Goal: Transaction & Acquisition: Purchase product/service

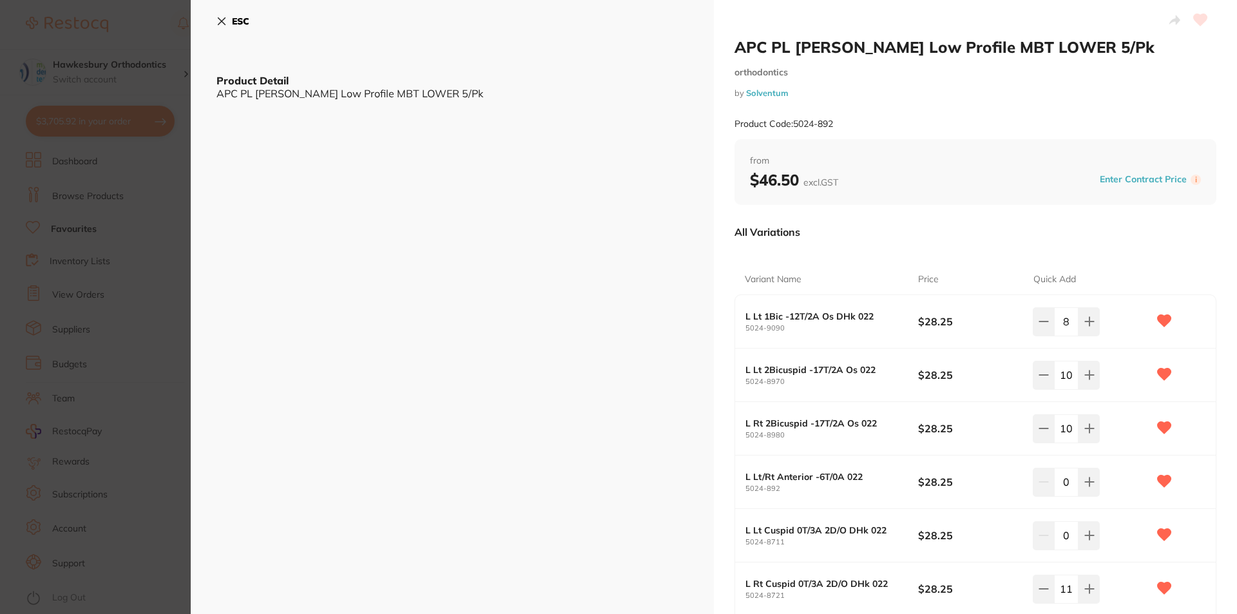
drag, startPoint x: 0, startPoint y: 0, endPoint x: 568, endPoint y: 192, distance: 599.2
click at [568, 192] on div "ESC Product Detail APC PL Vict Srs Low Profile MBT LOWER 5/Pk" at bounding box center [452, 381] width 523 height 763
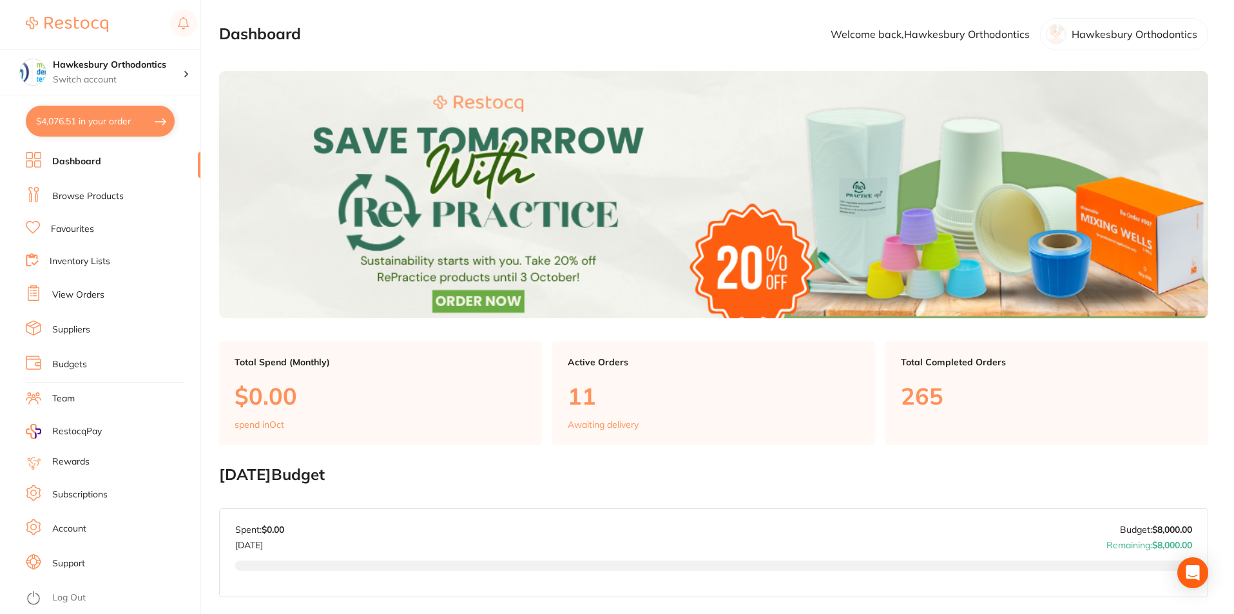
click at [81, 599] on link "Log Out" at bounding box center [69, 597] width 34 height 13
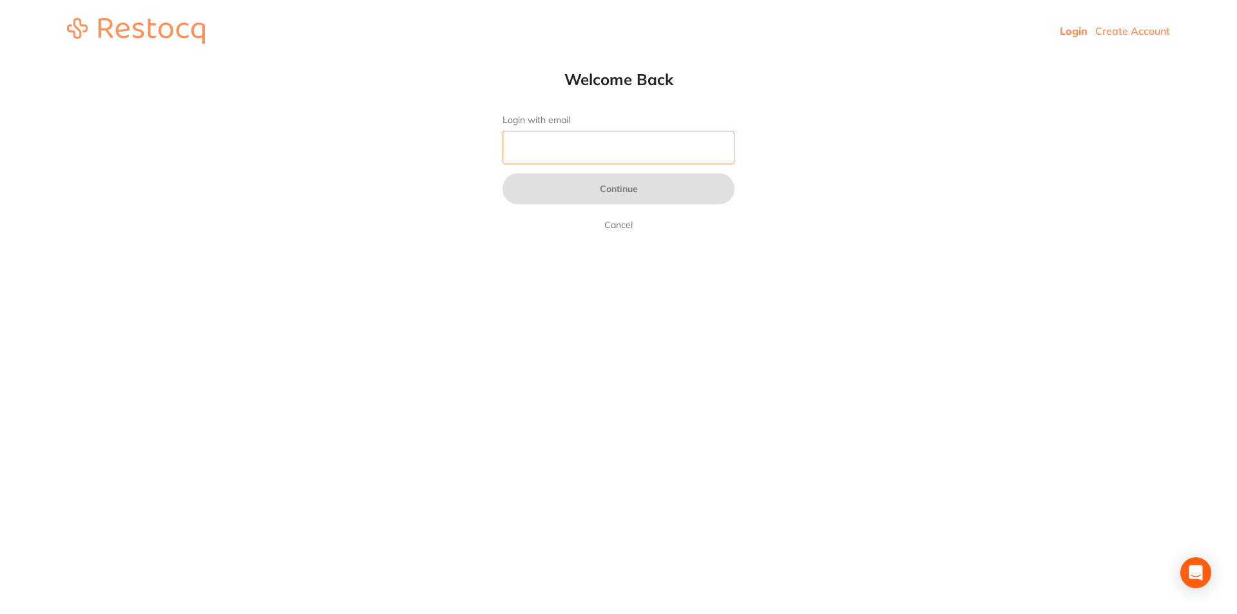
click at [547, 146] on input "Login with email" at bounding box center [619, 148] width 232 height 34
type input "reception@orthodonticsatpenrith.com.au"
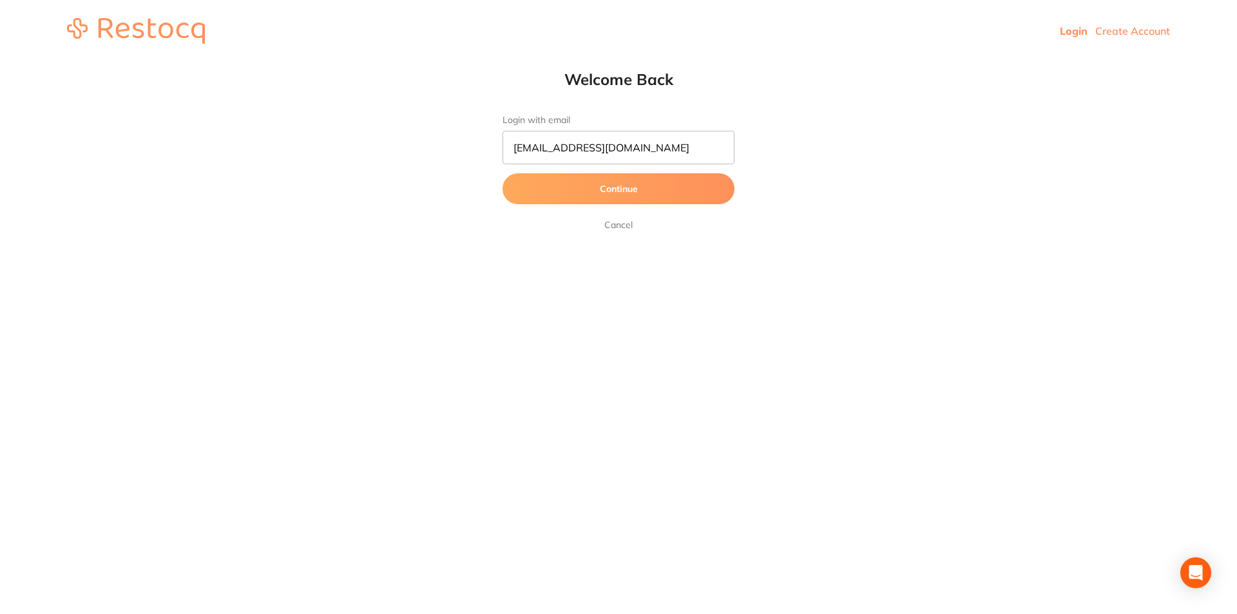
click at [611, 189] on button "Continue" at bounding box center [619, 188] width 232 height 31
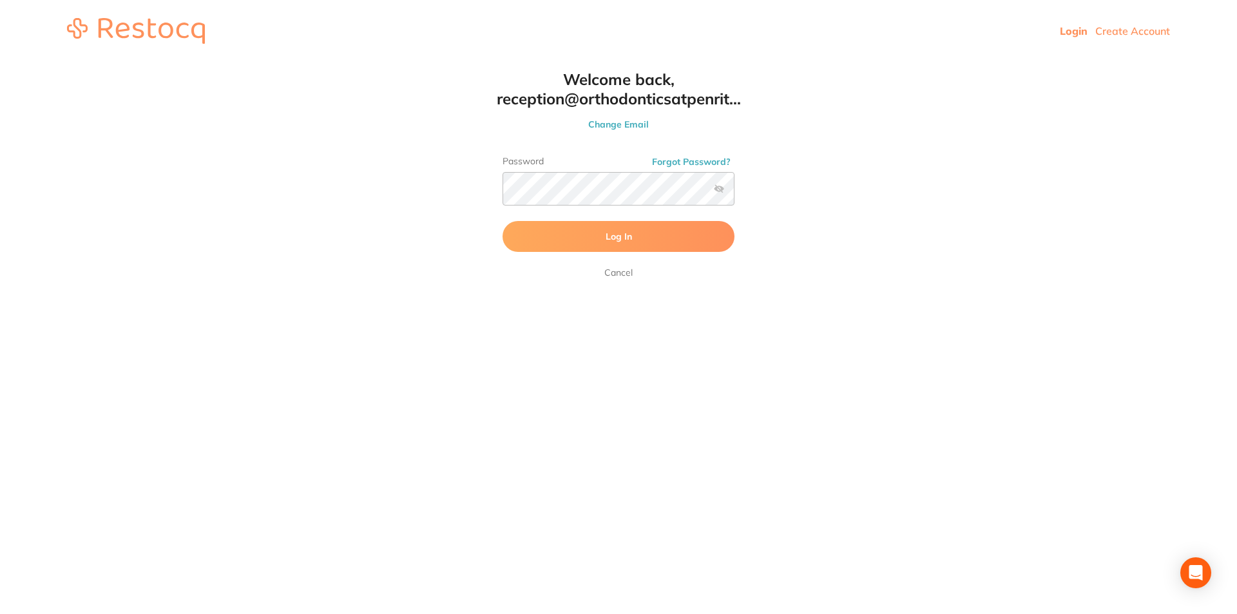
click at [596, 232] on button "Log In" at bounding box center [619, 236] width 232 height 31
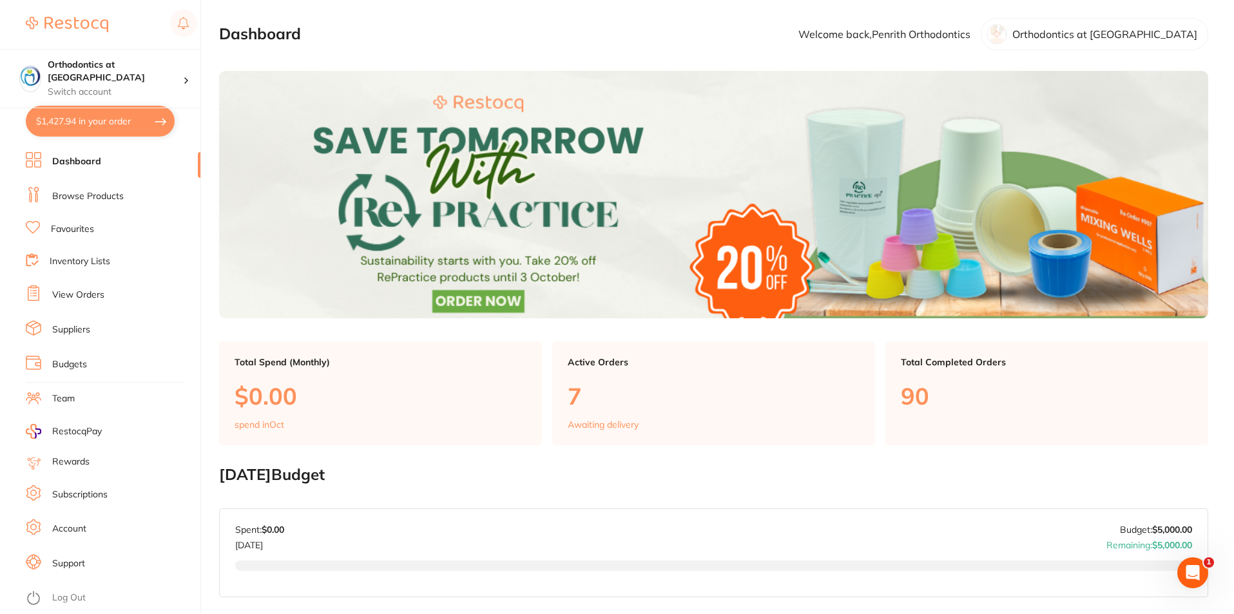
click at [106, 116] on button "$1,427.94 in your order" at bounding box center [100, 121] width 149 height 31
checkbox input "true"
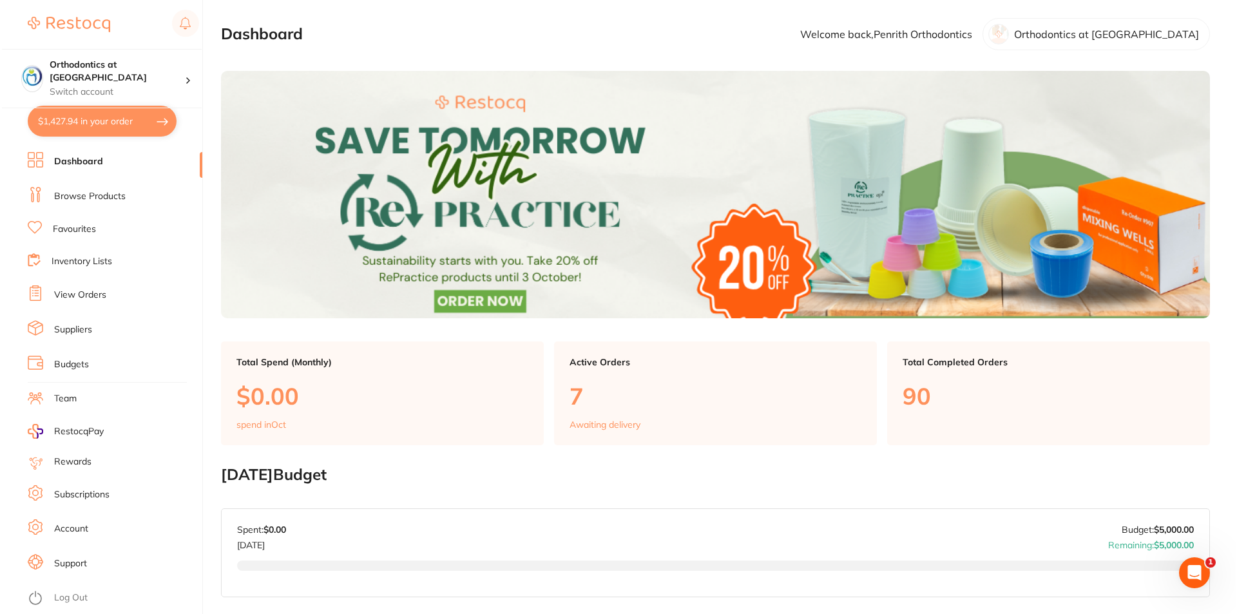
checkbox input "true"
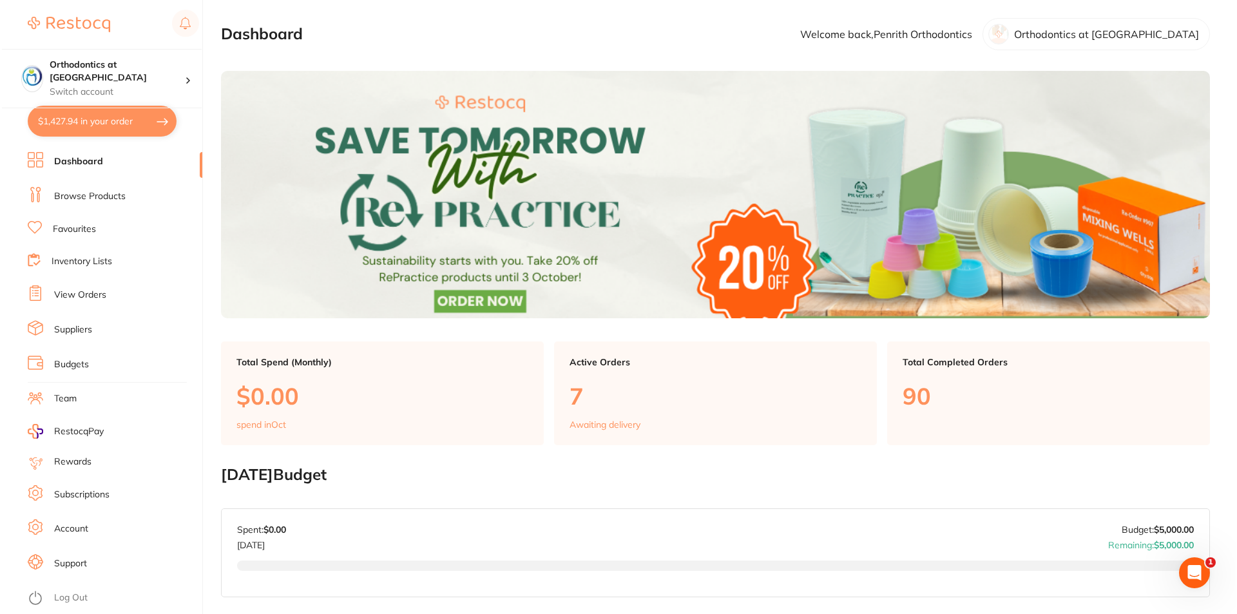
checkbox input "true"
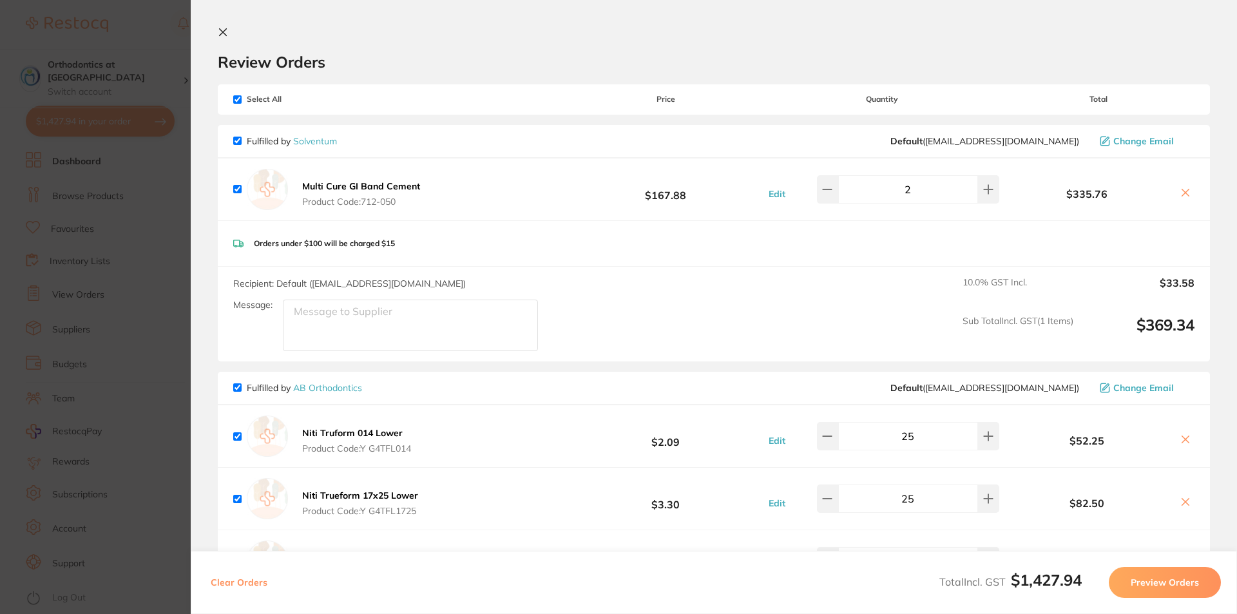
click at [222, 28] on icon at bounding box center [223, 32] width 10 height 10
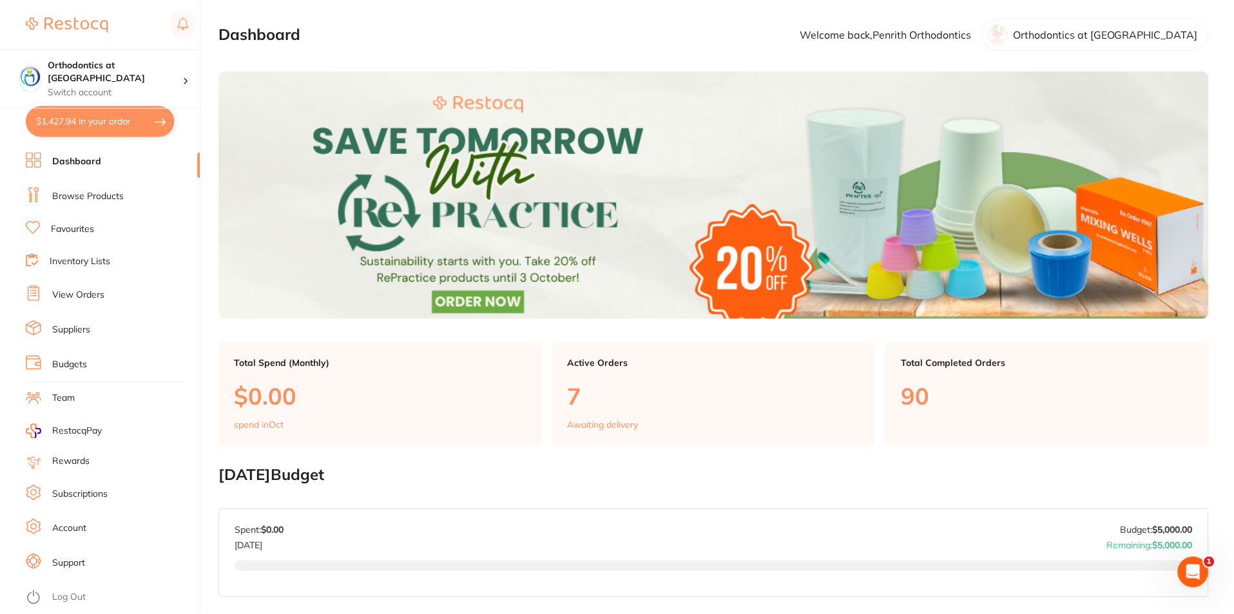
scroll to position [322, 0]
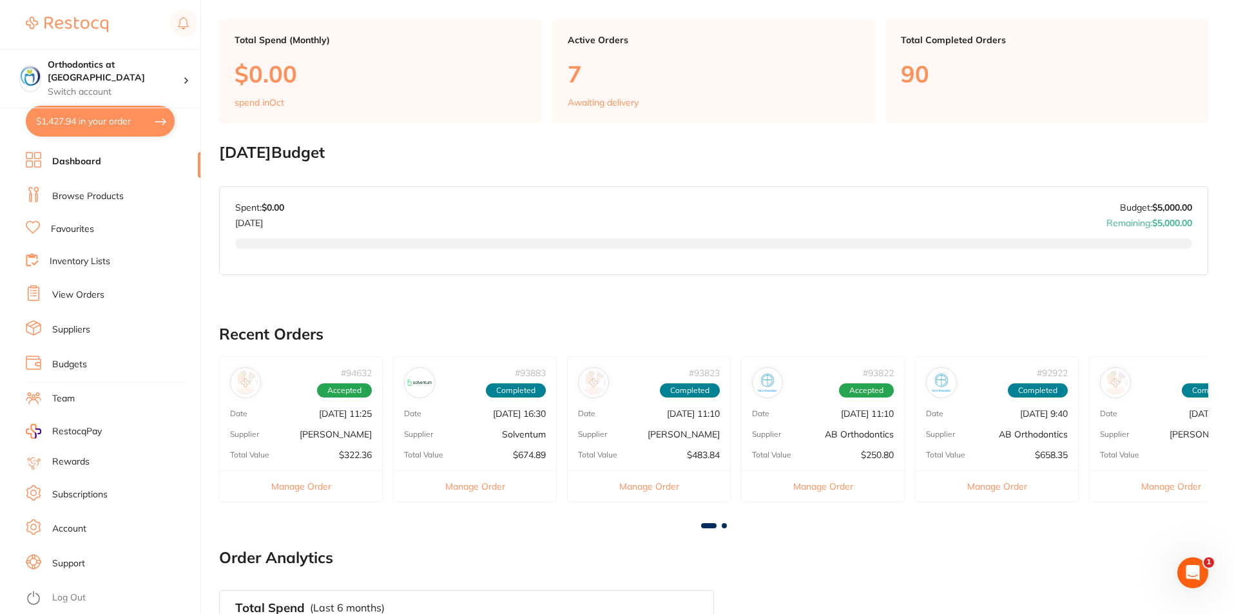
click at [116, 126] on button "$1,427.94 in your order" at bounding box center [100, 121] width 149 height 31
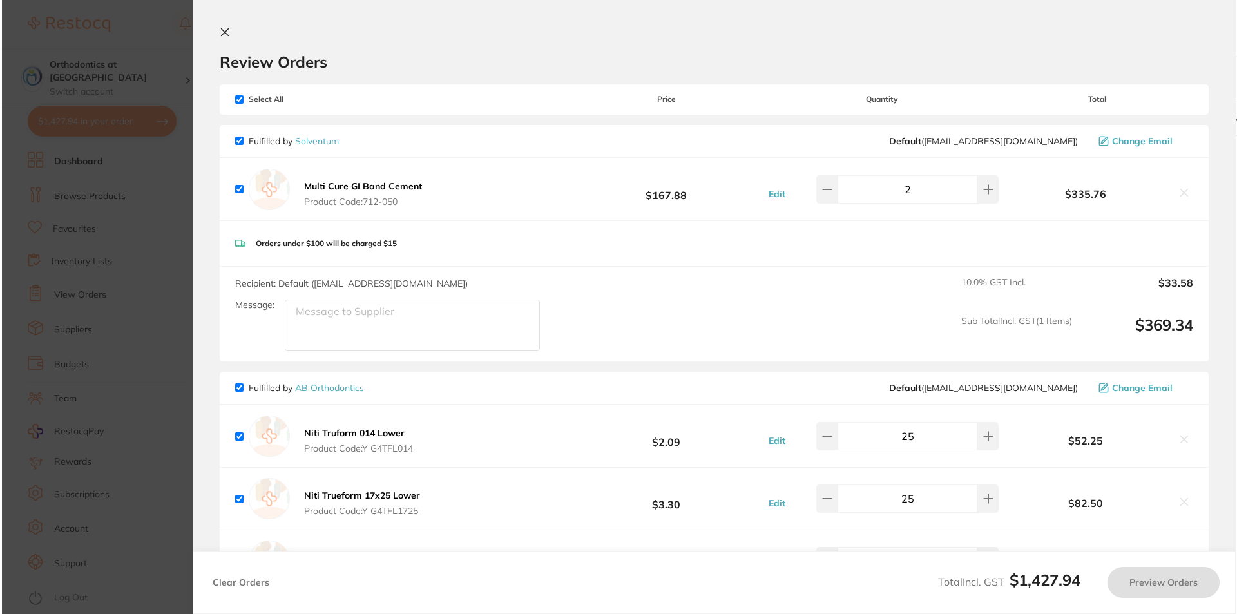
scroll to position [0, 0]
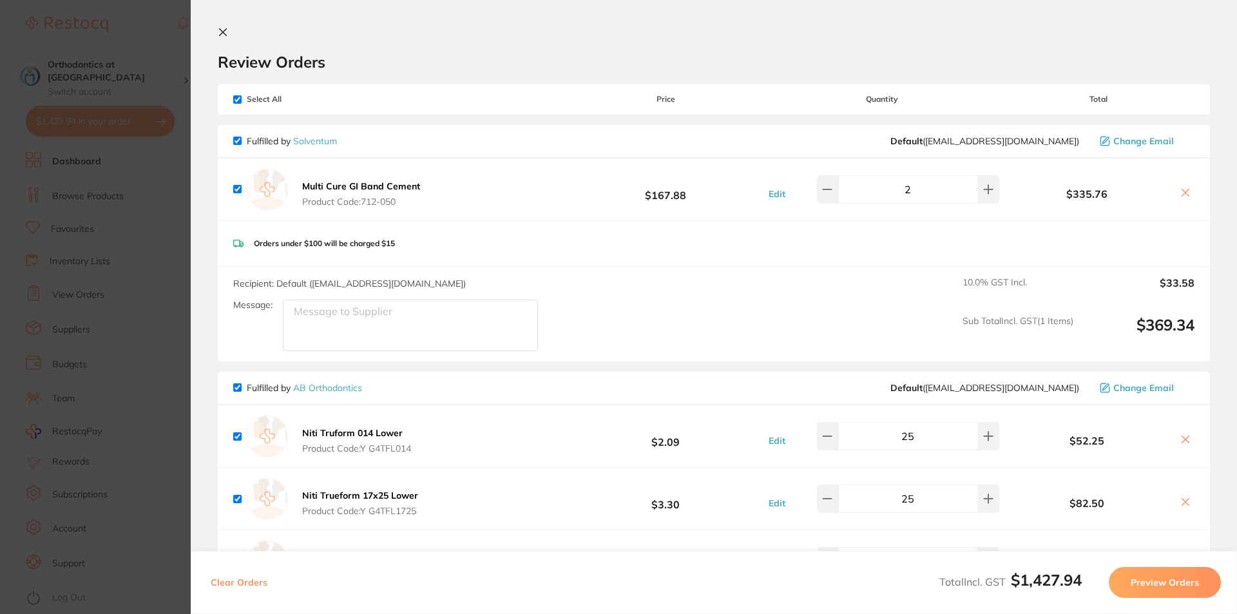
click at [222, 30] on icon at bounding box center [223, 32] width 10 height 10
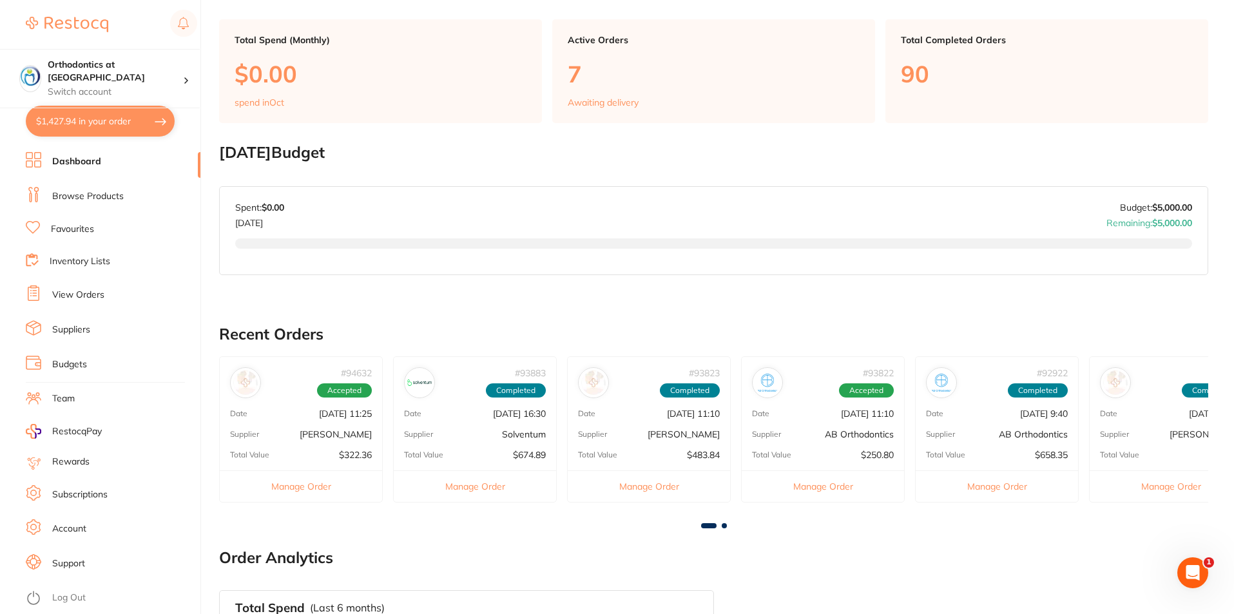
click at [68, 226] on link "Favourites" at bounding box center [72, 229] width 43 height 13
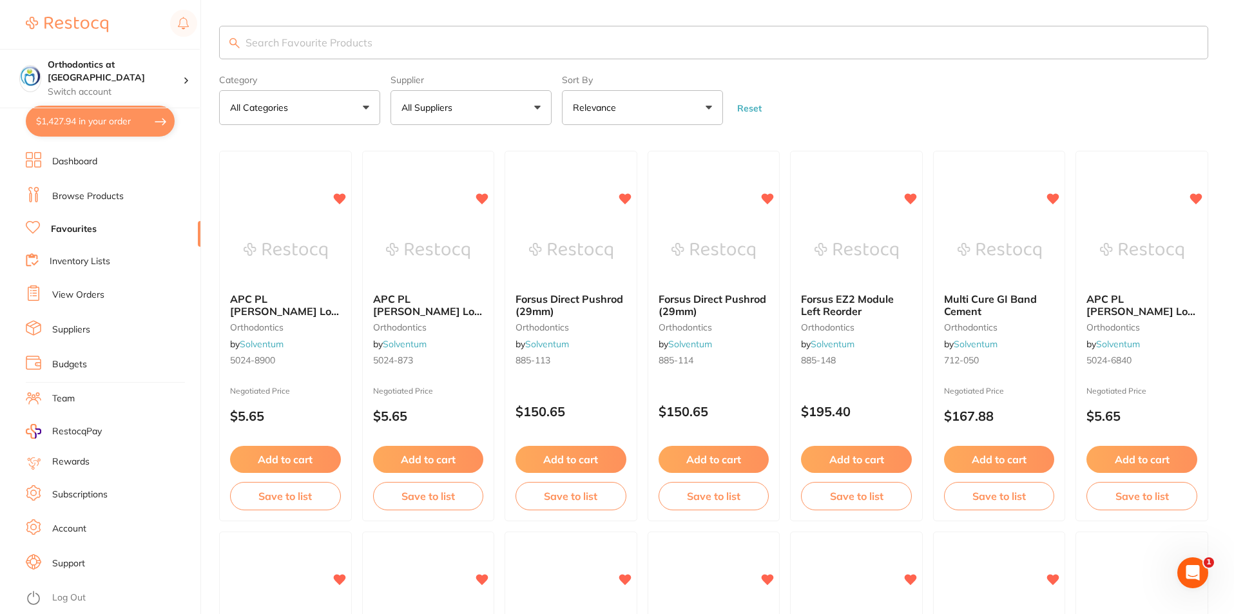
click at [537, 106] on button "All Suppliers" at bounding box center [470, 107] width 161 height 35
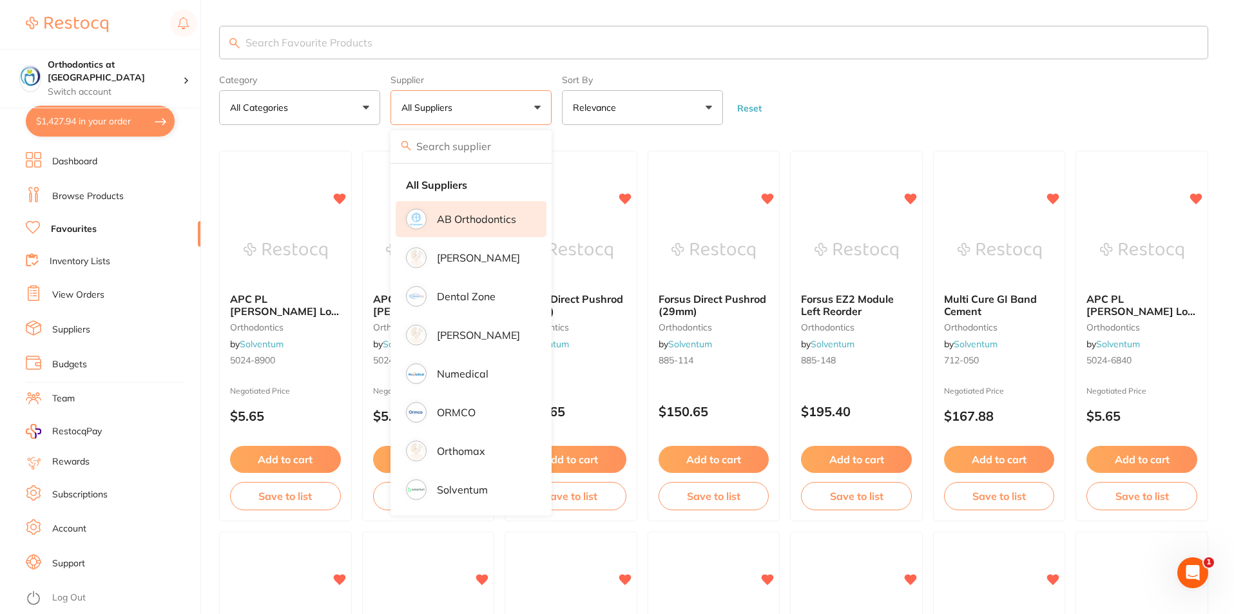
click at [457, 204] on li "AB Orthodontics" at bounding box center [471, 219] width 151 height 36
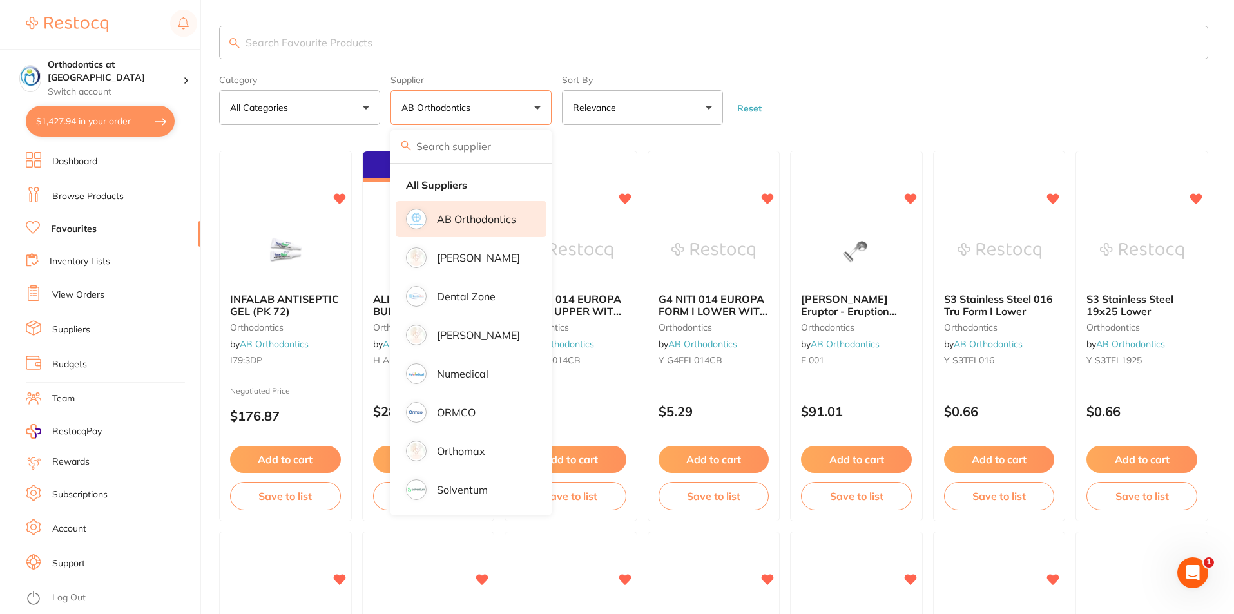
drag, startPoint x: 459, startPoint y: 218, endPoint x: 471, endPoint y: 225, distance: 13.3
click at [460, 218] on p "AB Orthodontics" at bounding box center [476, 219] width 79 height 12
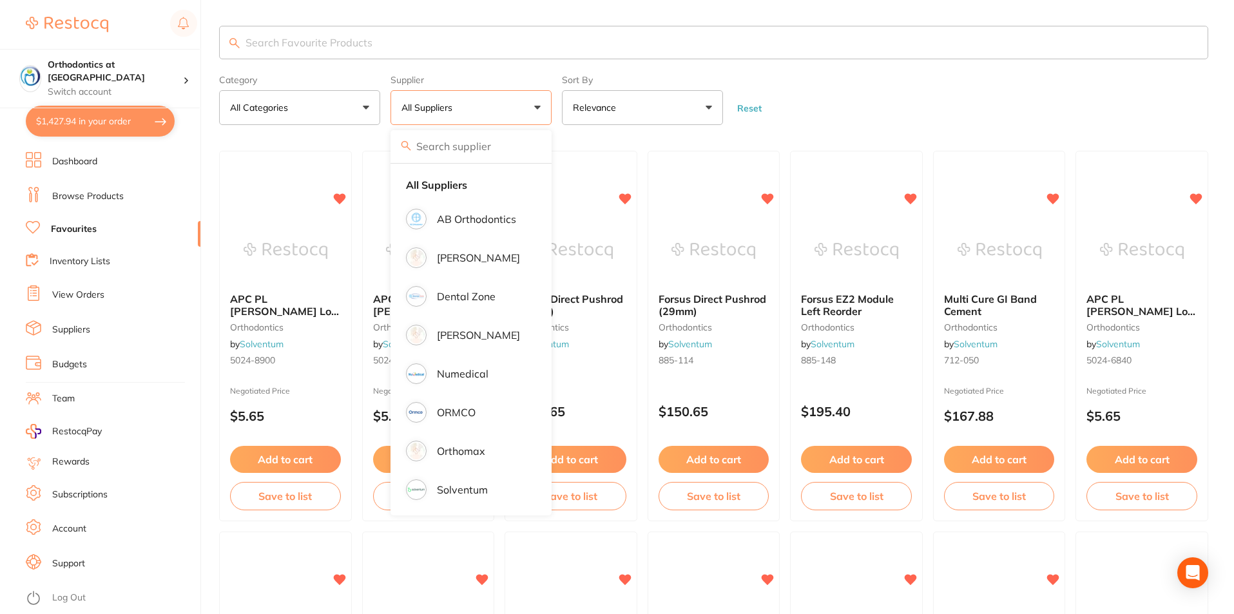
click at [827, 111] on form "Category All Categories All Categories burs disposables instruments orthodontic…" at bounding box center [713, 97] width 989 height 55
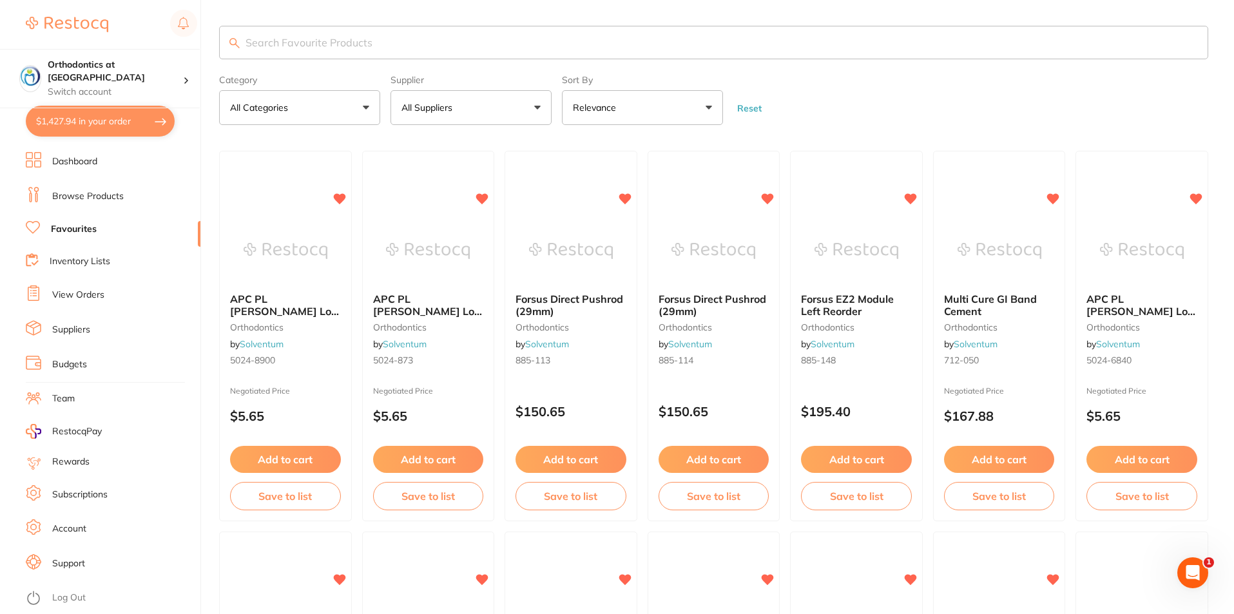
click at [535, 107] on button "All Suppliers" at bounding box center [470, 107] width 161 height 35
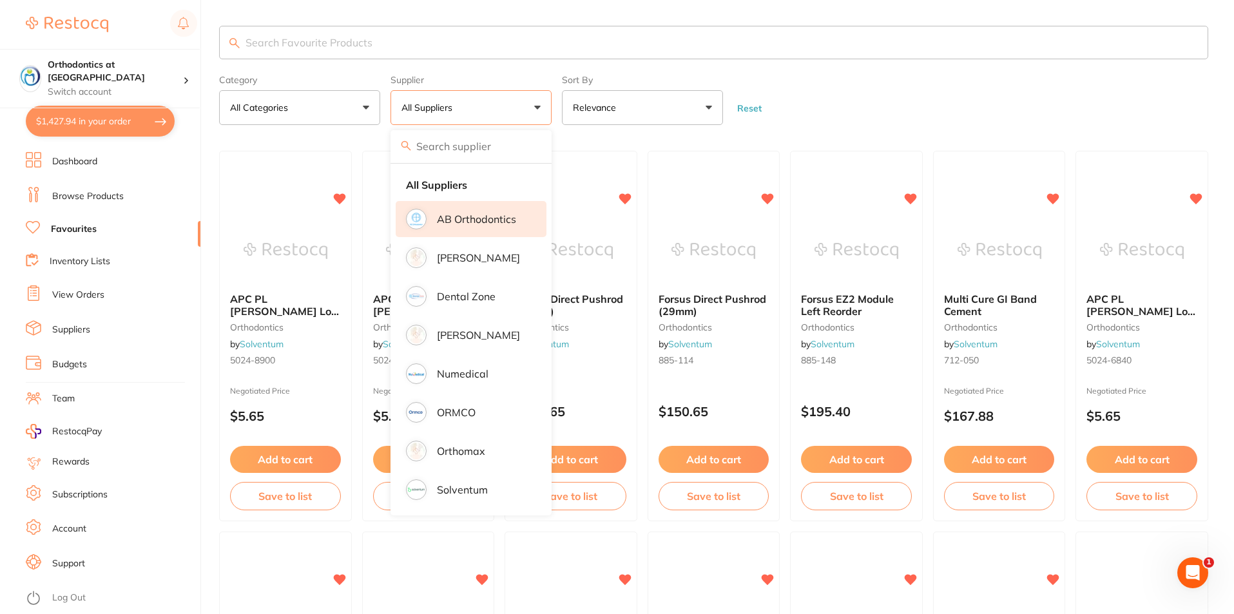
click at [468, 217] on p "AB Orthodontics" at bounding box center [476, 219] width 79 height 12
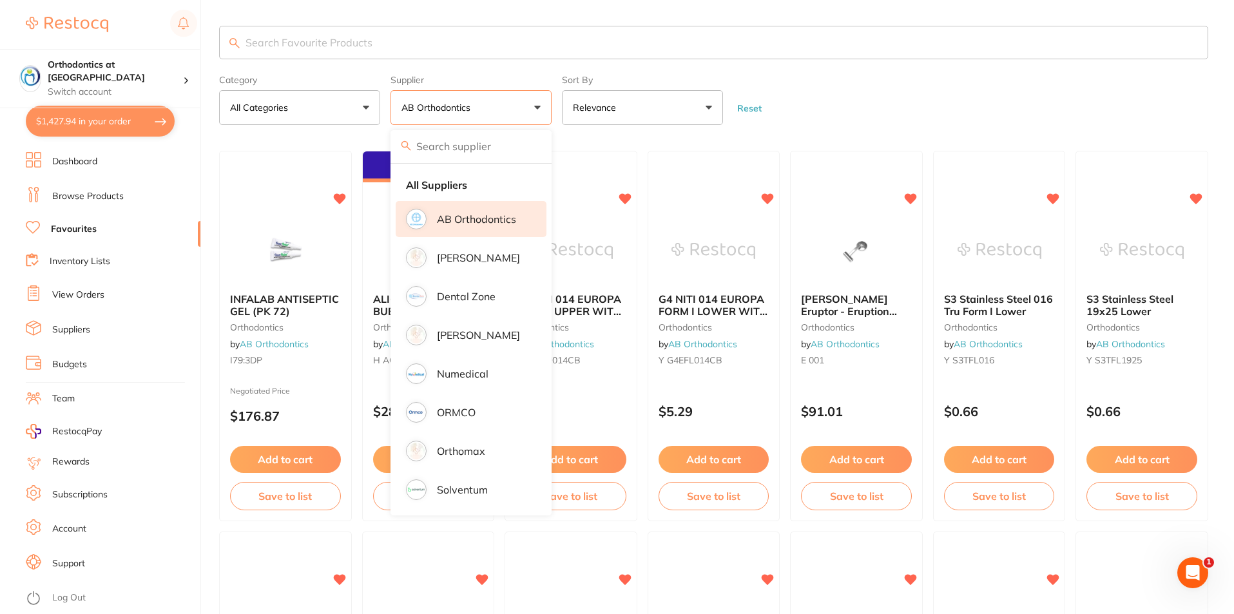
click at [809, 58] on input "search" at bounding box center [713, 43] width 989 height 34
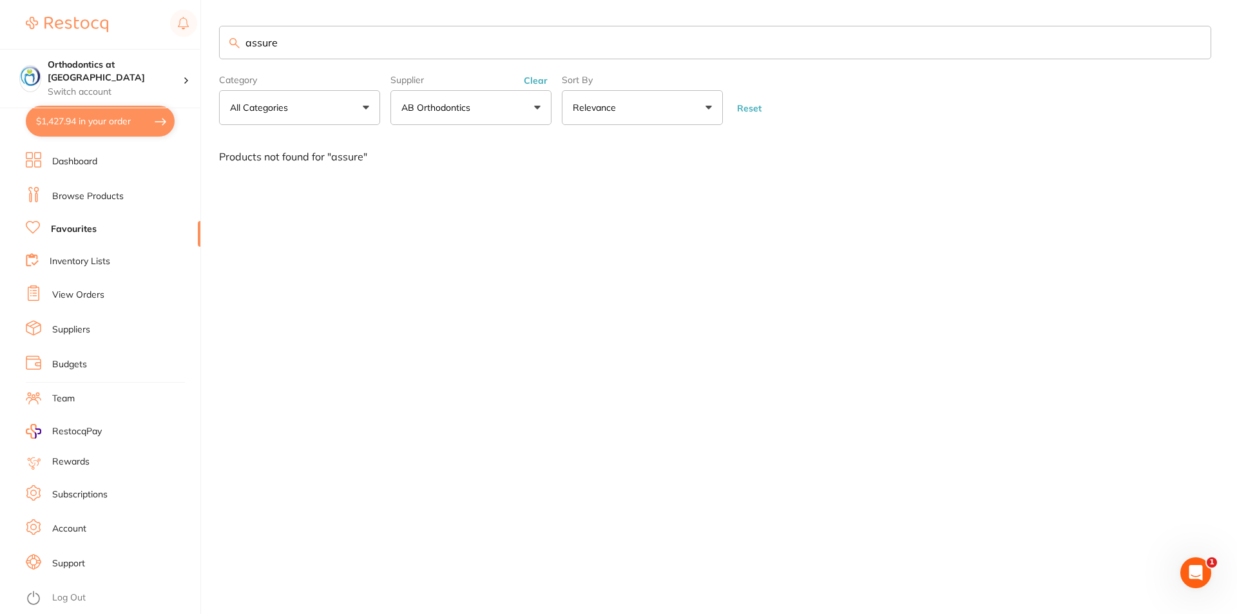
type input "assure"
click at [122, 193] on link "Browse Products" at bounding box center [88, 196] width 72 height 13
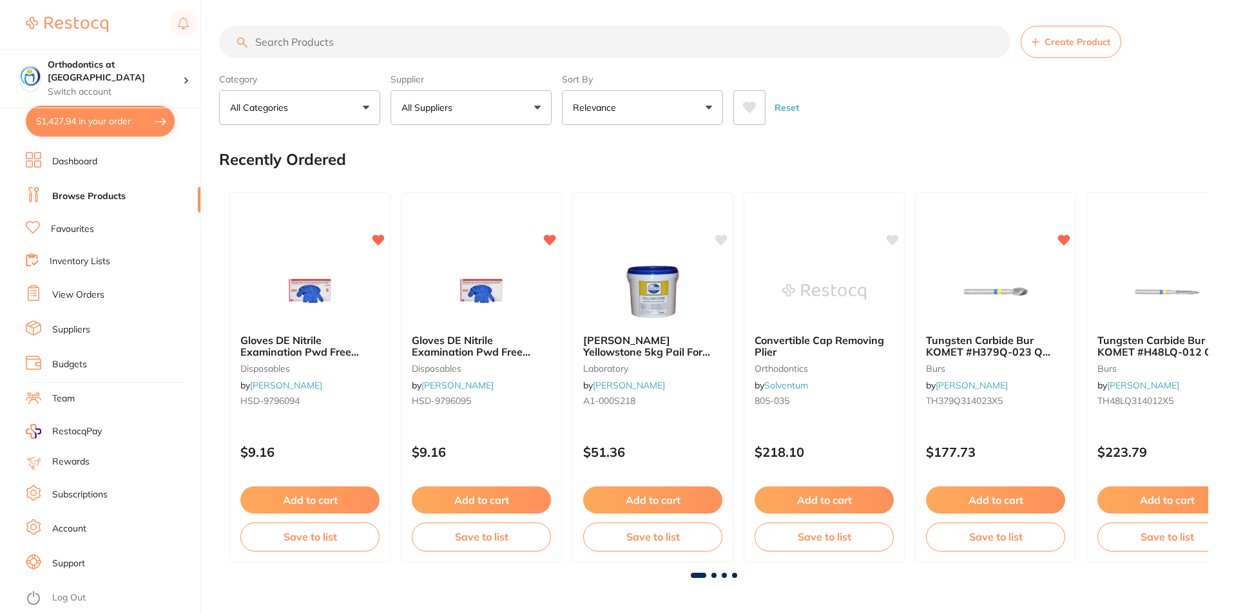
click at [288, 41] on input "search" at bounding box center [614, 42] width 791 height 32
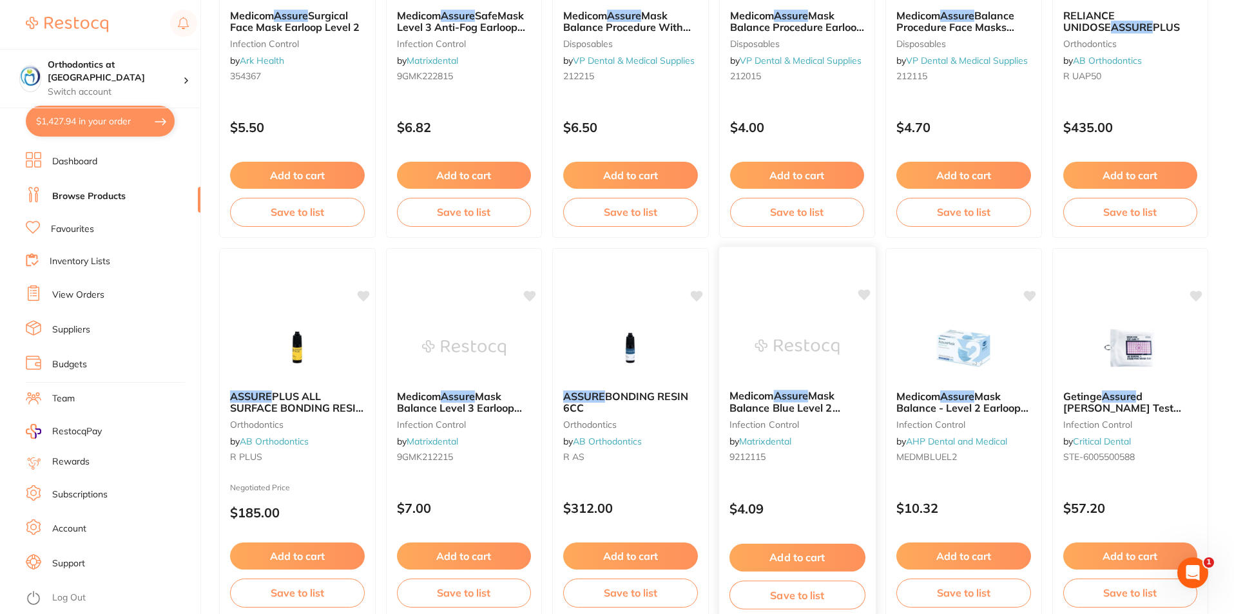
scroll to position [322, 0]
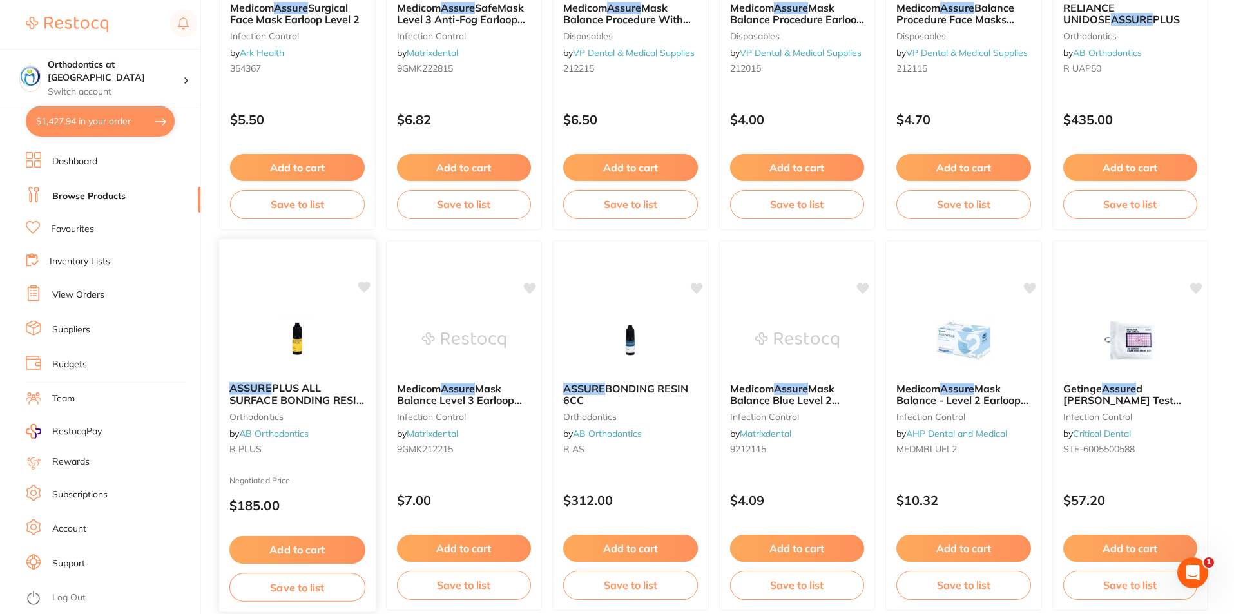
type input "assure"
click at [302, 544] on button "Add to cart" at bounding box center [297, 550] width 136 height 28
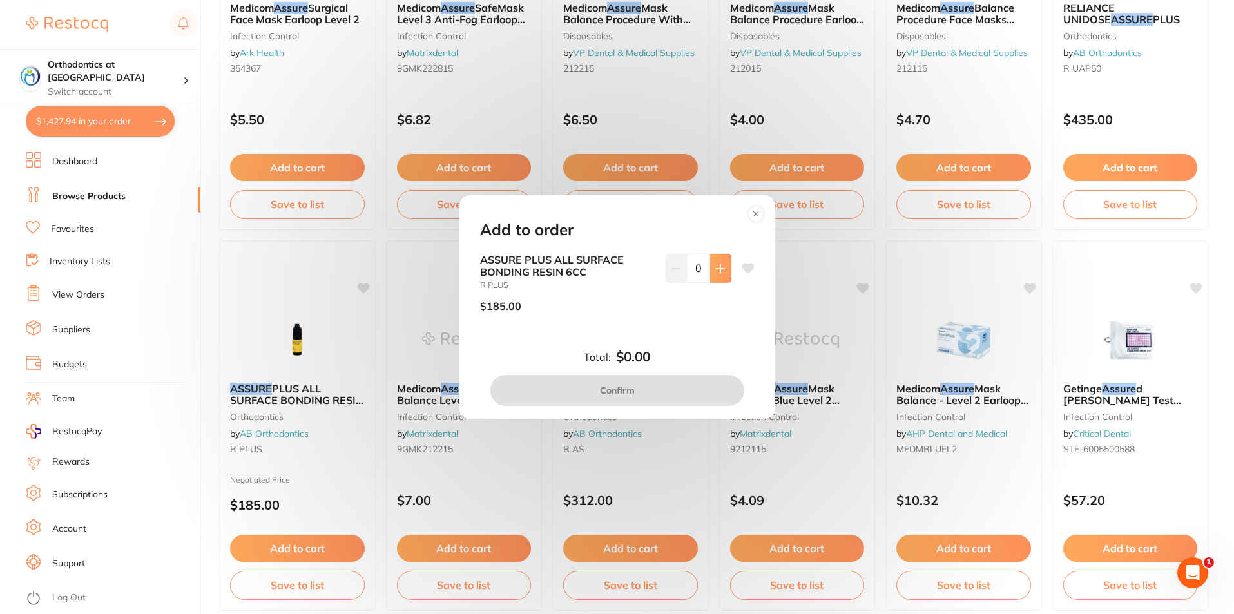
scroll to position [0, 0]
click at [722, 265] on button at bounding box center [720, 268] width 21 height 28
type input "1"
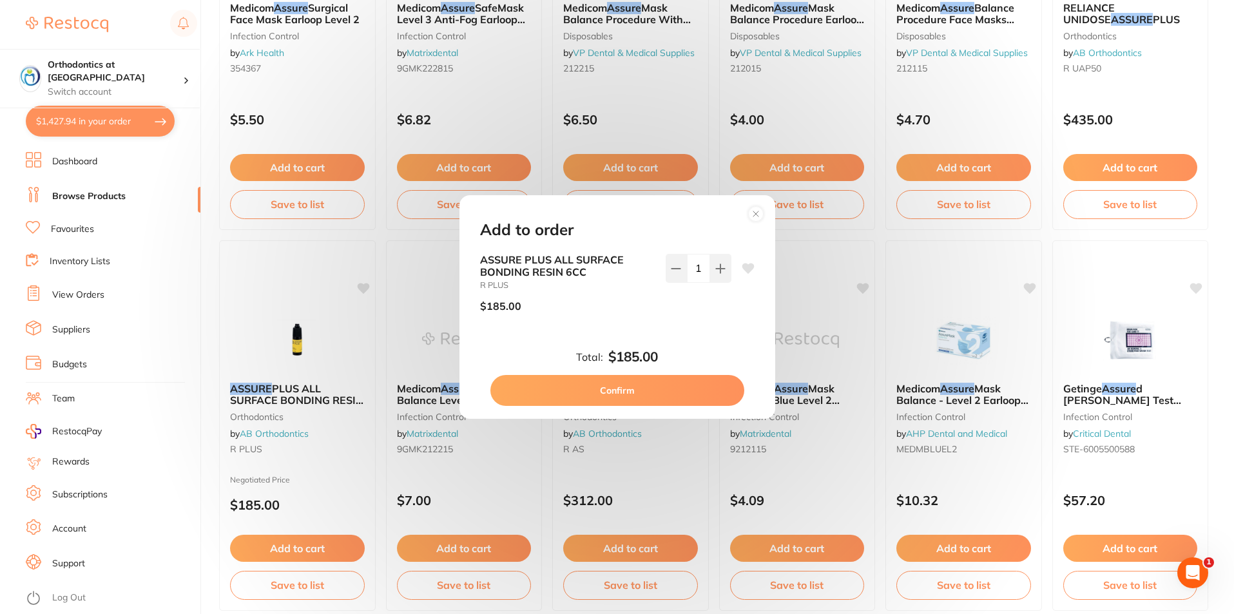
click at [655, 392] on button "Confirm" at bounding box center [617, 390] width 254 height 31
checkbox input "false"
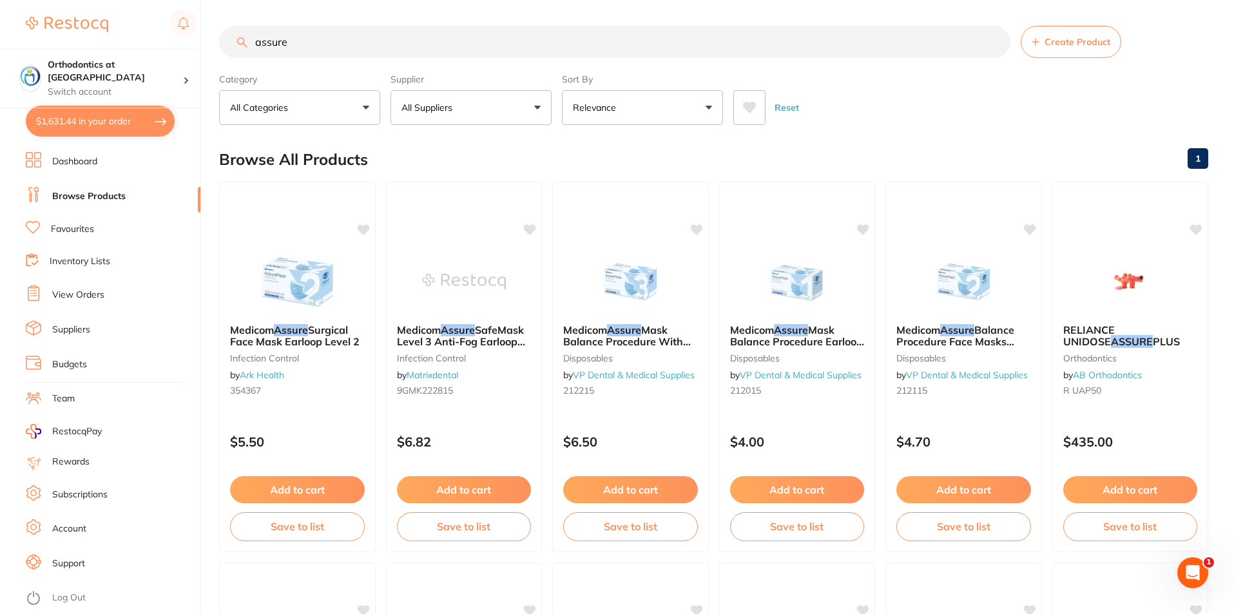
click at [307, 44] on input "assure" at bounding box center [614, 42] width 791 height 32
drag, startPoint x: 308, startPoint y: 37, endPoint x: 245, endPoint y: 39, distance: 63.2
click at [248, 41] on input "assure" at bounding box center [614, 42] width 791 height 32
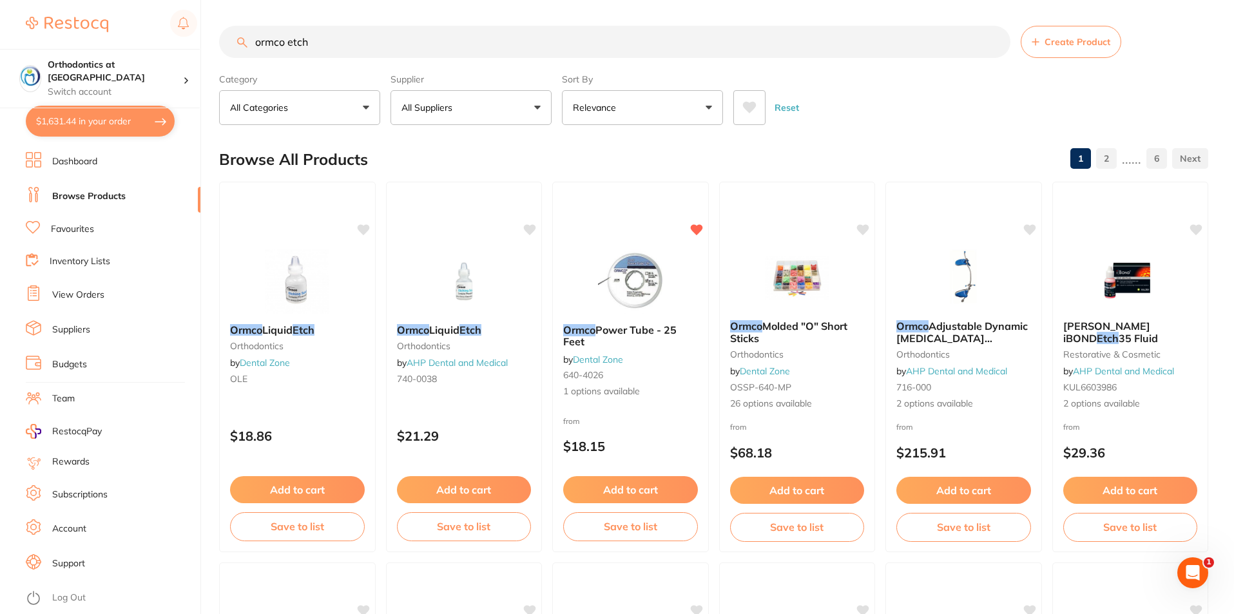
type input "ormco etch"
click at [537, 105] on button "All Suppliers" at bounding box center [470, 107] width 161 height 35
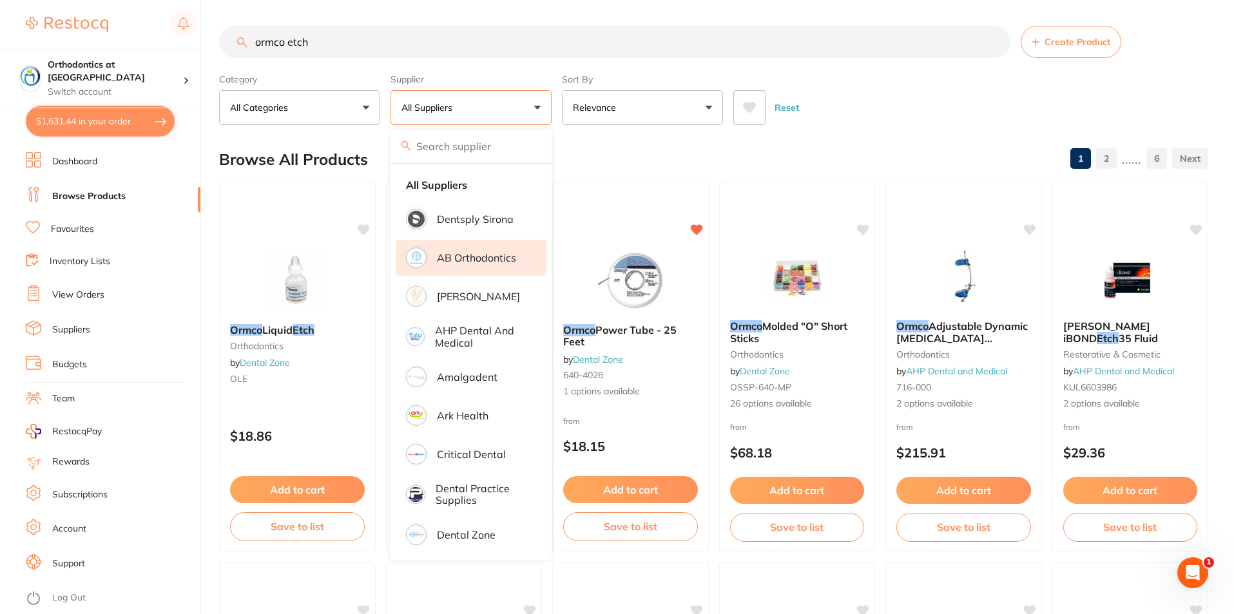
click at [470, 257] on p "AB Orthodontics" at bounding box center [476, 258] width 79 height 12
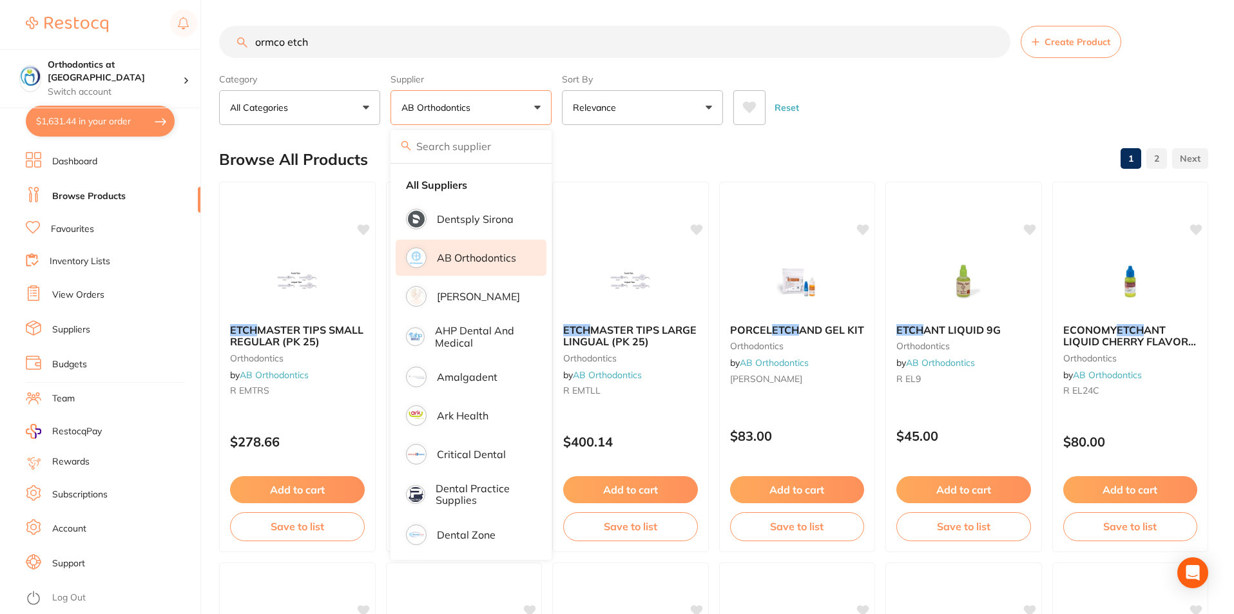
click at [833, 119] on div "Reset" at bounding box center [965, 102] width 465 height 45
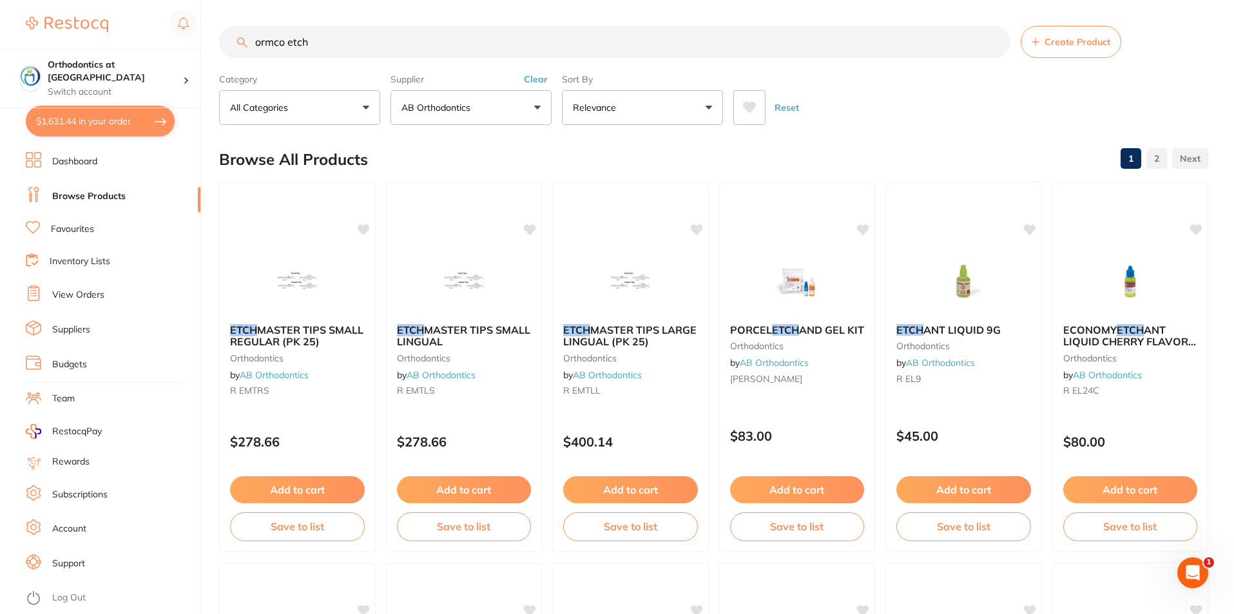
click at [538, 106] on button "AB Orthodontics" at bounding box center [470, 107] width 161 height 35
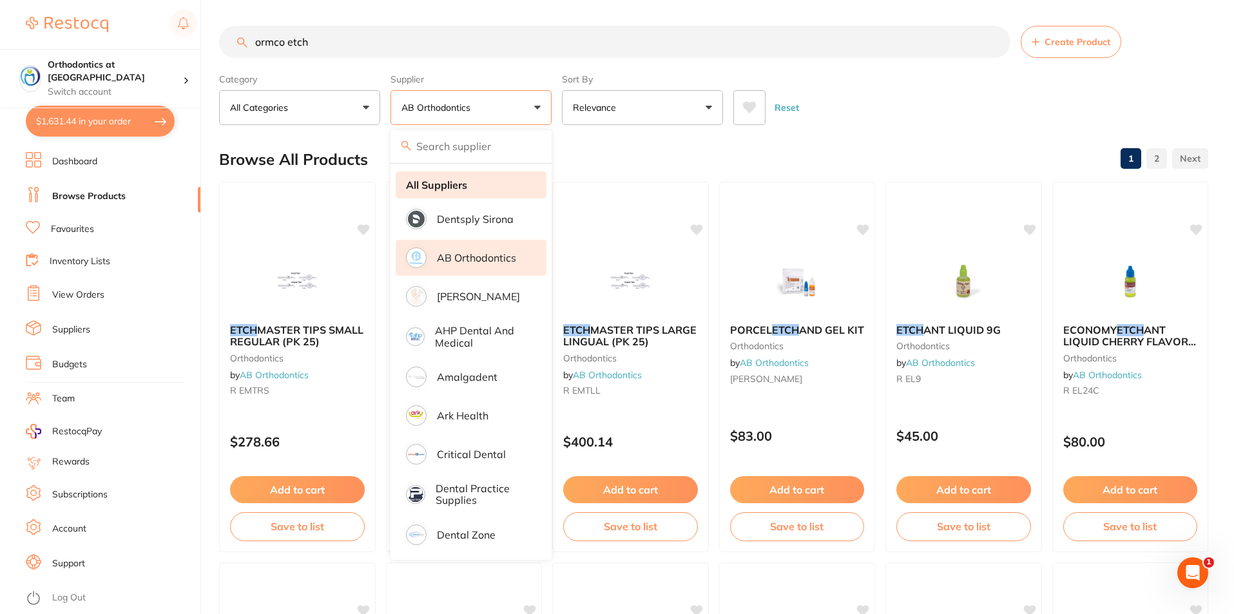
click at [461, 185] on strong "All Suppliers" at bounding box center [436, 185] width 61 height 12
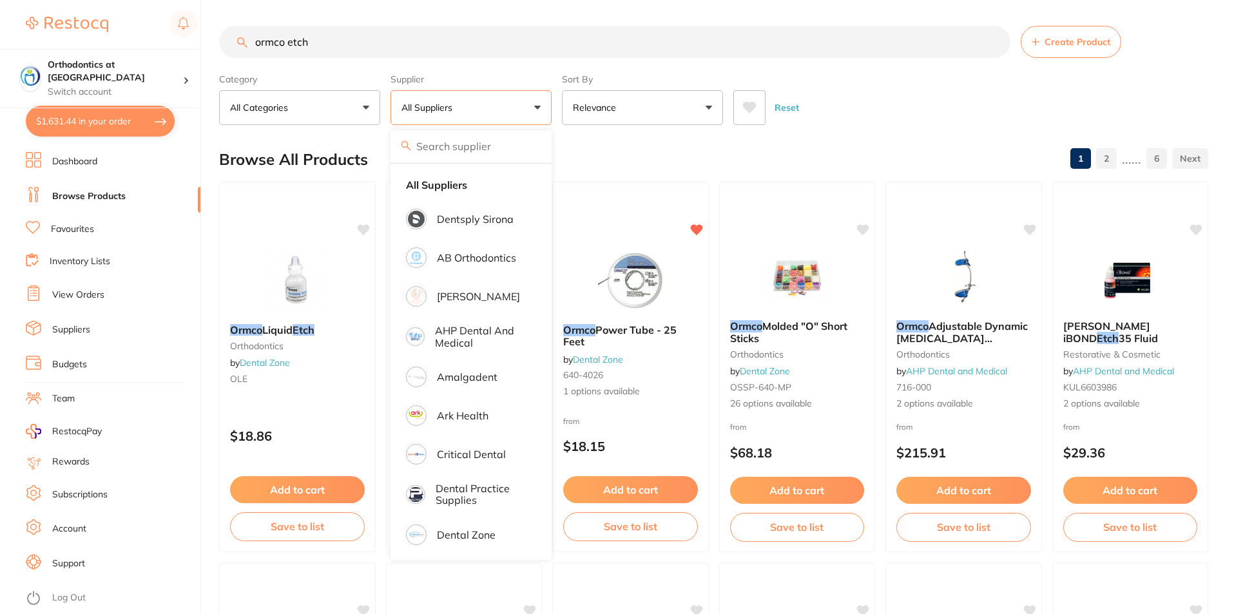
click at [853, 100] on div "Reset" at bounding box center [965, 102] width 465 height 45
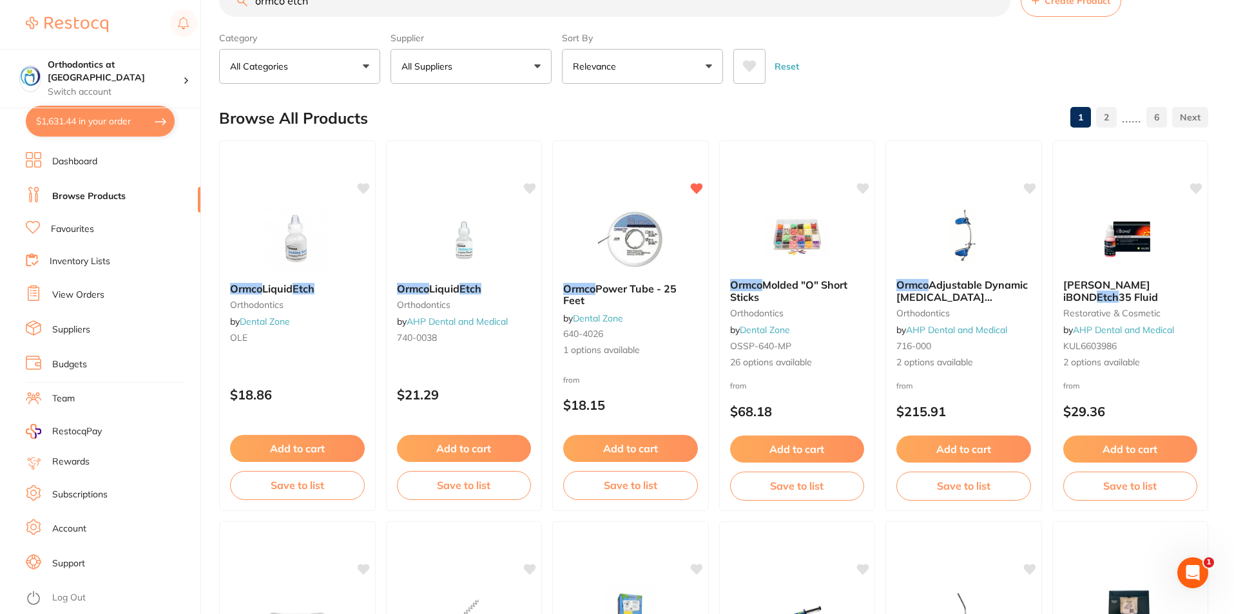
scroll to position [64, 0]
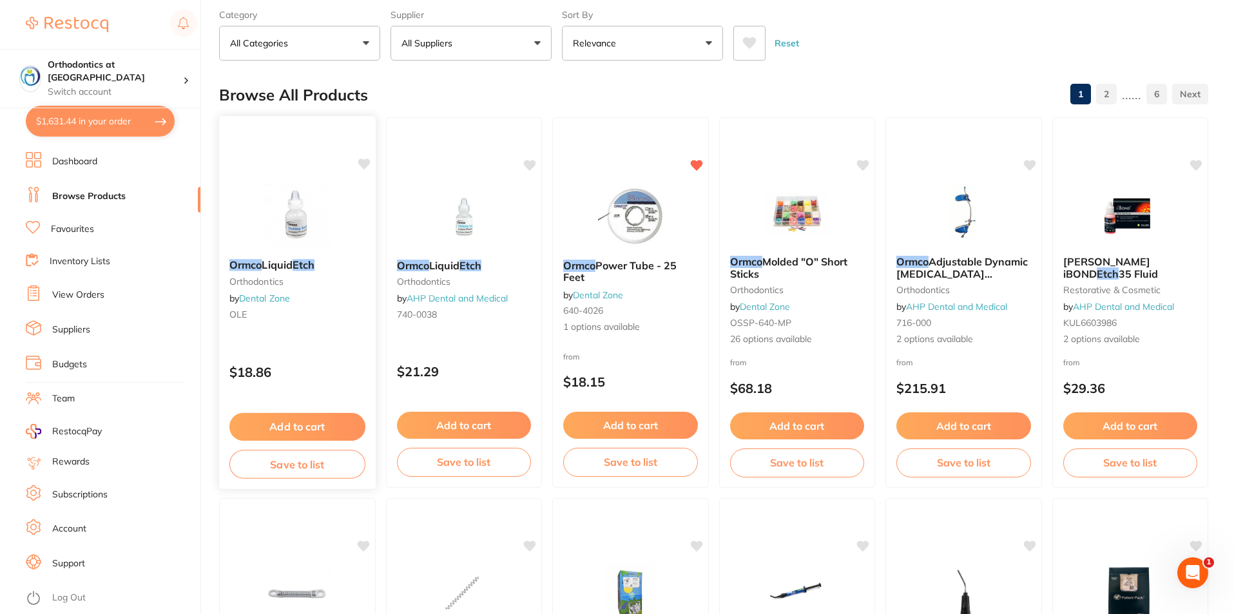
click at [305, 422] on button "Add to cart" at bounding box center [297, 427] width 136 height 28
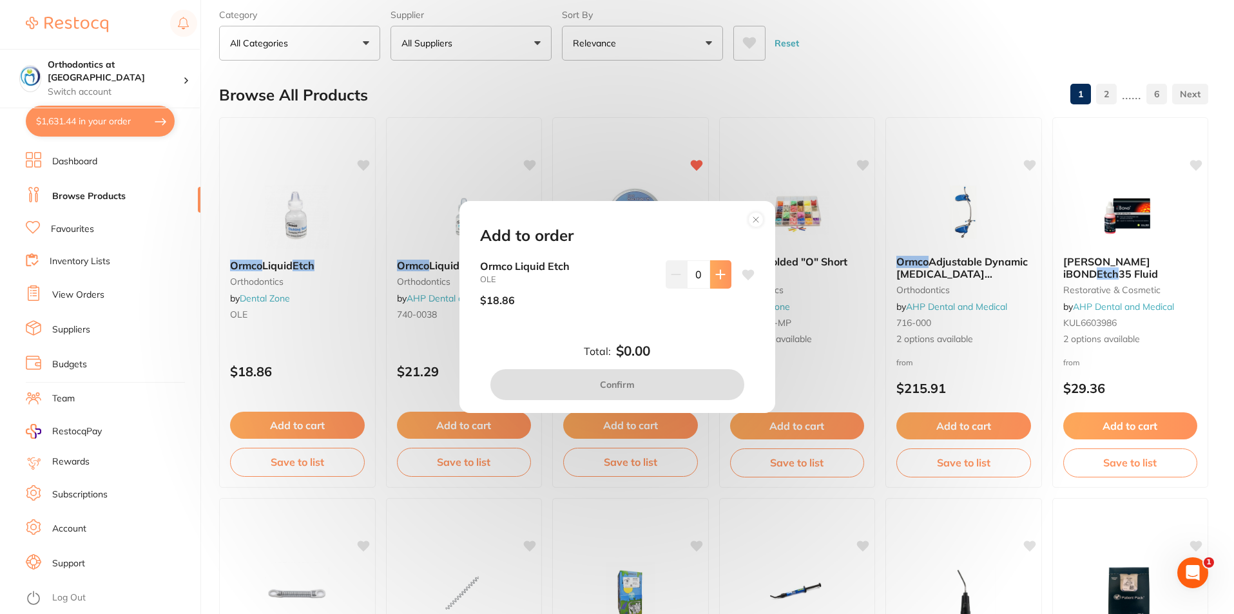
scroll to position [0, 0]
click at [719, 275] on icon at bounding box center [720, 274] width 10 height 10
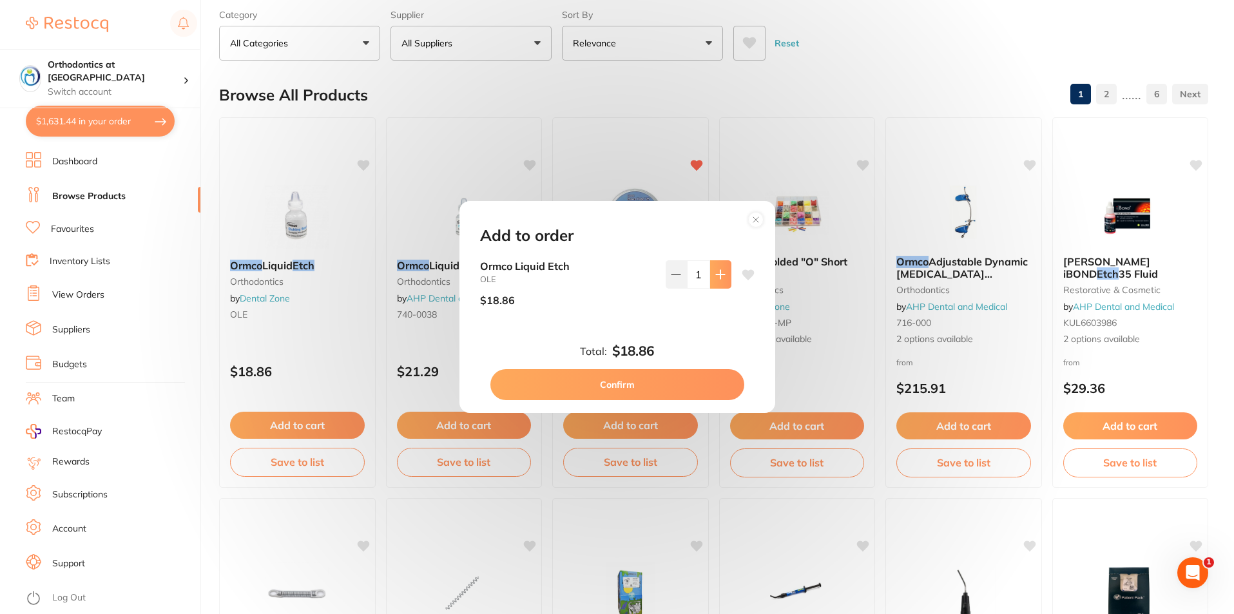
click at [719, 275] on icon at bounding box center [720, 274] width 10 height 10
type input "2"
click at [640, 381] on button "Confirm" at bounding box center [617, 384] width 254 height 31
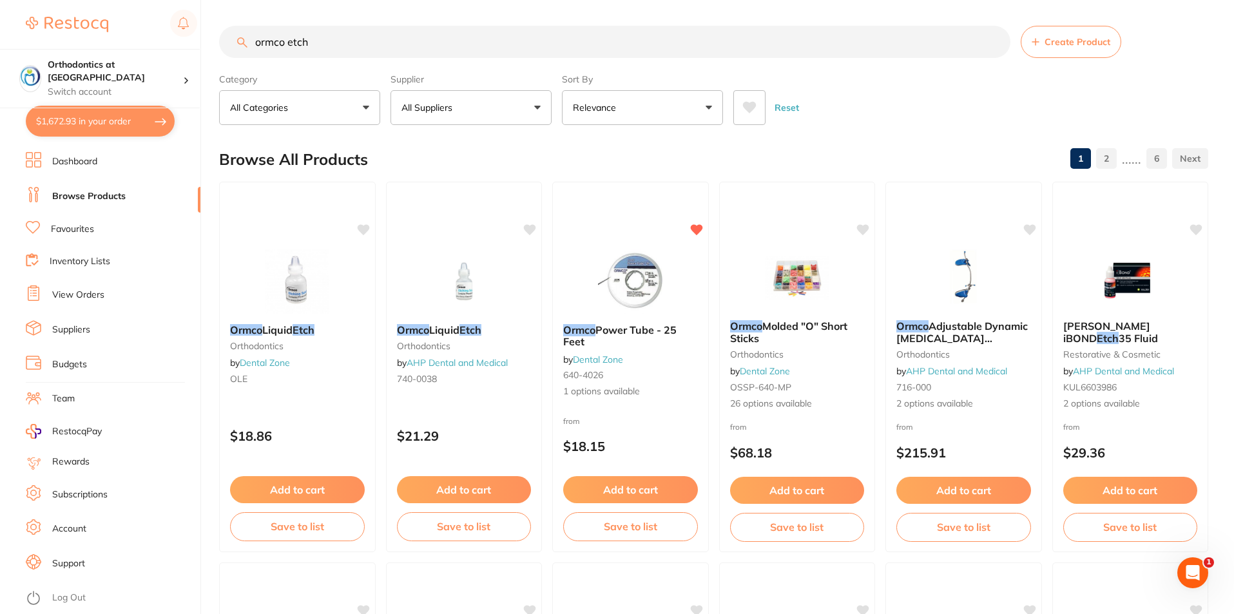
drag, startPoint x: 884, startPoint y: 90, endPoint x: 722, endPoint y: 75, distance: 162.5
click at [882, 89] on div "Reset" at bounding box center [965, 102] width 465 height 45
click at [82, 228] on link "Favourites" at bounding box center [72, 229] width 43 height 13
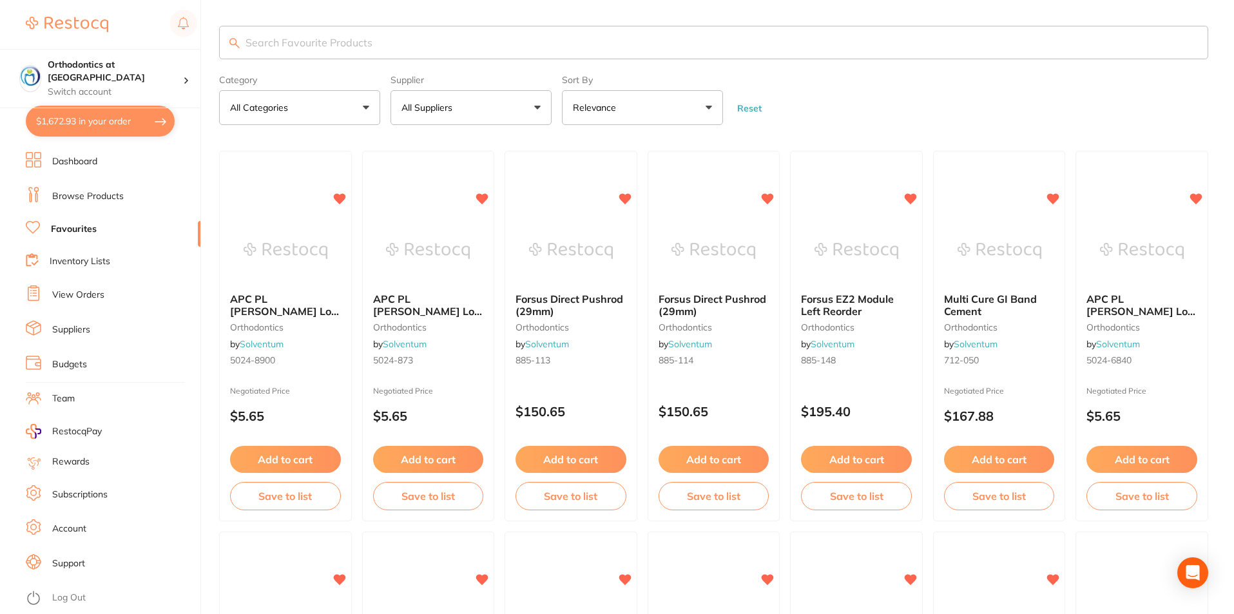
click at [537, 108] on button "All Suppliers" at bounding box center [470, 107] width 161 height 35
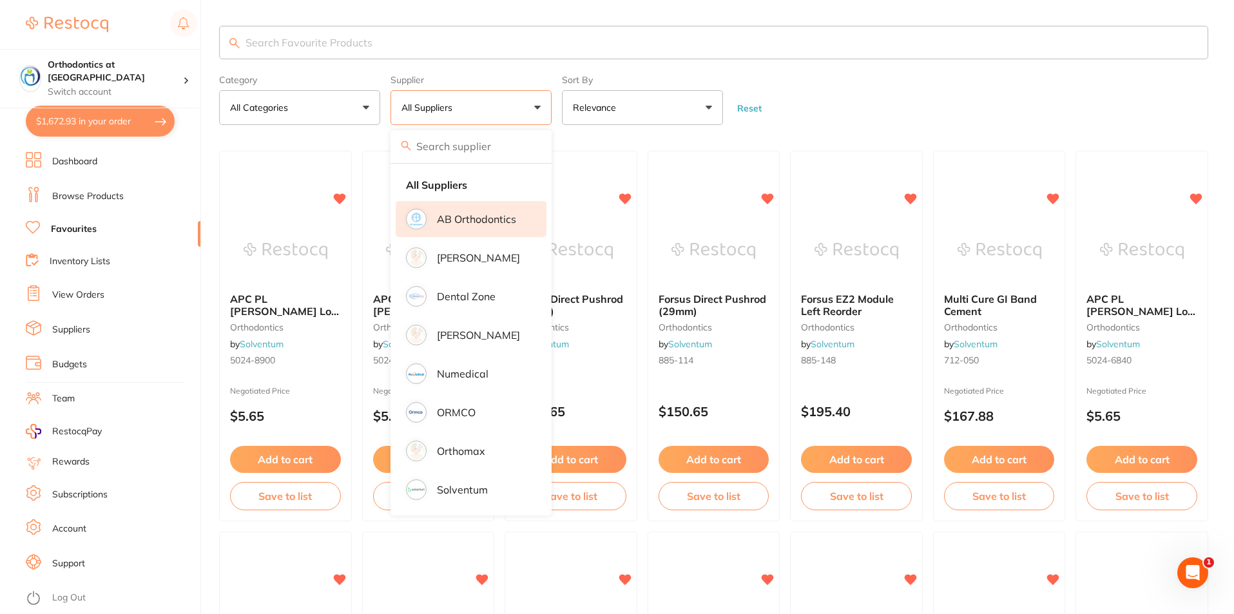
click at [473, 214] on p "AB Orthodontics" at bounding box center [476, 219] width 79 height 12
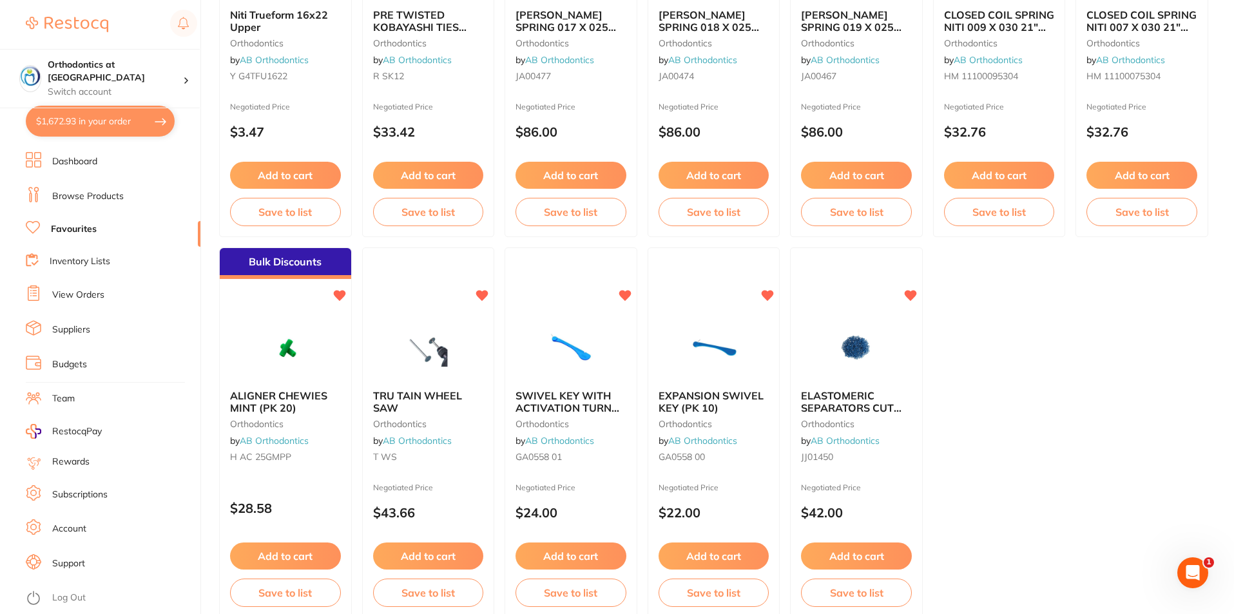
scroll to position [2640, 0]
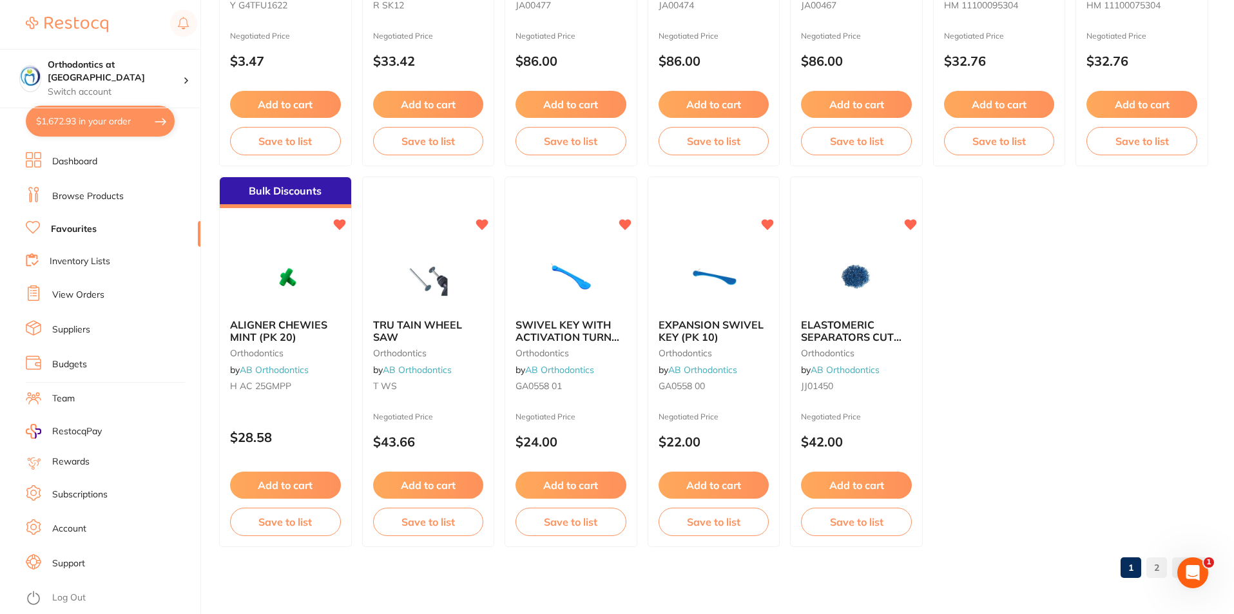
click at [1156, 570] on link "2" at bounding box center [1156, 568] width 21 height 26
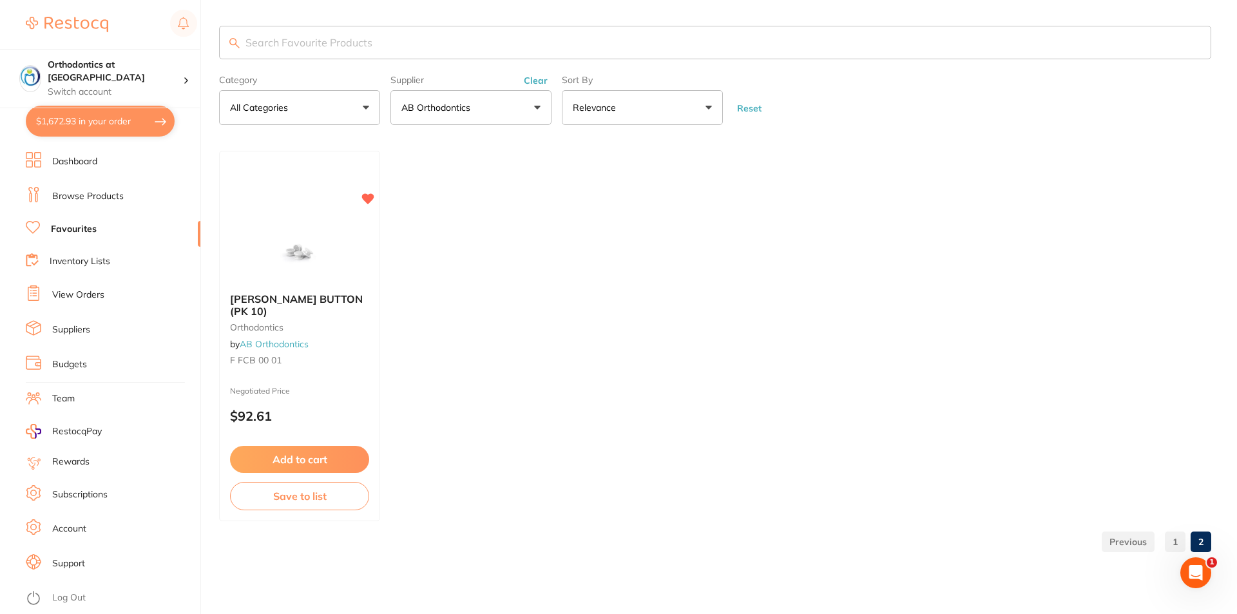
scroll to position [0, 0]
click at [285, 48] on input "search" at bounding box center [715, 43] width 992 height 34
click at [111, 200] on link "Browse Products" at bounding box center [88, 196] width 72 height 13
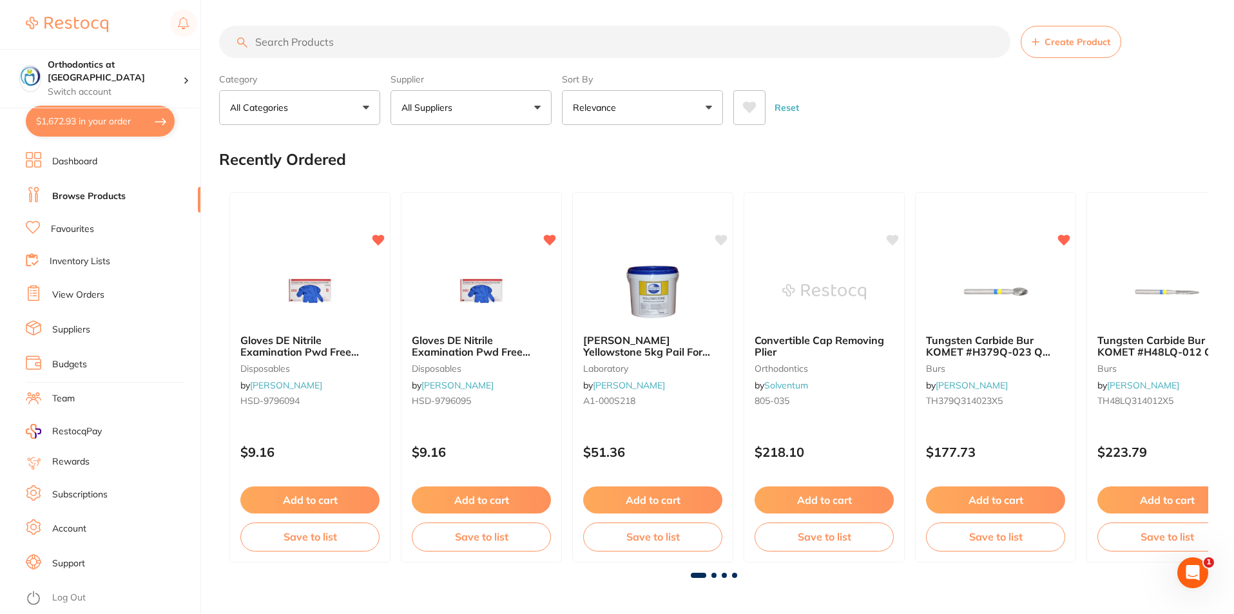
click at [290, 43] on input "search" at bounding box center [614, 42] width 791 height 32
click at [536, 108] on button "All Suppliers" at bounding box center [470, 107] width 161 height 35
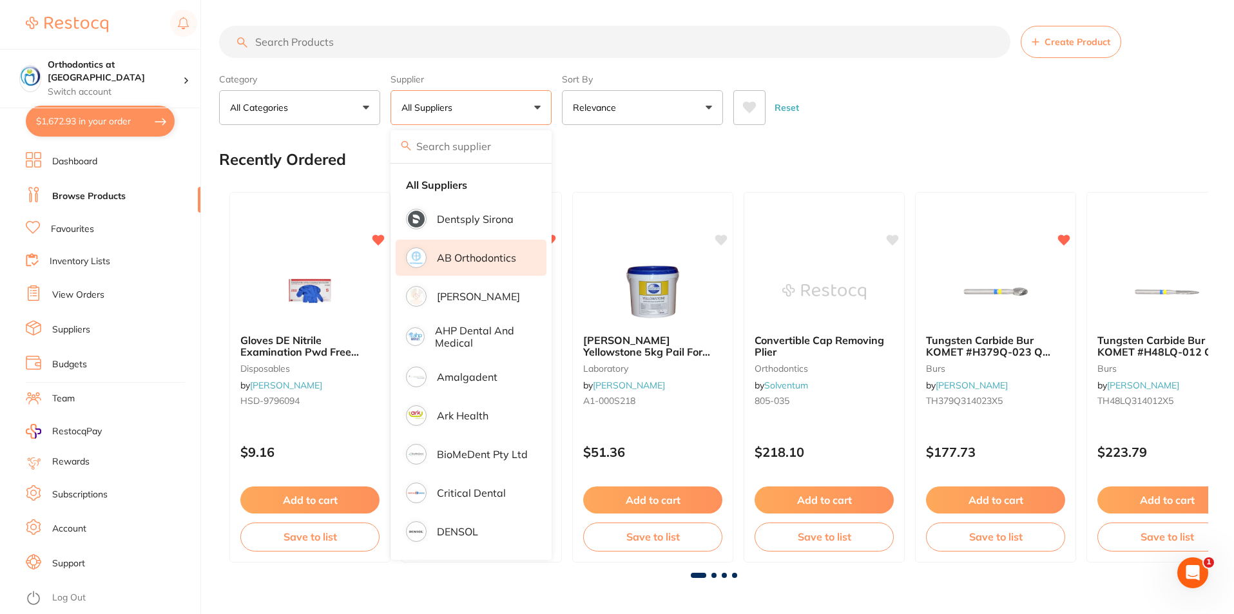
click at [481, 257] on p "AB Orthodontics" at bounding box center [476, 258] width 79 height 12
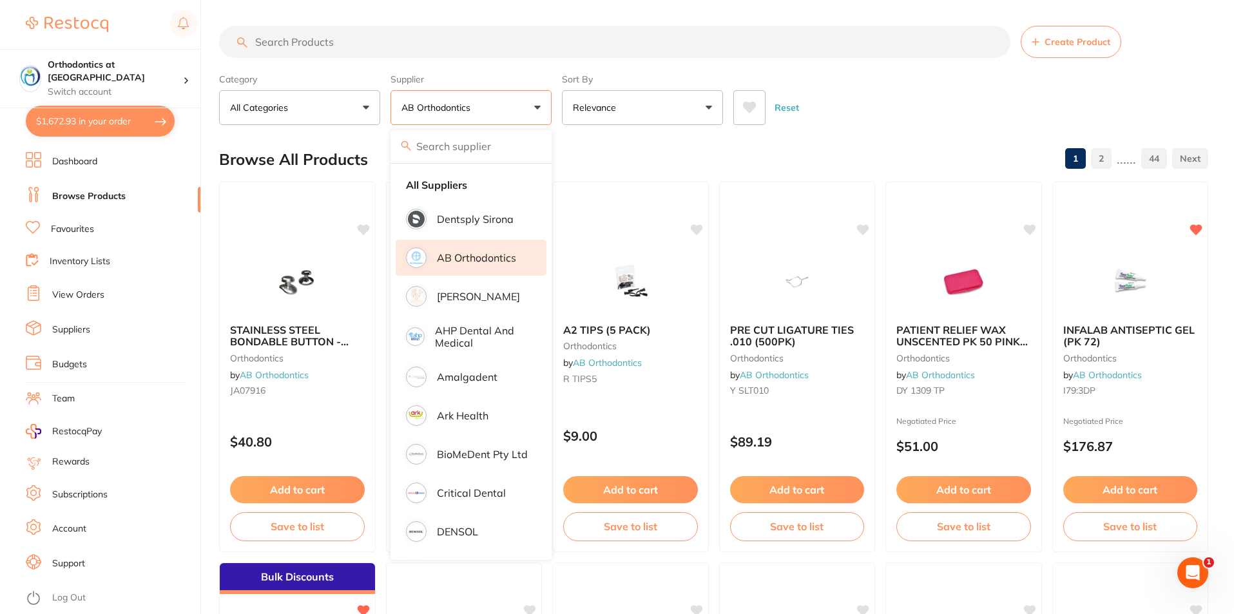
click at [858, 106] on div "Reset" at bounding box center [965, 102] width 465 height 45
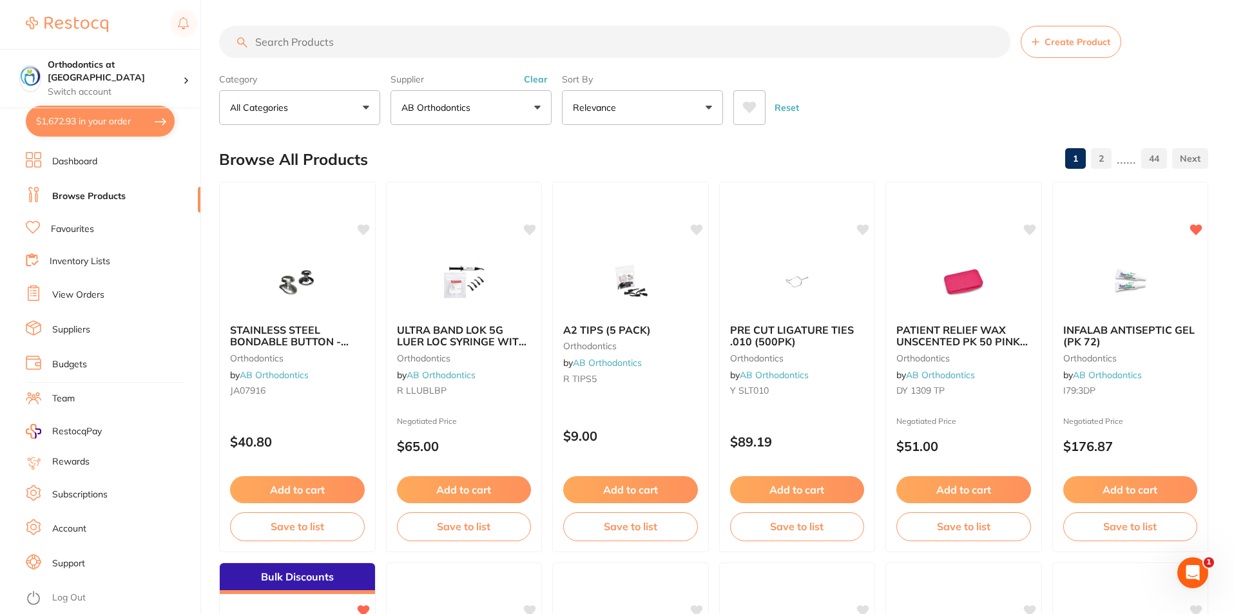
click at [273, 39] on input "search" at bounding box center [614, 42] width 791 height 32
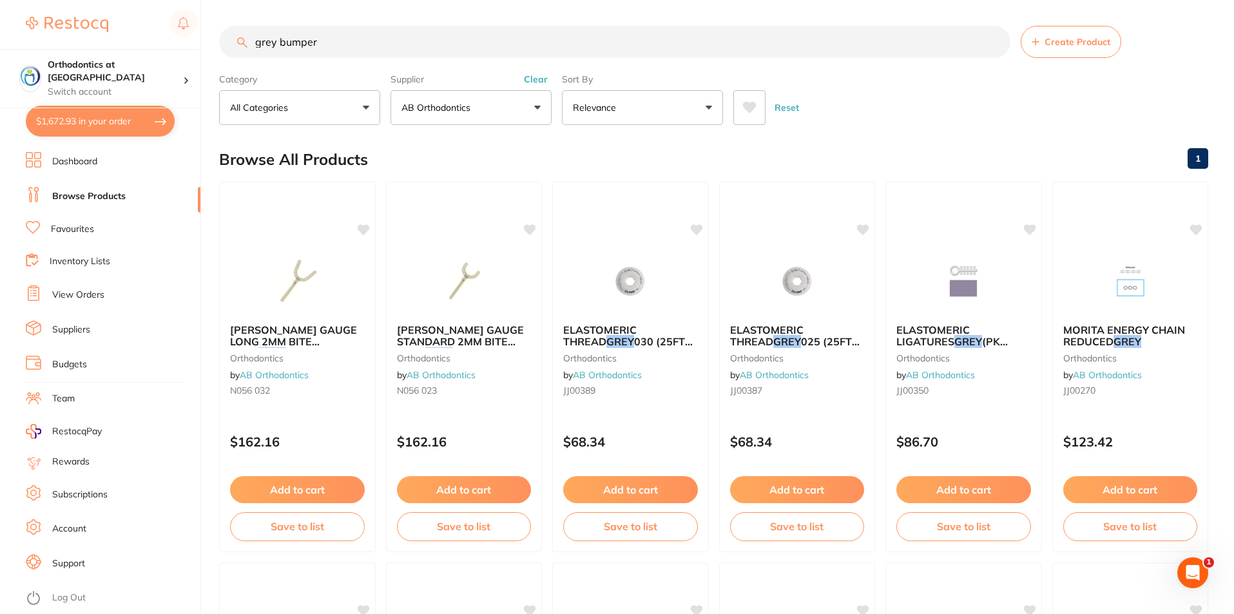
drag, startPoint x: 331, startPoint y: 42, endPoint x: 279, endPoint y: 41, distance: 51.6
click at [279, 41] on input "grey bumper" at bounding box center [614, 42] width 791 height 32
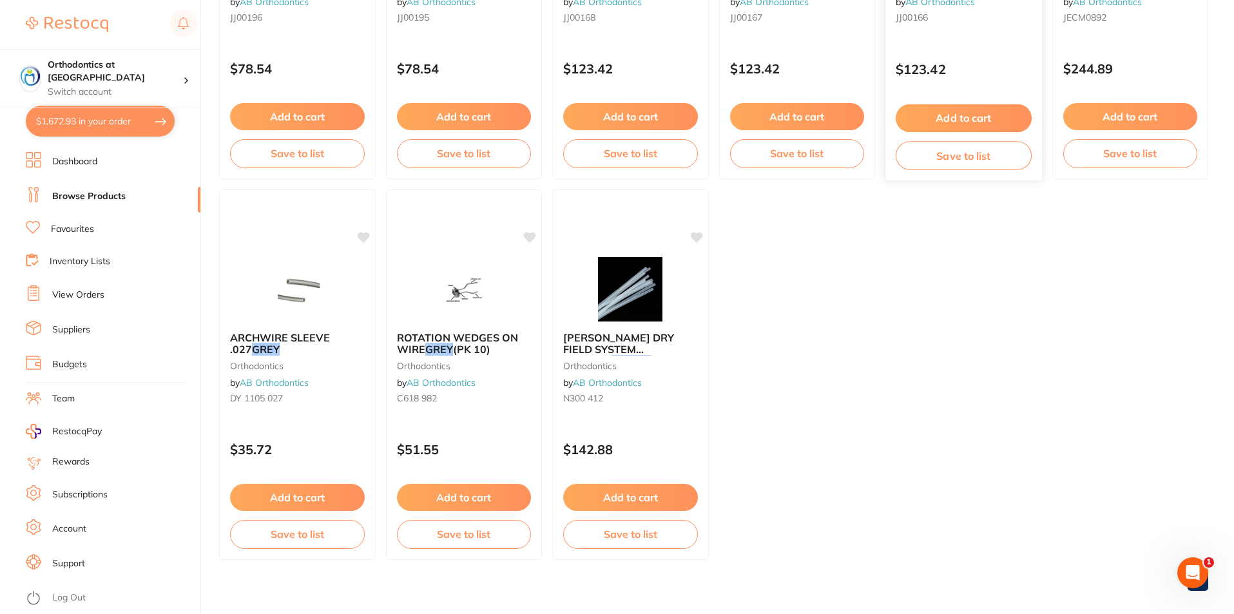
scroll to position [767, 0]
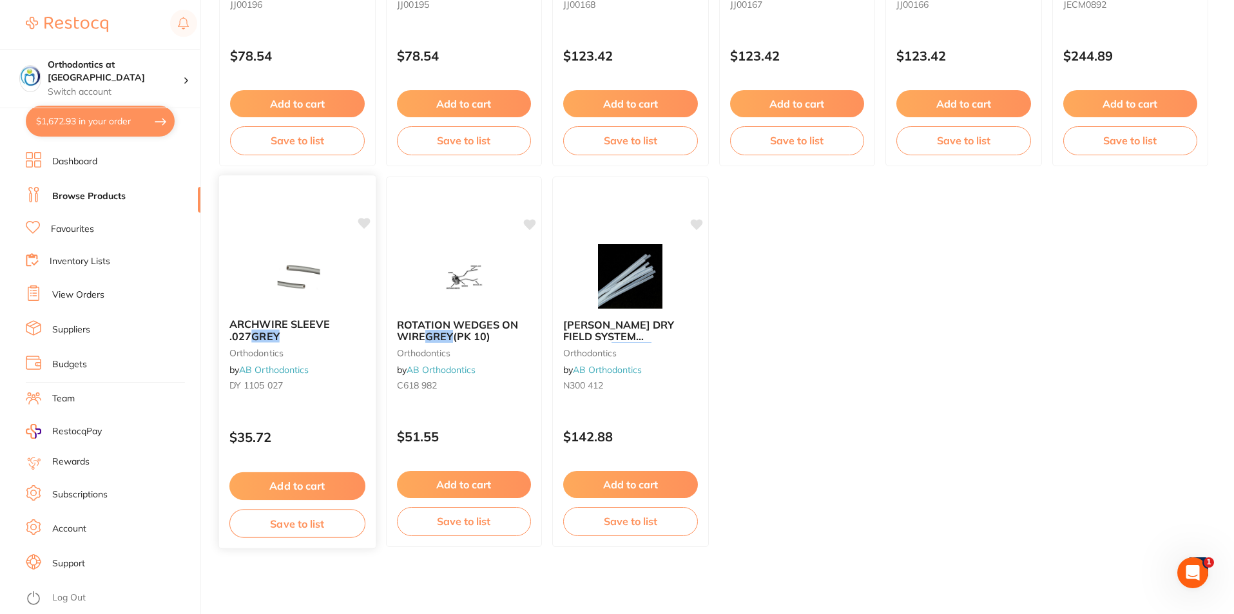
type input "grey tubing"
click at [309, 489] on button "Add to cart" at bounding box center [297, 486] width 136 height 28
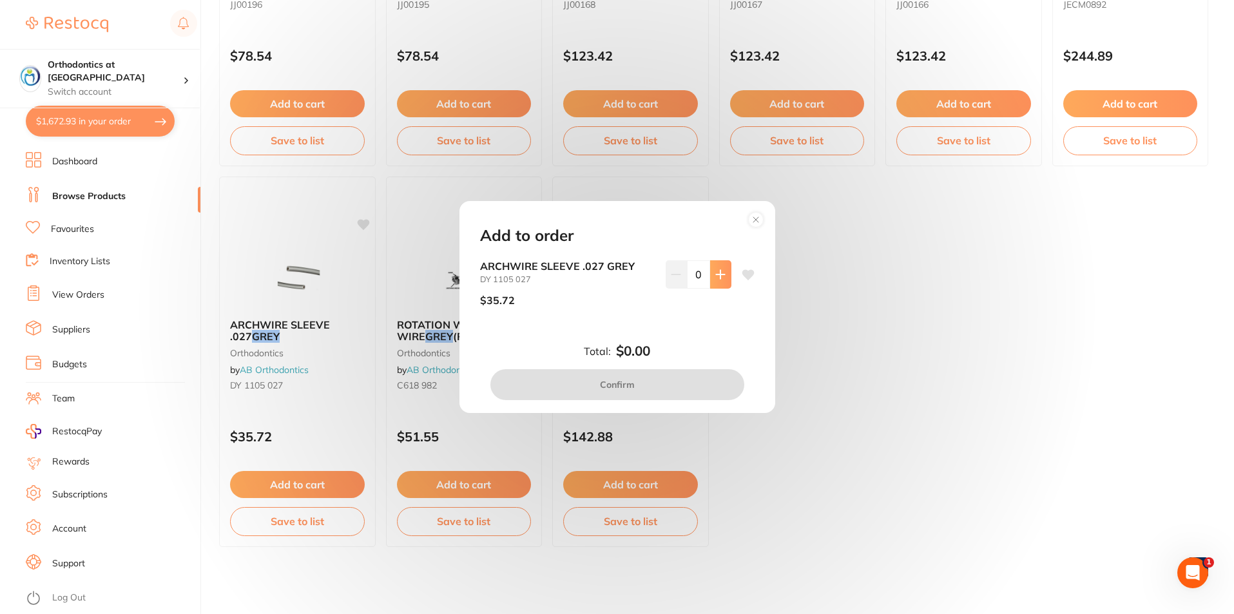
scroll to position [0, 0]
click at [716, 273] on icon at bounding box center [720, 274] width 10 height 10
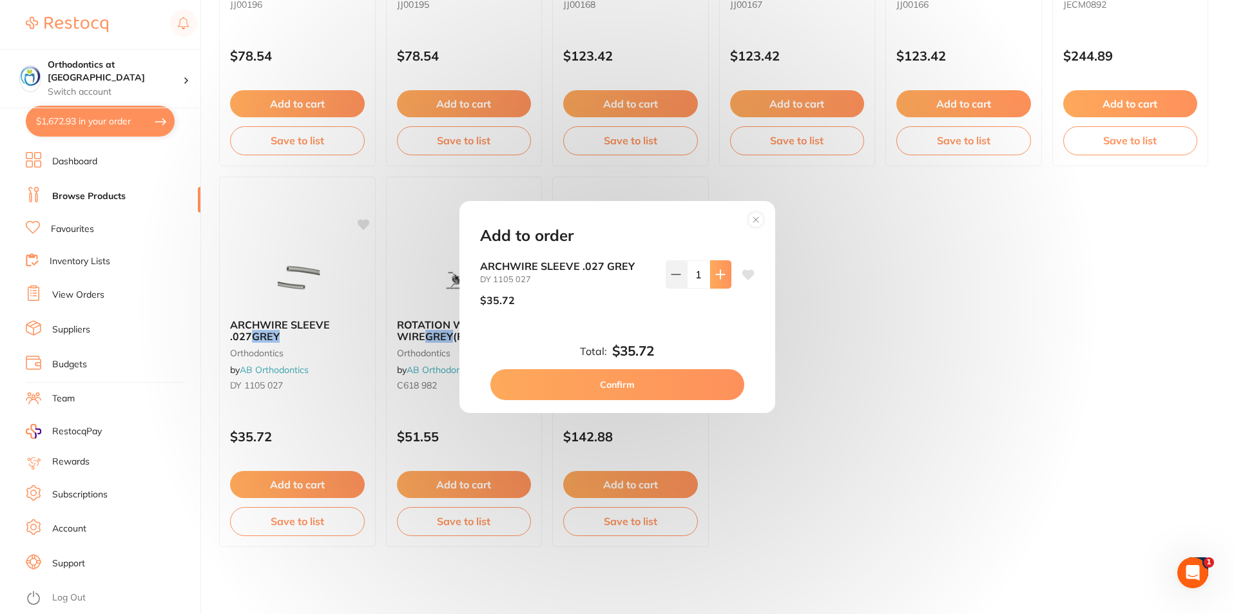
type input "1"
click at [635, 382] on button "Confirm" at bounding box center [617, 384] width 254 height 31
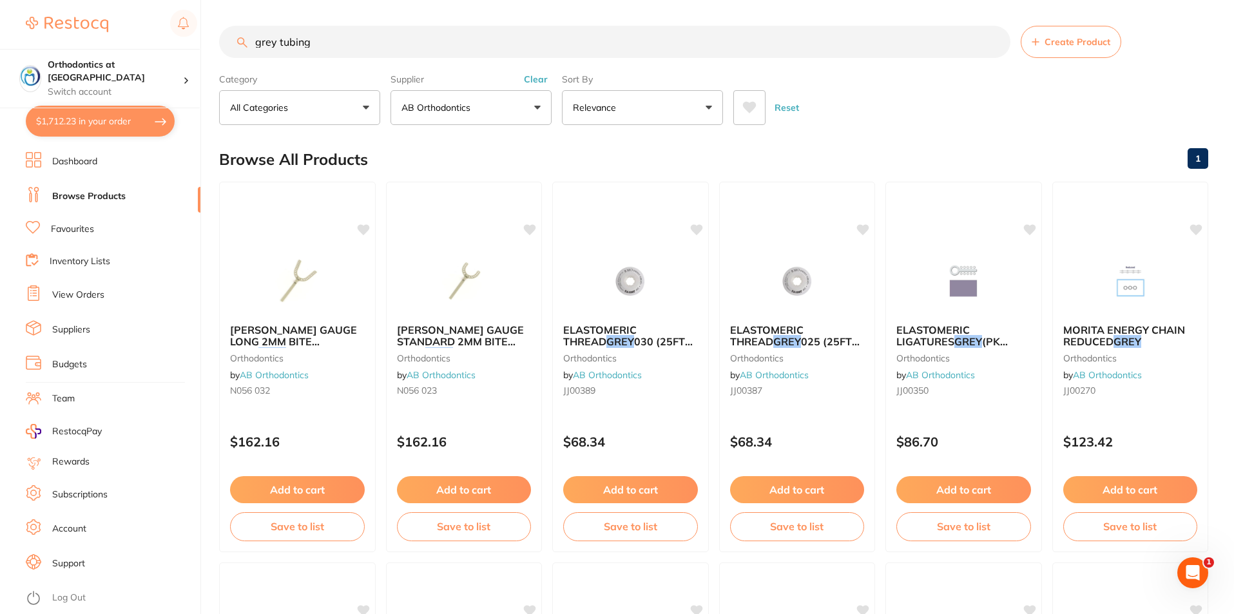
drag, startPoint x: 314, startPoint y: 45, endPoint x: 253, endPoint y: 43, distance: 61.2
click at [253, 43] on input "grey tubing" at bounding box center [614, 42] width 791 height 32
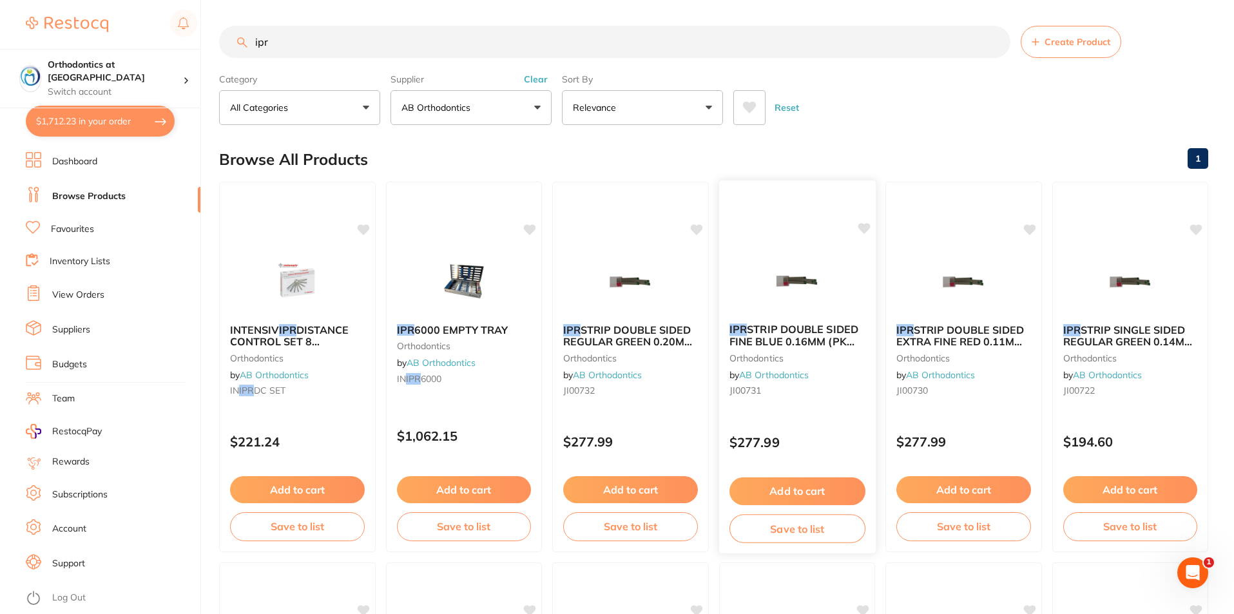
type input "ipr"
click at [780, 337] on span "STRIP DOUBLE SIDED FINE BLUE 0.16MM (PK 10)" at bounding box center [793, 341] width 129 height 37
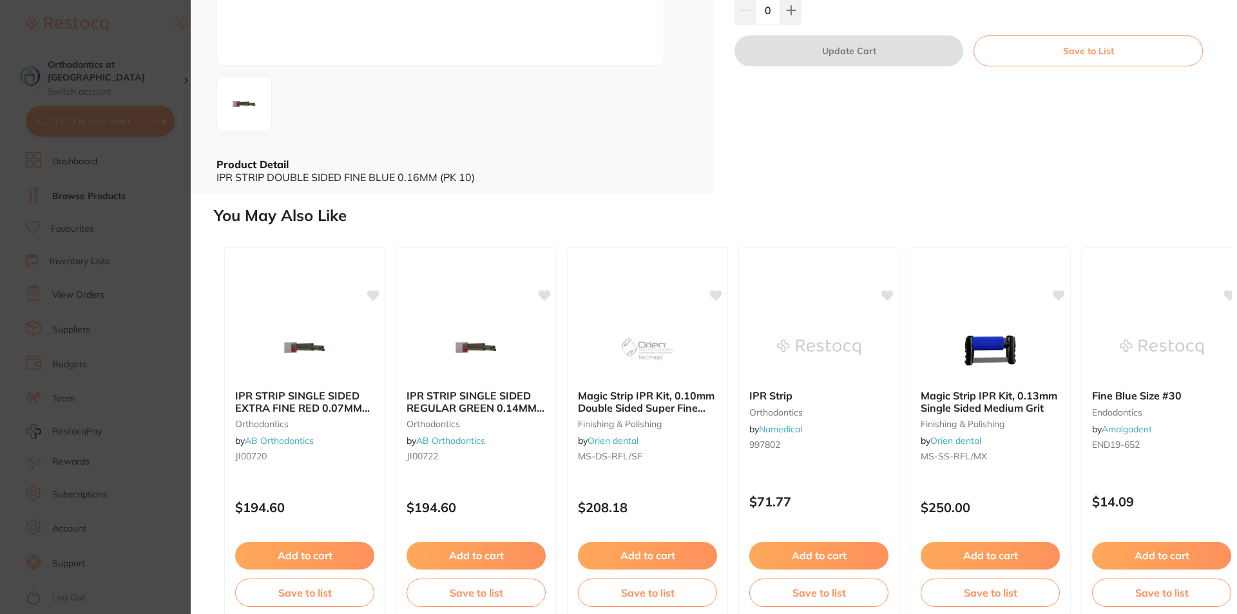
scroll to position [238, 0]
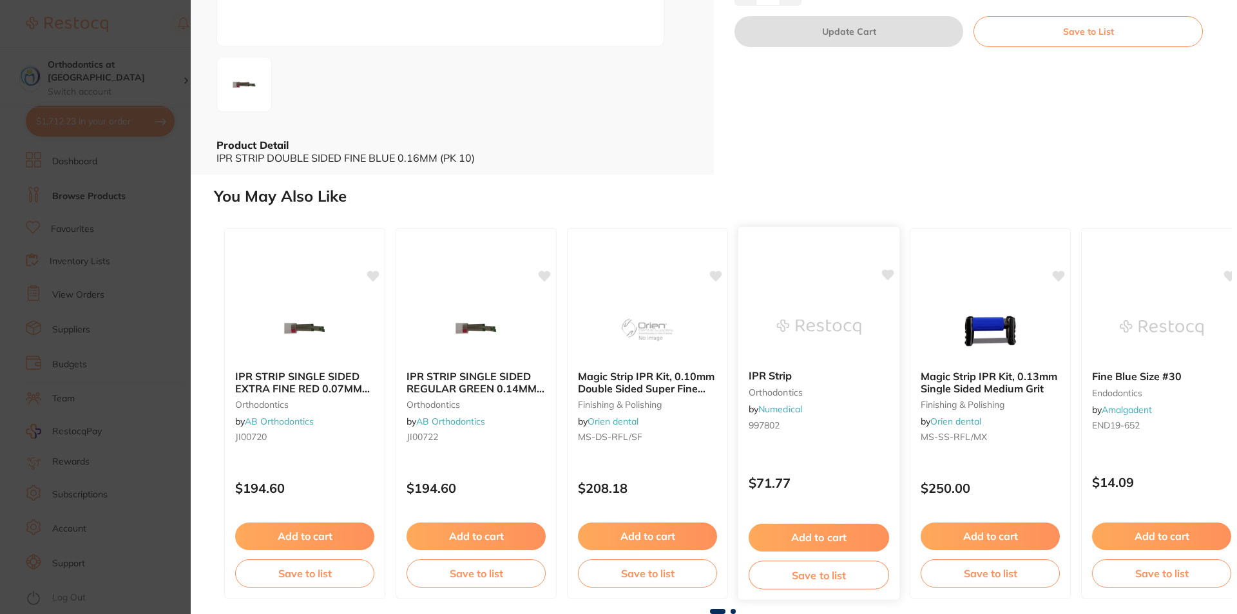
click at [823, 538] on button "Add to cart" at bounding box center [819, 538] width 140 height 28
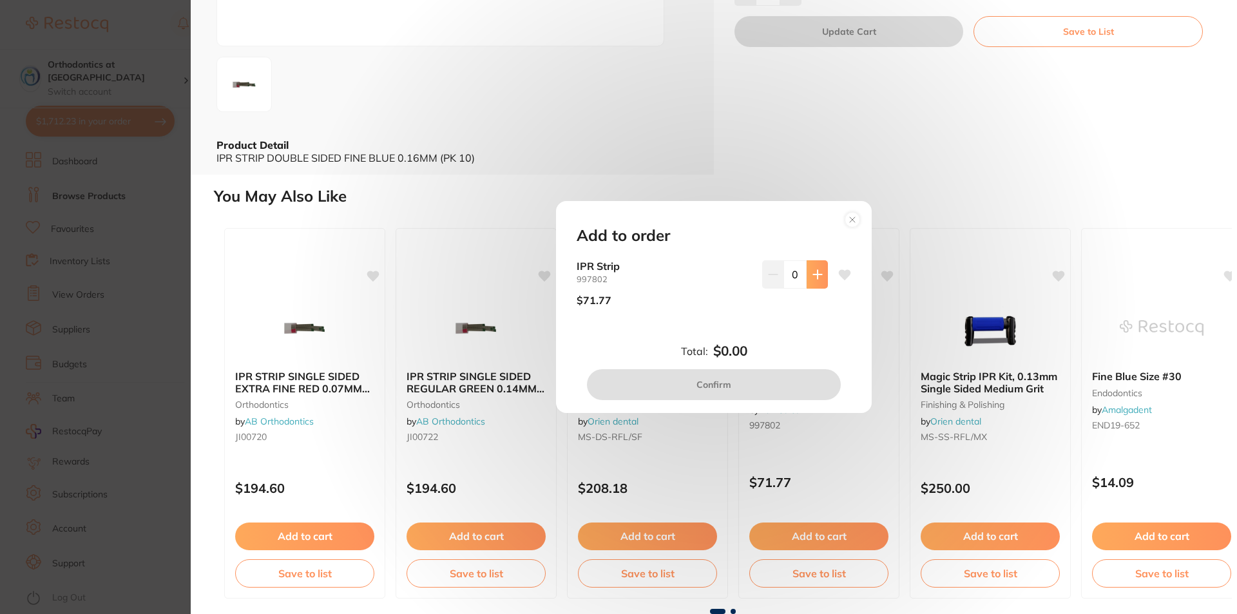
scroll to position [0, 0]
click at [892, 132] on div "Add to order IPR Strip 997802 $71.77 0 Total: $0.00 Confirm" at bounding box center [714, 307] width 1046 height 614
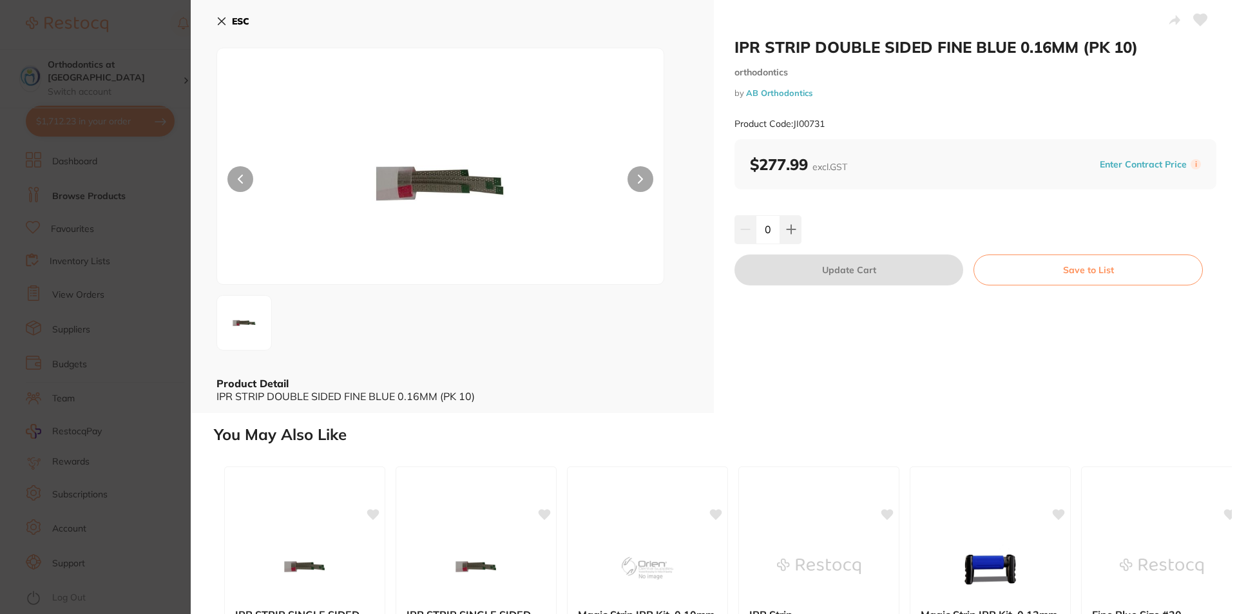
click at [224, 17] on icon at bounding box center [221, 21] width 10 height 10
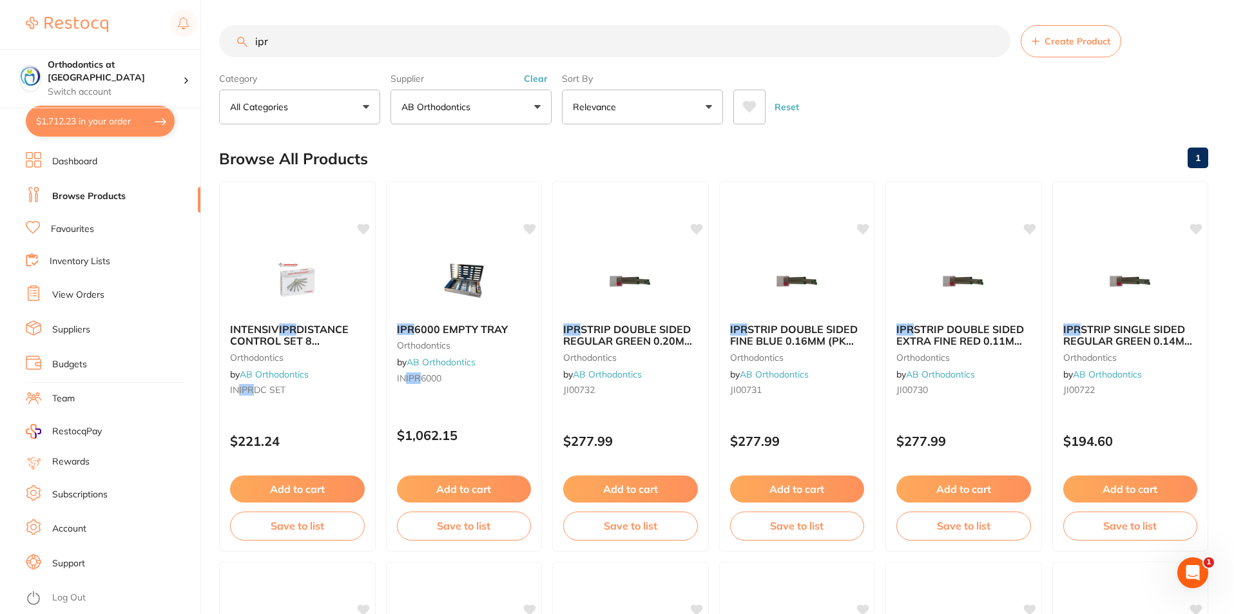
click at [538, 108] on button "AB Orthodontics" at bounding box center [470, 107] width 161 height 35
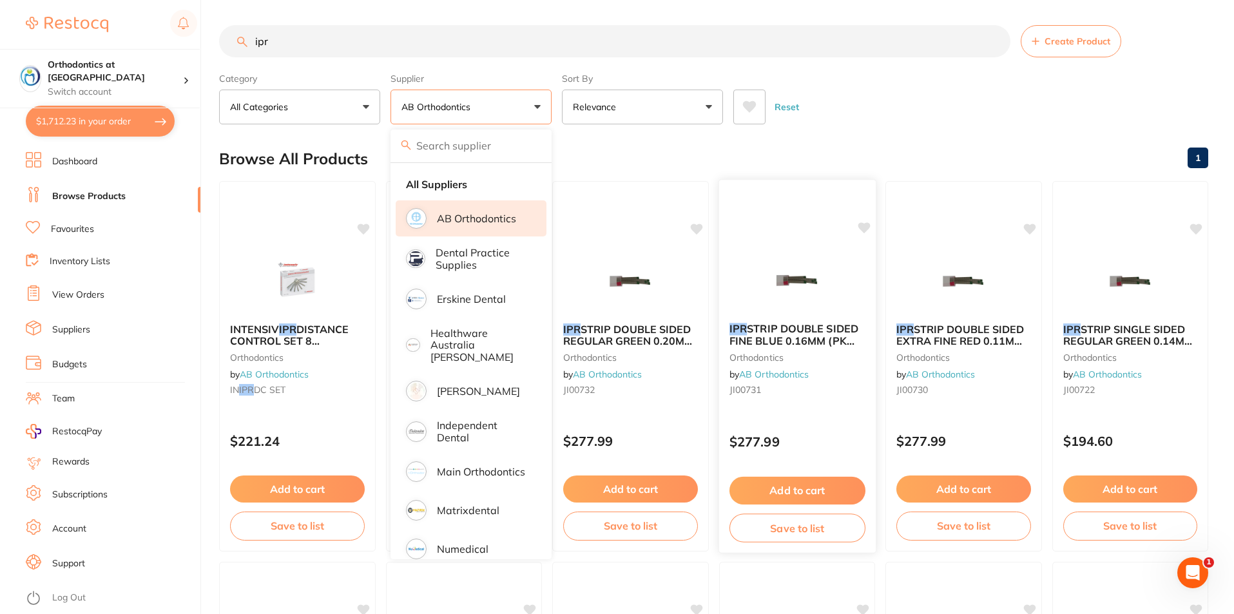
click at [791, 328] on span "STRIP DOUBLE SIDED FINE BLUE 0.16MM (PK 10)" at bounding box center [793, 340] width 129 height 37
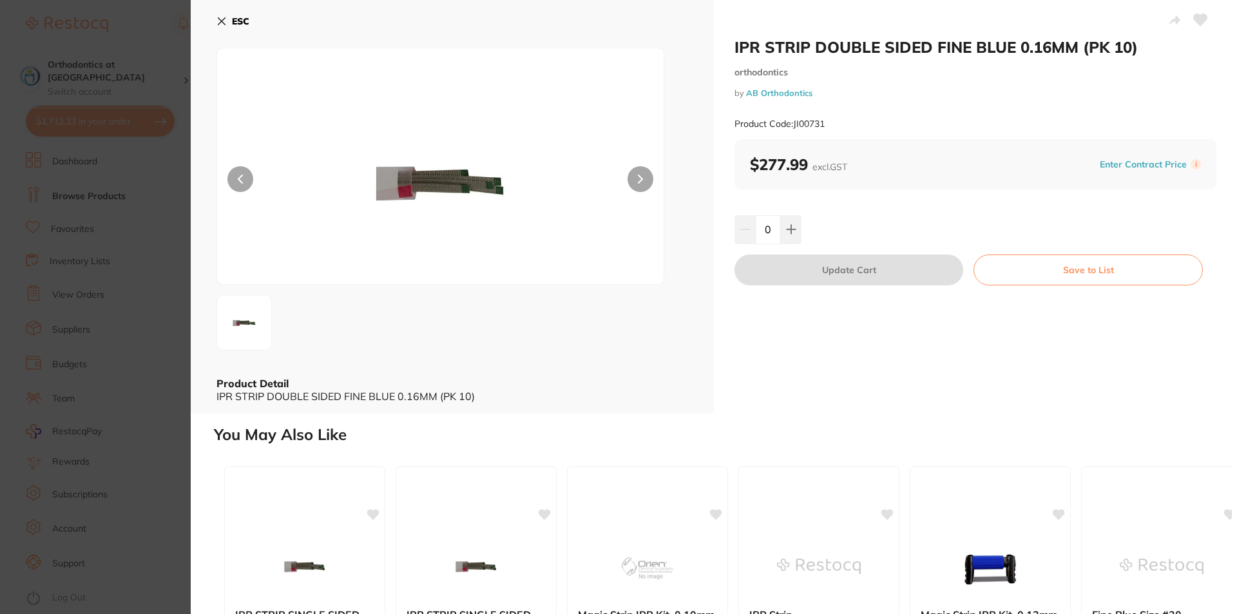
click at [432, 178] on img at bounding box center [441, 183] width 268 height 204
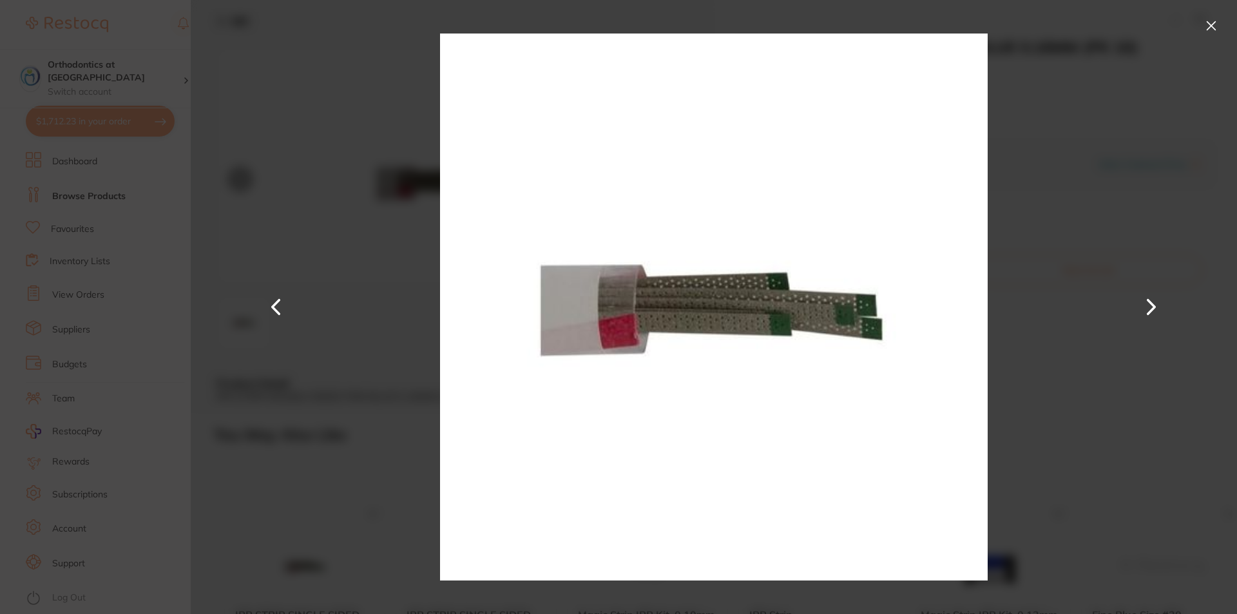
click at [1209, 23] on button at bounding box center [1211, 25] width 21 height 21
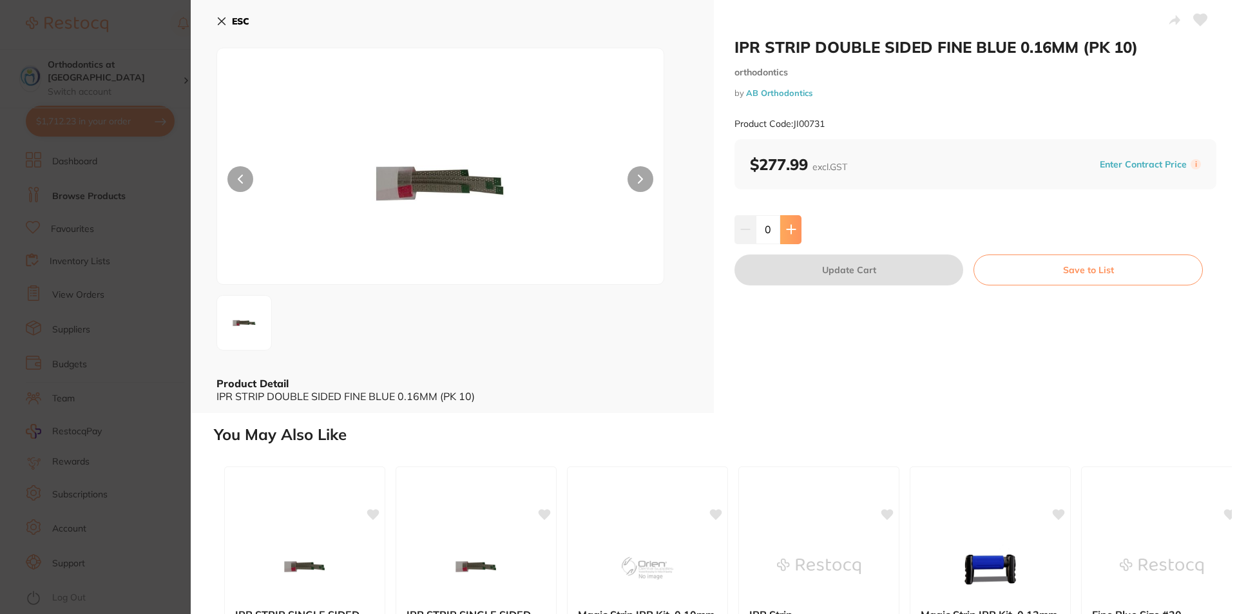
click at [791, 233] on icon at bounding box center [791, 229] width 10 height 10
type input "1"
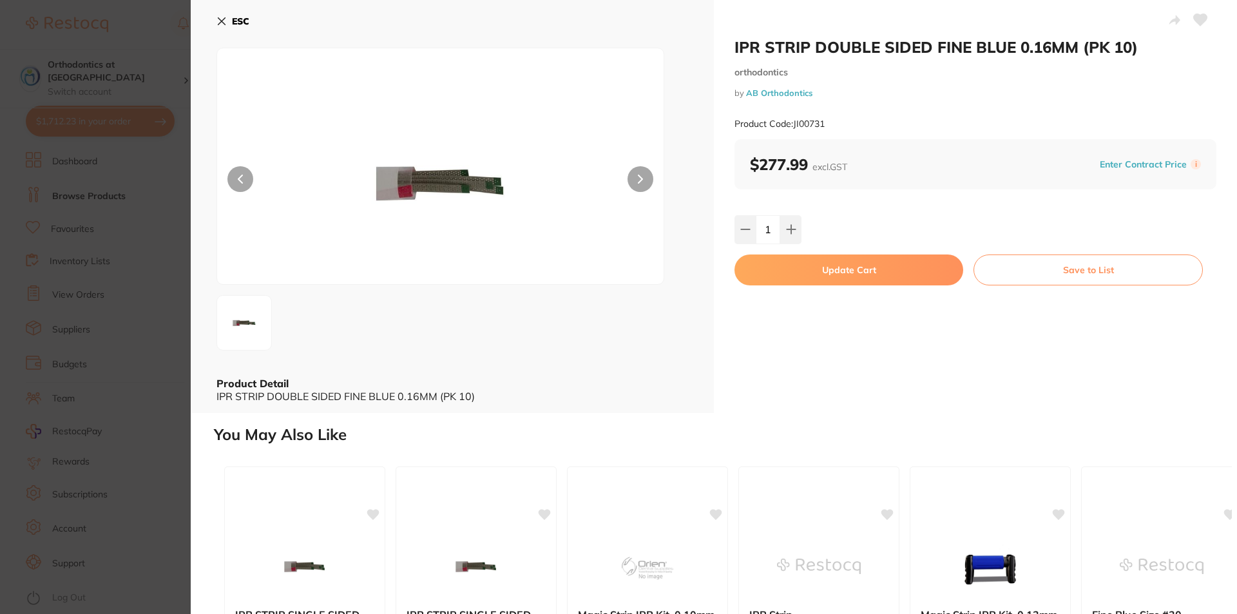
click at [220, 20] on icon at bounding box center [221, 21] width 7 height 7
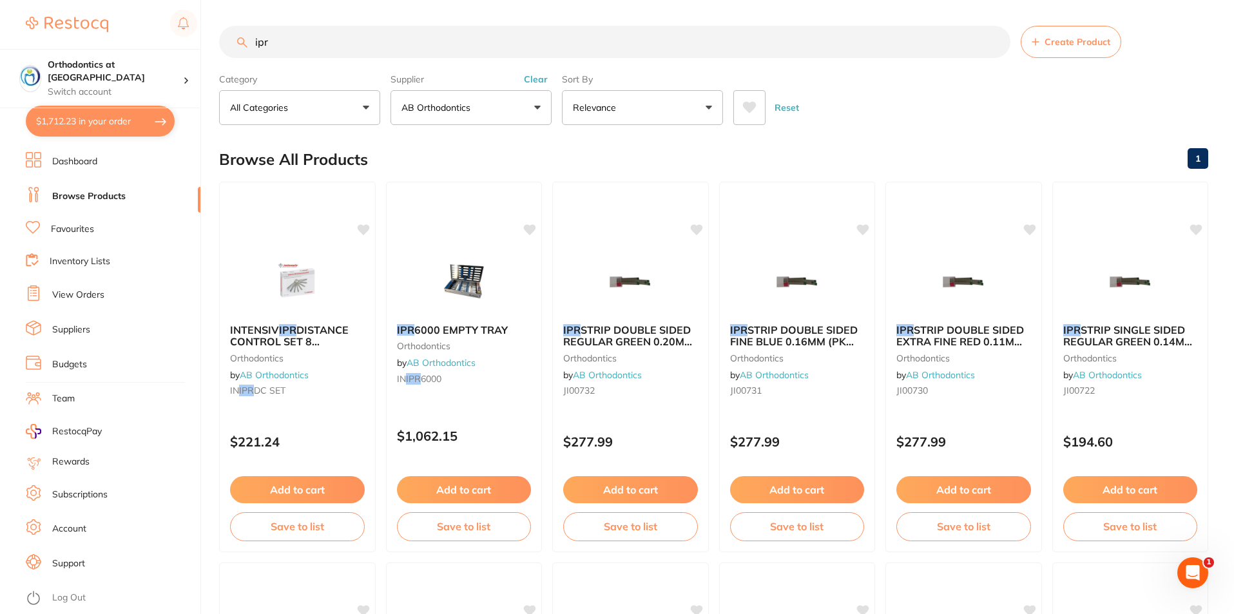
click at [538, 108] on button "AB Orthodontics" at bounding box center [470, 107] width 161 height 35
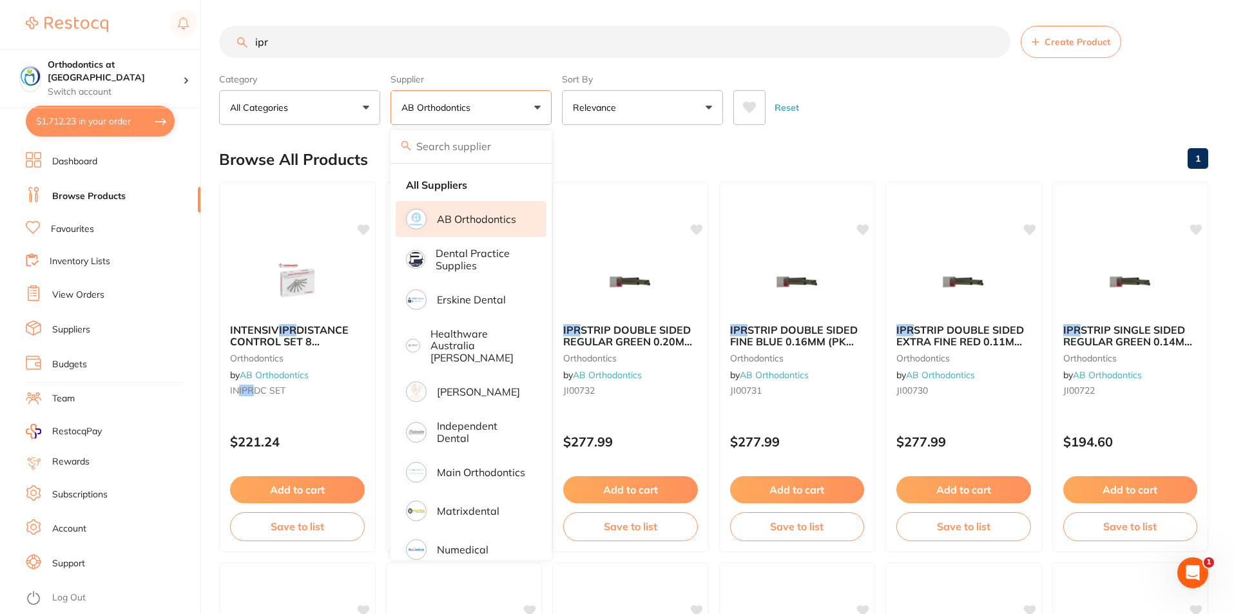
click at [863, 110] on div "Reset" at bounding box center [965, 102] width 465 height 45
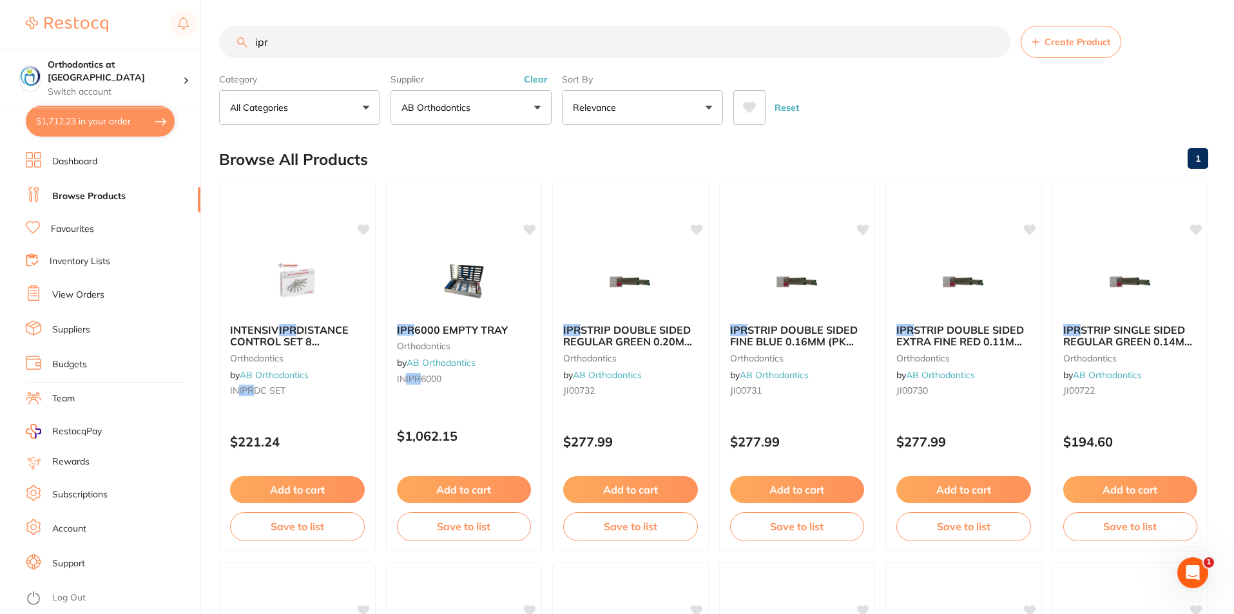
drag, startPoint x: 280, startPoint y: 41, endPoint x: 253, endPoint y: 37, distance: 26.7
click at [253, 37] on input "ipr" at bounding box center [614, 42] width 791 height 32
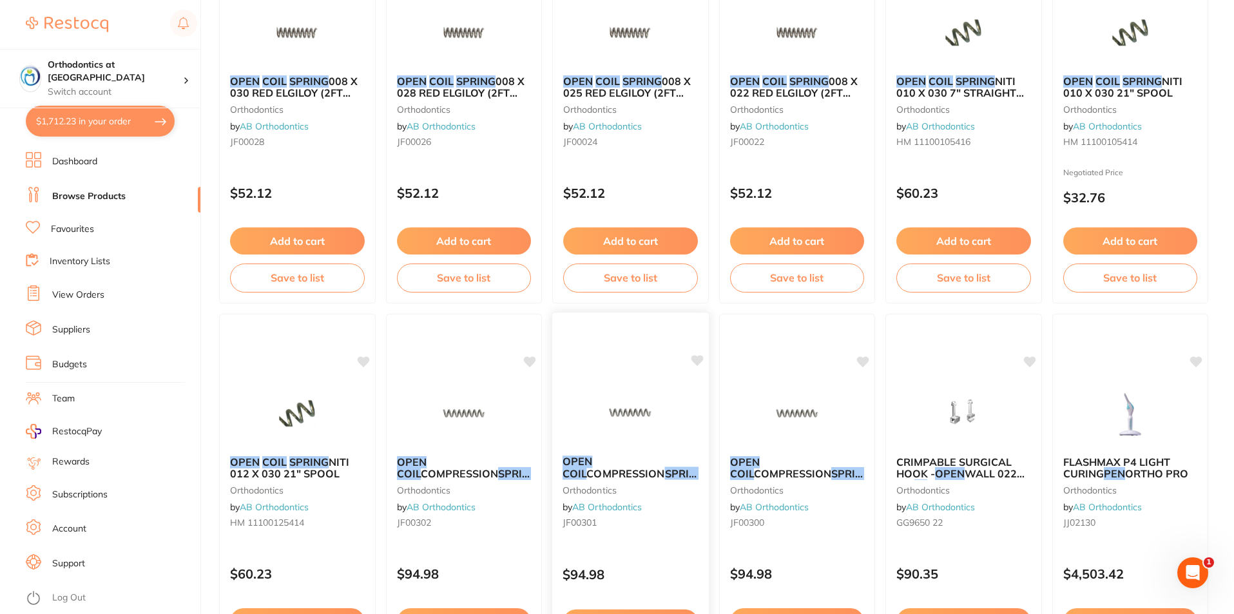
scroll to position [1147, 0]
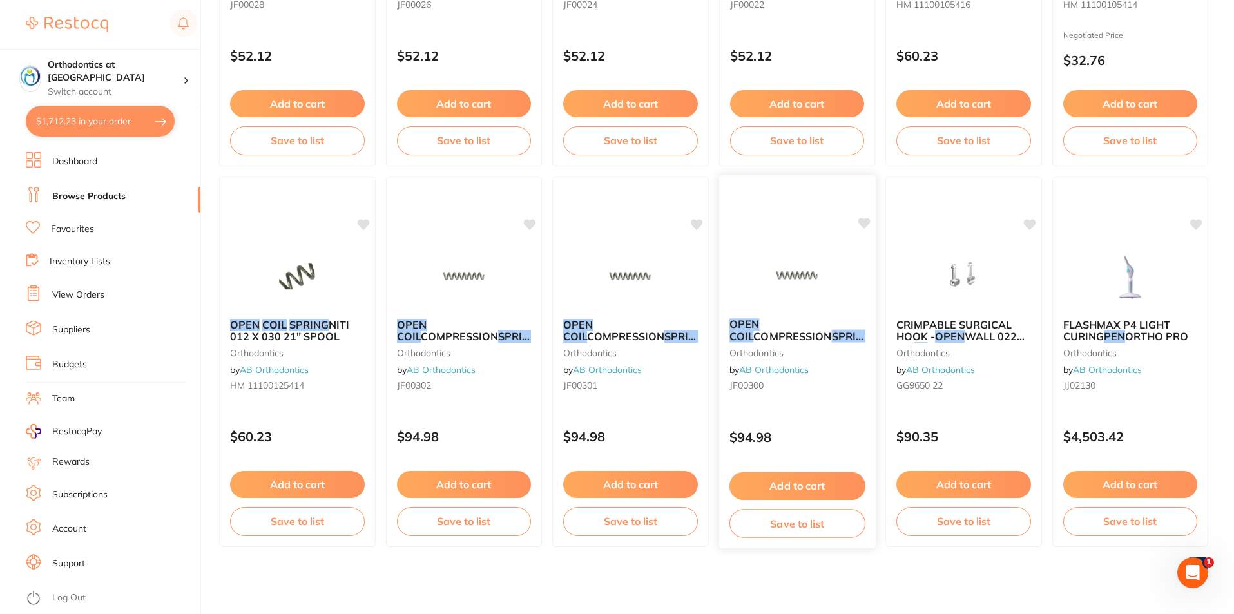
click at [769, 332] on span "COMPRESSION" at bounding box center [792, 336] width 78 height 13
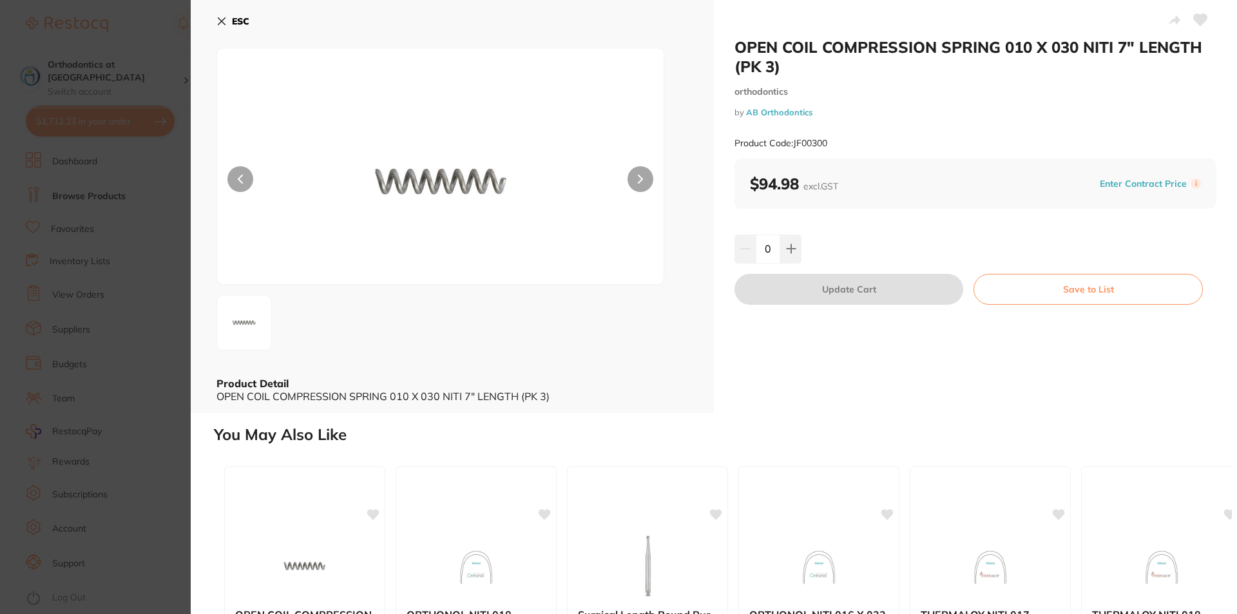
click at [224, 17] on icon at bounding box center [221, 21] width 10 height 10
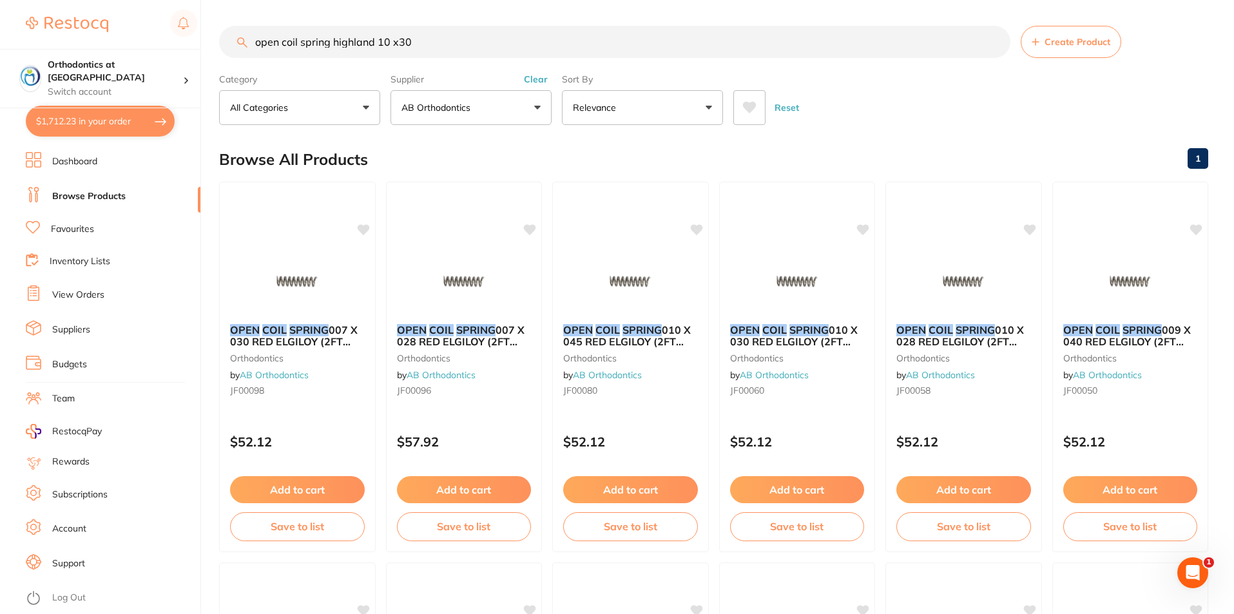
drag, startPoint x: 418, startPoint y: 40, endPoint x: 251, endPoint y: 42, distance: 166.9
click at [251, 42] on input "open coil spring highland 10 x30" at bounding box center [614, 42] width 791 height 32
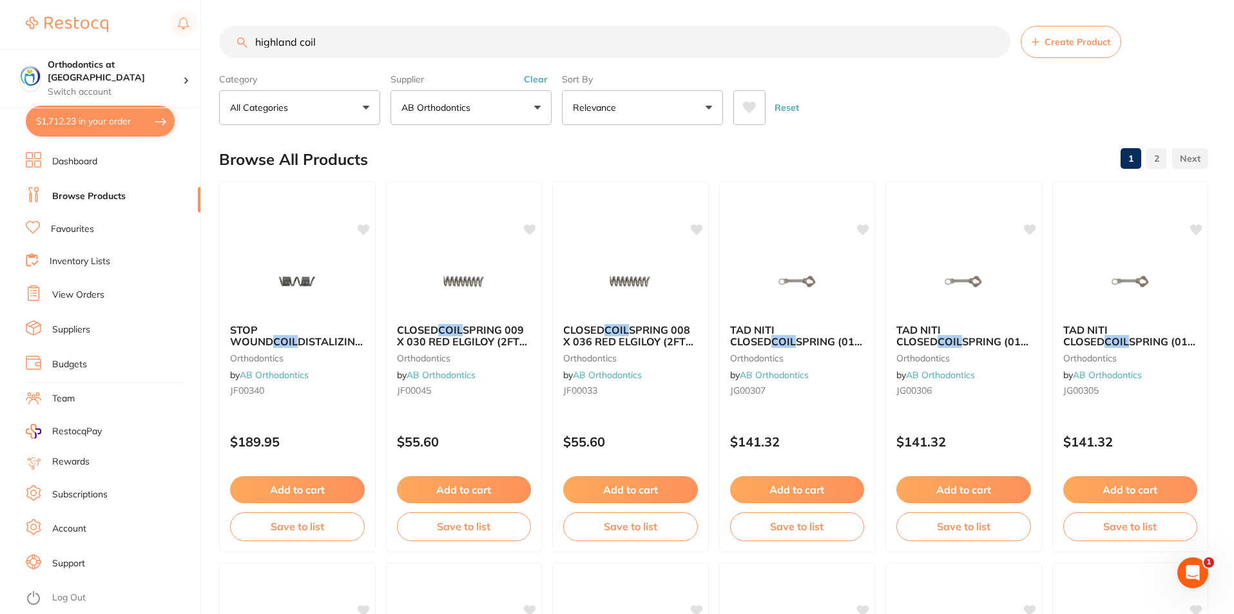
click at [539, 107] on button "AB Orthodontics" at bounding box center [470, 107] width 161 height 35
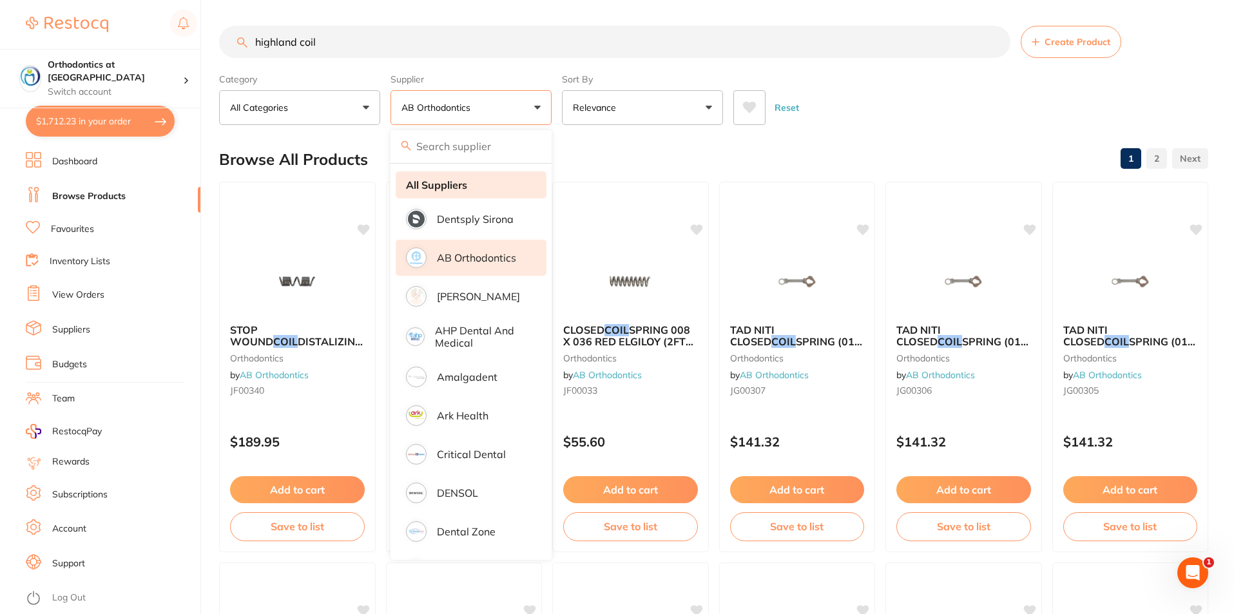
click at [460, 186] on strong "All Suppliers" at bounding box center [436, 185] width 61 height 12
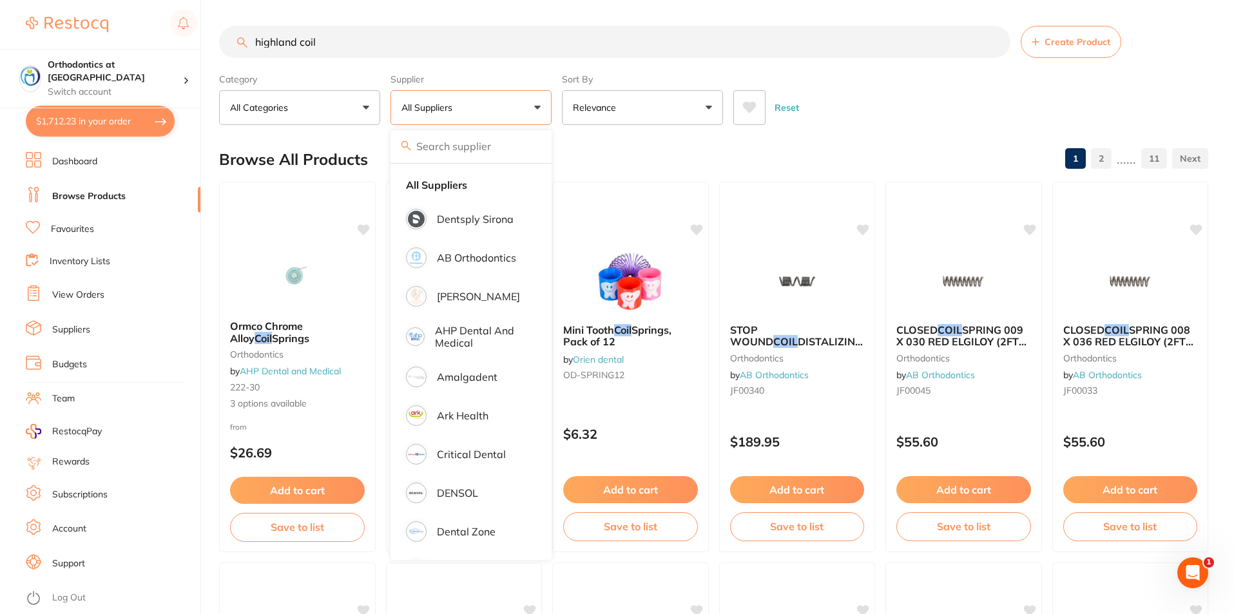
click at [876, 111] on div "Reset" at bounding box center [965, 102] width 465 height 45
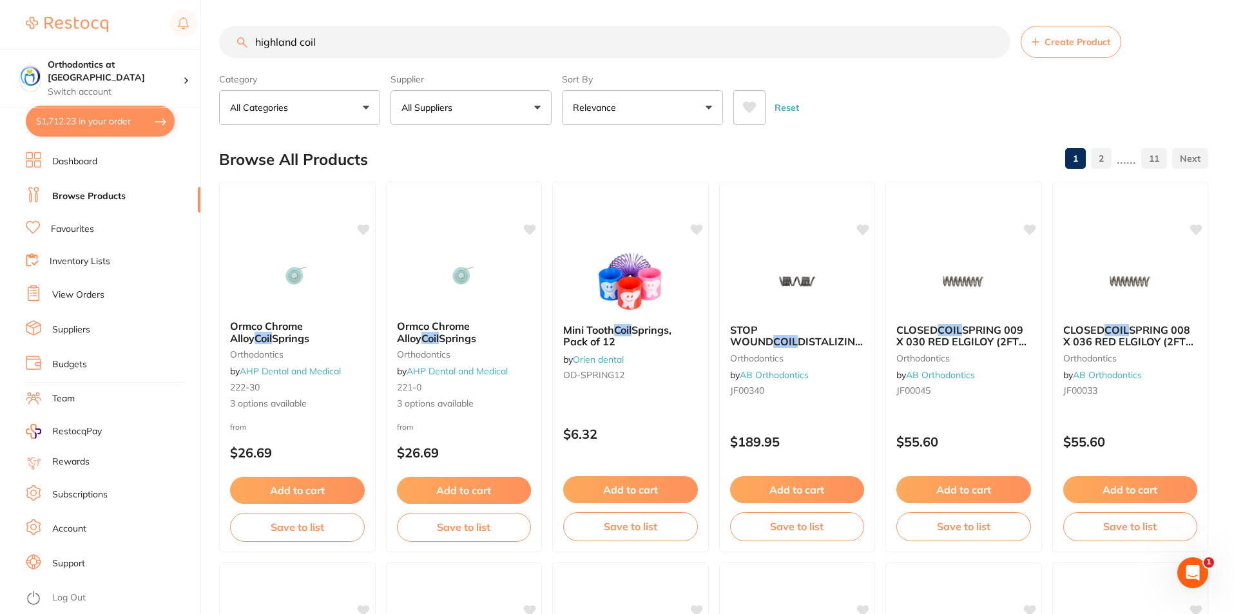
drag, startPoint x: 329, startPoint y: 39, endPoint x: 254, endPoint y: 40, distance: 74.1
click at [254, 40] on input "highland coil" at bounding box center [614, 42] width 791 height 32
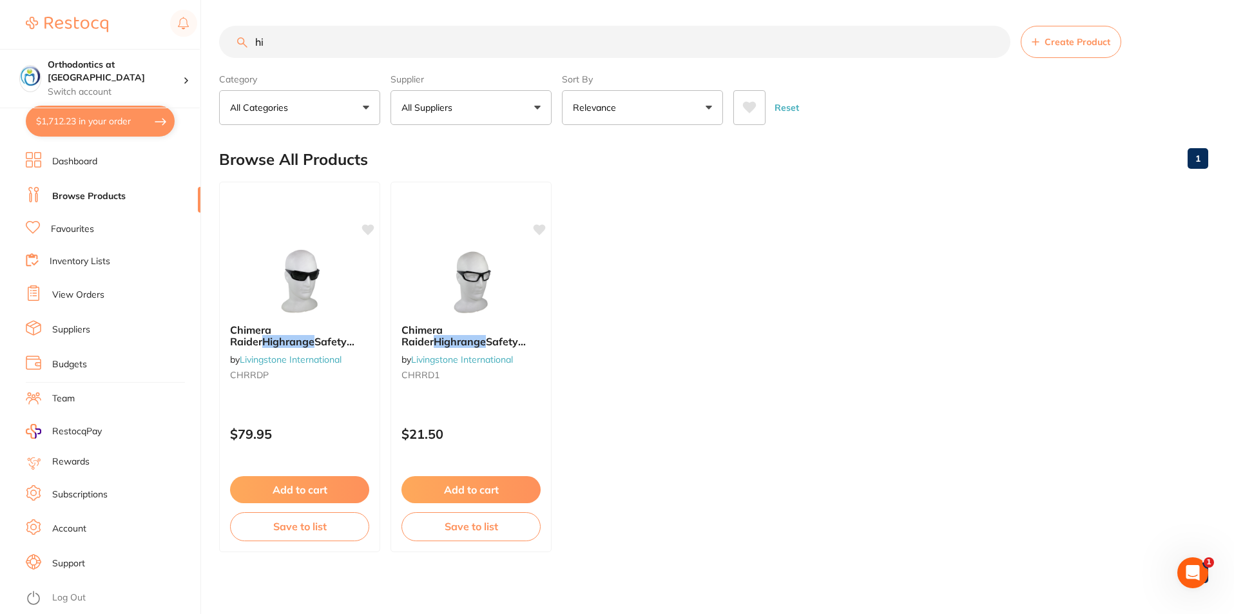
type input "h"
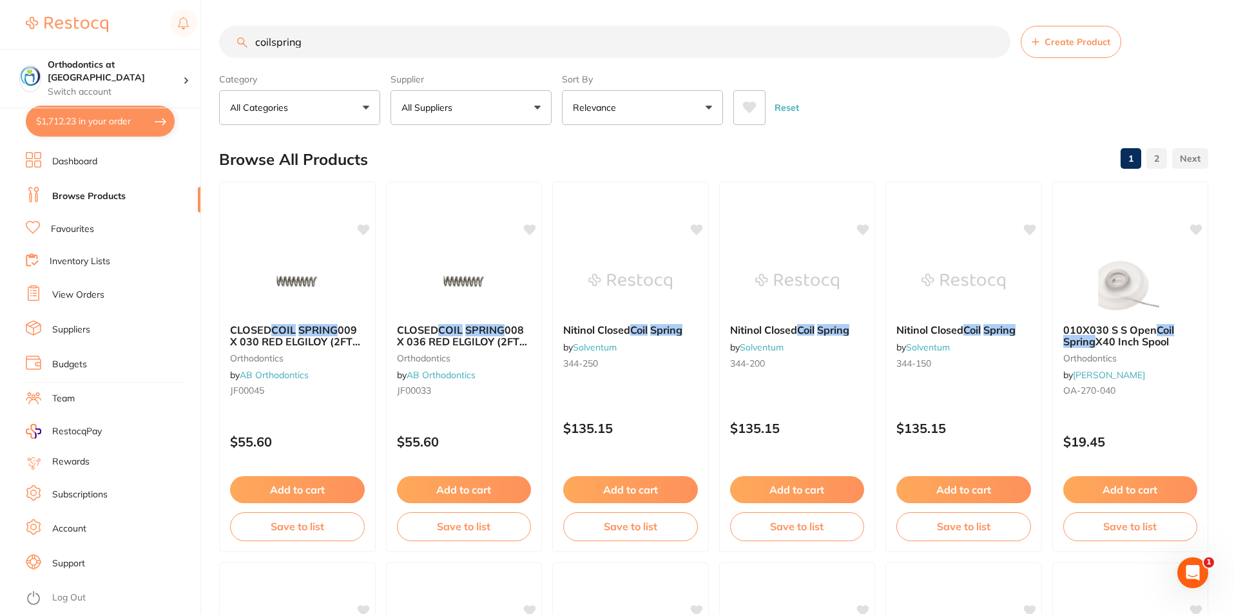
click at [272, 43] on input "coilspring" at bounding box center [614, 42] width 791 height 32
click at [310, 43] on input "coil spring" at bounding box center [614, 42] width 791 height 32
type input "coil spring highland"
click at [1097, 336] on span "X40 Inch Spool" at bounding box center [1132, 341] width 74 height 13
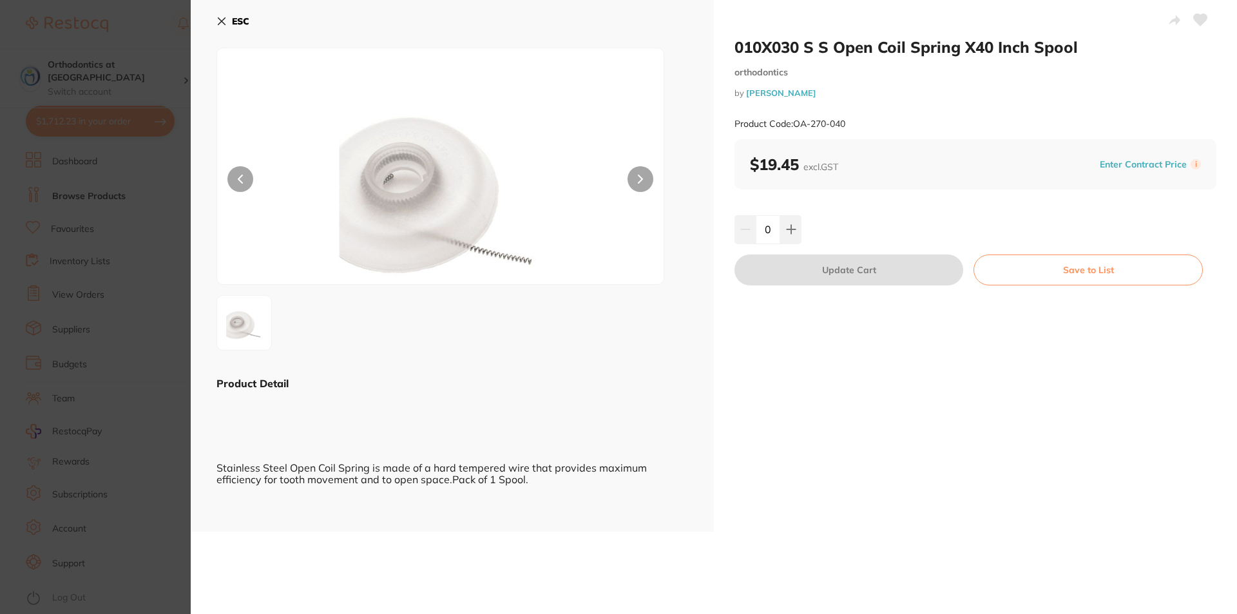
click at [639, 178] on icon at bounding box center [640, 179] width 5 height 9
click at [221, 21] on icon at bounding box center [221, 21] width 7 height 7
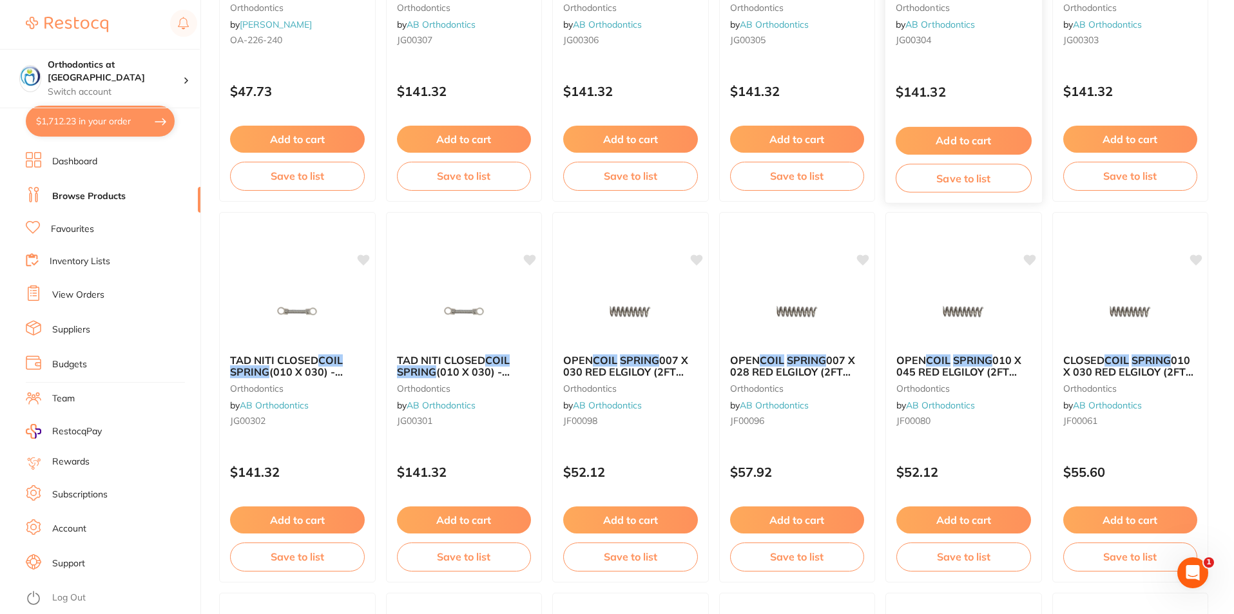
scroll to position [774, 0]
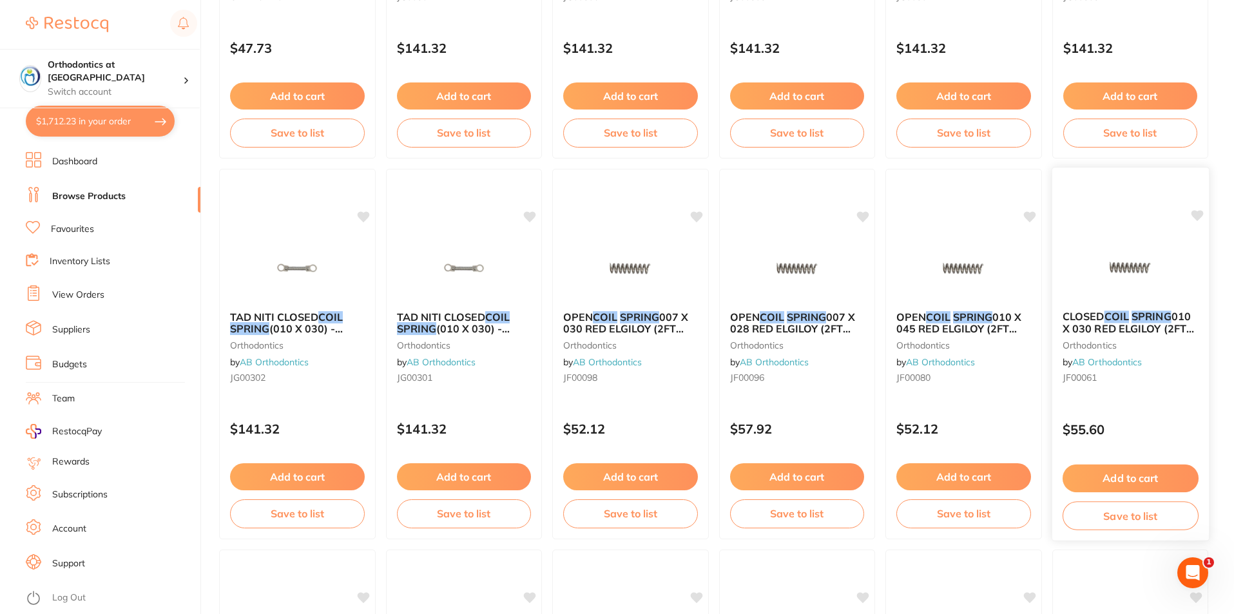
click at [1104, 315] on span "CLOSED" at bounding box center [1083, 316] width 42 height 13
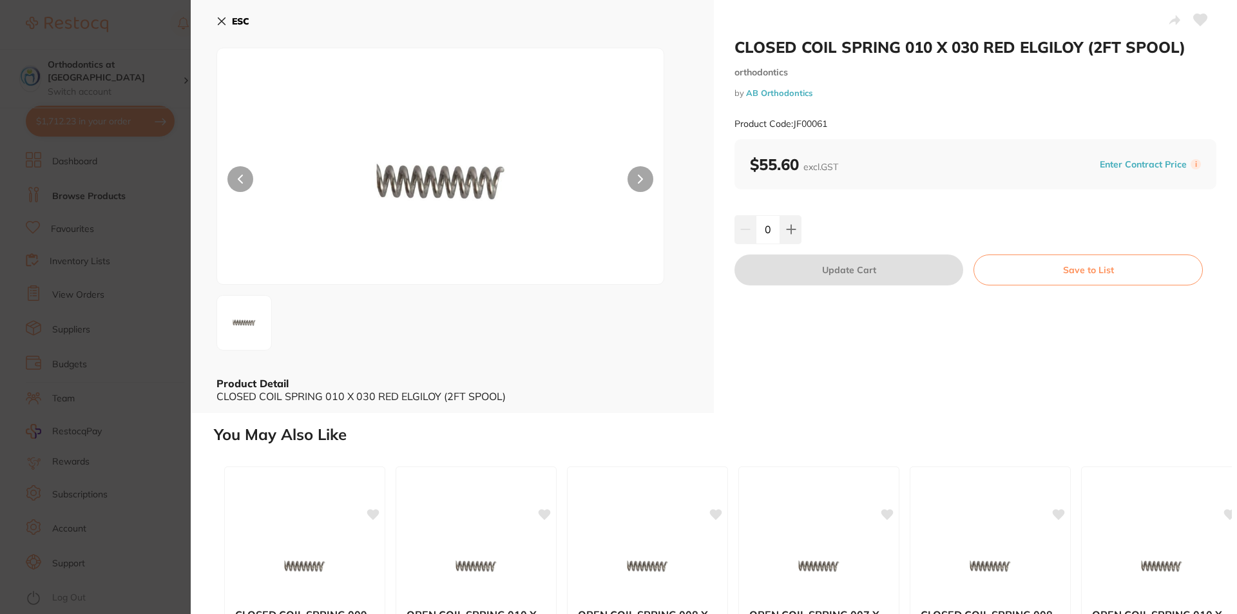
click at [222, 23] on icon at bounding box center [221, 21] width 7 height 7
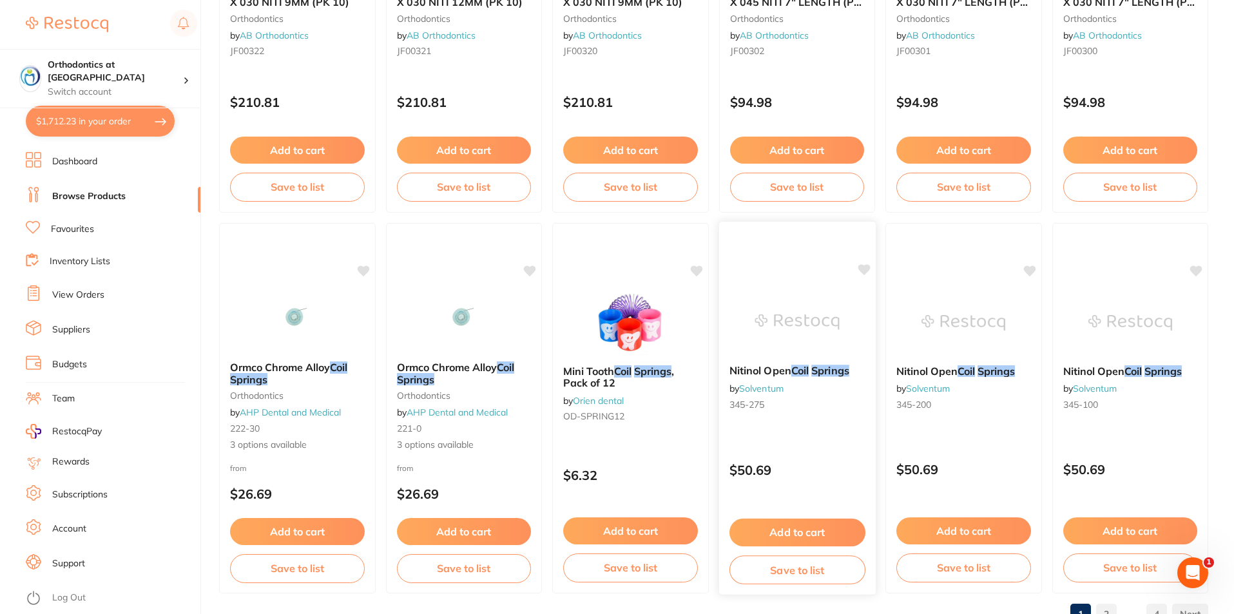
scroll to position [3051, 0]
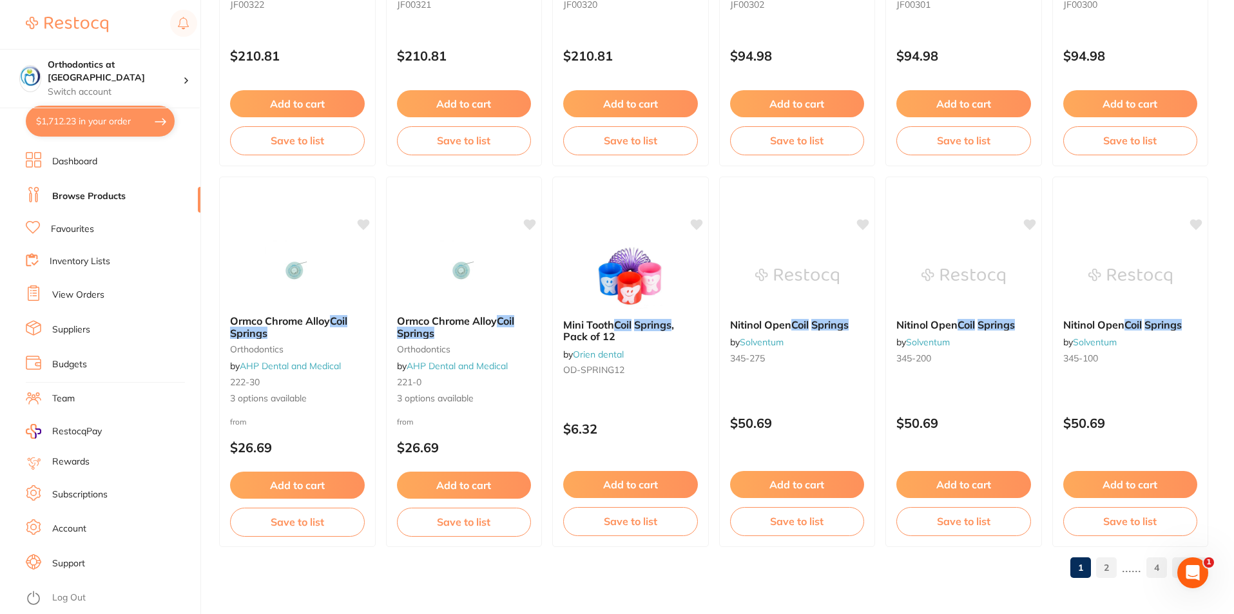
click at [1111, 571] on link "2" at bounding box center [1106, 568] width 21 height 26
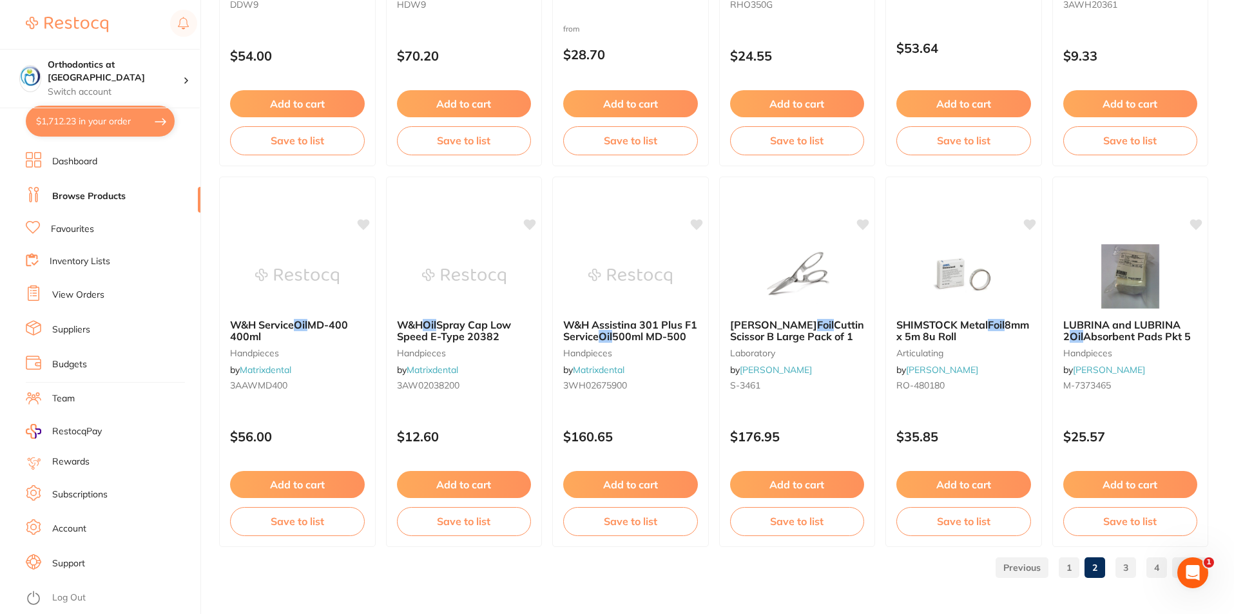
click at [1063, 571] on link "1" at bounding box center [1069, 568] width 21 height 26
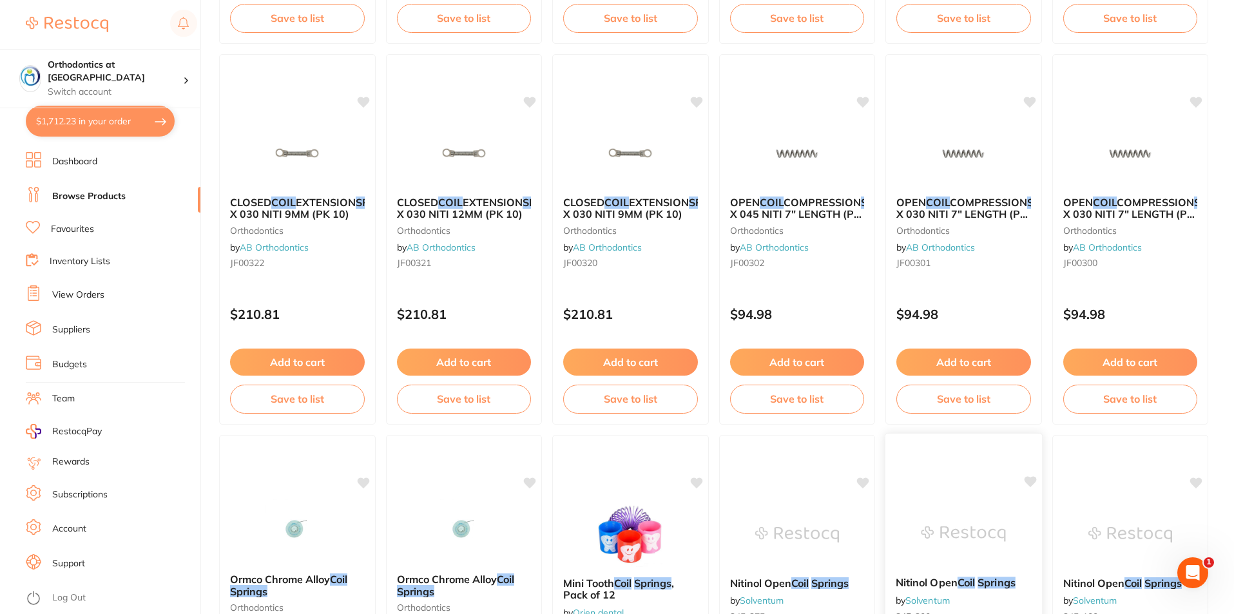
scroll to position [2729, 0]
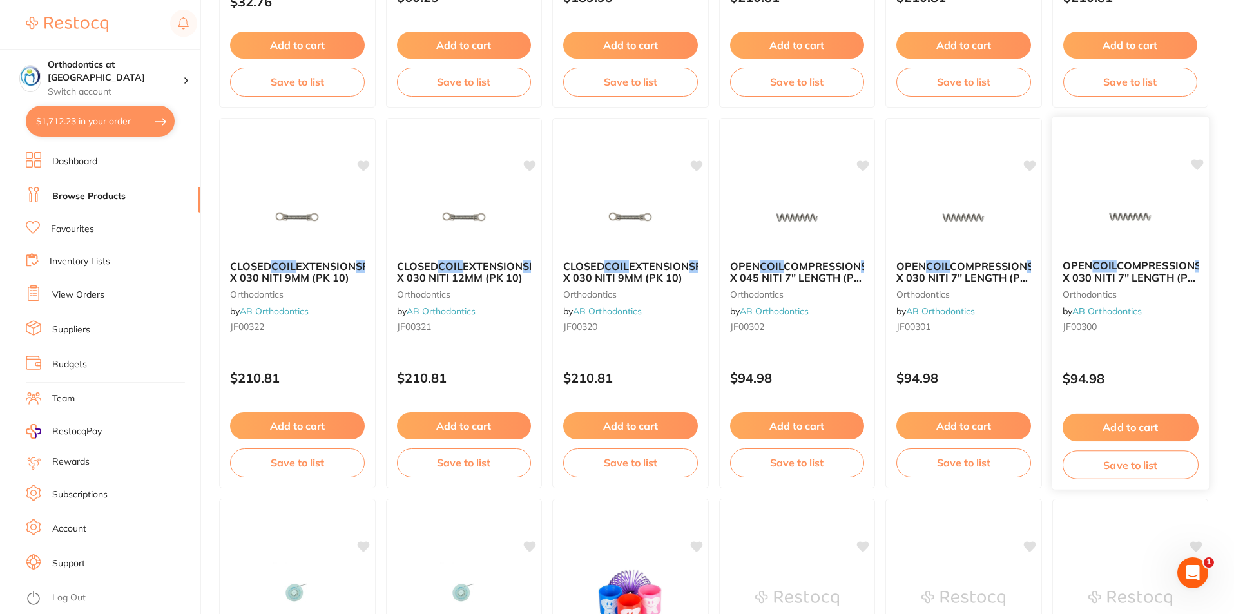
click at [1116, 271] on span "COMPRESSION" at bounding box center [1155, 265] width 78 height 13
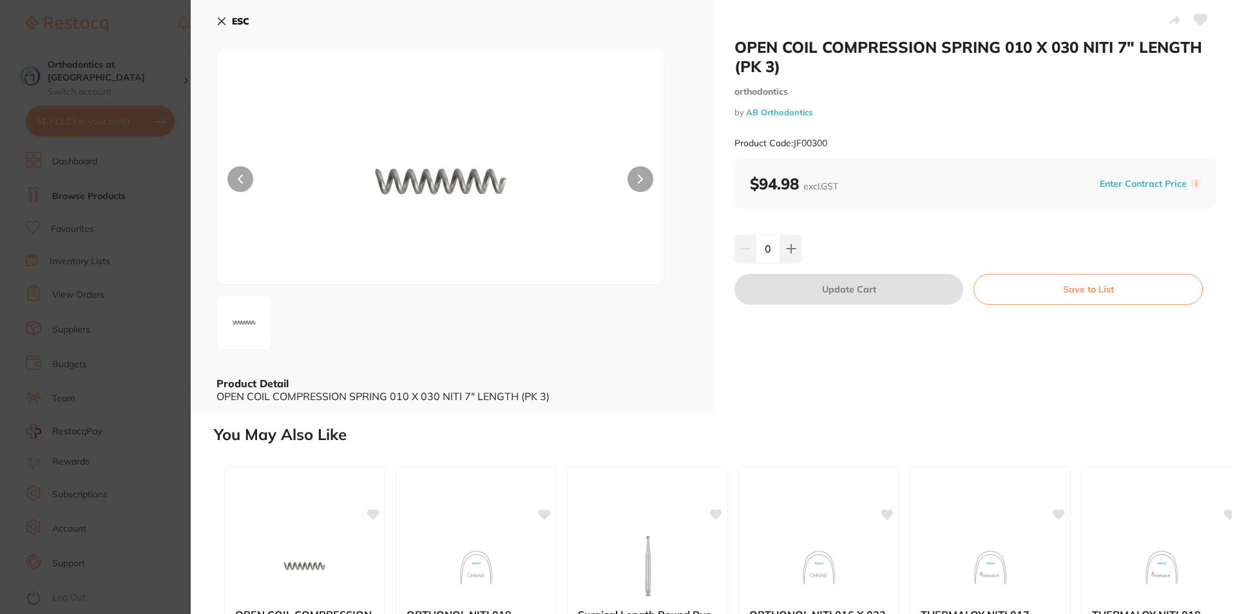
click at [224, 21] on icon at bounding box center [221, 21] width 10 height 10
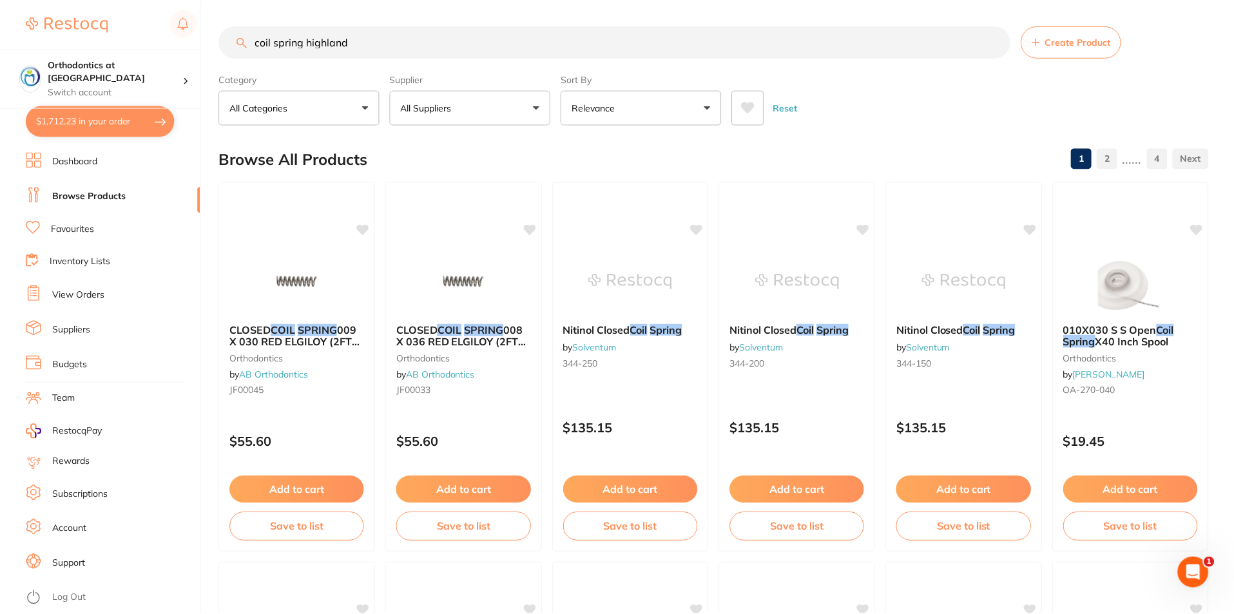
scroll to position [2729, 0]
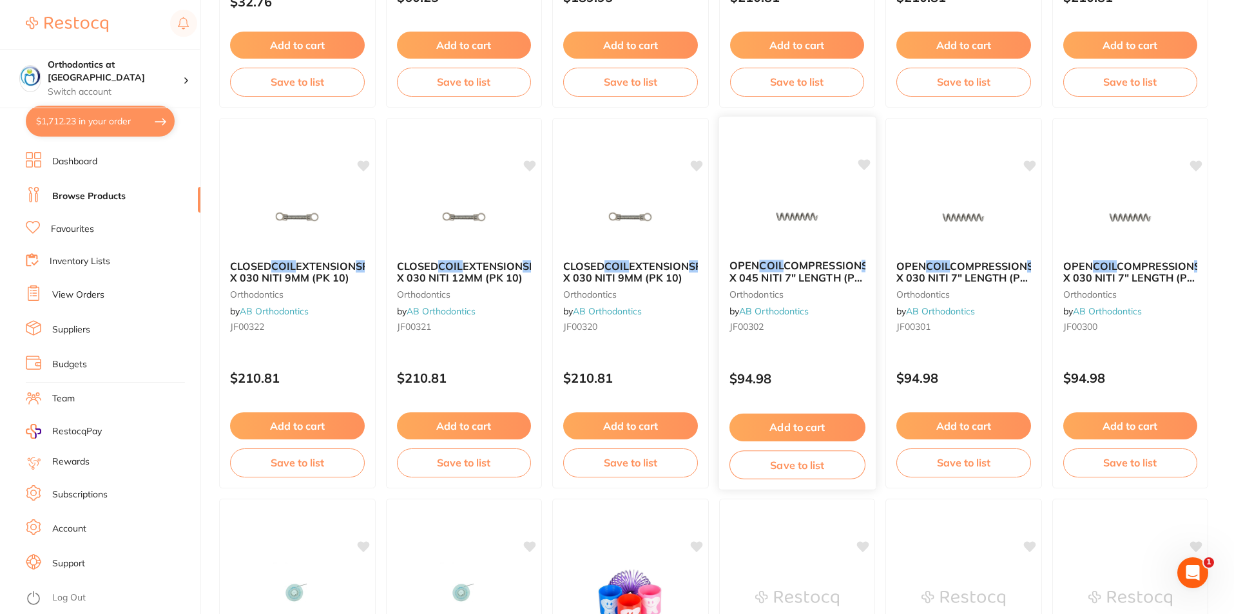
click at [783, 272] on span "COMPRESSION" at bounding box center [822, 265] width 78 height 13
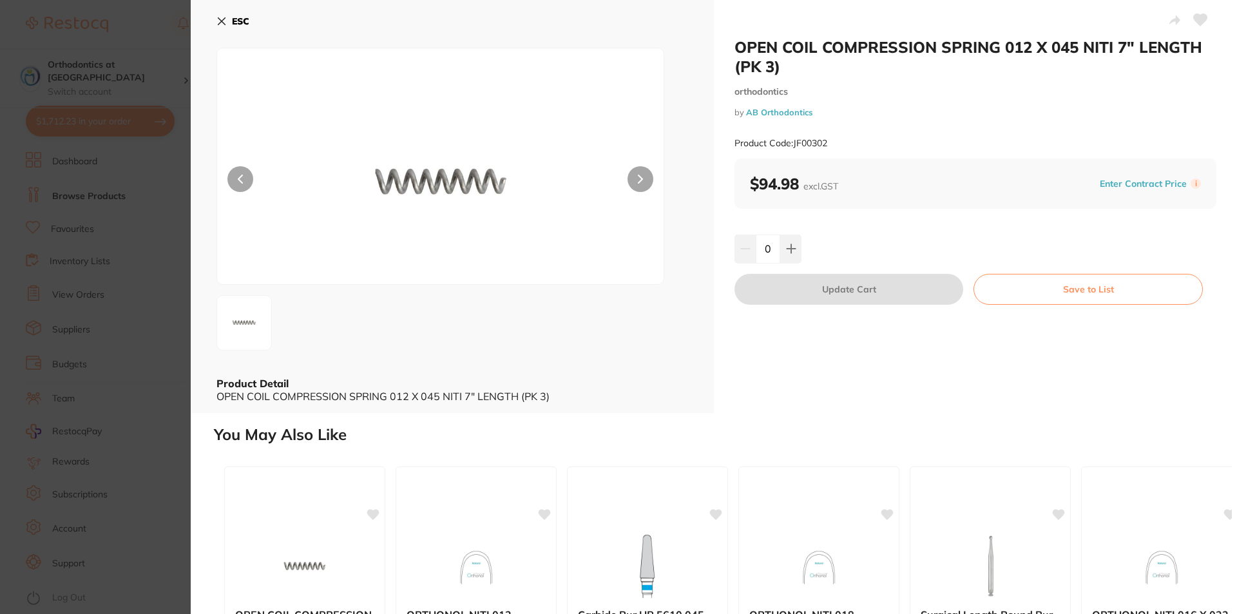
click at [221, 20] on icon at bounding box center [221, 21] width 7 height 7
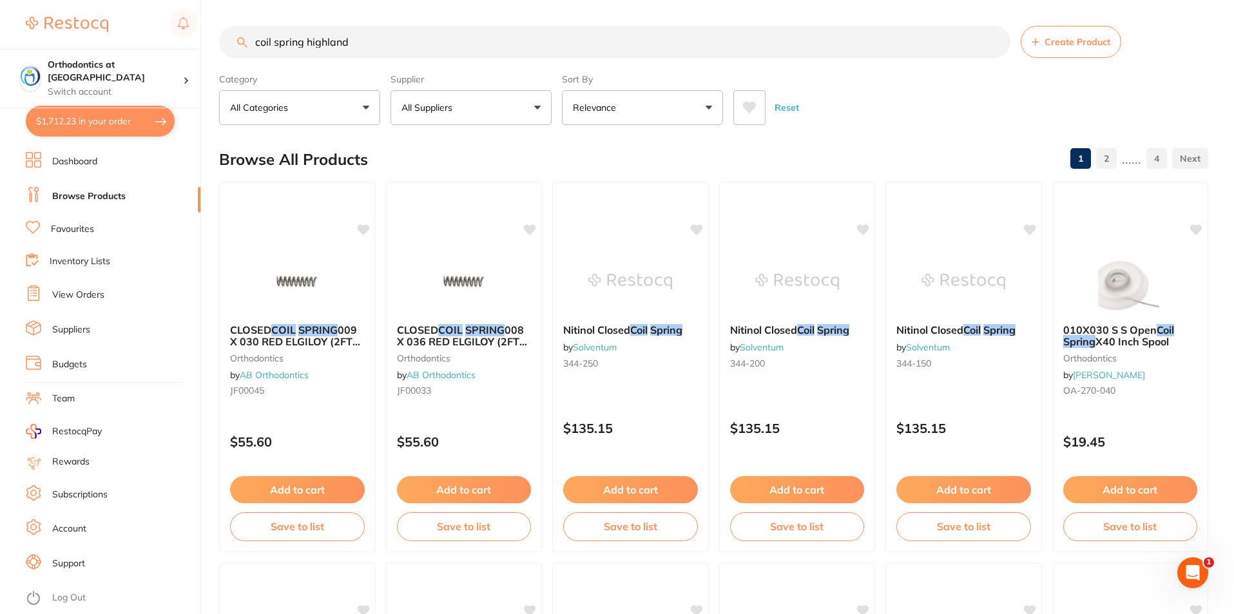
drag, startPoint x: 356, startPoint y: 44, endPoint x: 245, endPoint y: 39, distance: 111.6
click at [249, 43] on input "coil spring highland" at bounding box center [614, 42] width 791 height 32
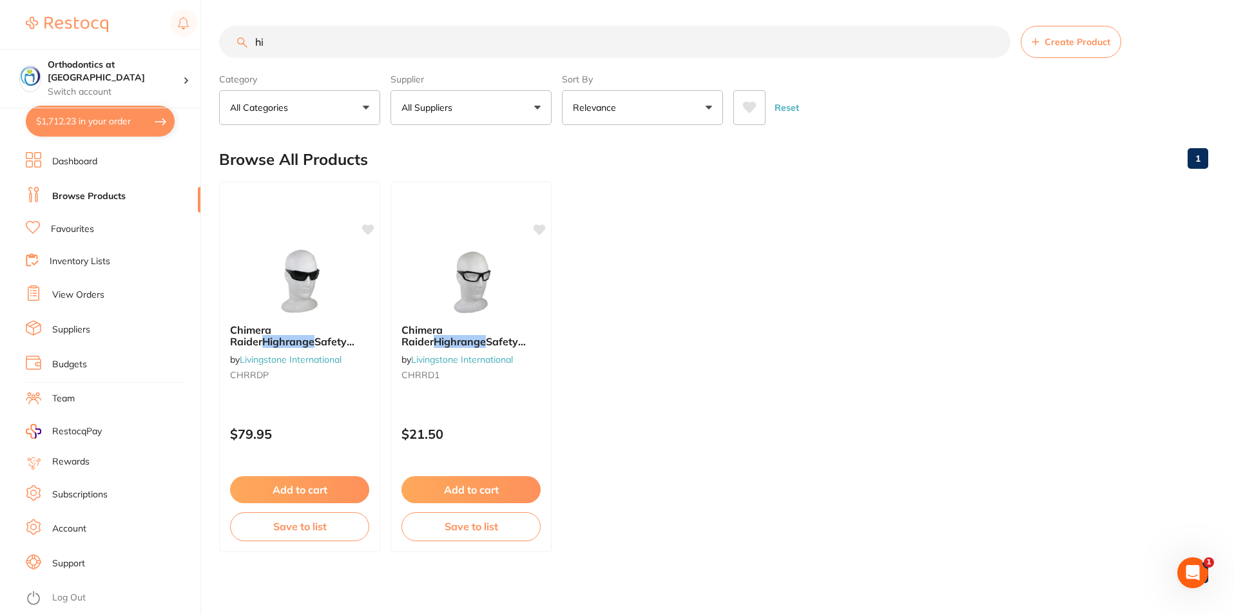
type input "h"
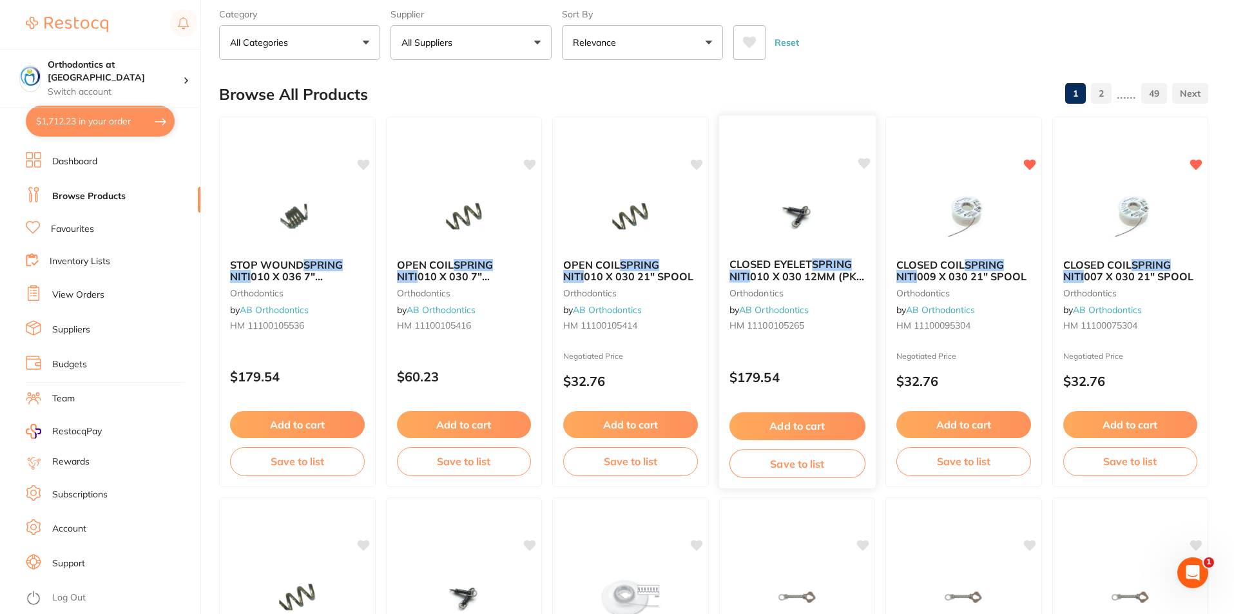
scroll to position [64, 0]
click at [964, 275] on span "009 X 030 21" SPOOL" at bounding box center [971, 277] width 111 height 13
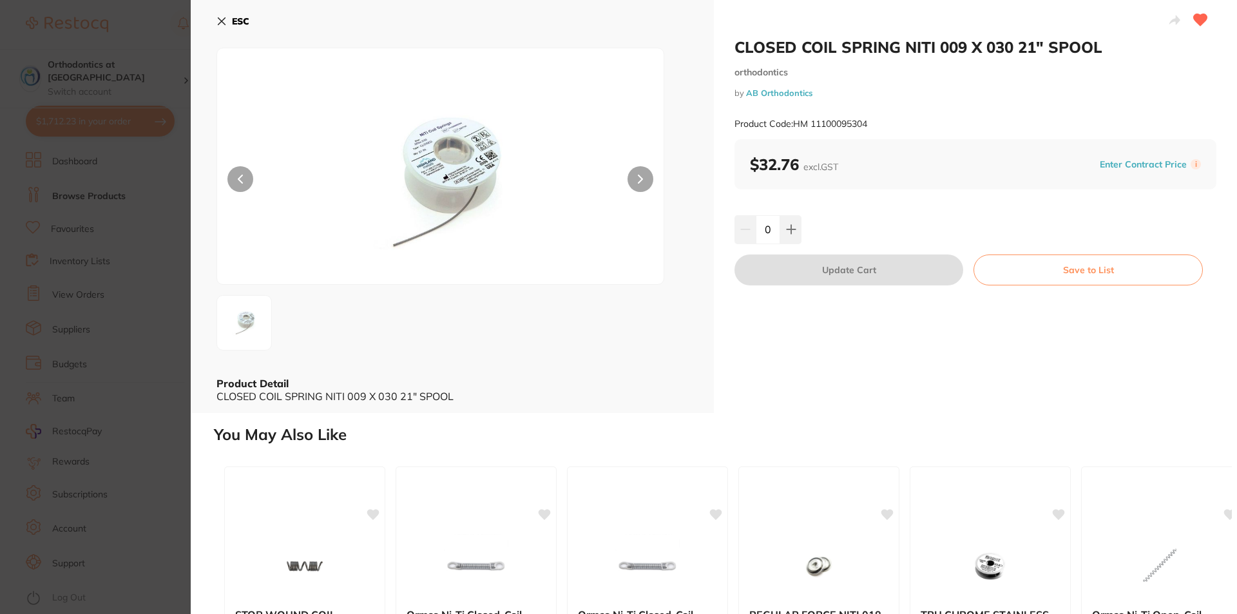
click at [221, 23] on icon at bounding box center [221, 21] width 7 height 7
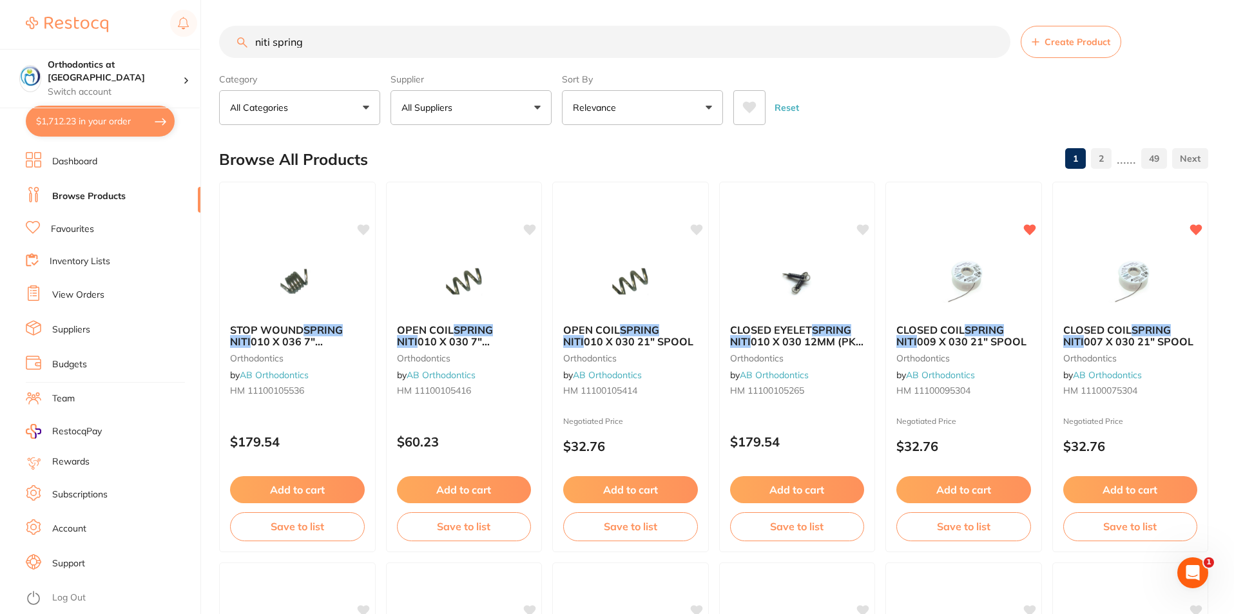
drag, startPoint x: 313, startPoint y: 42, endPoint x: 275, endPoint y: 39, distance: 38.1
click at [275, 39] on input "niti spring" at bounding box center [614, 42] width 791 height 32
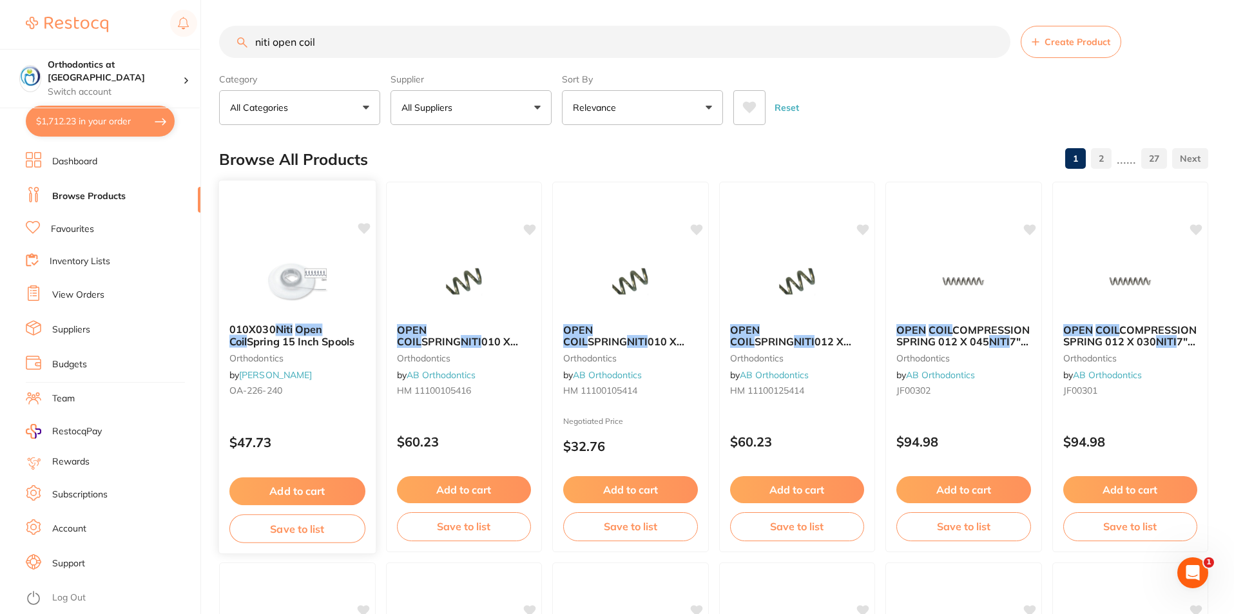
type input "niti open coil"
click at [305, 320] on div "010X030 Niti Open Coil Spring 15 Inch Spools orthodontics by Henry Schein Halas…" at bounding box center [297, 362] width 157 height 99
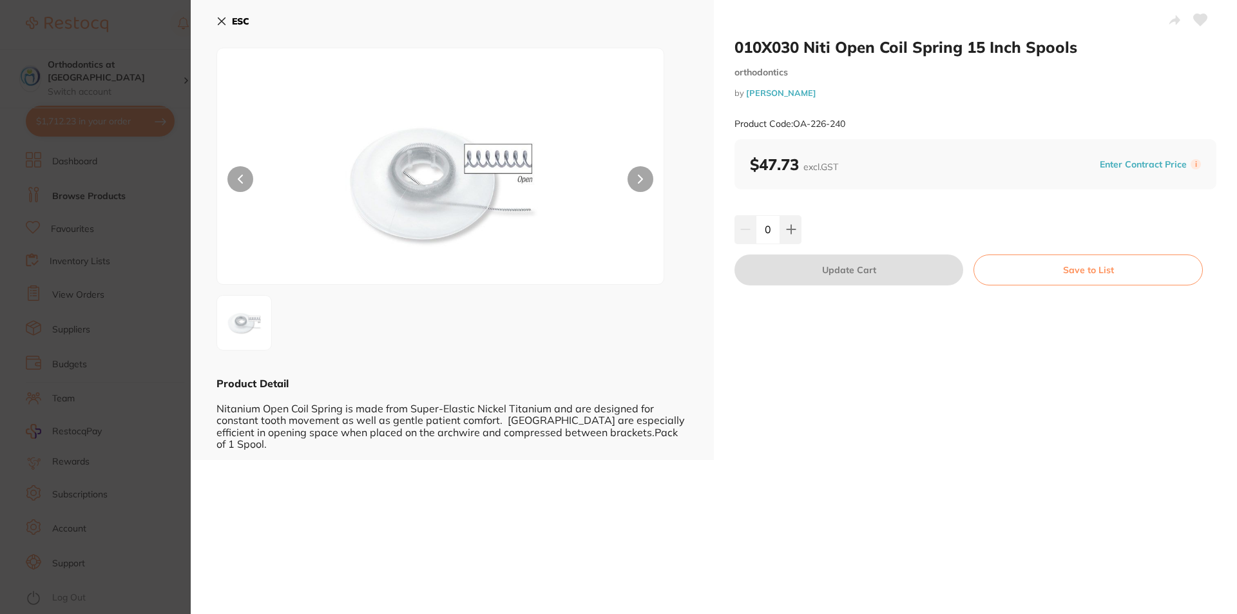
click at [647, 179] on button at bounding box center [641, 179] width 26 height 26
click at [646, 179] on button at bounding box center [641, 179] width 26 height 26
click at [220, 22] on icon at bounding box center [221, 21] width 10 height 10
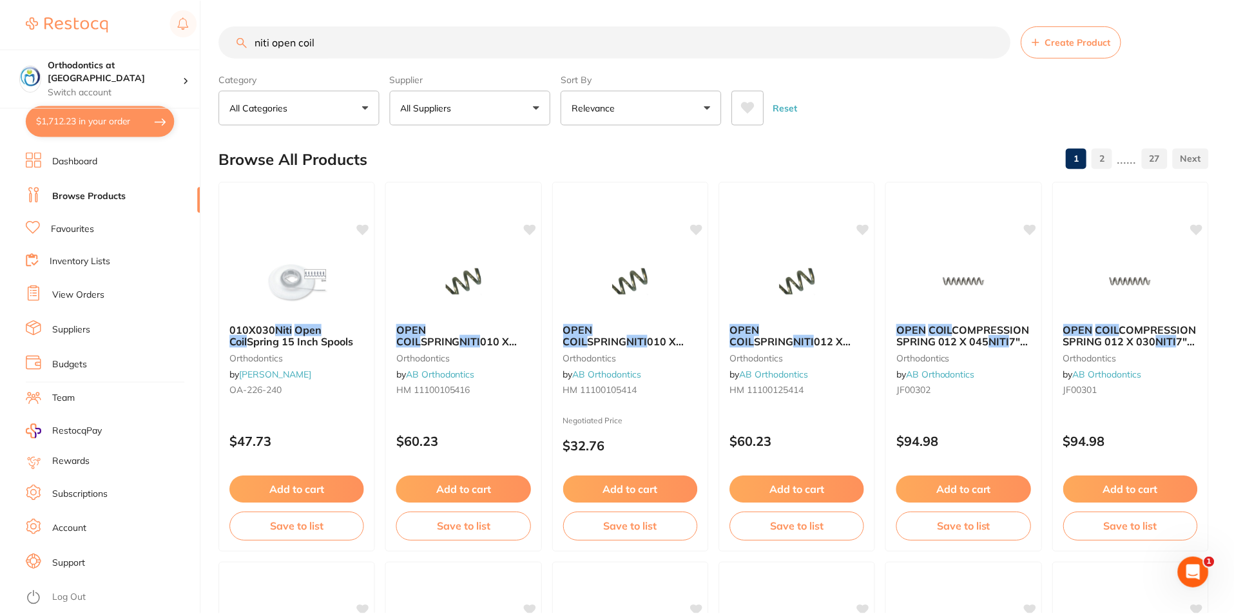
scroll to position [1, 0]
click at [609, 335] on span "010 X 030 21" SPOOL" at bounding box center [623, 346] width 122 height 25
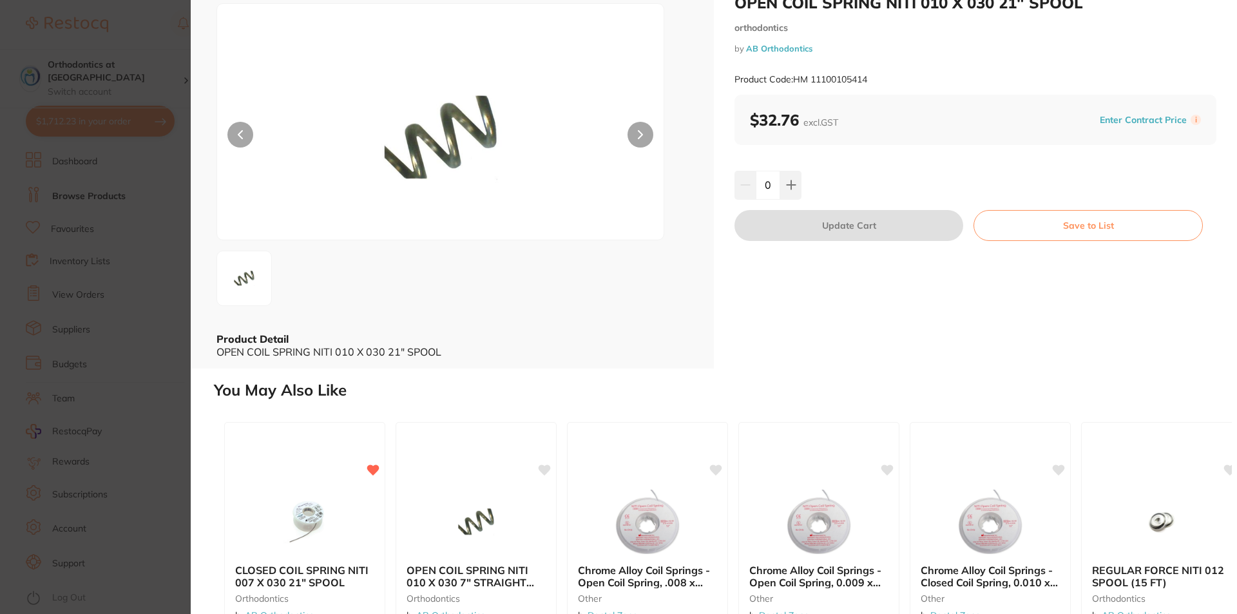
scroll to position [64, 0]
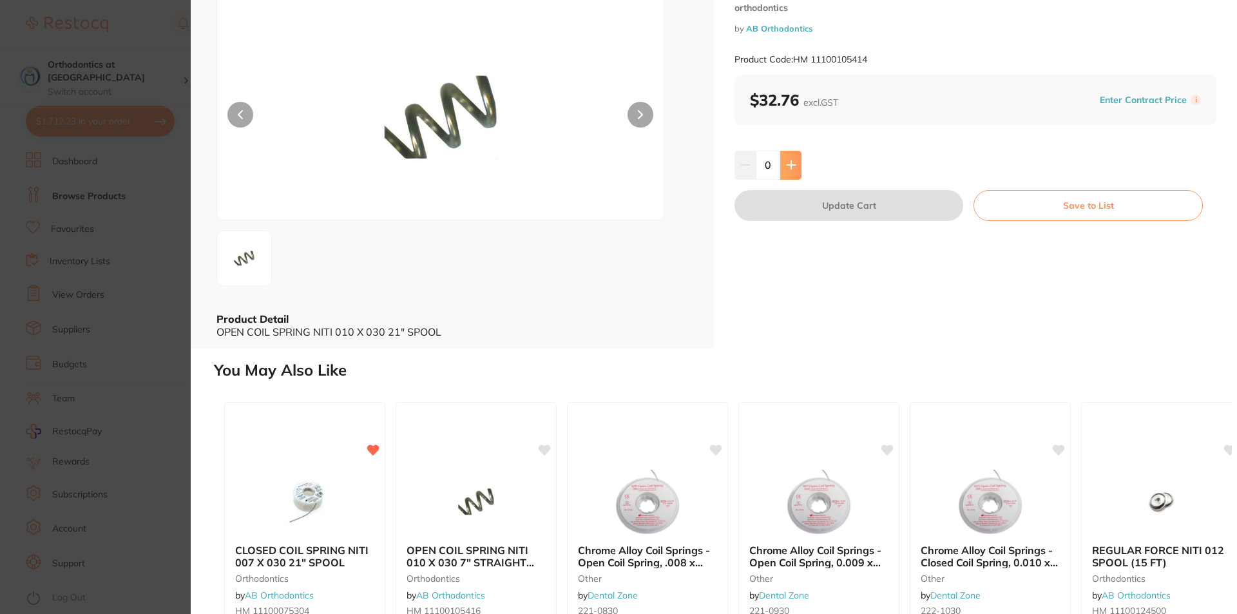
click at [790, 162] on icon at bounding box center [791, 165] width 8 height 8
type input "1"
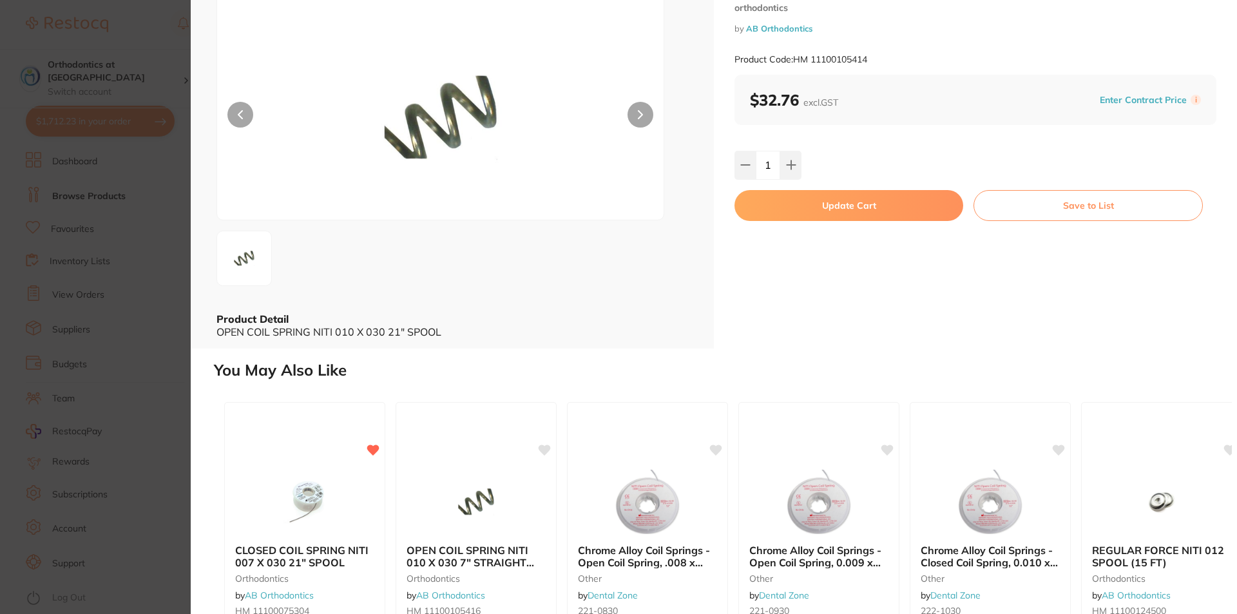
scroll to position [0, 0]
click at [853, 207] on button "Update Cart" at bounding box center [848, 205] width 229 height 31
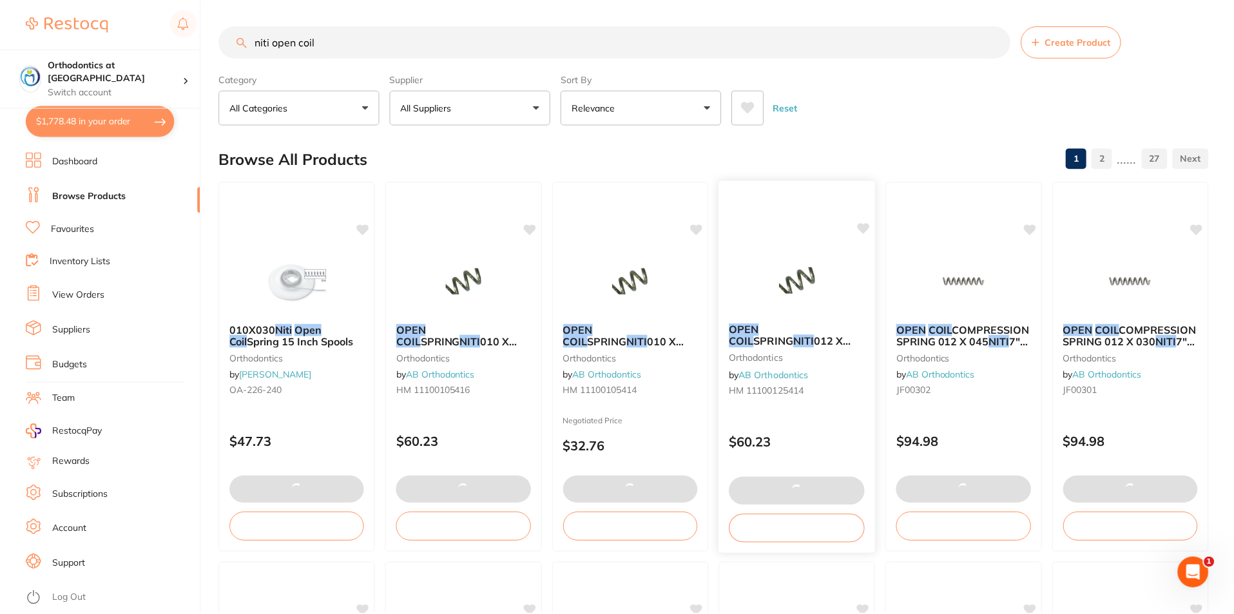
scroll to position [1, 0]
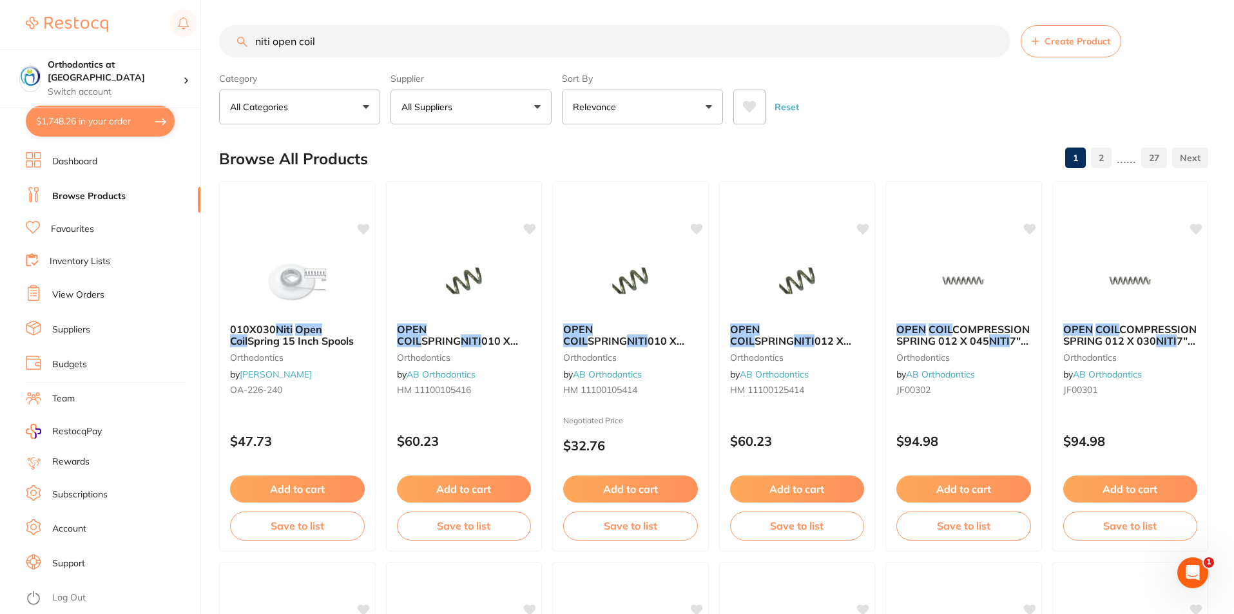
click at [832, 101] on div "Reset" at bounding box center [965, 101] width 465 height 45
click at [330, 44] on input "niti open coil" at bounding box center [614, 41] width 791 height 32
drag, startPoint x: 325, startPoint y: 42, endPoint x: 253, endPoint y: 41, distance: 72.8
click at [253, 41] on input "niti open coil" at bounding box center [614, 41] width 791 height 32
click at [79, 164] on link "Dashboard" at bounding box center [74, 161] width 45 height 13
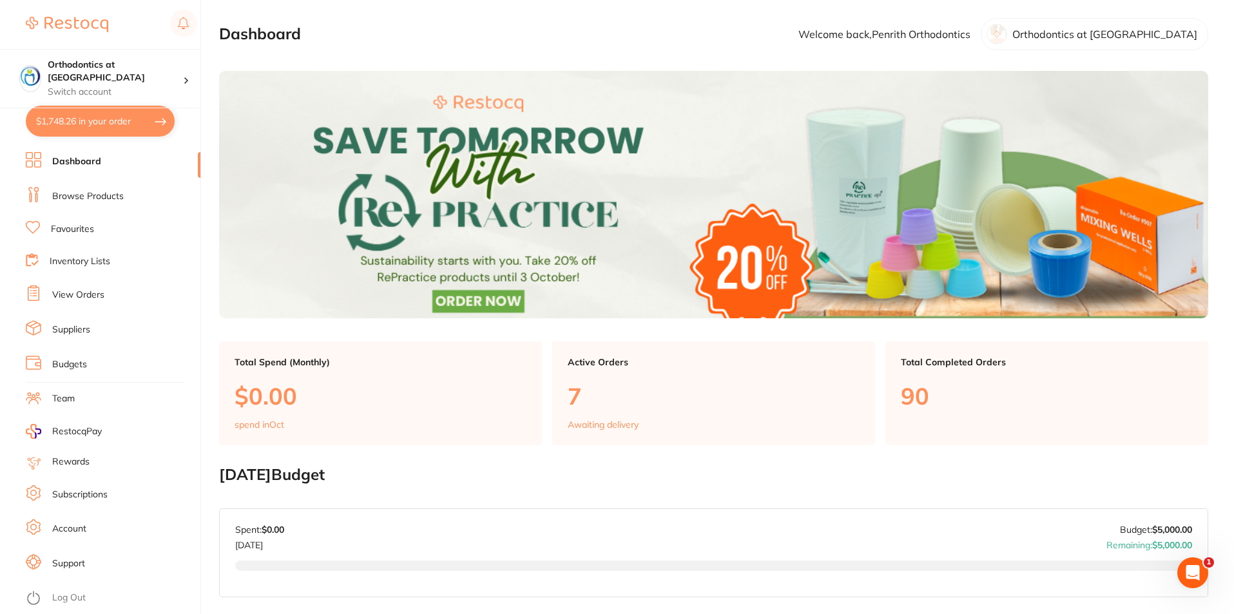
click at [128, 125] on button "$1,748.26 in your order" at bounding box center [100, 121] width 149 height 31
checkbox input "true"
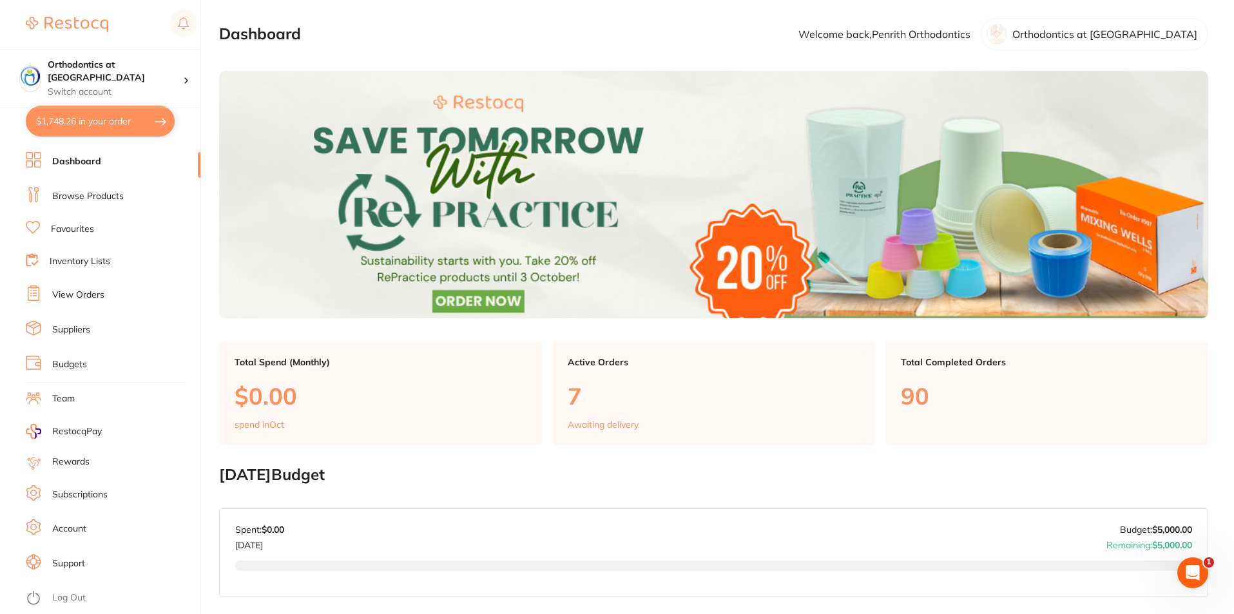
checkbox input "true"
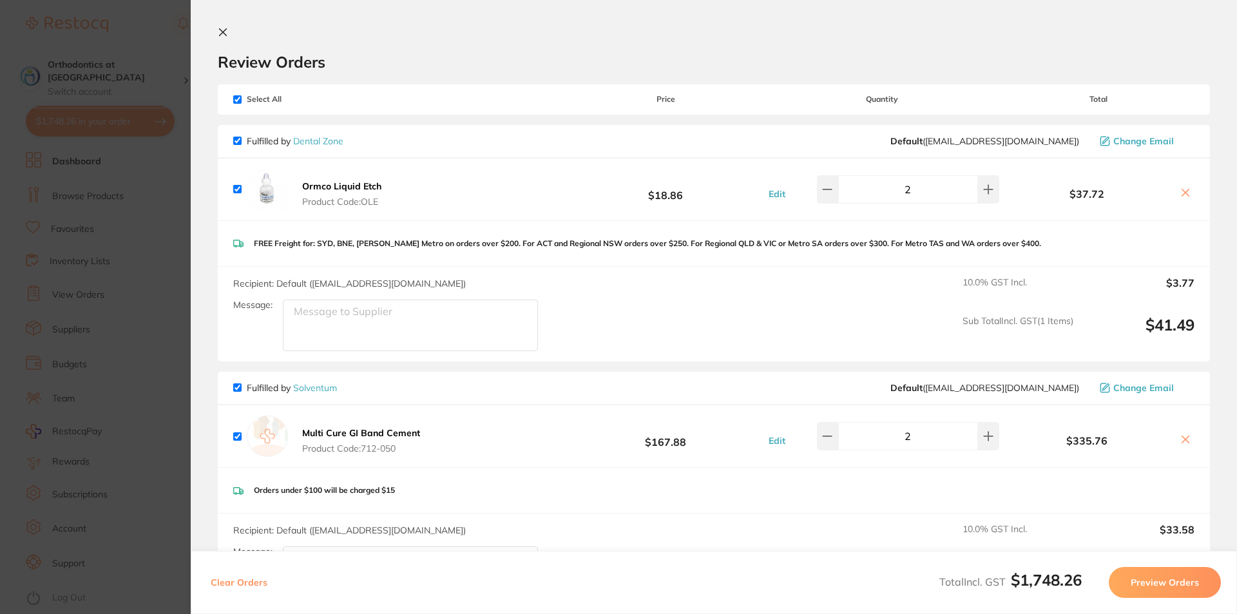
click at [224, 32] on icon at bounding box center [223, 32] width 7 height 7
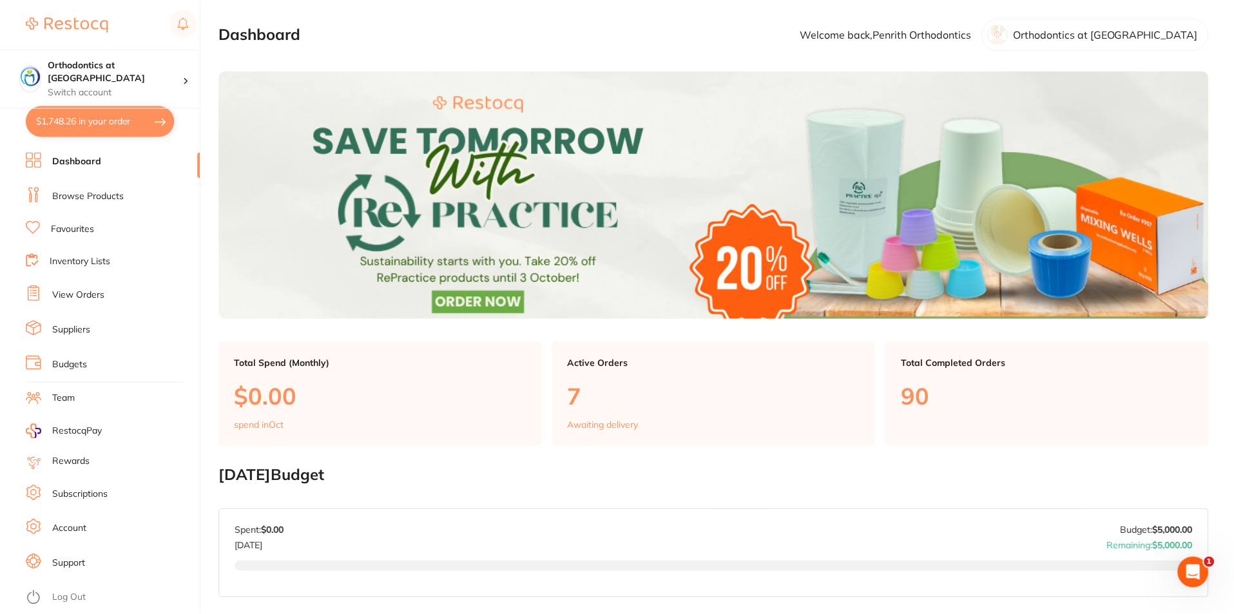
scroll to position [1, 0]
click at [78, 224] on link "Favourites" at bounding box center [72, 229] width 43 height 13
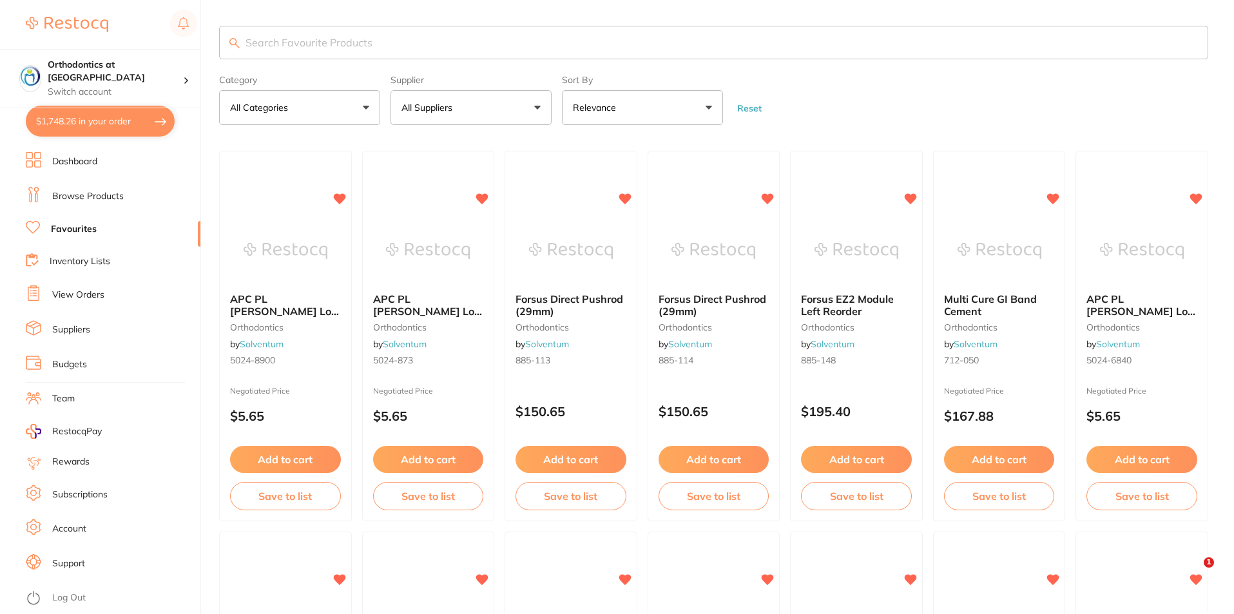
click at [541, 108] on button "All Suppliers" at bounding box center [470, 107] width 161 height 35
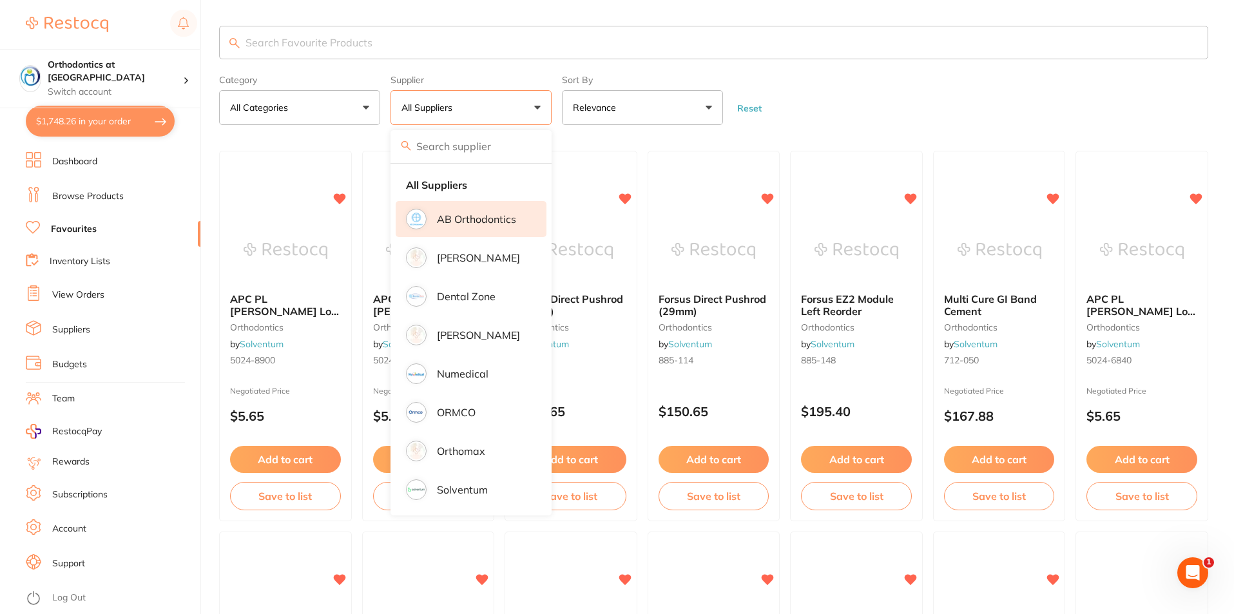
click at [468, 217] on p "AB Orthodontics" at bounding box center [476, 219] width 79 height 12
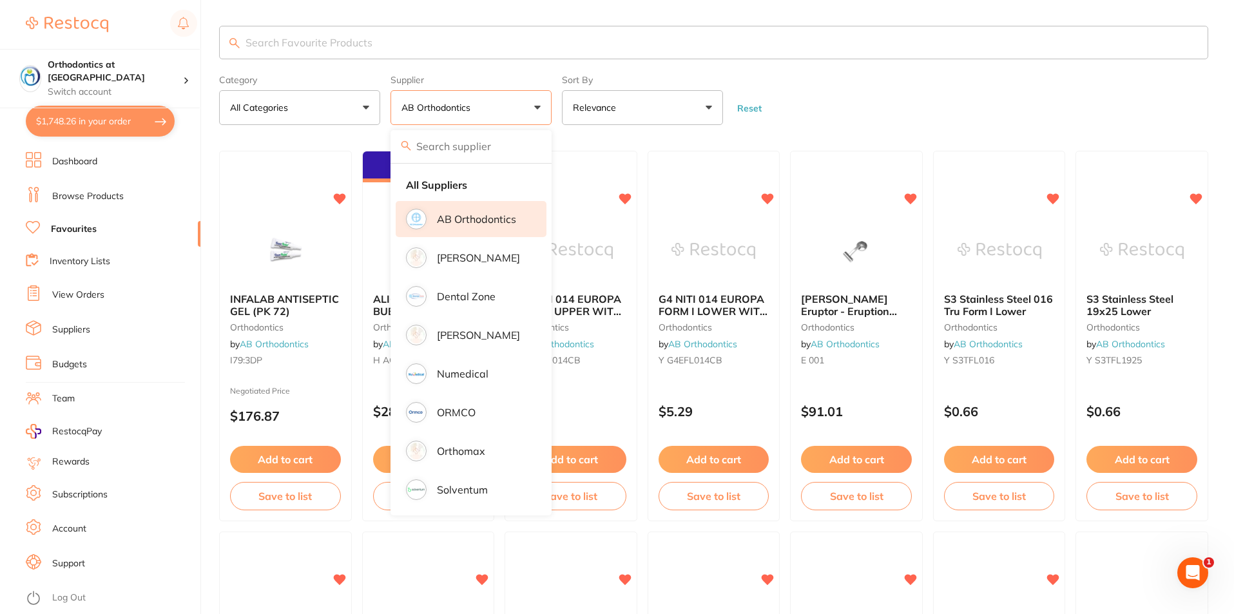
click at [898, 104] on form "Category All Categories All Categories orthodontics Clear Category false All Ca…" at bounding box center [713, 97] width 989 height 55
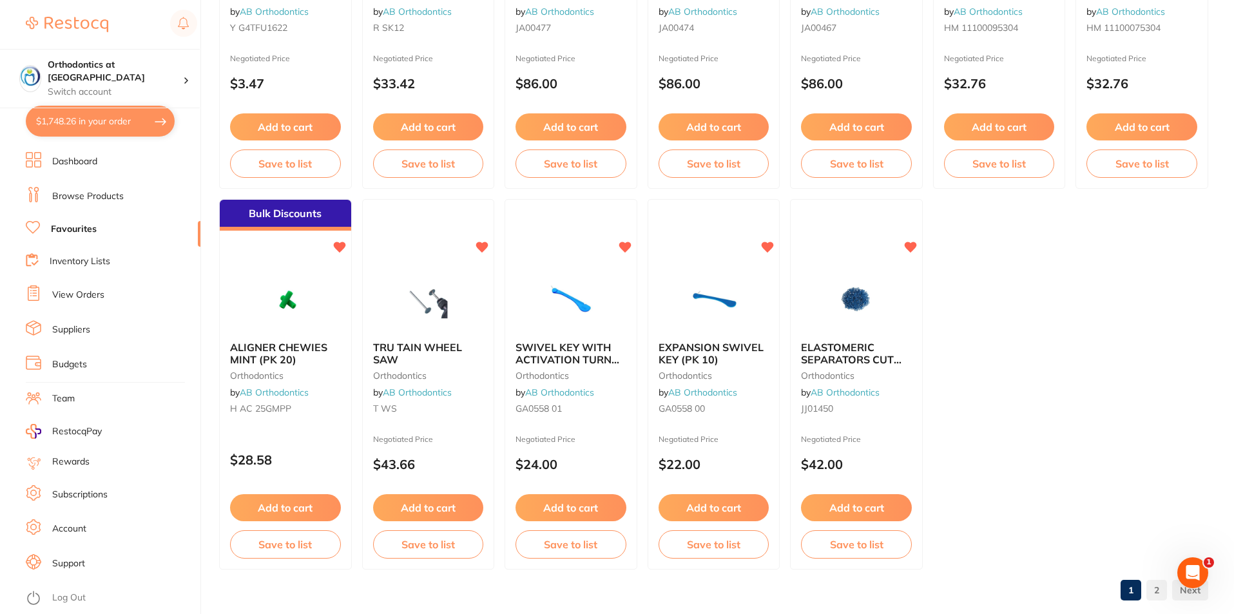
scroll to position [2640, 0]
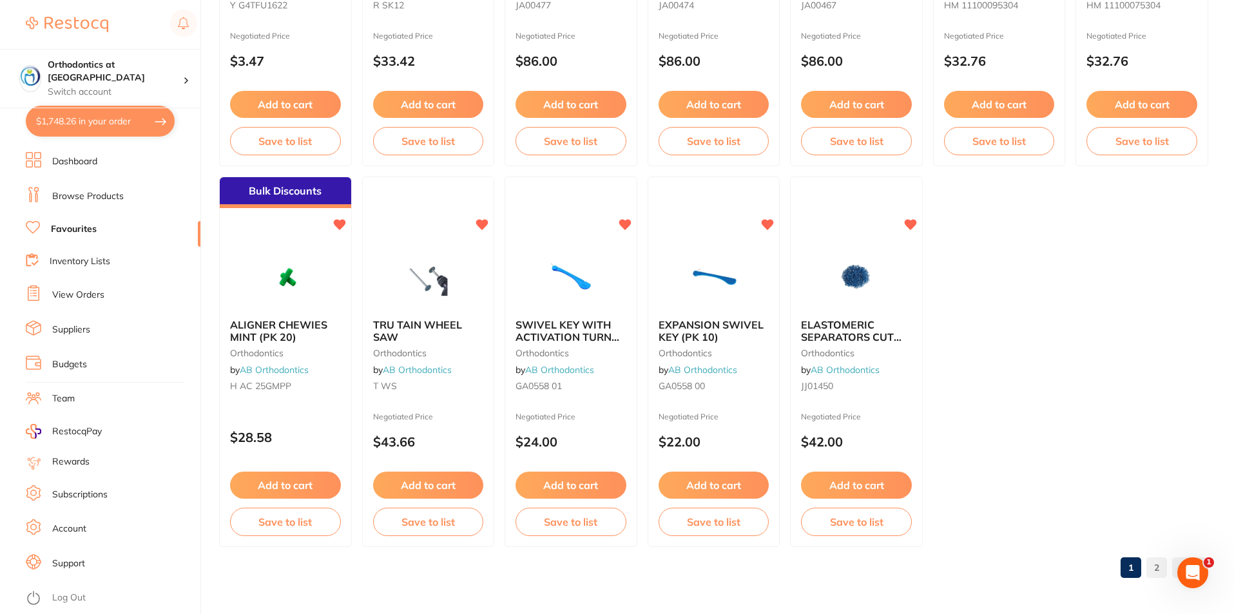
click at [1156, 568] on link "2" at bounding box center [1156, 568] width 21 height 26
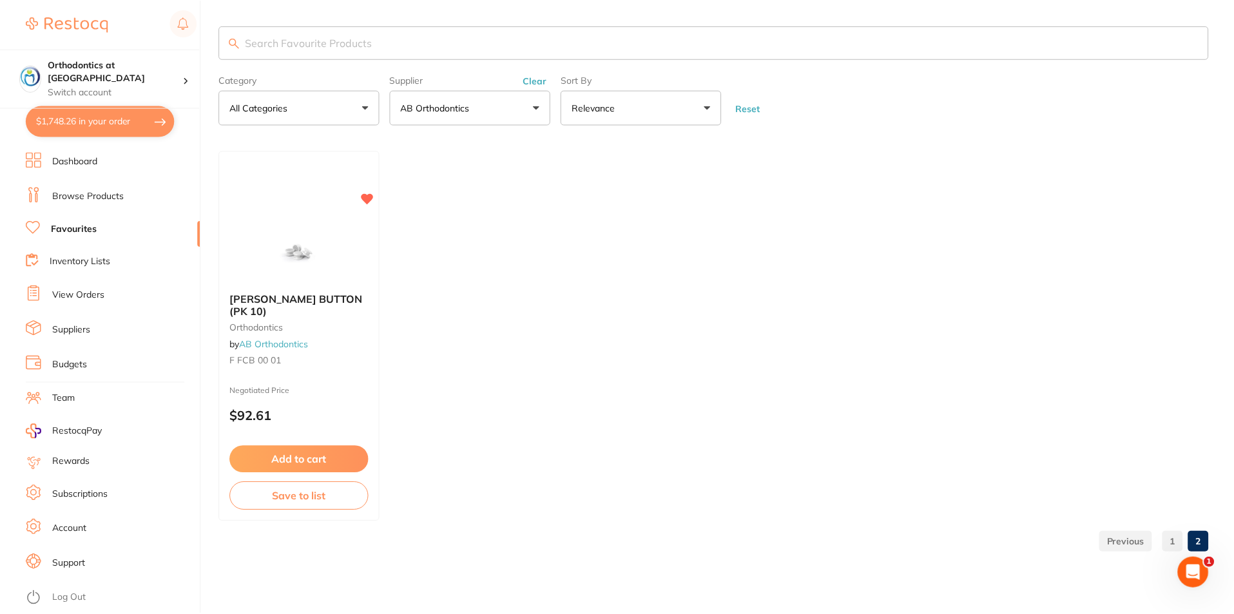
scroll to position [0, 0]
click at [314, 48] on input "search" at bounding box center [715, 43] width 992 height 34
type input "energy chain"
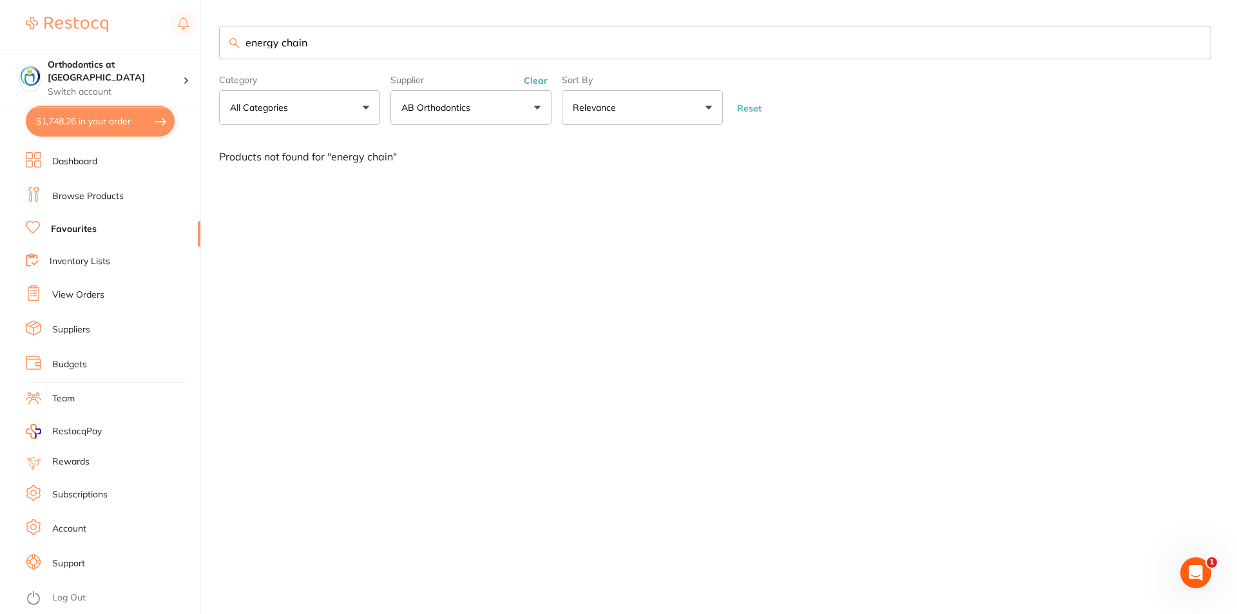
click at [93, 196] on link "Browse Products" at bounding box center [88, 196] width 72 height 13
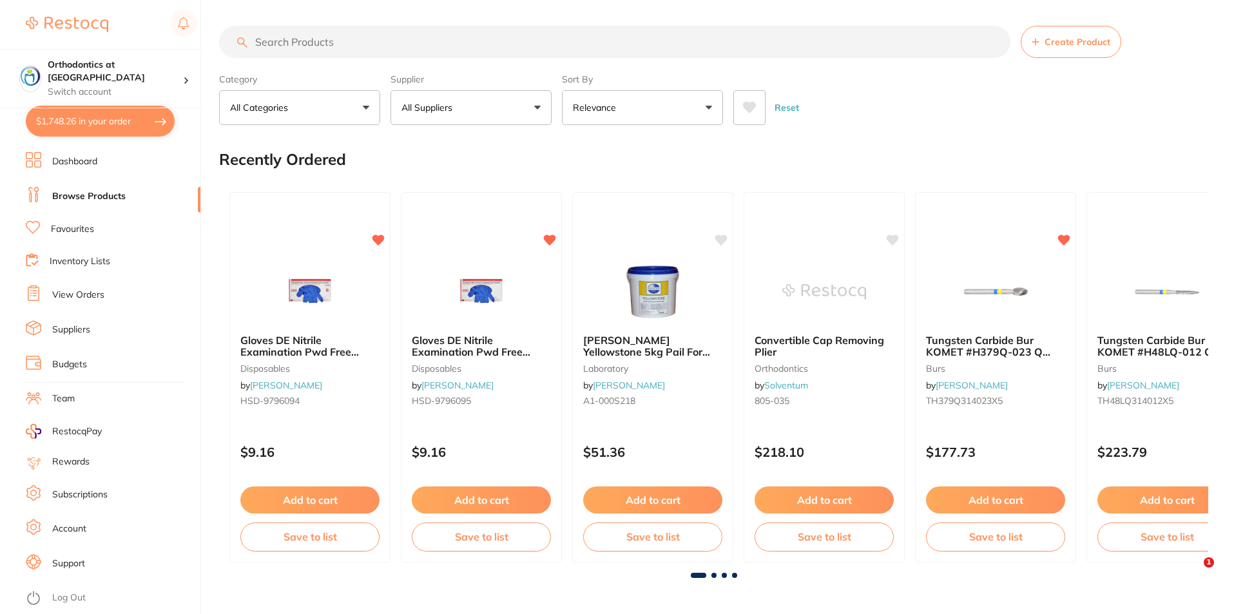
click at [276, 41] on input "search" at bounding box center [614, 42] width 791 height 32
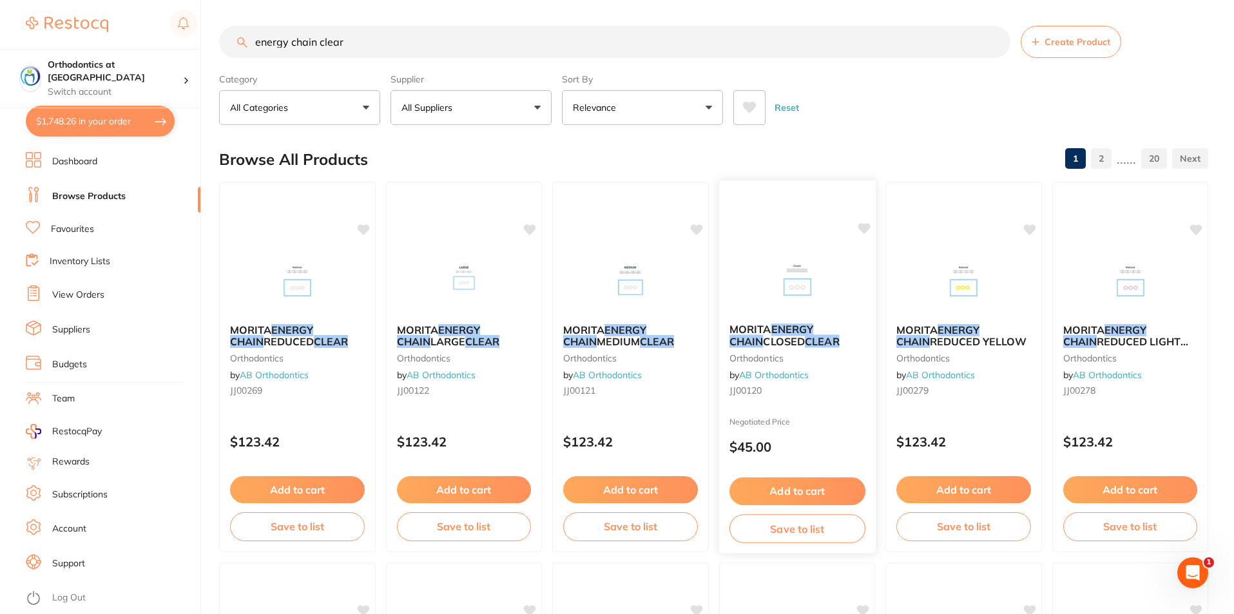
type input "energy chain clear"
click at [806, 492] on button "Add to cart" at bounding box center [797, 491] width 136 height 28
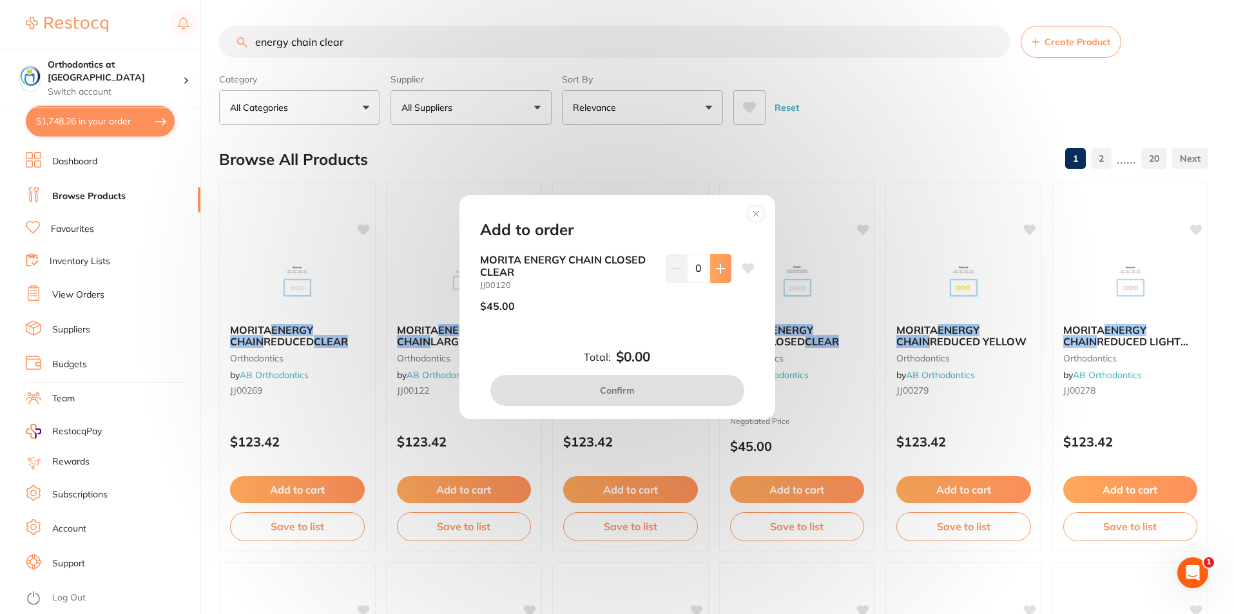
click at [715, 268] on icon at bounding box center [720, 269] width 10 height 10
type input "1"
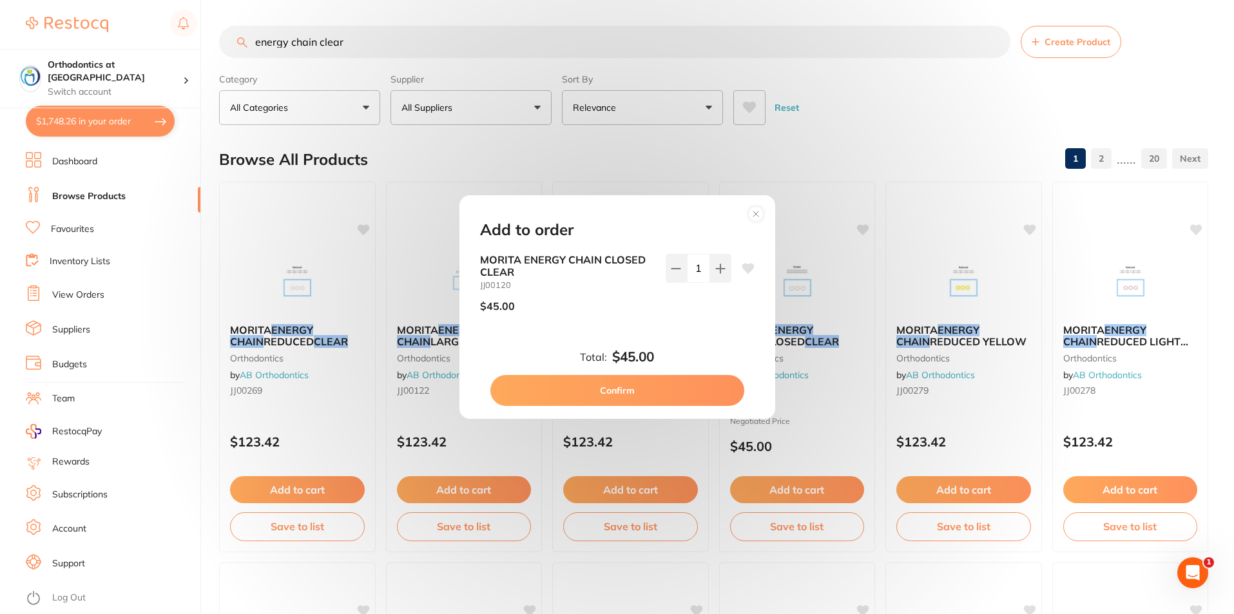
click at [622, 388] on button "Confirm" at bounding box center [617, 390] width 254 height 31
checkbox input "false"
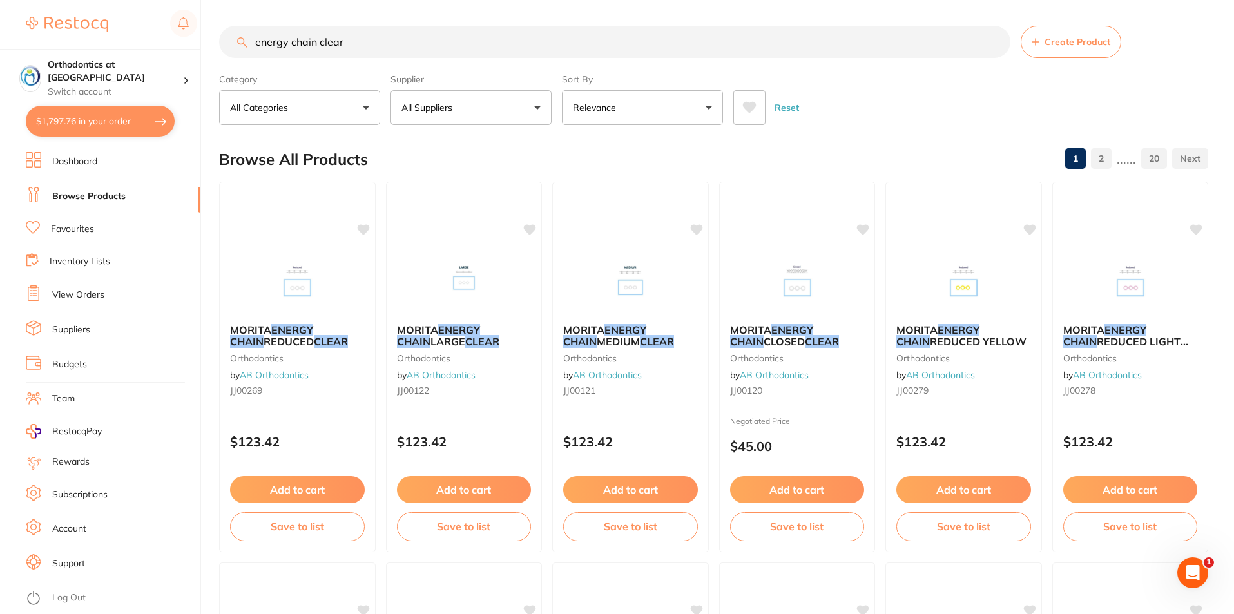
click at [862, 124] on div "Reset" at bounding box center [965, 102] width 465 height 45
click at [128, 117] on button "$1,797.76 in your order" at bounding box center [100, 121] width 149 height 31
checkbox input "true"
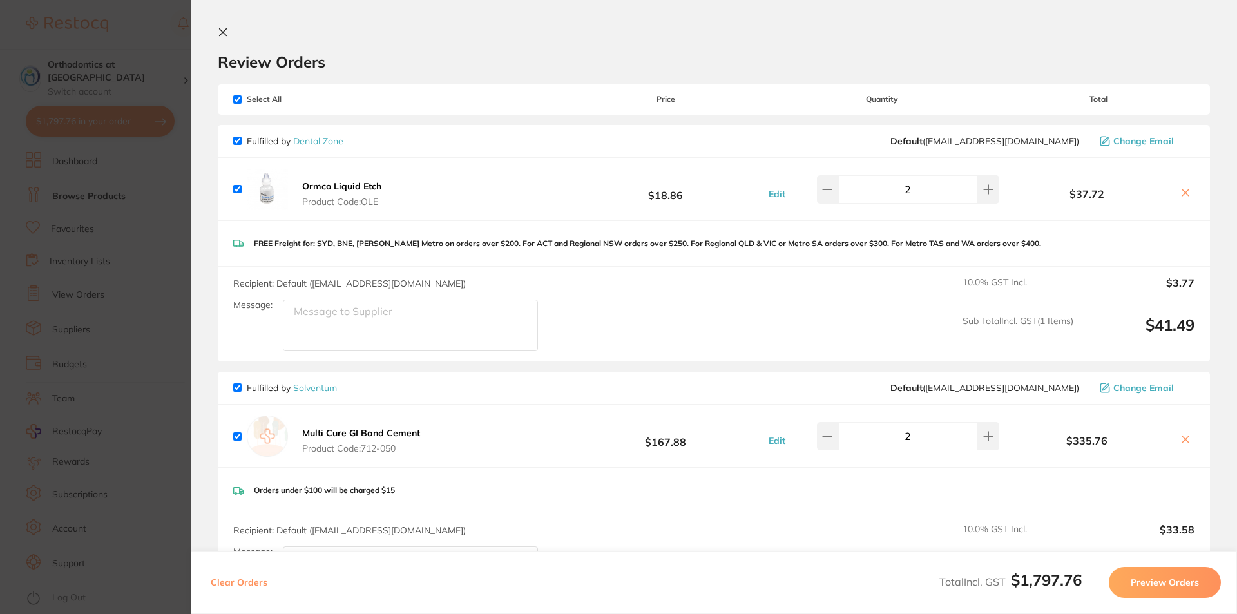
click at [217, 24] on section "Review Orders Your orders are being processed and we will notify you once we ha…" at bounding box center [714, 307] width 1046 height 614
click at [221, 29] on icon at bounding box center [223, 32] width 10 height 10
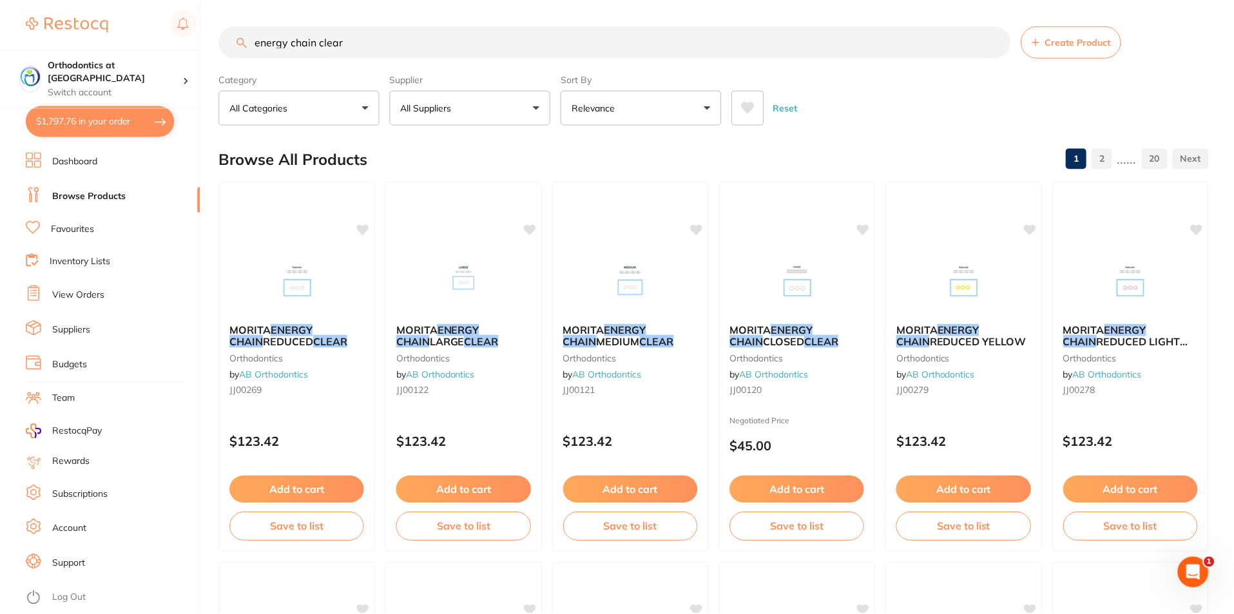
scroll to position [3, 0]
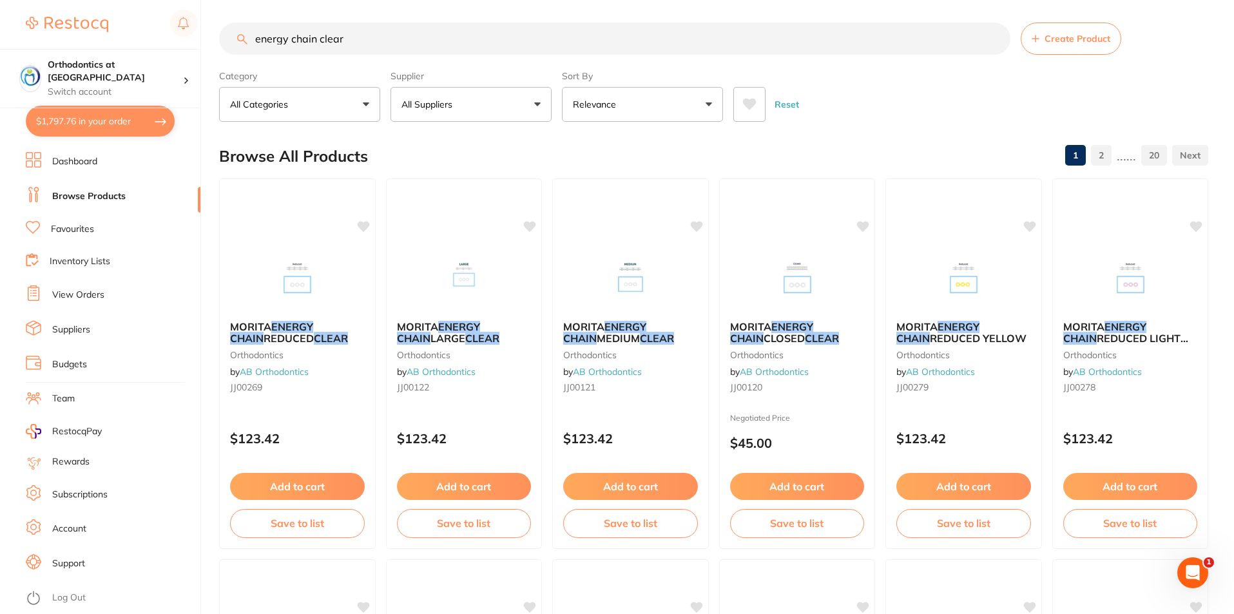
click at [538, 102] on button "All Suppliers" at bounding box center [470, 104] width 161 height 35
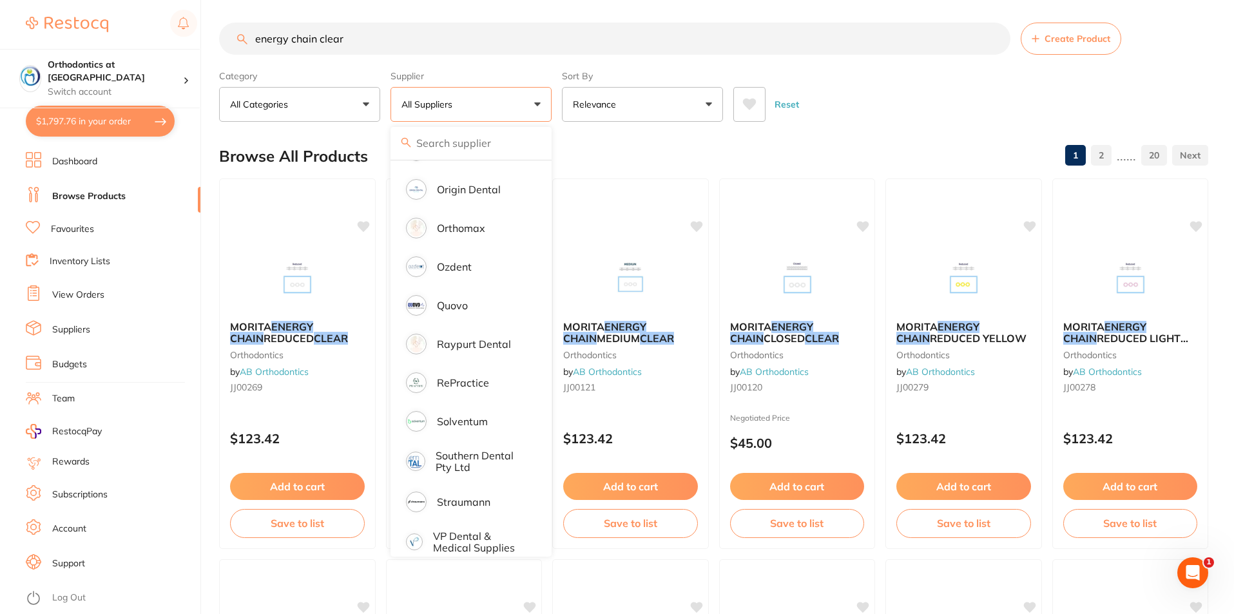
scroll to position [1072, 0]
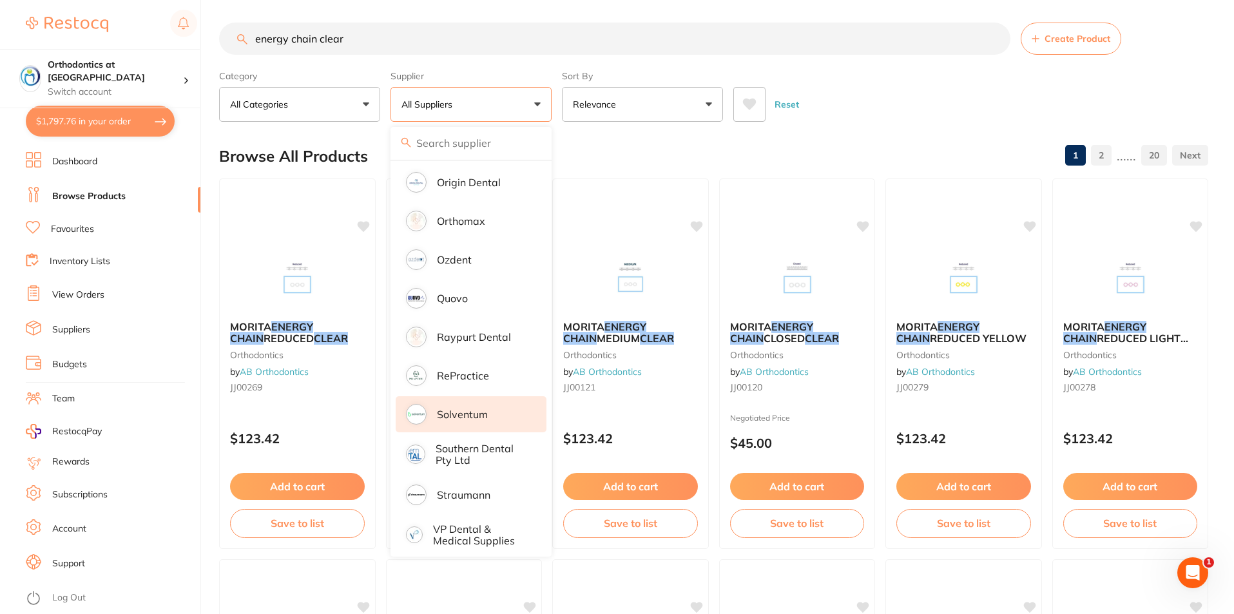
click at [448, 408] on p "Solventum" at bounding box center [462, 414] width 51 height 12
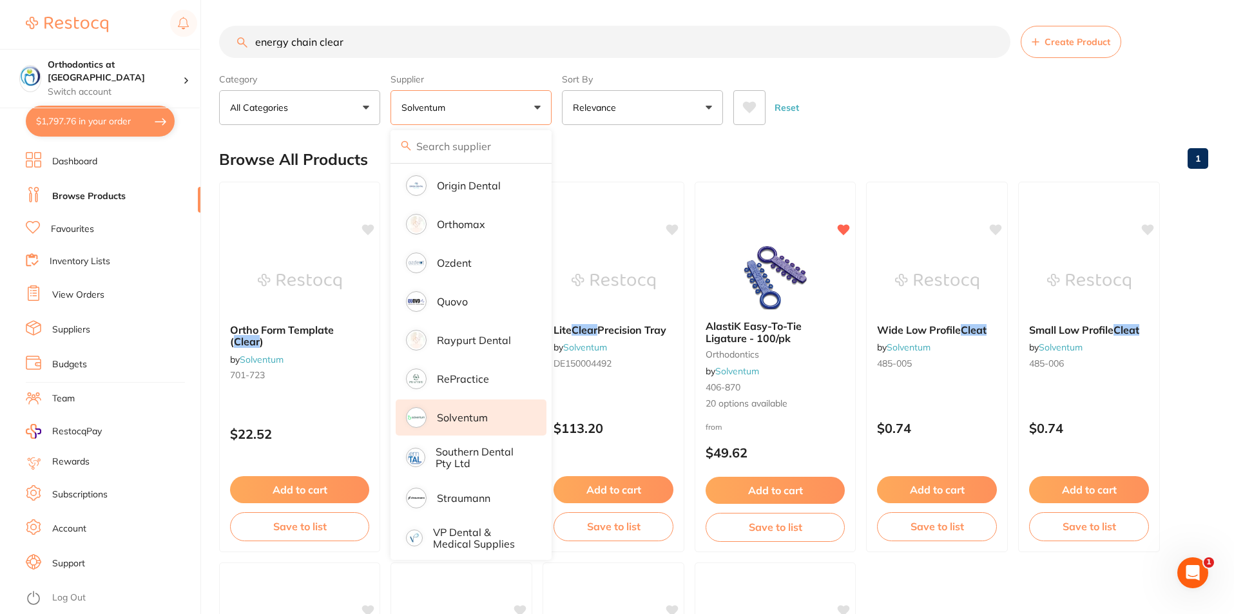
scroll to position [0, 0]
click at [825, 101] on div "Reset" at bounding box center [965, 102] width 465 height 45
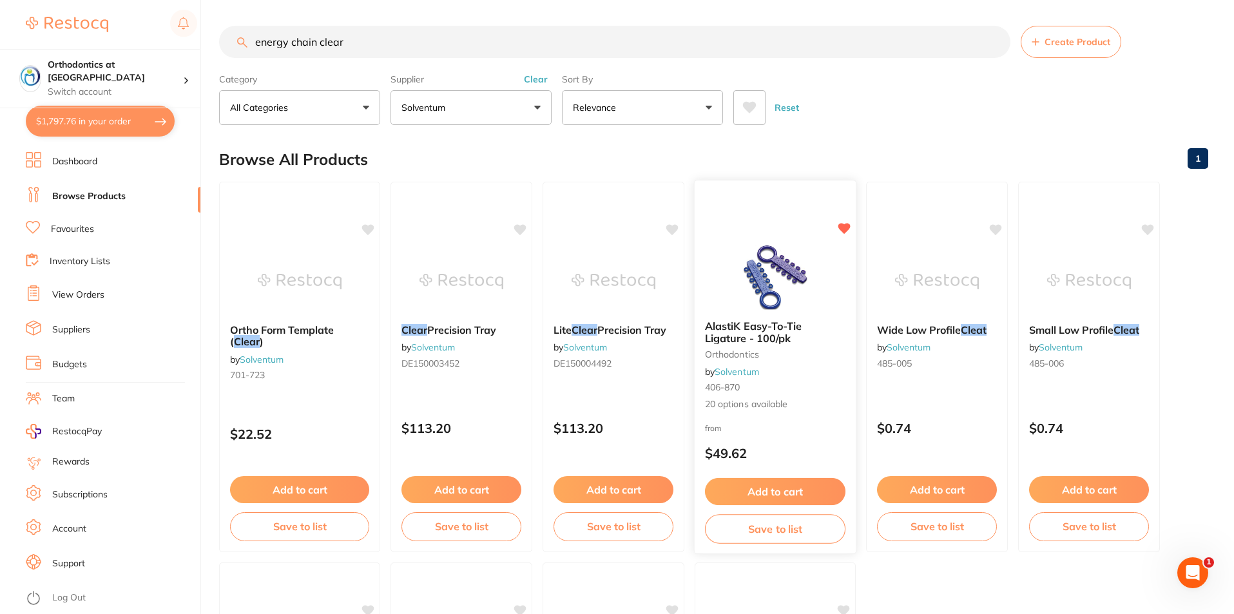
click at [762, 488] on button "Add to cart" at bounding box center [775, 492] width 140 height 28
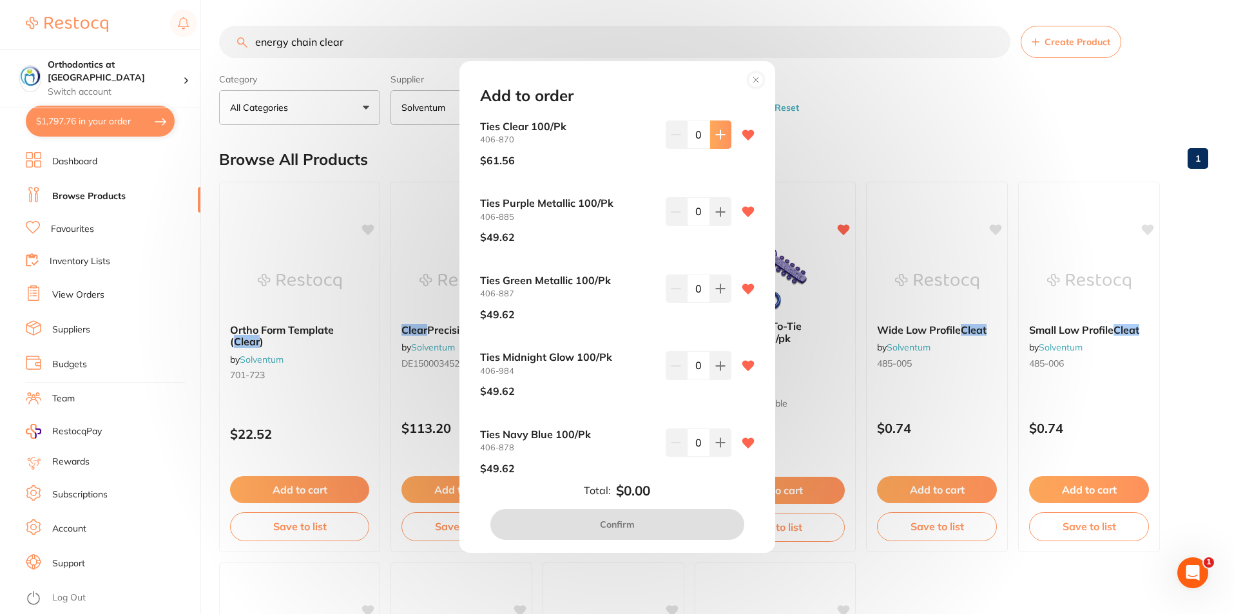
click at [721, 129] on button at bounding box center [720, 134] width 21 height 28
type input "1"
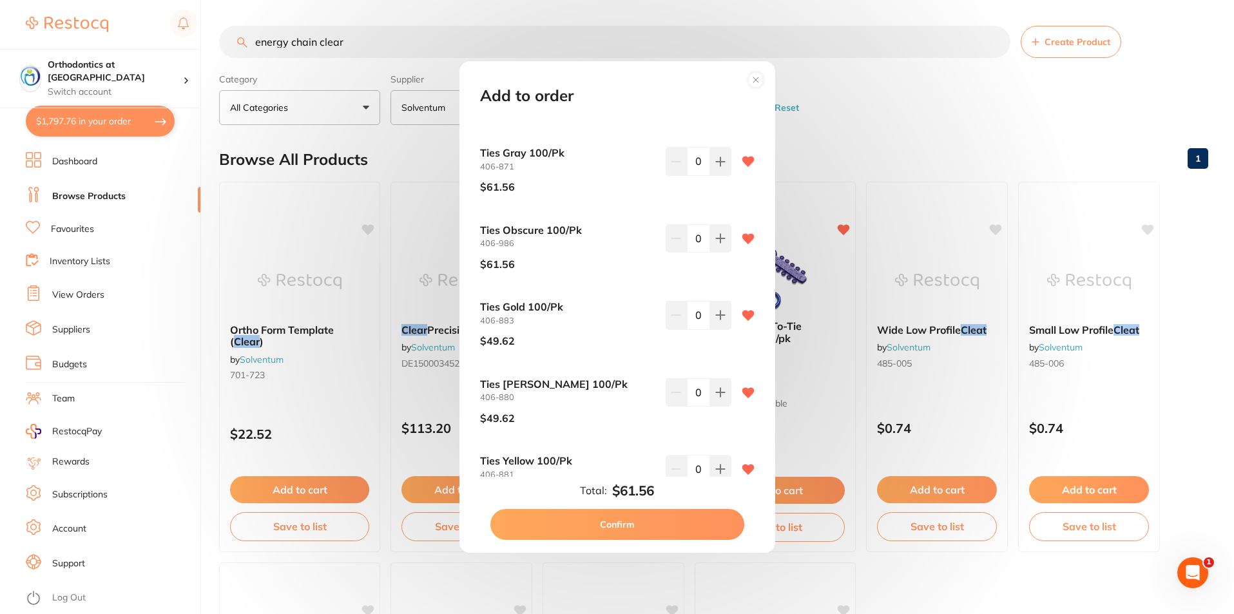
scroll to position [387, 0]
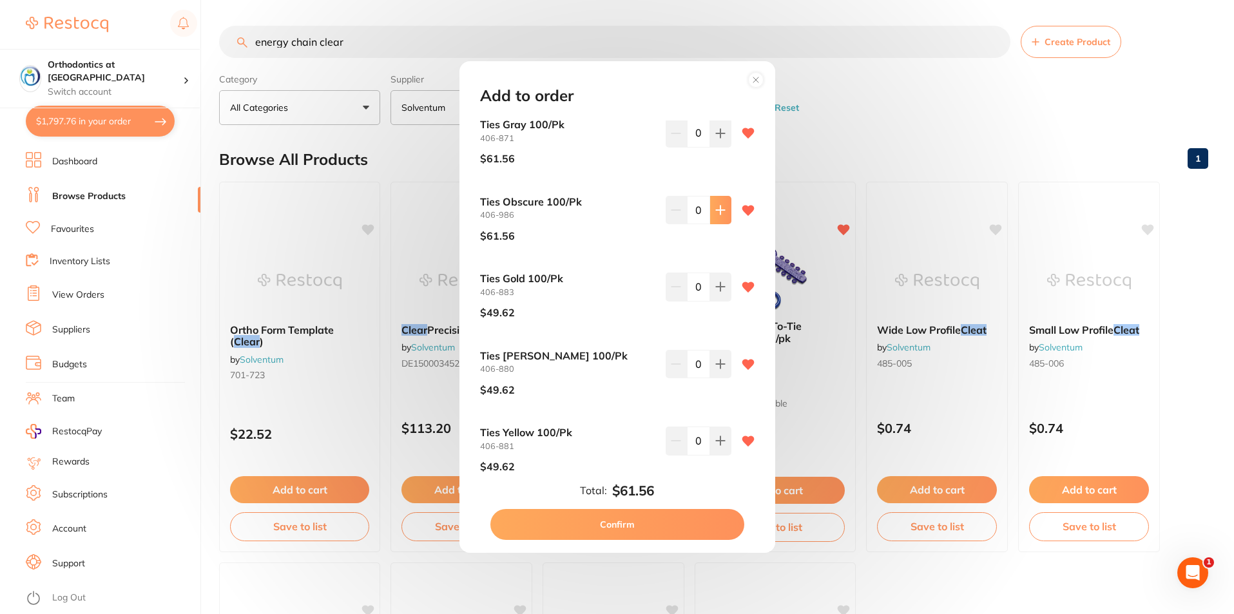
click at [718, 209] on icon at bounding box center [720, 210] width 8 height 8
type input "1"
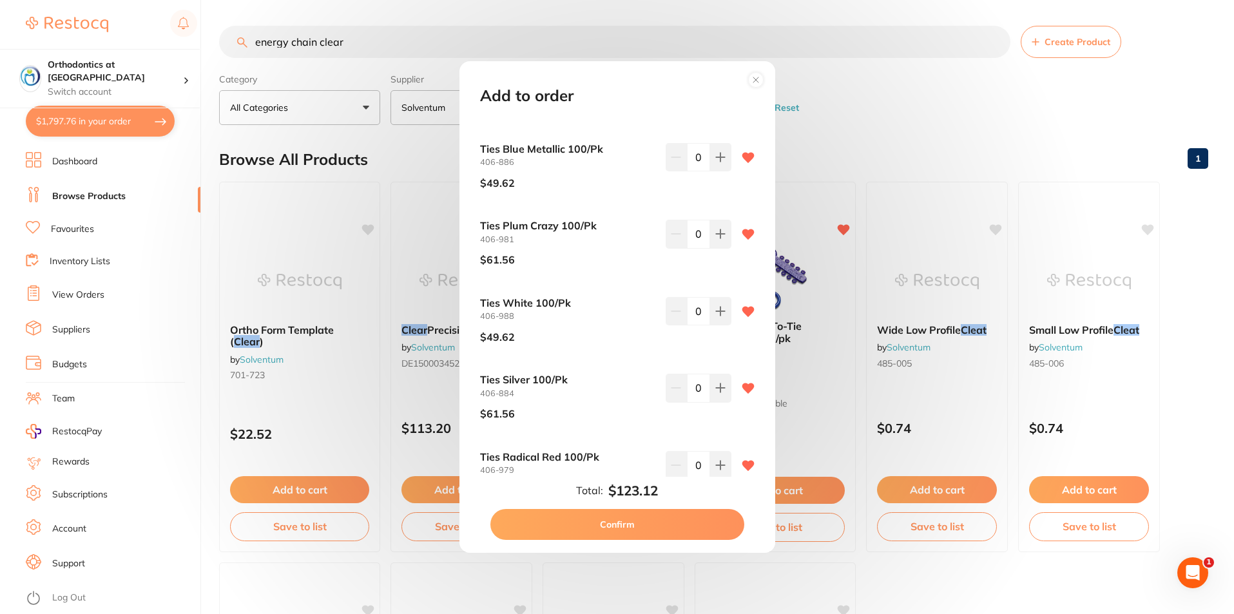
scroll to position [902, 0]
click at [720, 232] on icon at bounding box center [720, 233] width 10 height 10
type input "1"
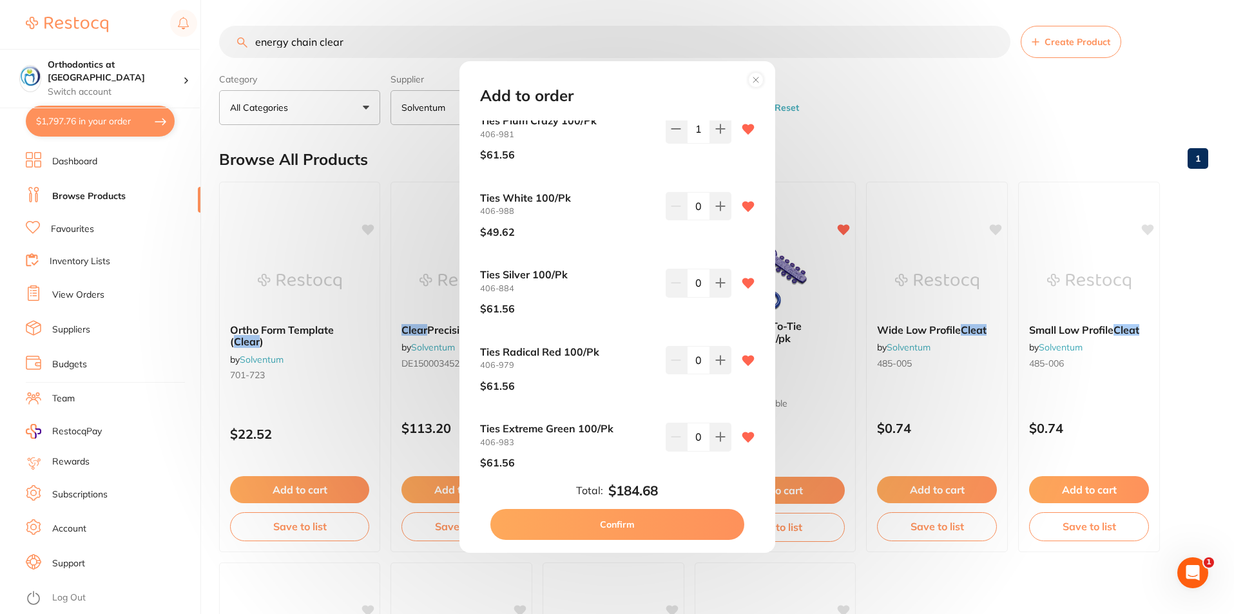
scroll to position [1031, 0]
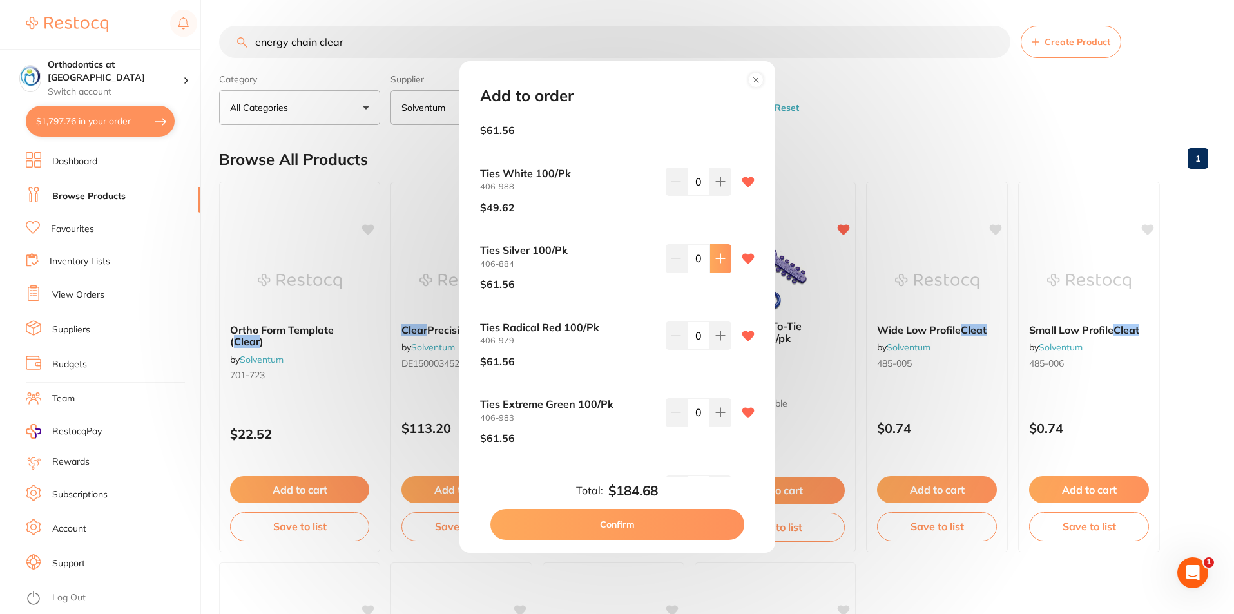
click at [716, 259] on icon at bounding box center [720, 258] width 8 height 8
type input "1"
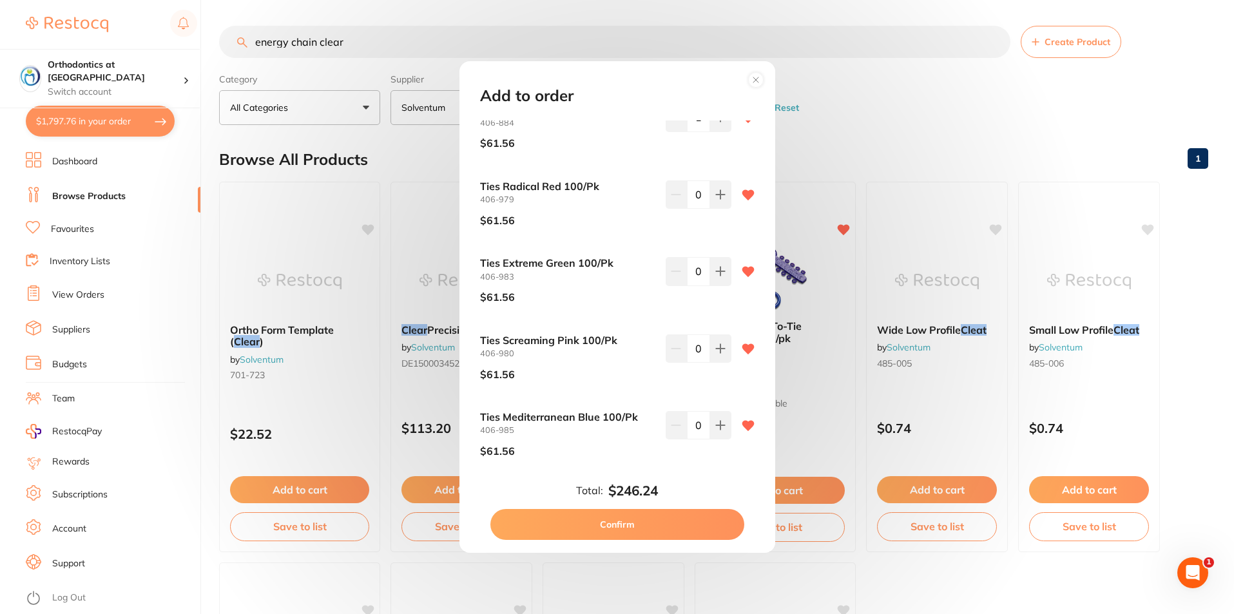
scroll to position [1184, 0]
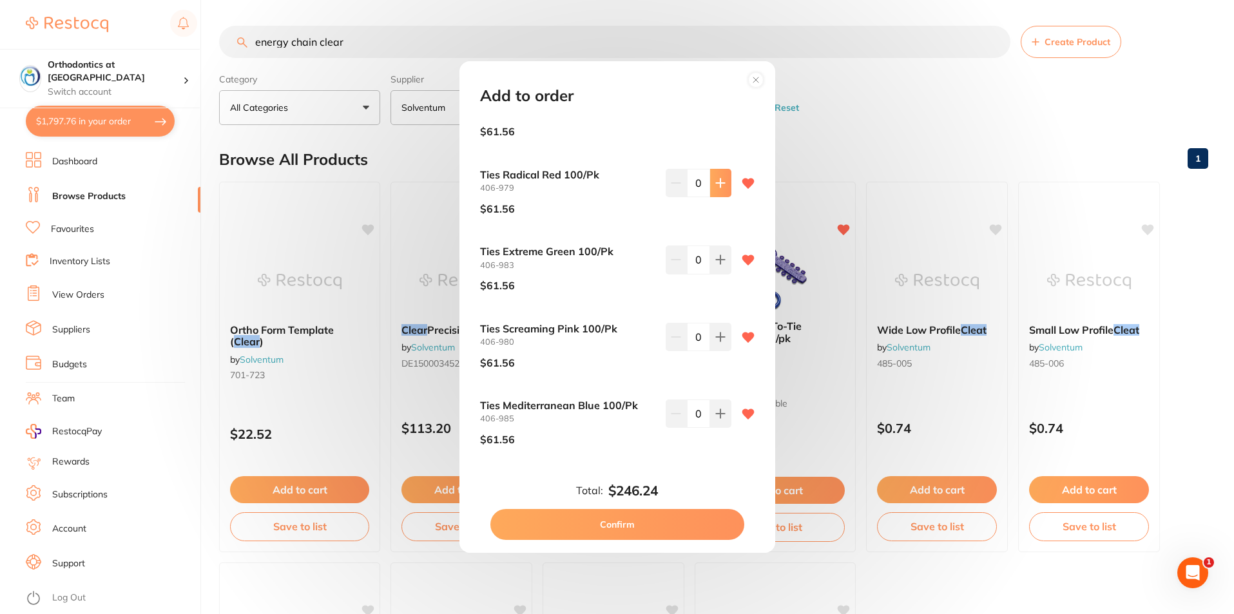
click at [720, 181] on icon at bounding box center [720, 183] width 10 height 10
type input "1"
click at [722, 410] on button at bounding box center [720, 413] width 21 height 28
type input "1"
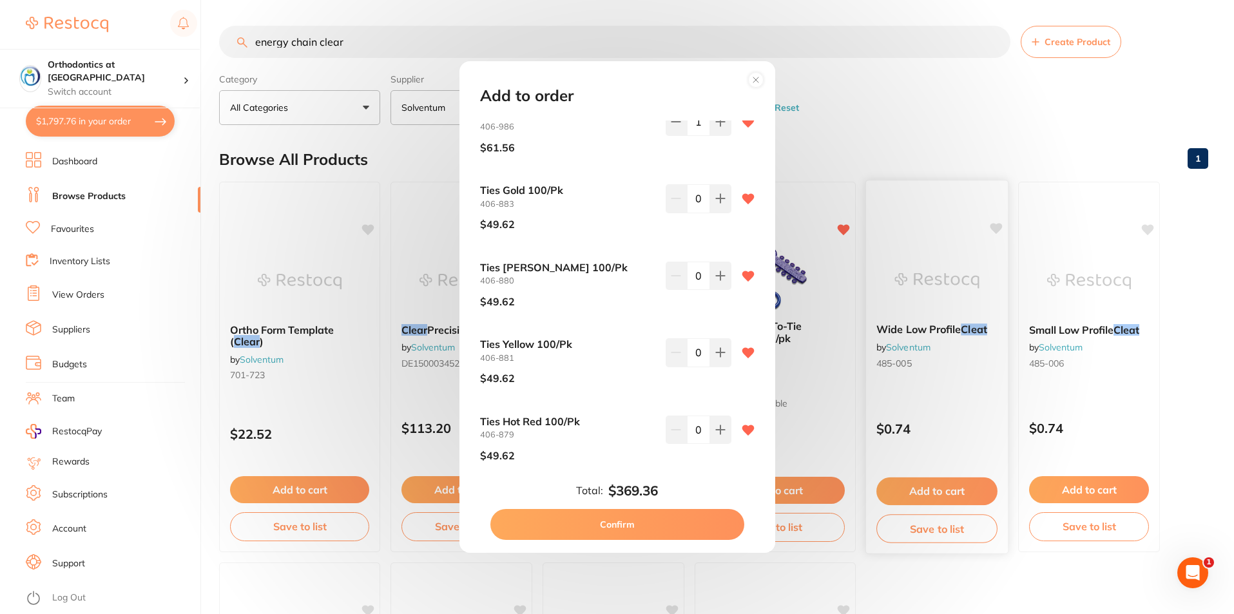
drag, startPoint x: 652, startPoint y: 523, endPoint x: 892, endPoint y: 311, distance: 320.4
click at [652, 521] on button "Confirm" at bounding box center [617, 524] width 254 height 31
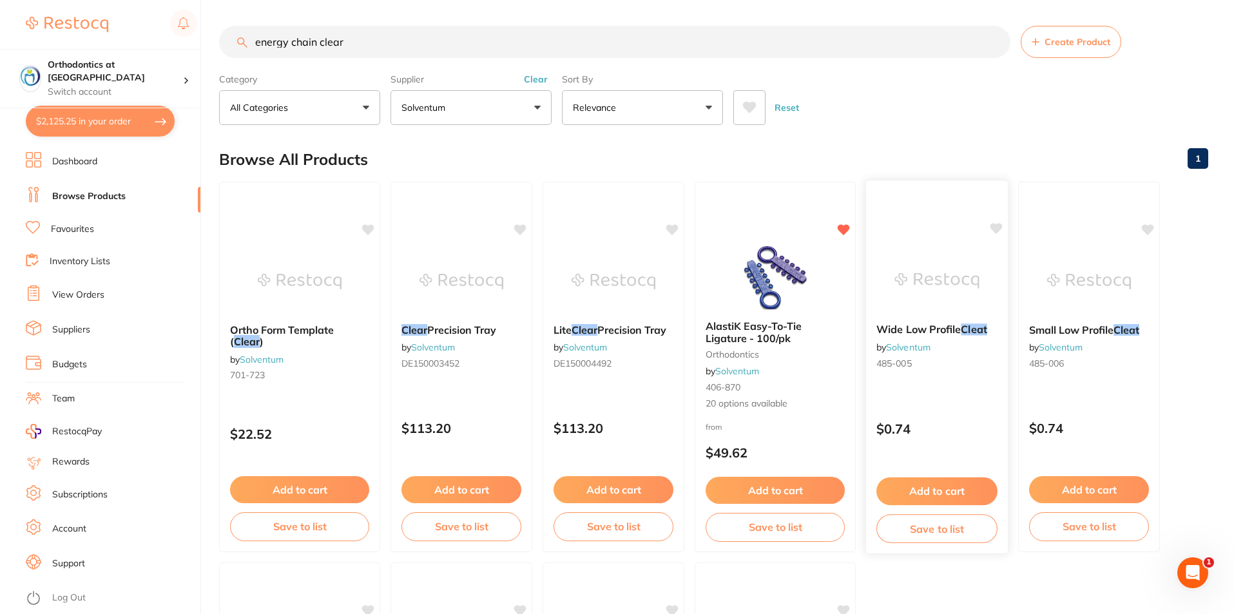
checkbox input "false"
click at [933, 118] on div "Reset" at bounding box center [965, 102] width 465 height 45
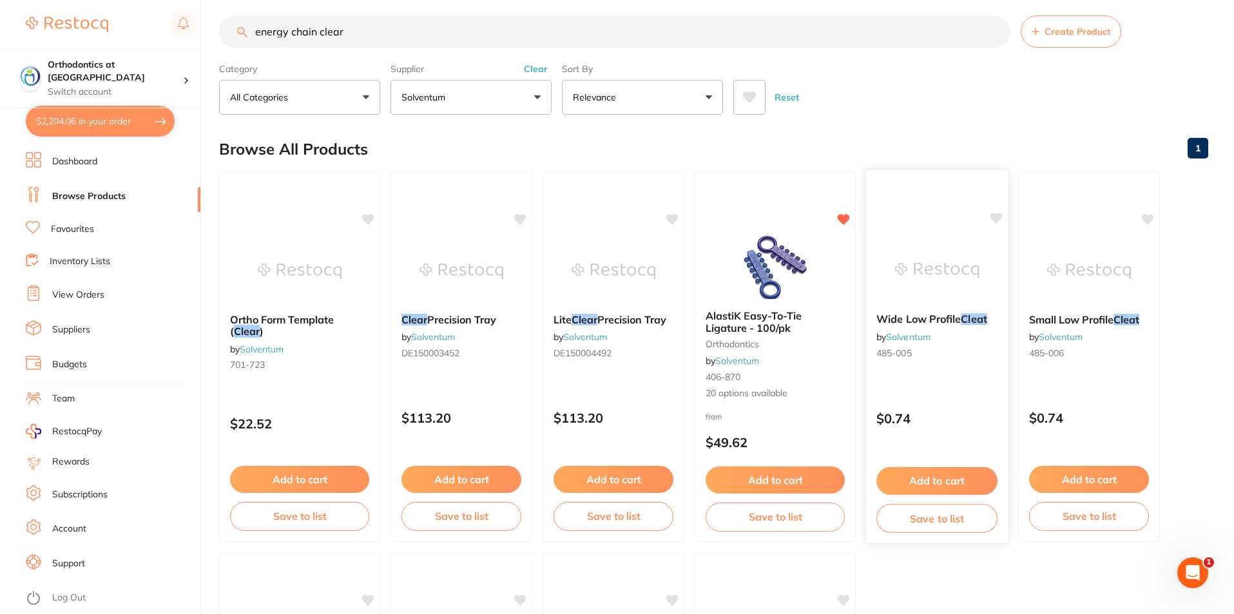
scroll to position [0, 0]
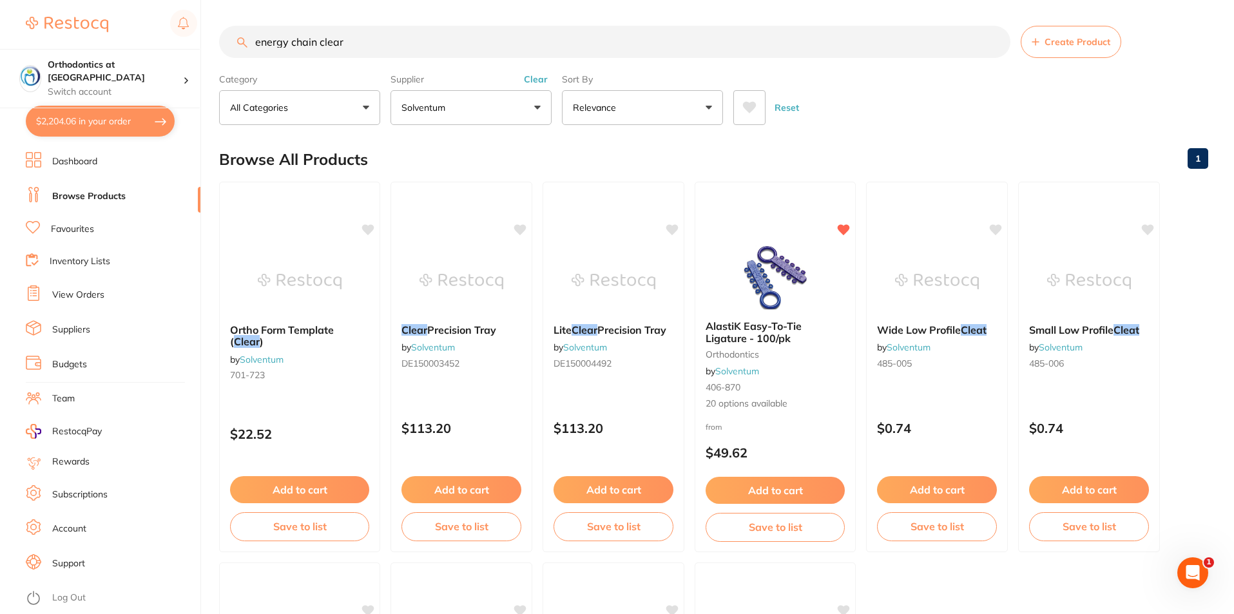
drag, startPoint x: 336, startPoint y: 42, endPoint x: 204, endPoint y: 61, distance: 134.1
click at [239, 45] on div "energy chain clear Create Product" at bounding box center [713, 42] width 989 height 32
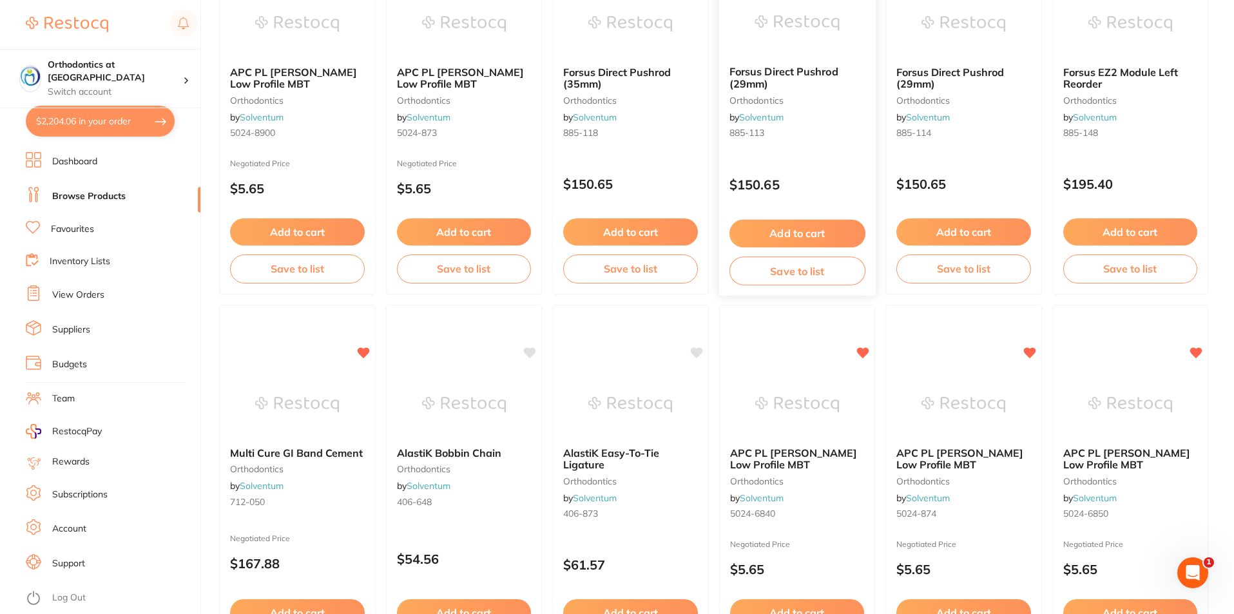
scroll to position [451, 0]
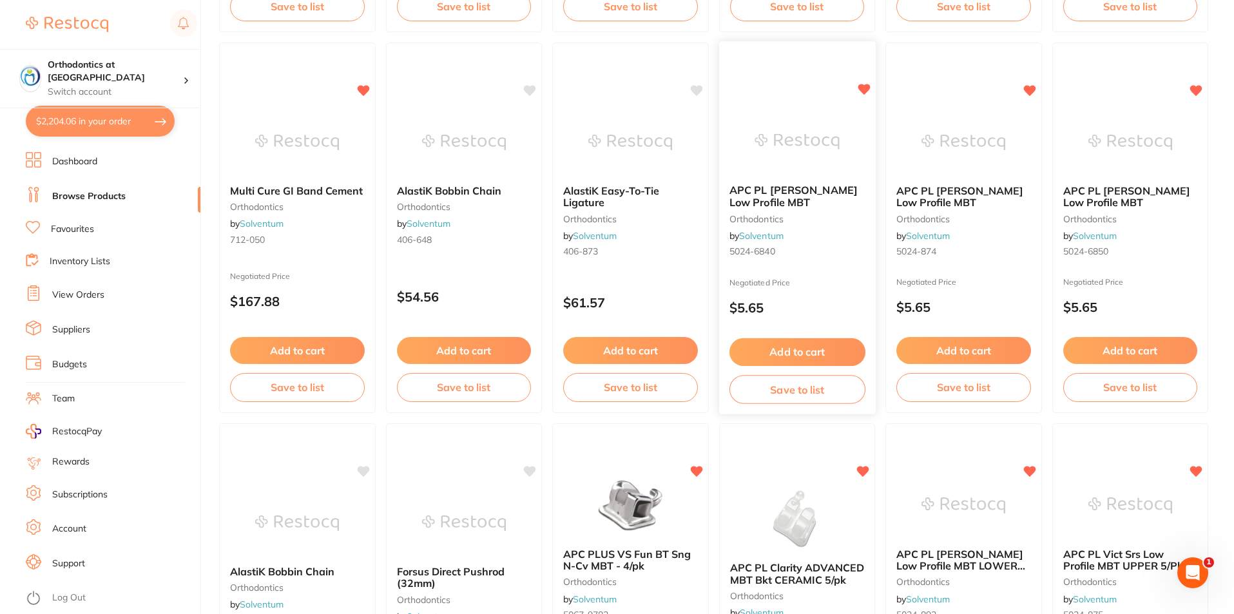
scroll to position [515, 0]
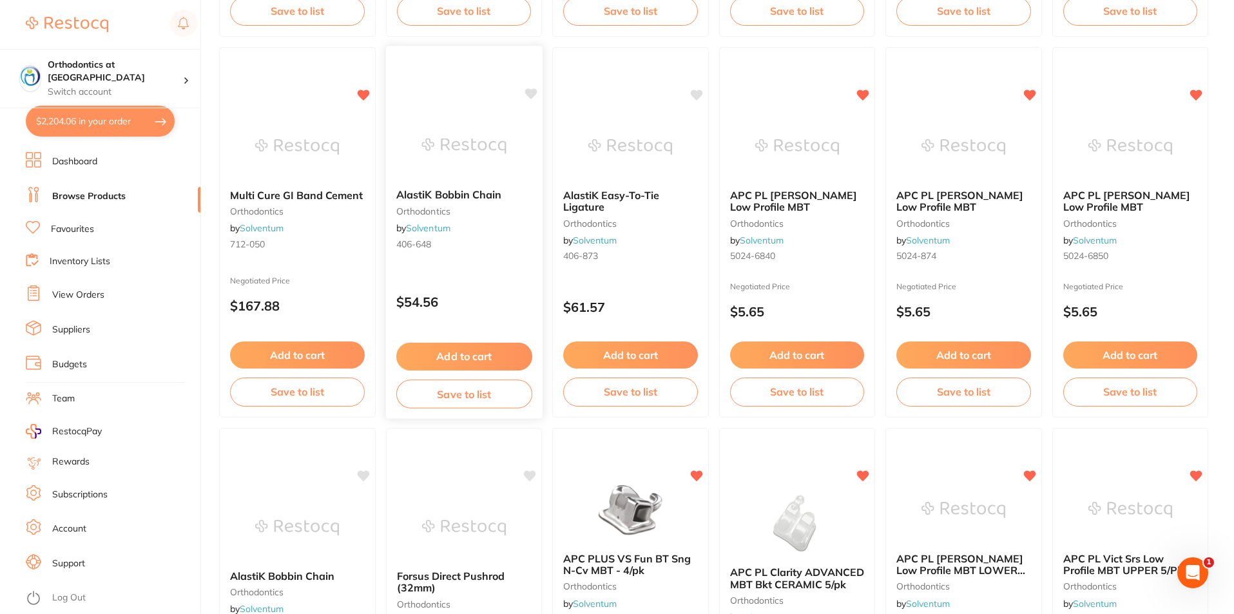
click at [464, 354] on button "Add to cart" at bounding box center [464, 357] width 136 height 28
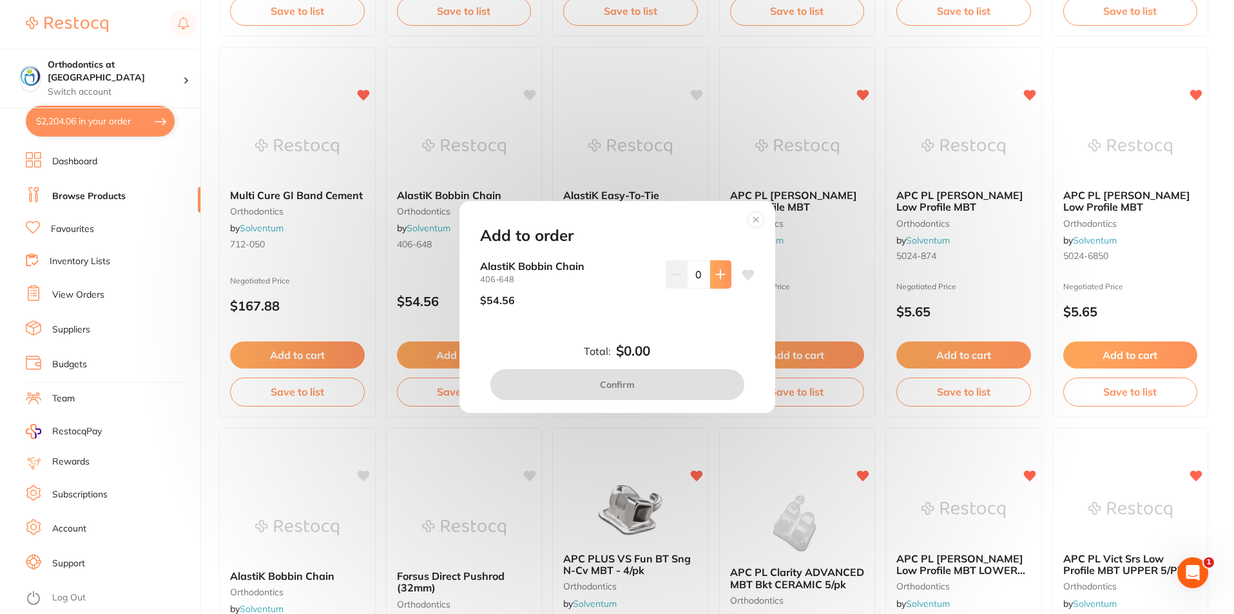
scroll to position [0, 0]
click at [759, 218] on circle at bounding box center [755, 219] width 15 height 15
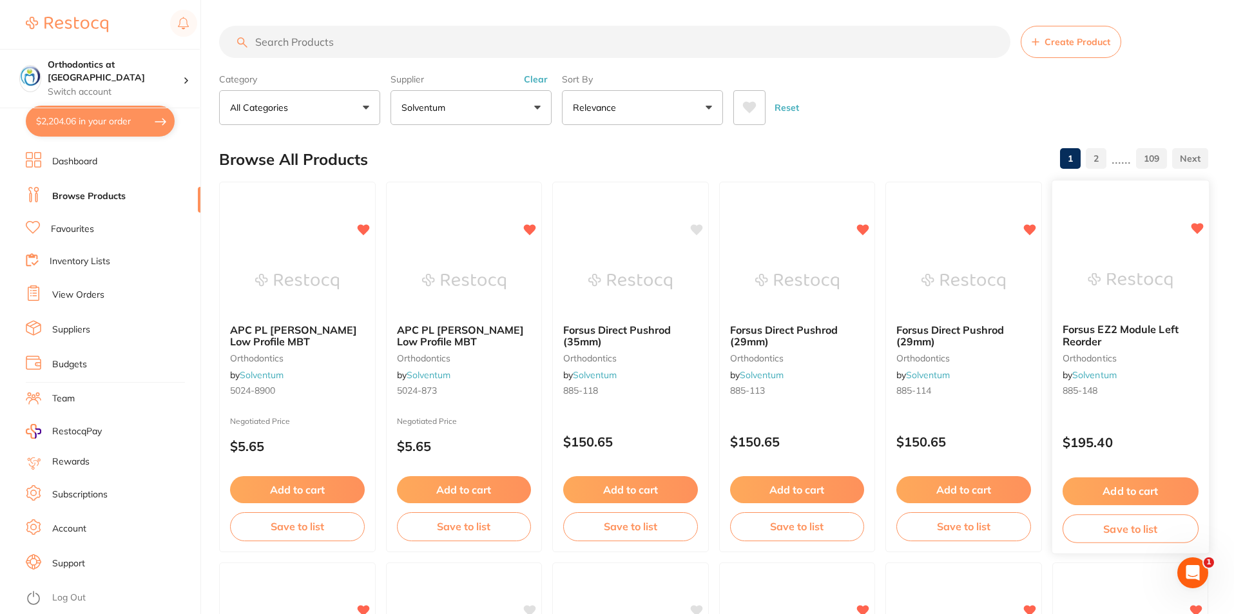
click at [1127, 493] on button "Add to cart" at bounding box center [1130, 491] width 136 height 28
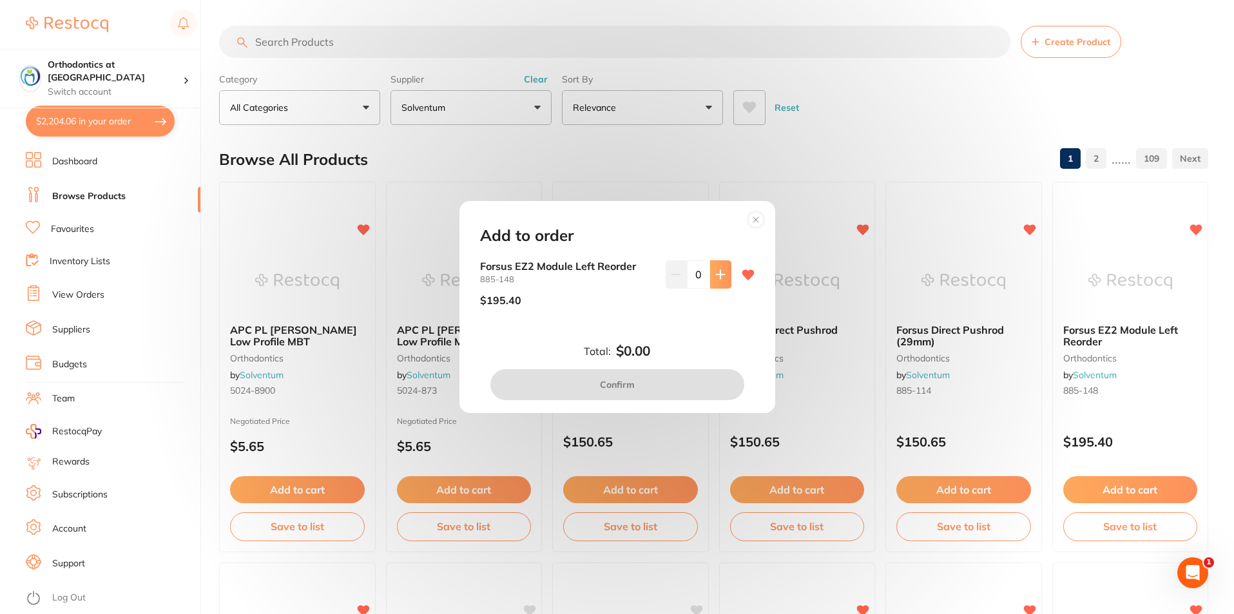
click at [726, 273] on button at bounding box center [720, 274] width 21 height 28
type input "1"
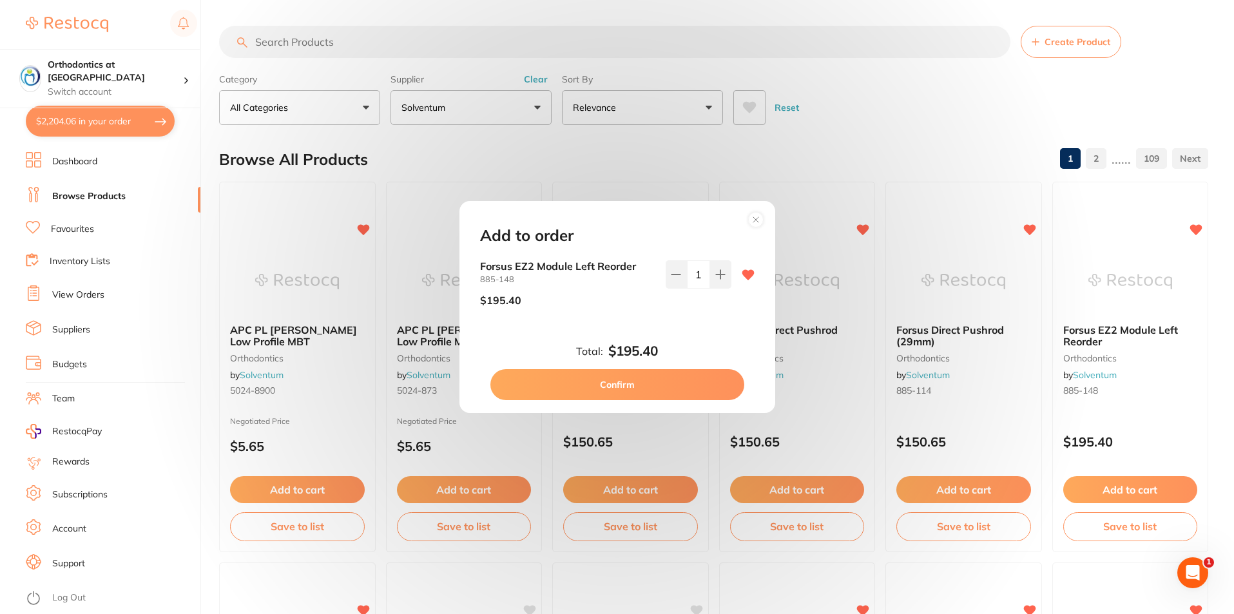
click at [680, 382] on button "Confirm" at bounding box center [617, 384] width 254 height 31
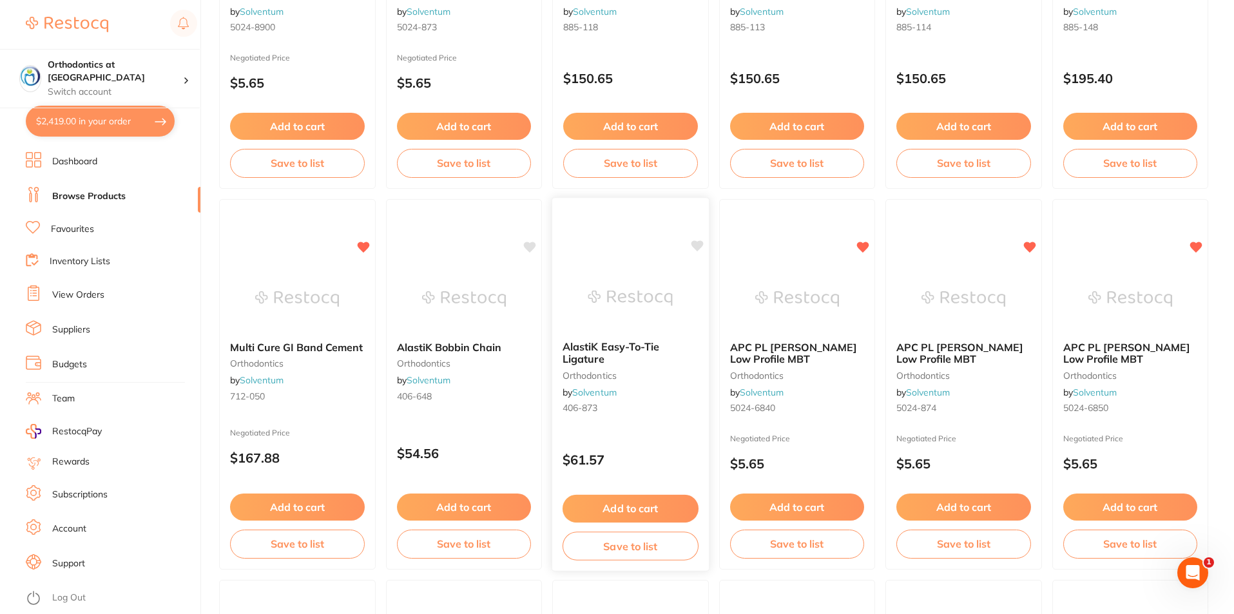
scroll to position [387, 0]
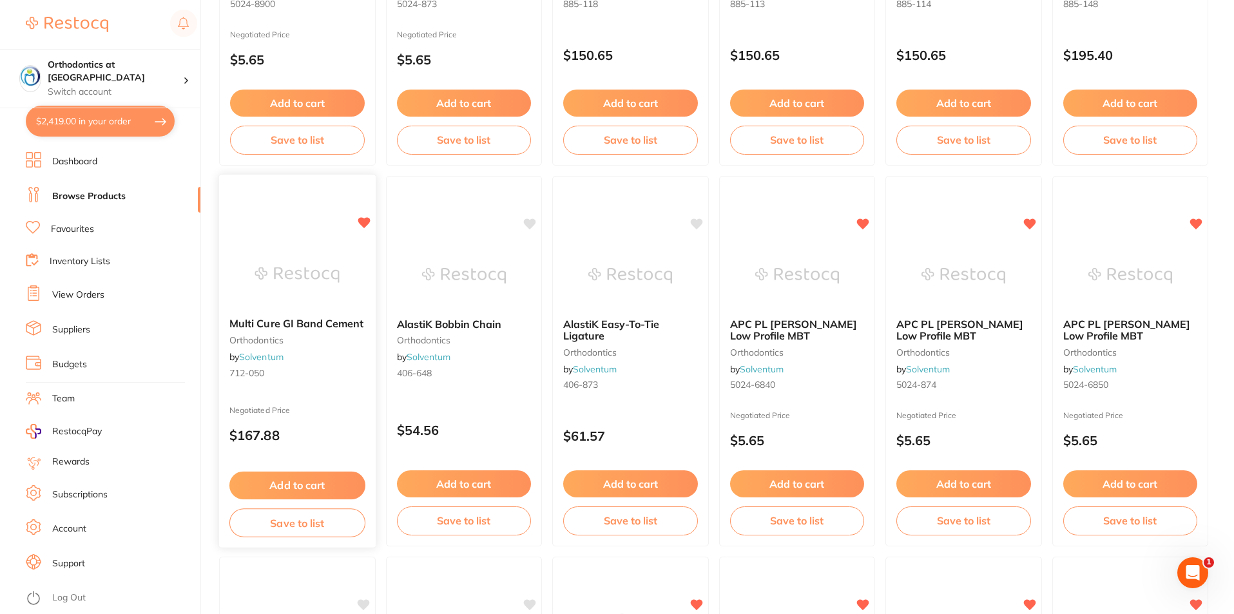
click at [313, 486] on button "Add to cart" at bounding box center [297, 486] width 136 height 28
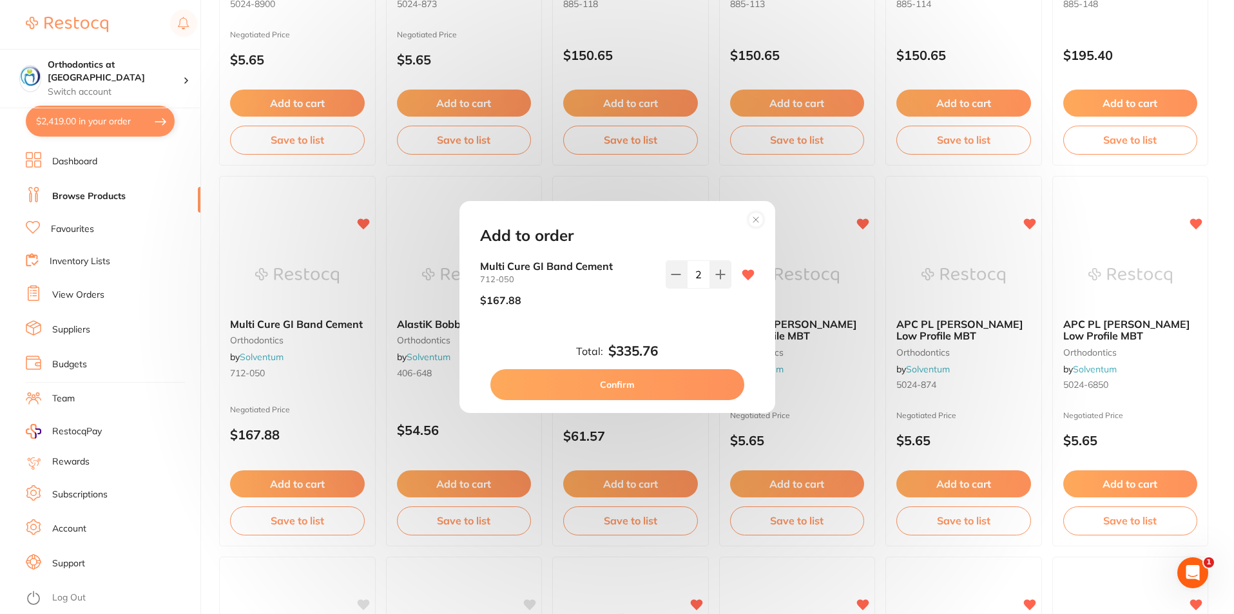
scroll to position [0, 0]
drag, startPoint x: 756, startPoint y: 220, endPoint x: 734, endPoint y: 245, distance: 33.8
click at [756, 220] on icon at bounding box center [755, 219] width 21 height 21
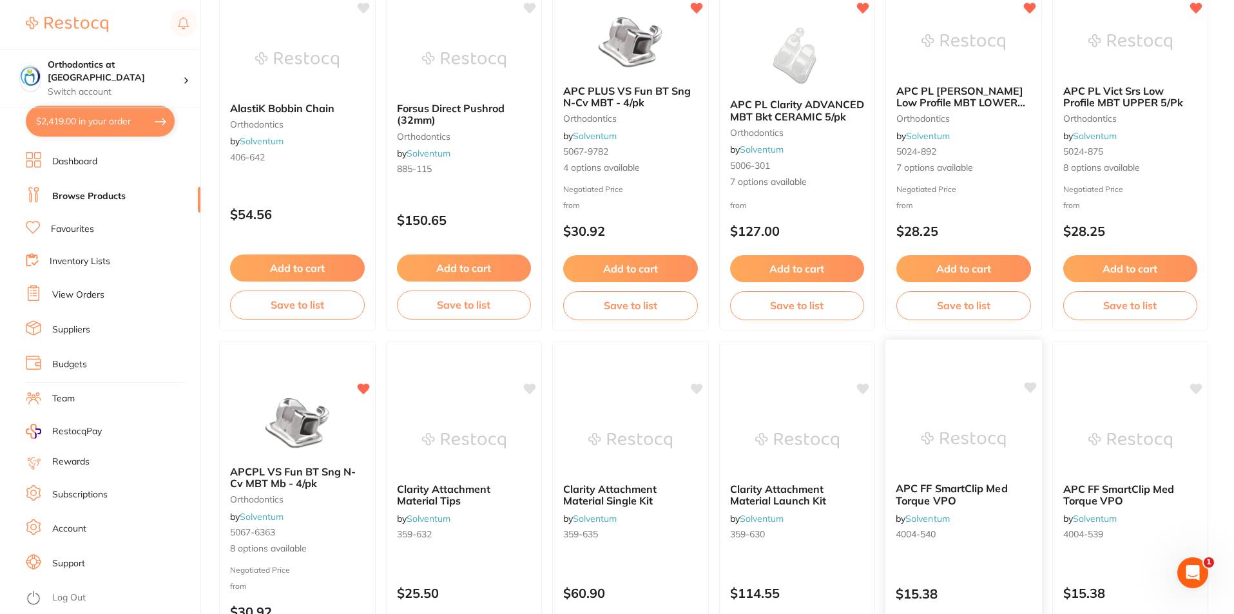
scroll to position [966, 0]
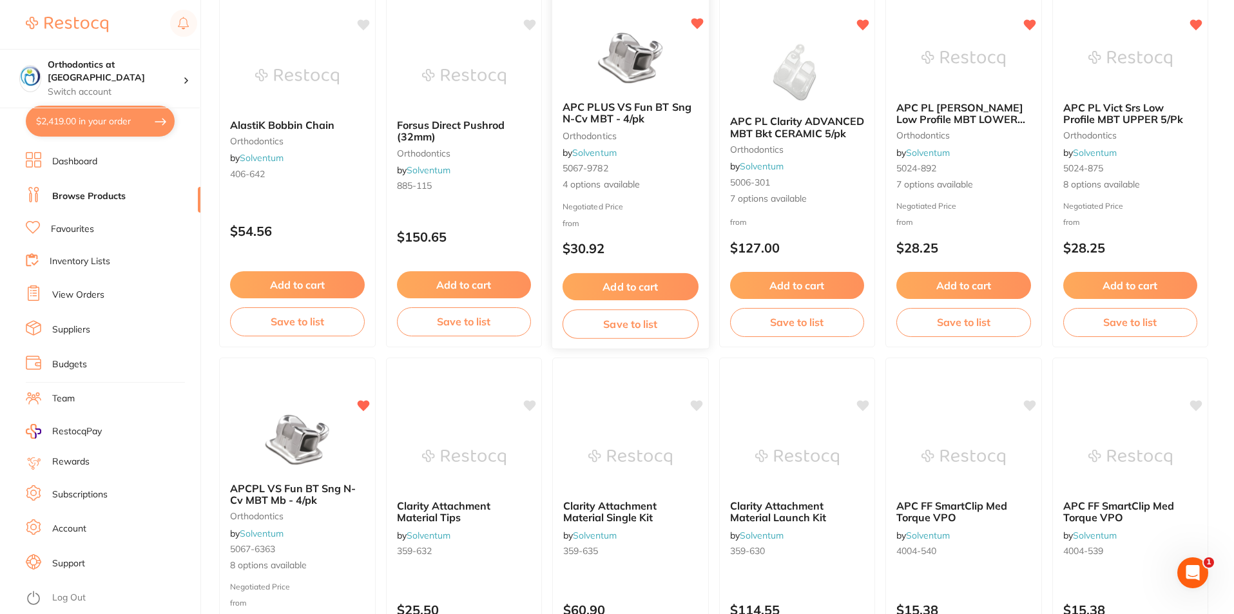
click at [622, 277] on button "Add to cart" at bounding box center [630, 287] width 136 height 28
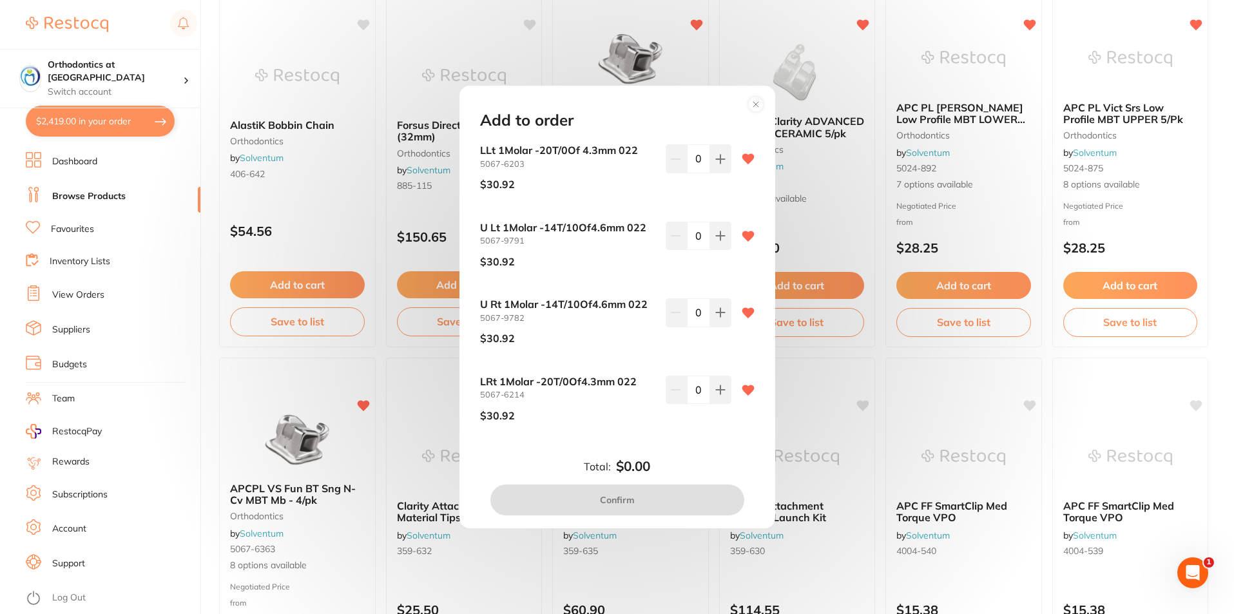
scroll to position [0, 0]
click at [718, 158] on icon at bounding box center [720, 159] width 8 height 8
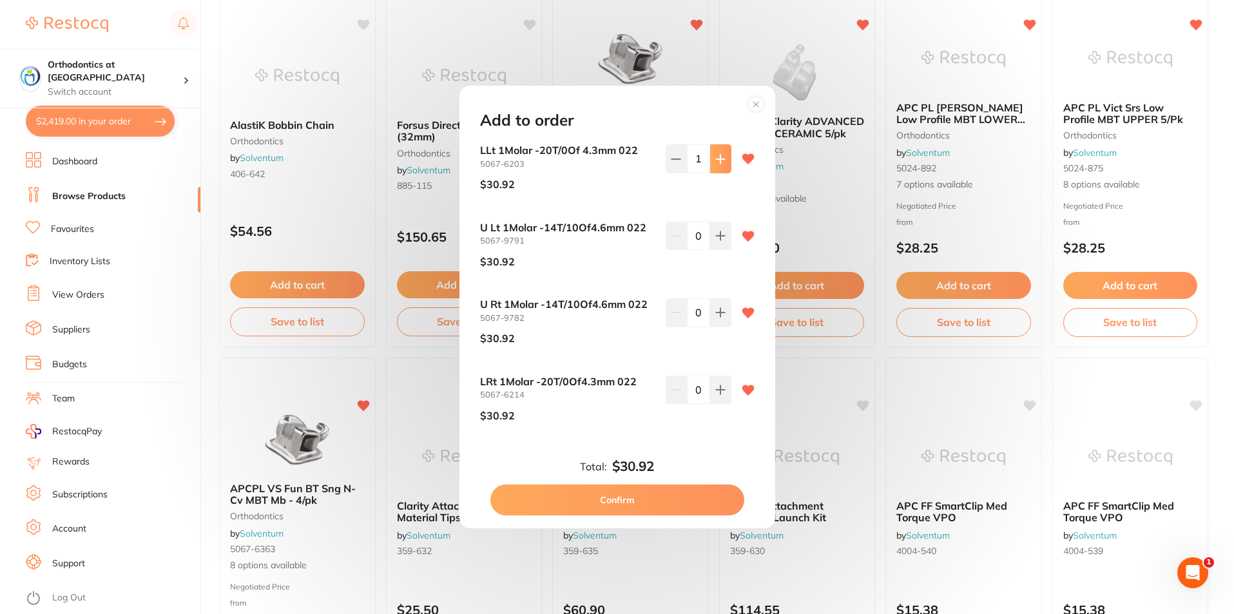
click at [718, 158] on icon at bounding box center [720, 159] width 8 height 8
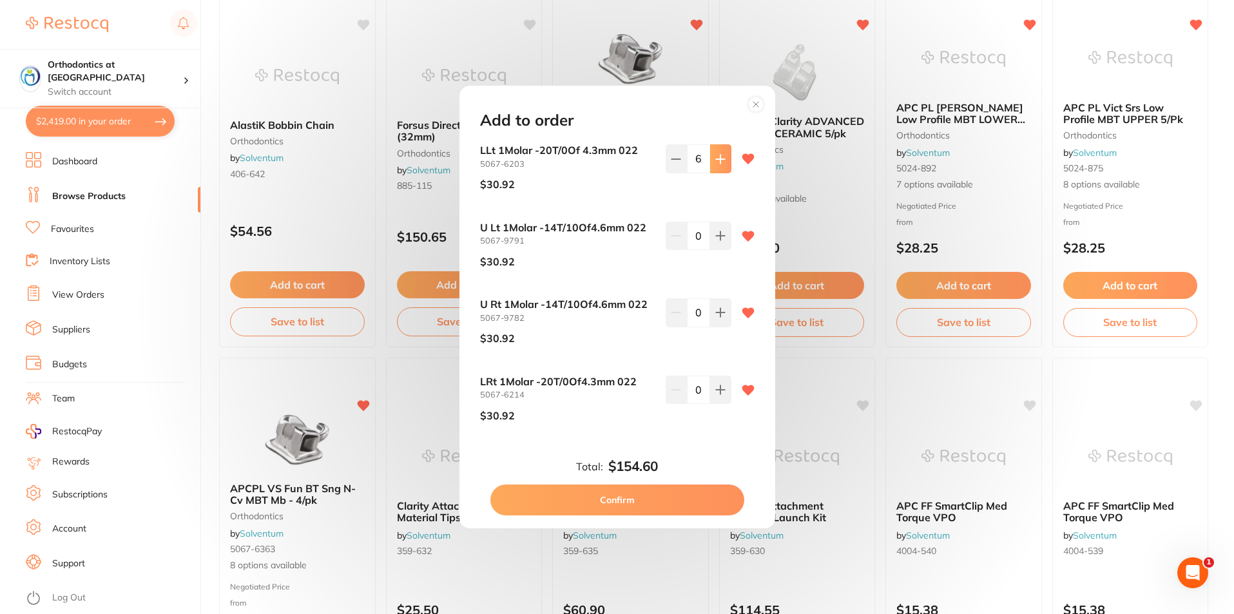
click at [718, 158] on icon at bounding box center [720, 159] width 8 height 8
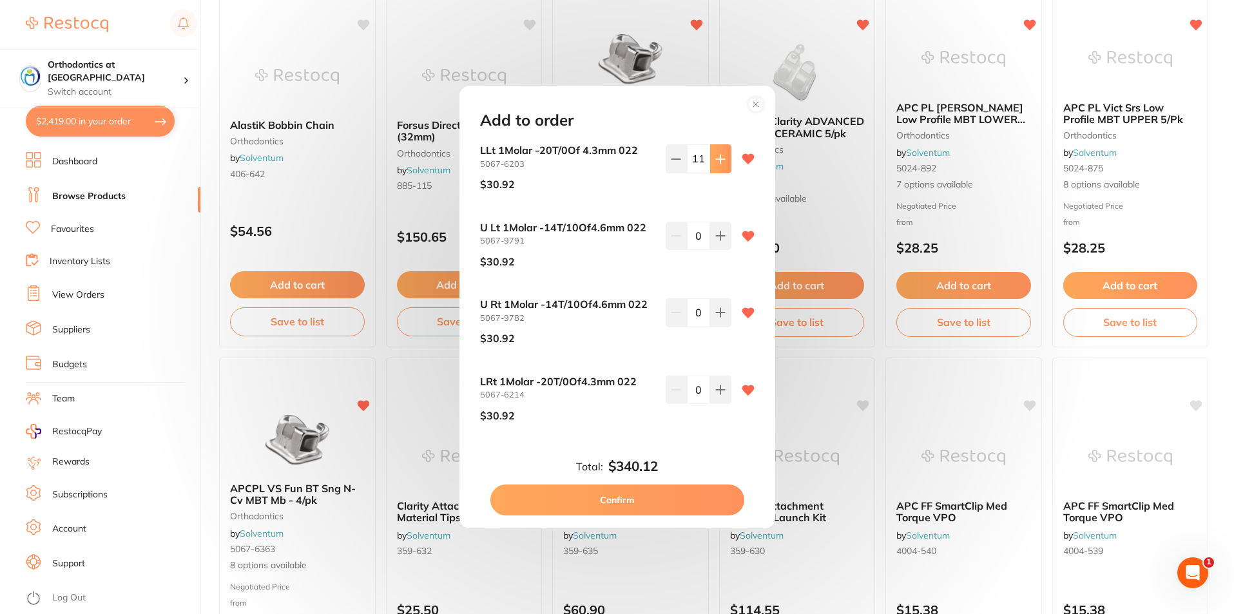
click at [718, 158] on icon at bounding box center [720, 159] width 8 height 8
click at [671, 157] on icon at bounding box center [676, 159] width 10 height 10
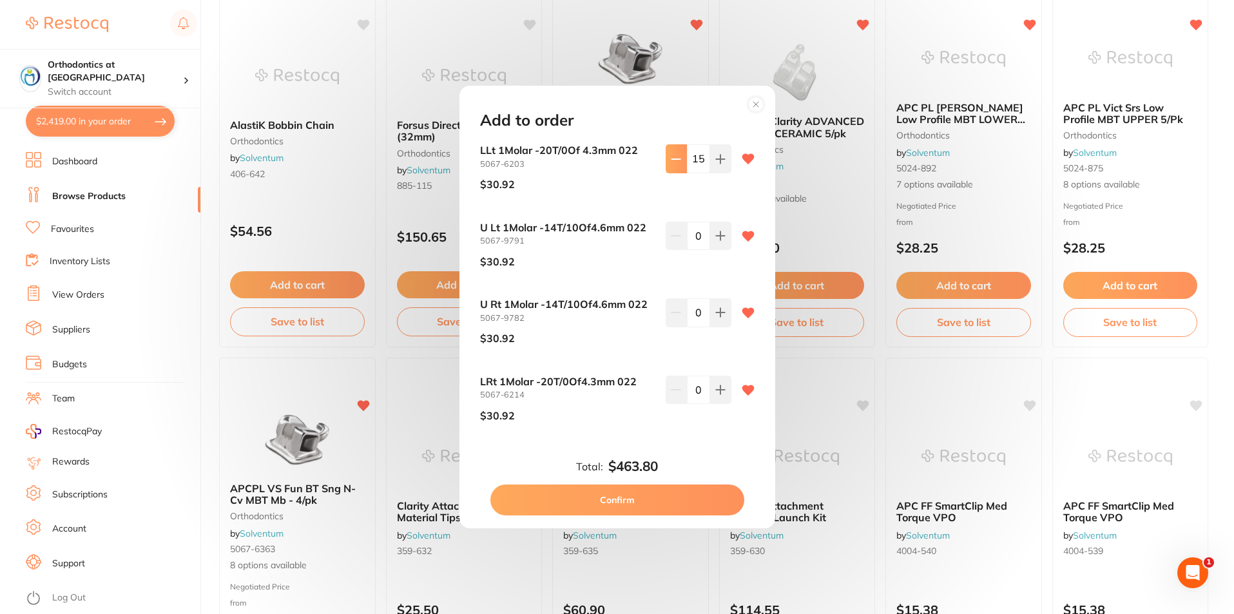
type input "14"
click at [719, 235] on icon at bounding box center [720, 236] width 10 height 10
click at [719, 233] on icon at bounding box center [720, 236] width 10 height 10
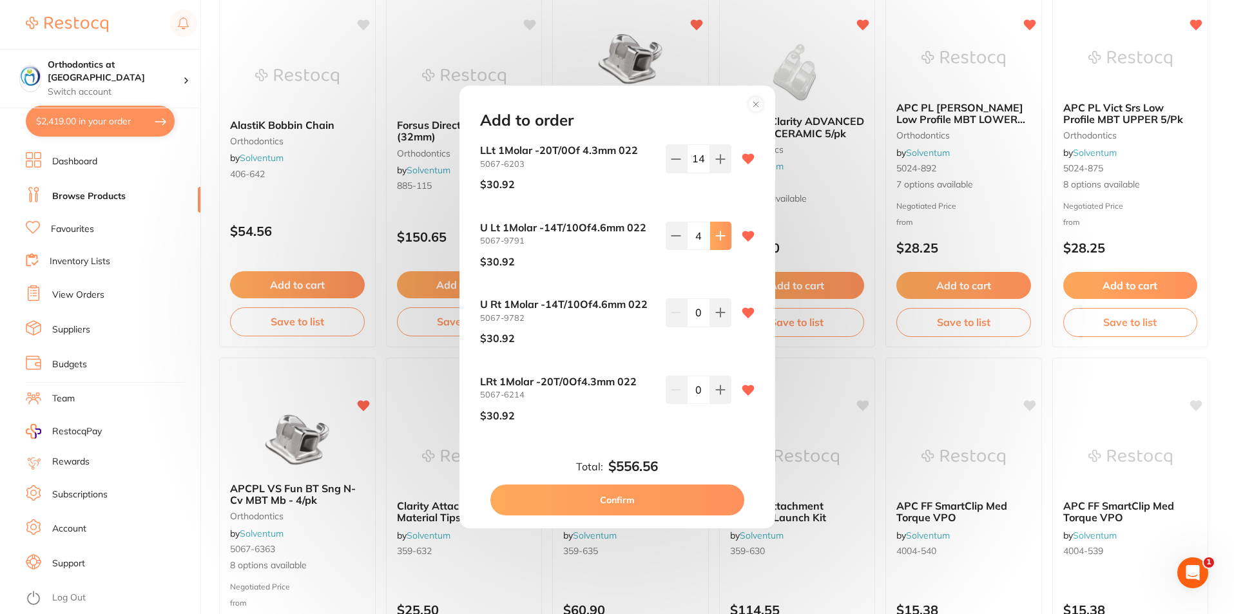
click at [719, 233] on icon at bounding box center [720, 236] width 10 height 10
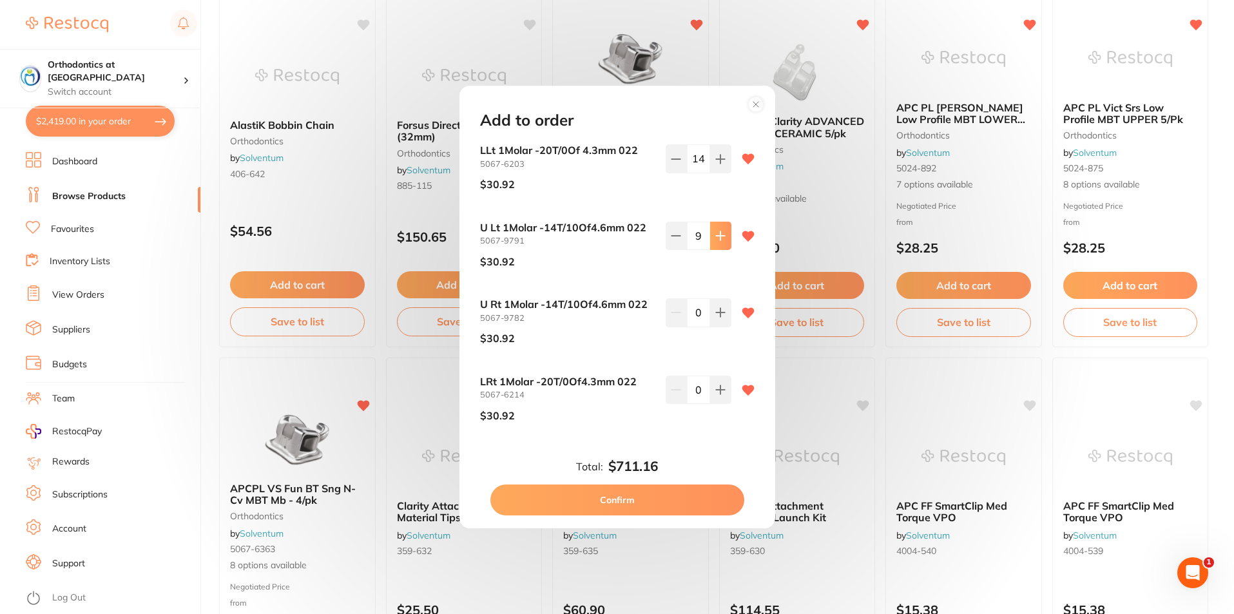
click at [719, 233] on icon at bounding box center [720, 236] width 10 height 10
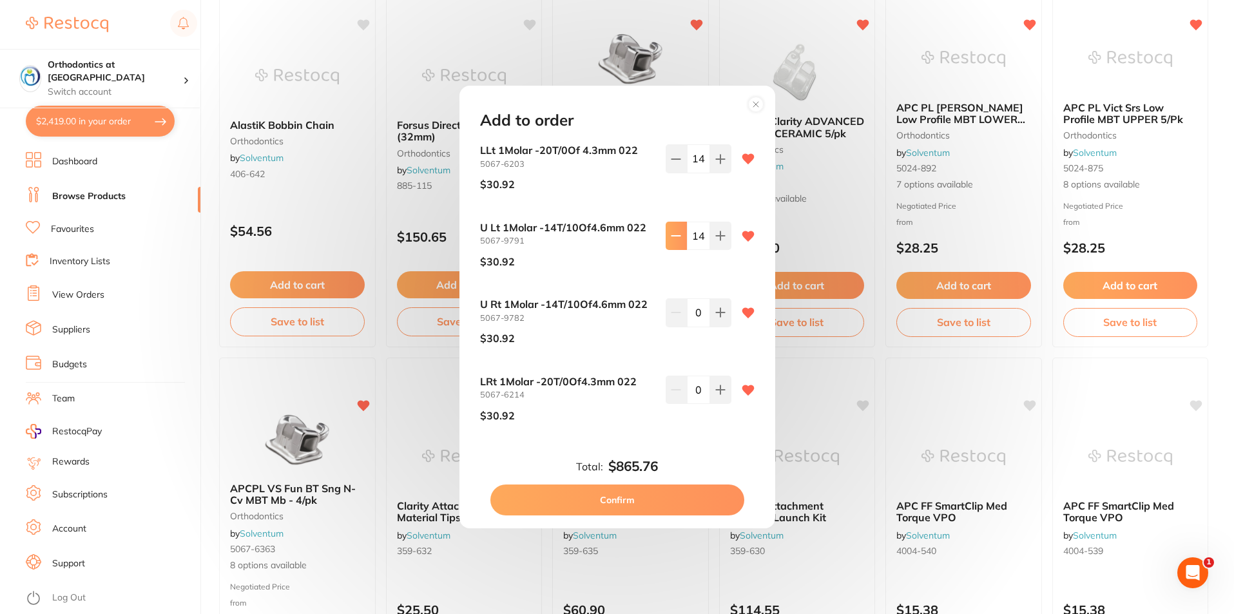
click at [671, 234] on icon at bounding box center [676, 236] width 10 height 10
type input "12"
click at [715, 314] on icon at bounding box center [720, 312] width 10 height 10
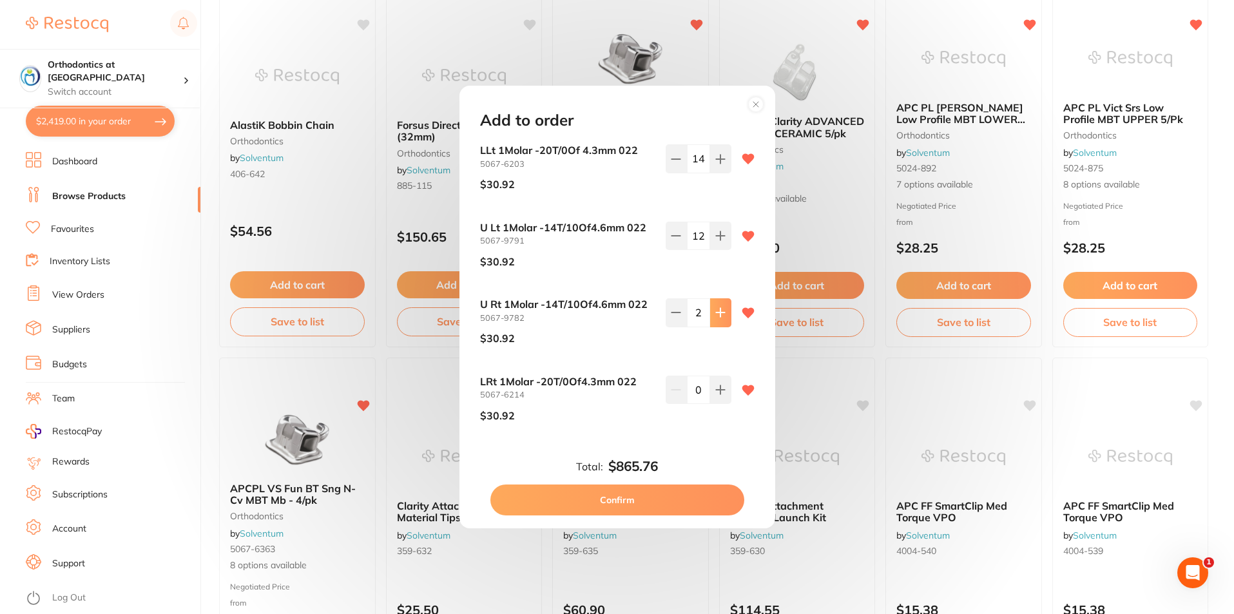
click at [715, 314] on icon at bounding box center [720, 312] width 10 height 10
click at [716, 313] on icon at bounding box center [720, 313] width 8 height 8
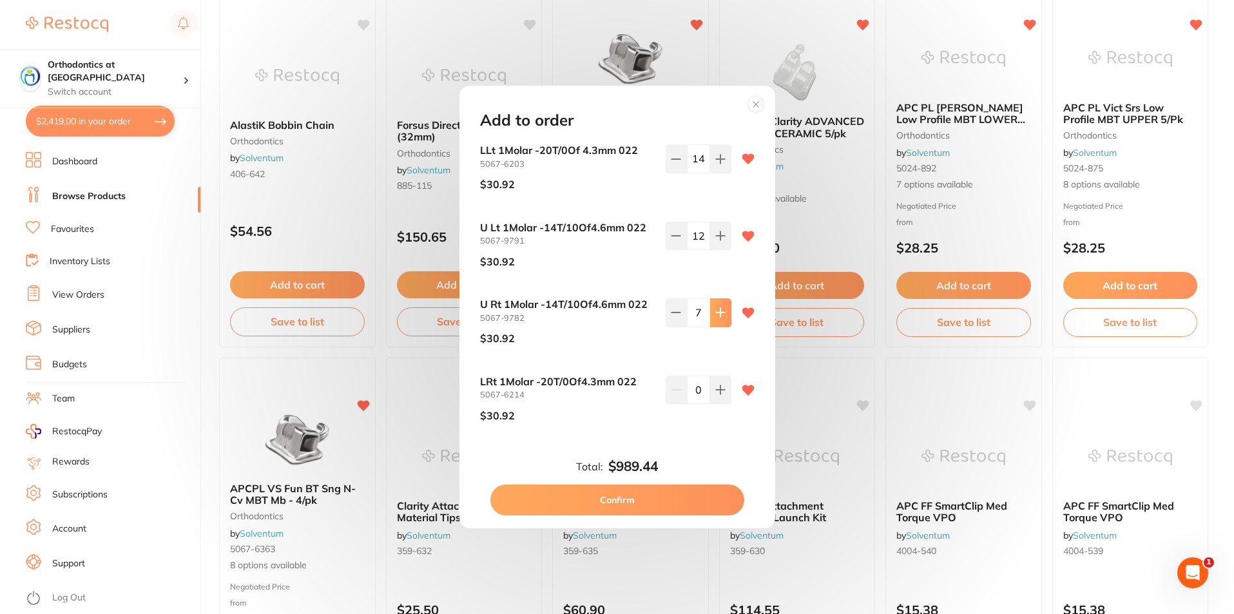
click at [716, 313] on icon at bounding box center [720, 313] width 8 height 8
click at [716, 312] on icon at bounding box center [720, 313] width 8 height 8
click at [677, 312] on icon at bounding box center [676, 312] width 10 height 10
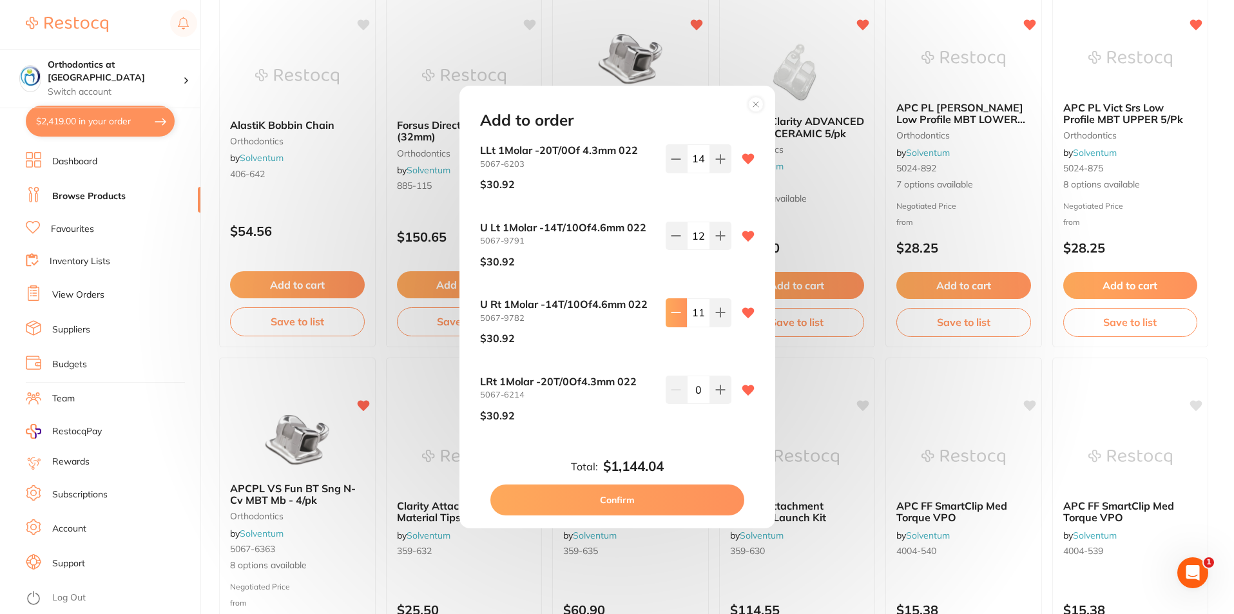
type input "10"
click at [722, 391] on icon at bounding box center [720, 390] width 10 height 10
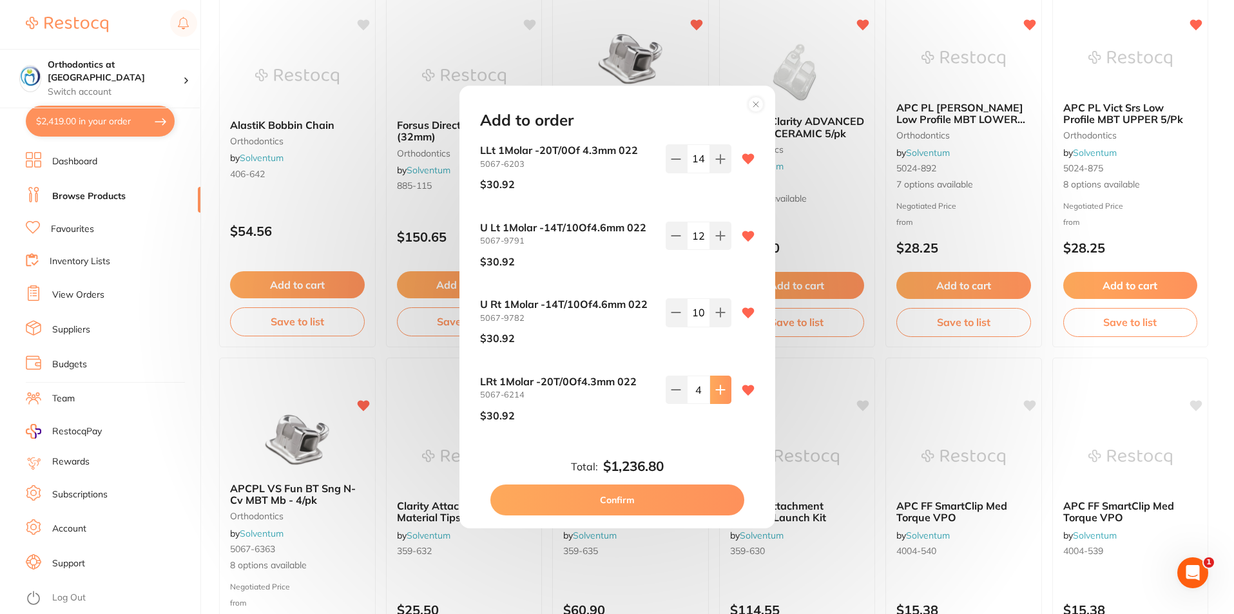
click at [722, 391] on icon at bounding box center [720, 390] width 10 height 10
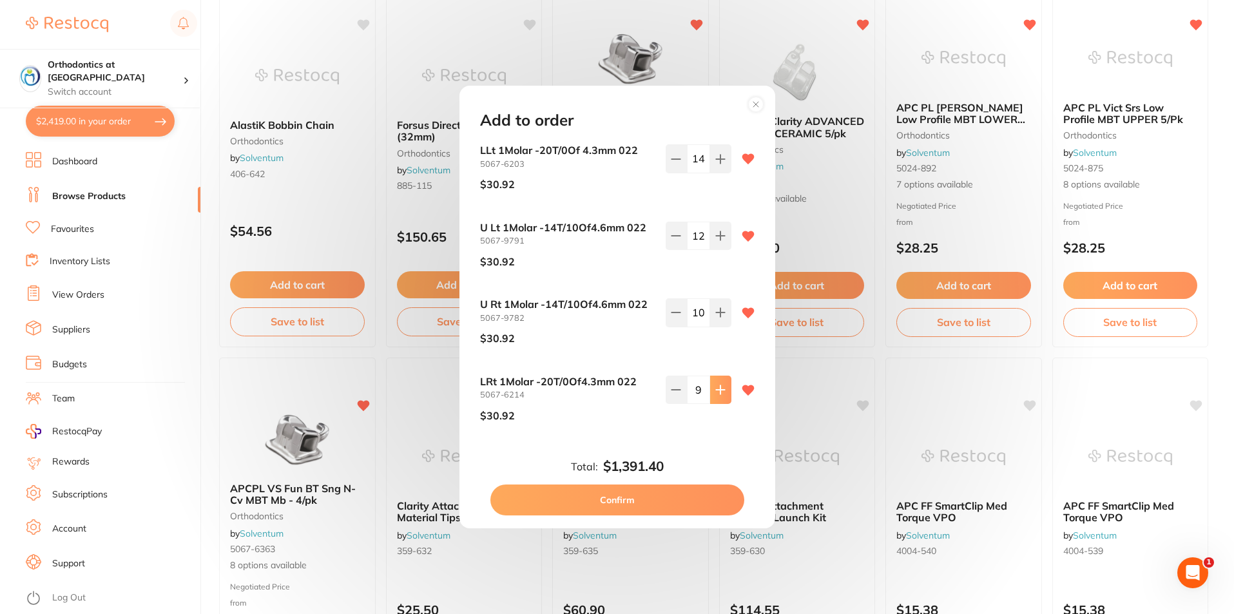
click at [722, 391] on icon at bounding box center [720, 390] width 10 height 10
type input "12"
click at [647, 502] on button "Confirm" at bounding box center [617, 499] width 254 height 31
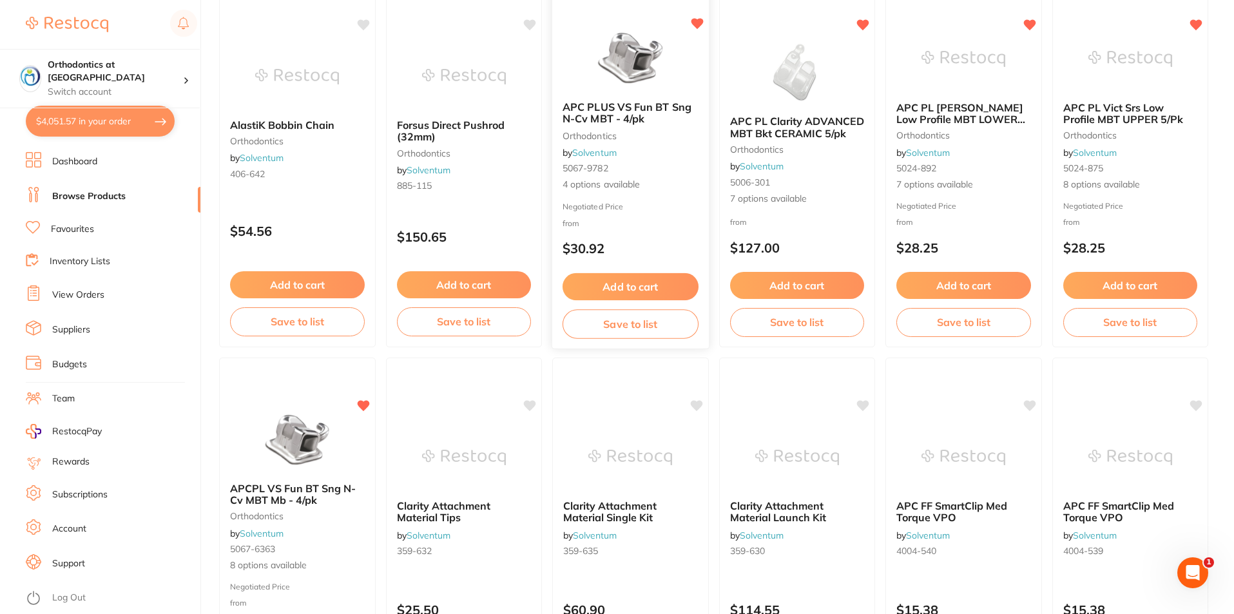
click at [638, 282] on button "Add to cart" at bounding box center [630, 287] width 136 height 28
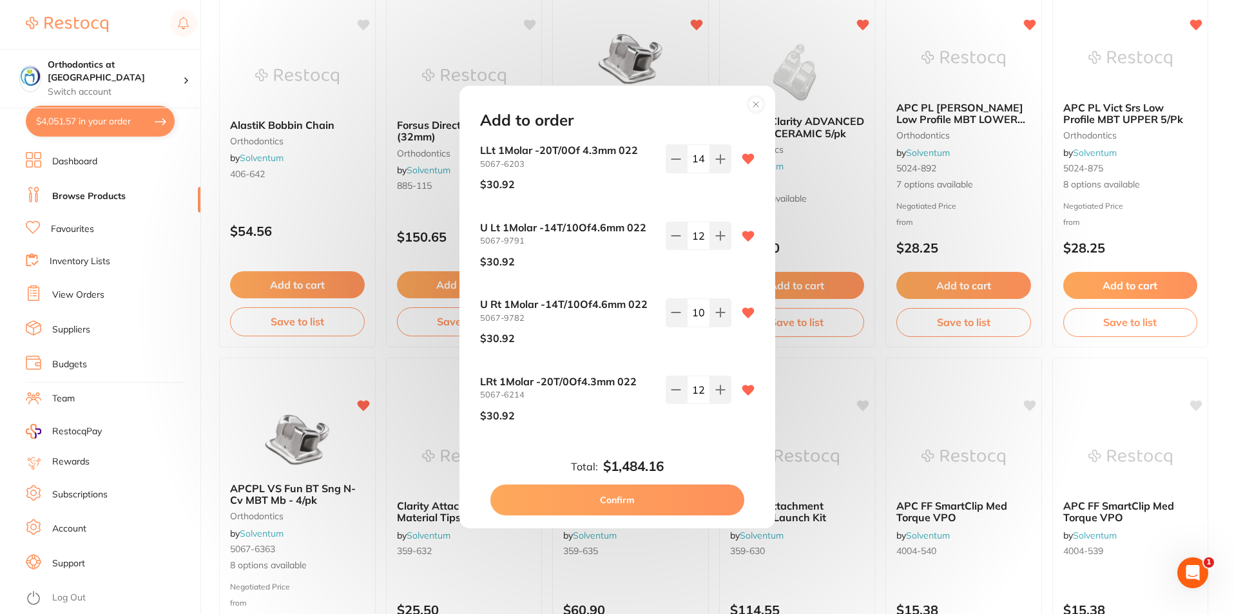
click at [755, 106] on circle at bounding box center [755, 104] width 15 height 15
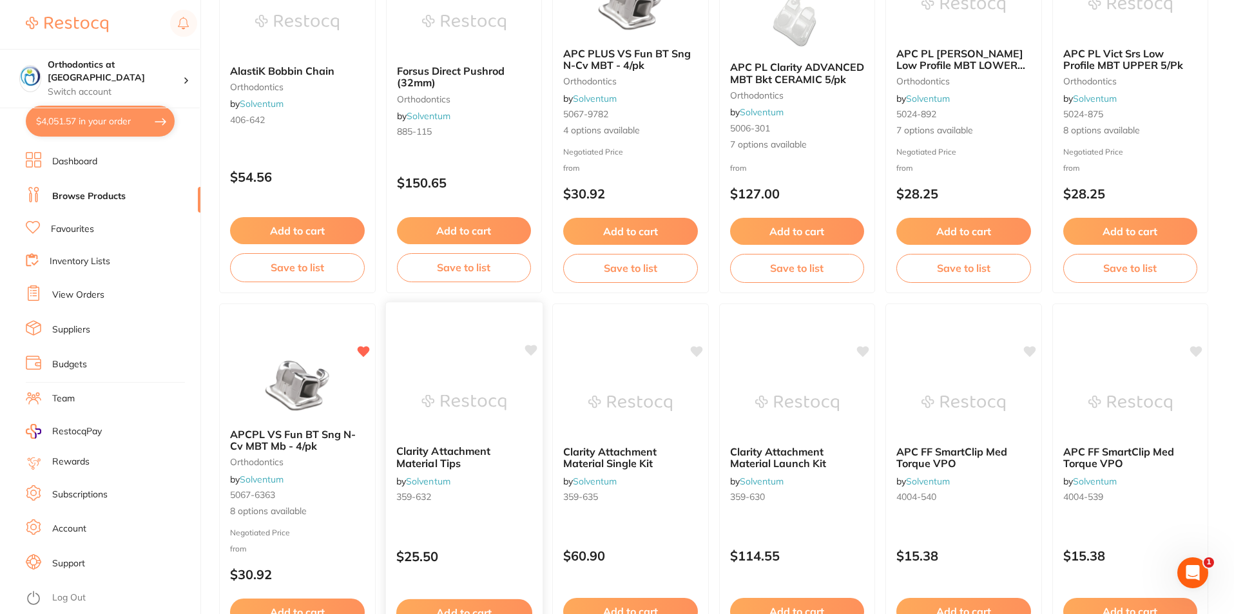
scroll to position [1095, 0]
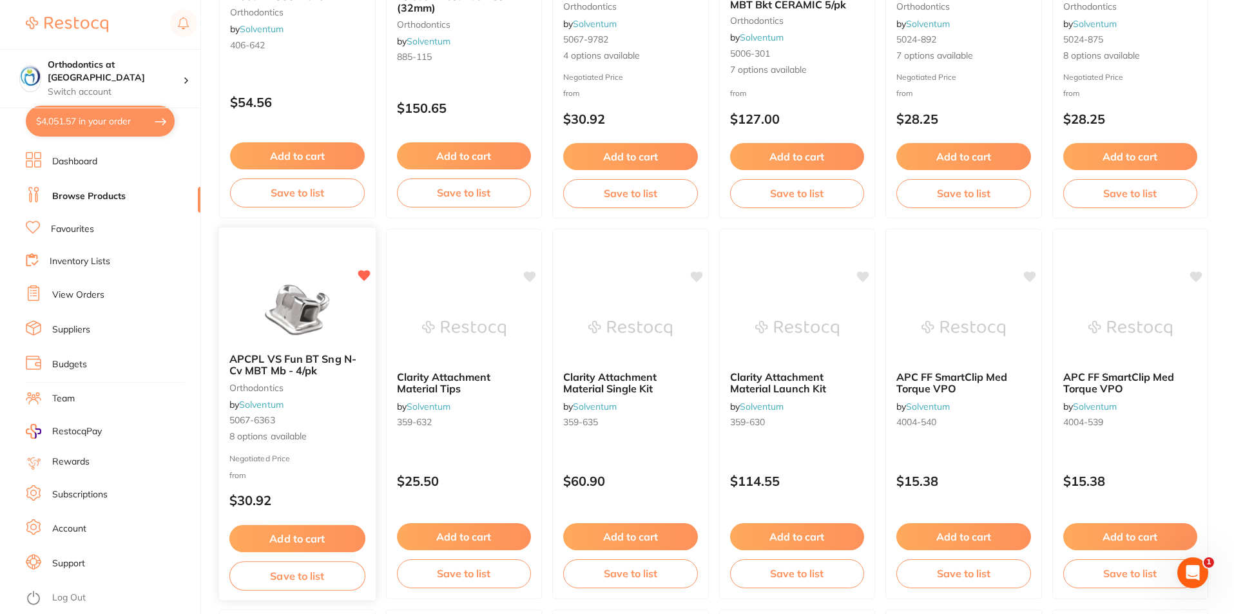
click at [294, 534] on button "Add to cart" at bounding box center [297, 539] width 136 height 28
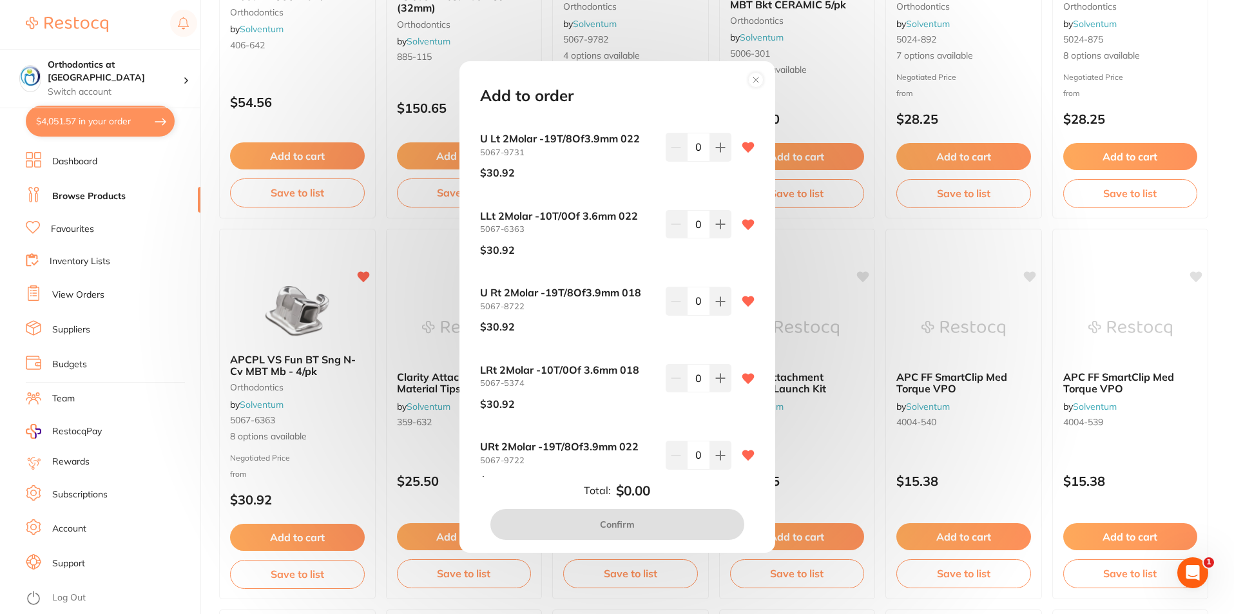
scroll to position [0, 0]
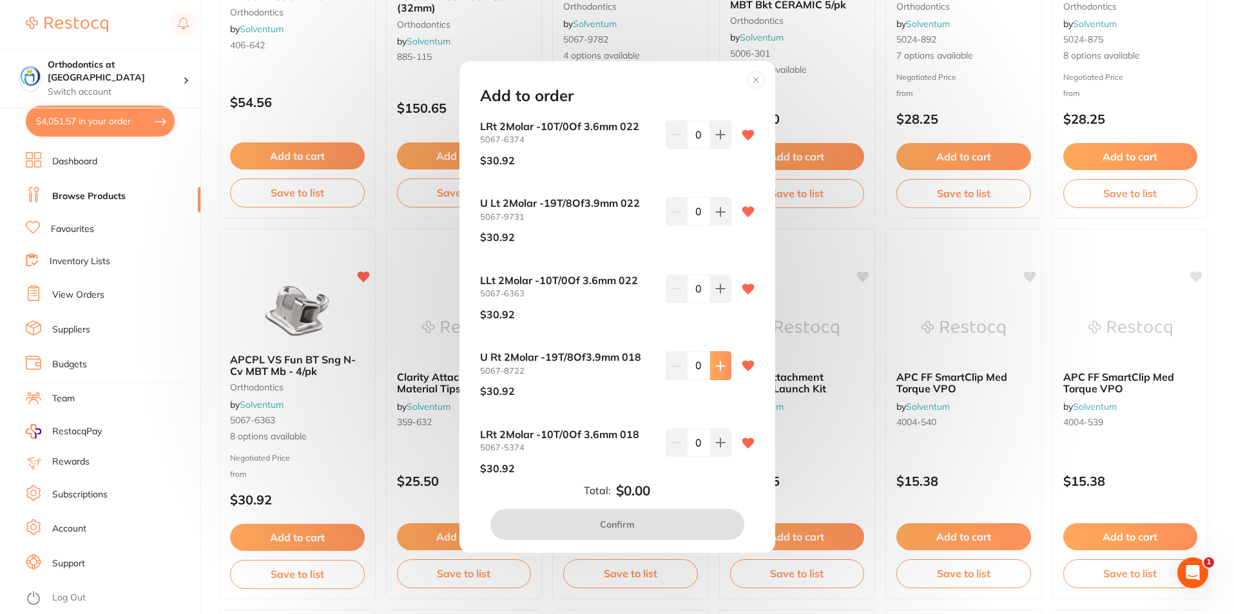
click at [718, 363] on icon at bounding box center [720, 365] width 8 height 8
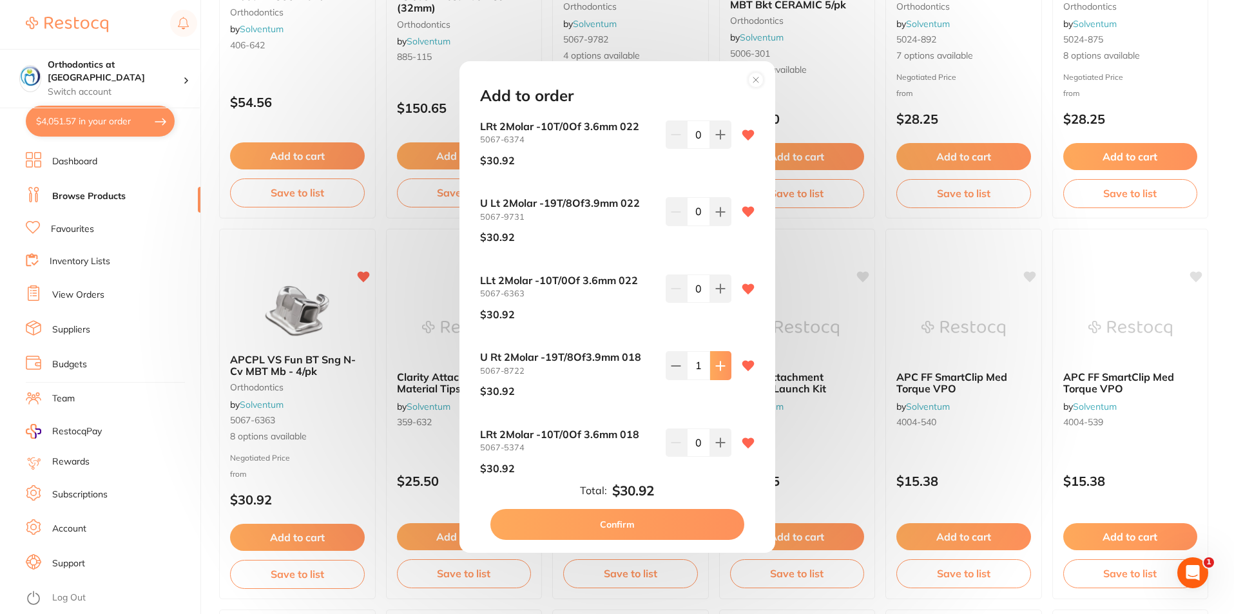
click at [718, 363] on icon at bounding box center [720, 365] width 8 height 8
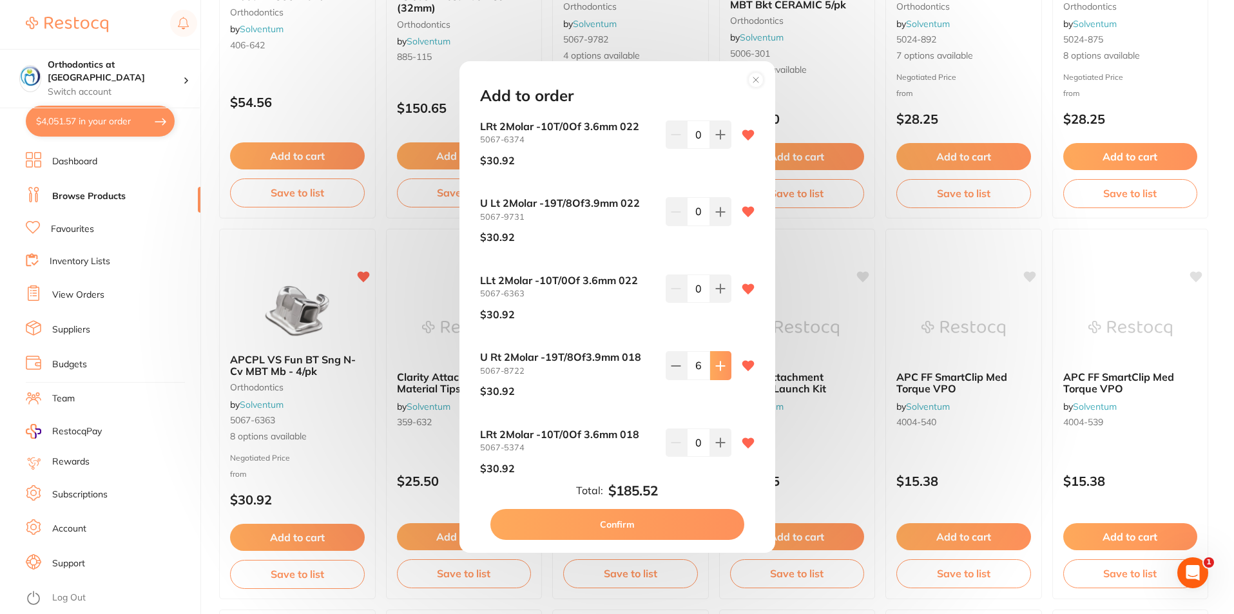
click at [718, 363] on icon at bounding box center [720, 365] width 8 height 8
type input "7"
click at [725, 448] on button at bounding box center [720, 442] width 21 height 28
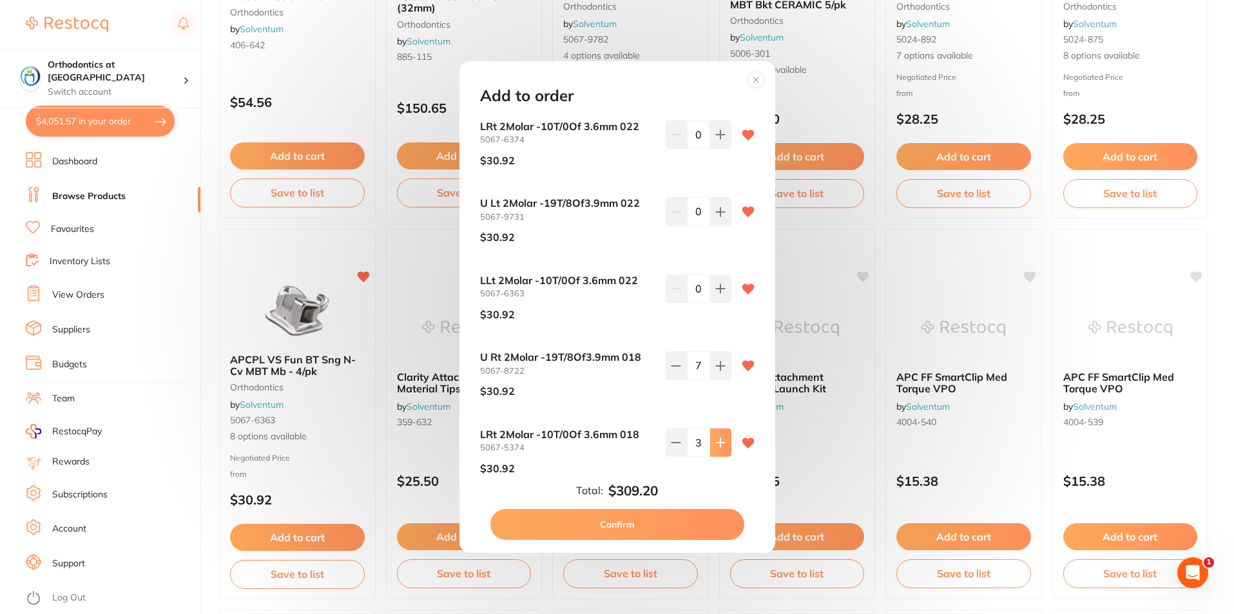
click at [725, 448] on button at bounding box center [720, 442] width 21 height 28
type input "7"
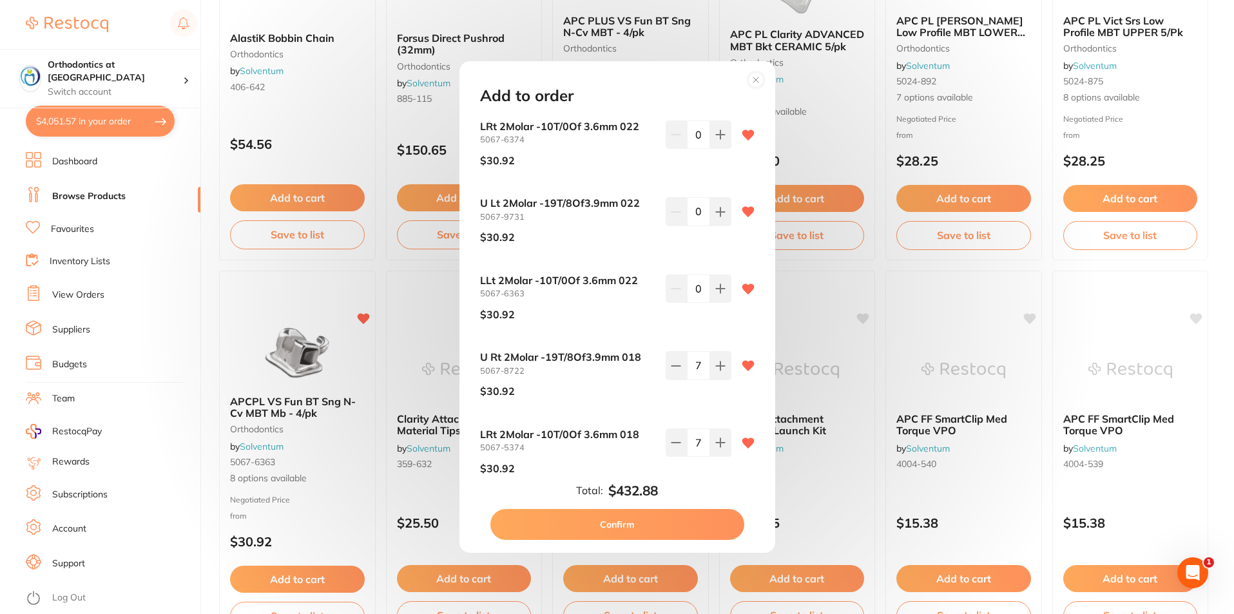
scroll to position [1031, 0]
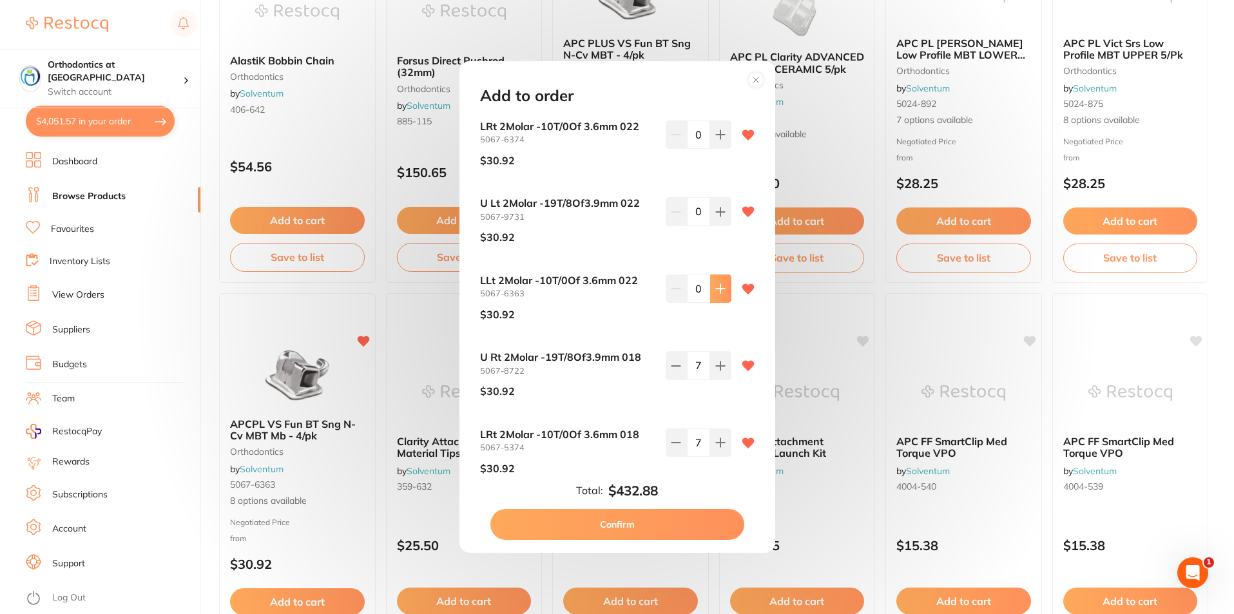
click at [715, 287] on icon at bounding box center [720, 288] width 10 height 10
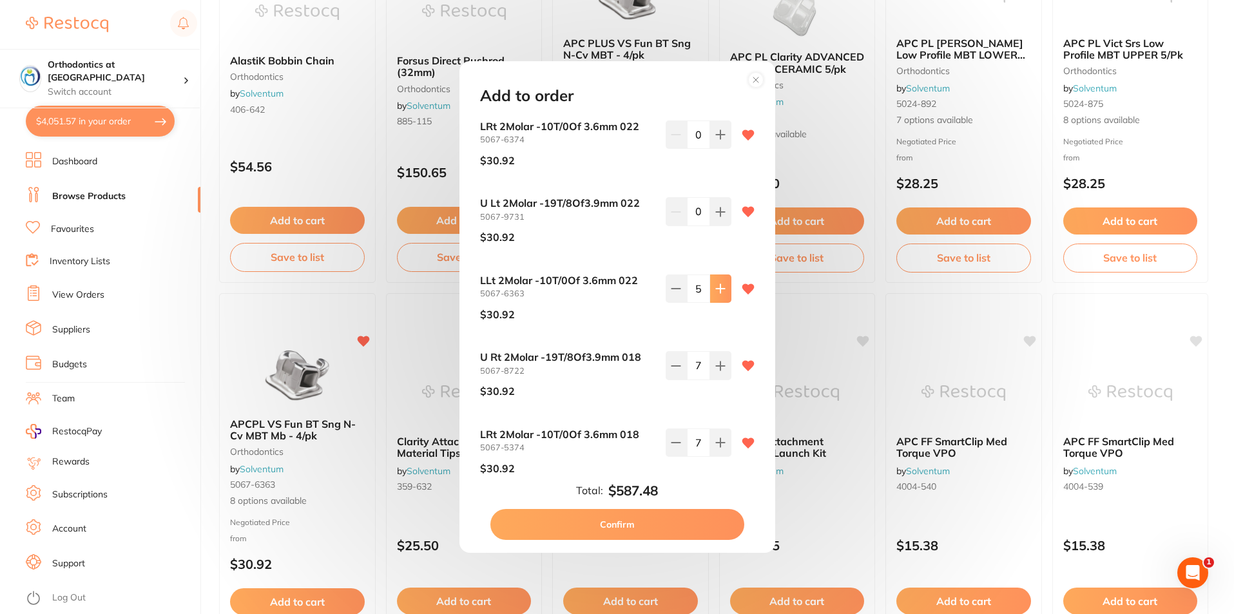
click at [715, 287] on icon at bounding box center [720, 288] width 10 height 10
click at [676, 287] on icon at bounding box center [676, 288] width 10 height 10
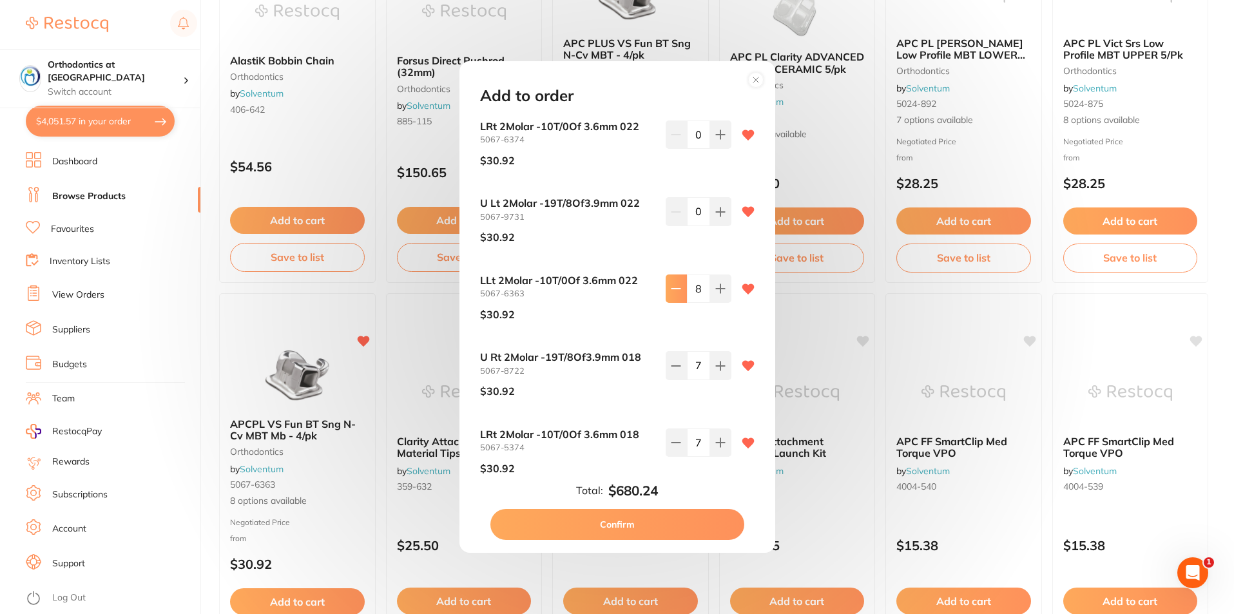
click at [676, 287] on icon at bounding box center [676, 288] width 10 height 10
type input "7"
click at [716, 212] on icon at bounding box center [720, 211] width 8 height 8
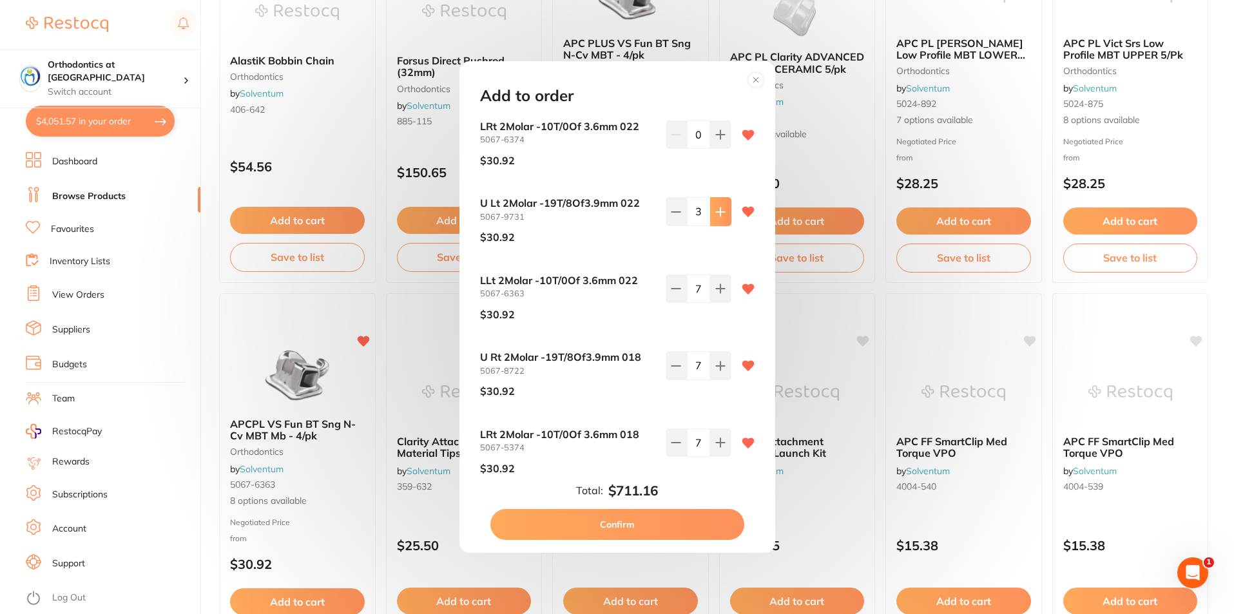
click at [716, 212] on icon at bounding box center [720, 211] width 8 height 8
click at [719, 210] on icon at bounding box center [720, 212] width 10 height 10
type input "7"
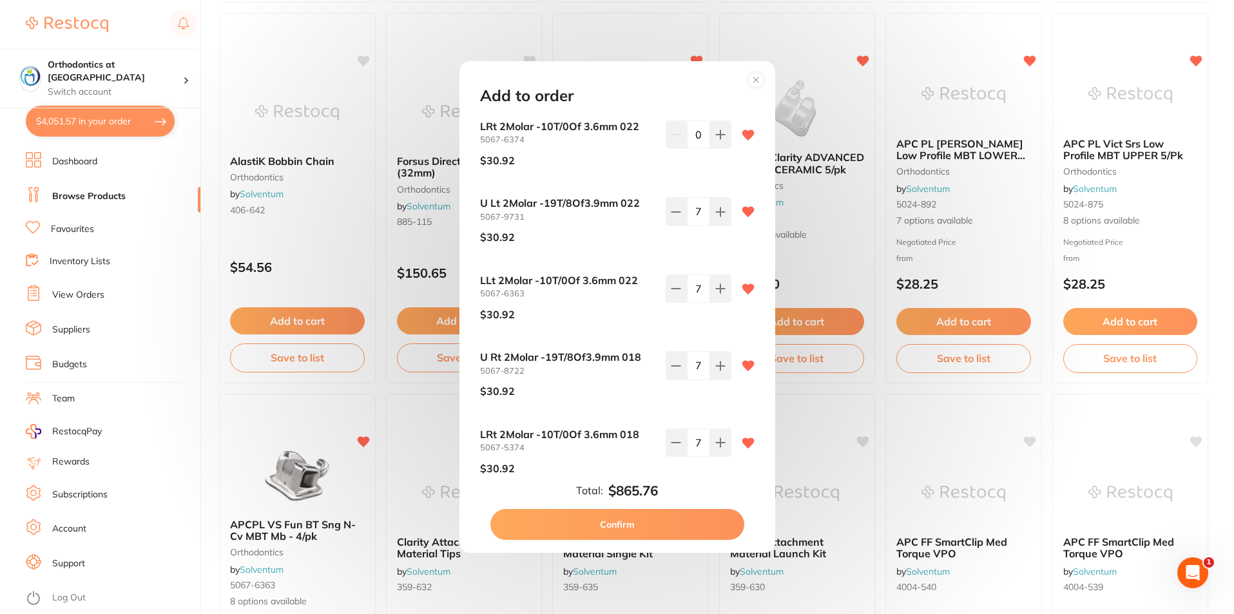
scroll to position [902, 0]
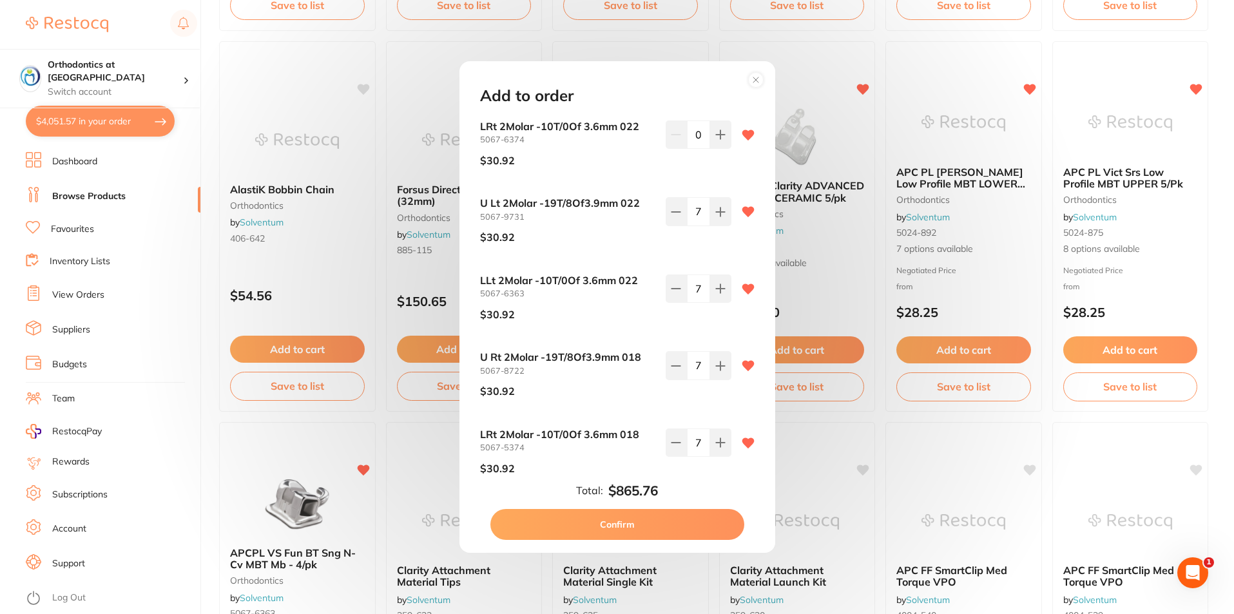
click at [620, 520] on button "Confirm" at bounding box center [617, 524] width 254 height 31
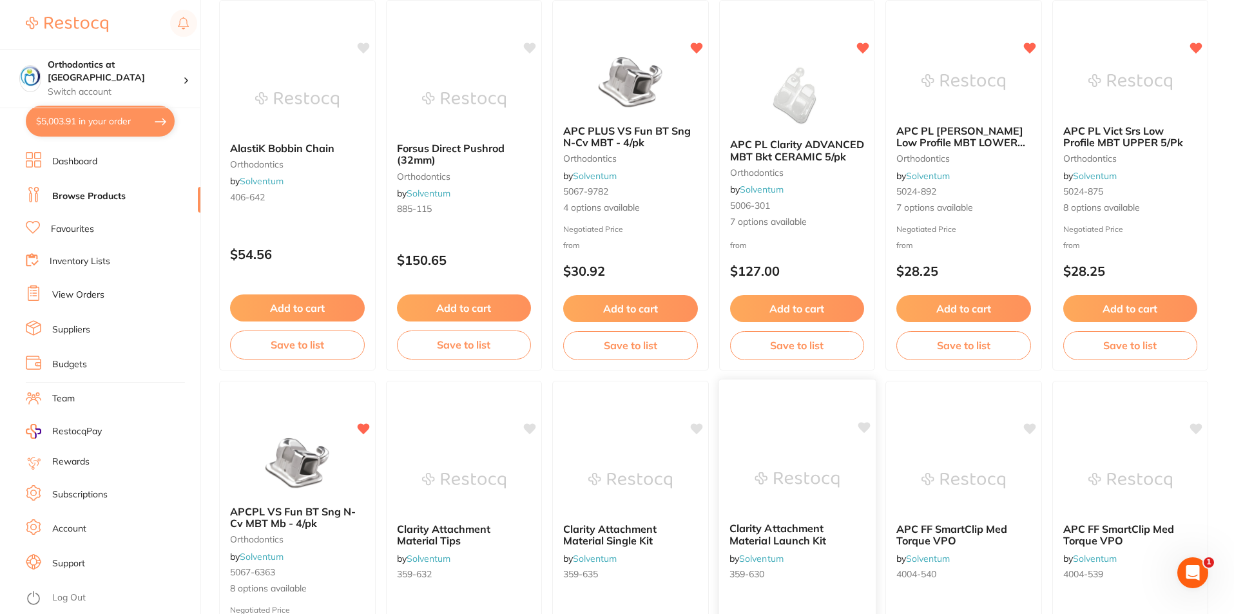
scroll to position [966, 0]
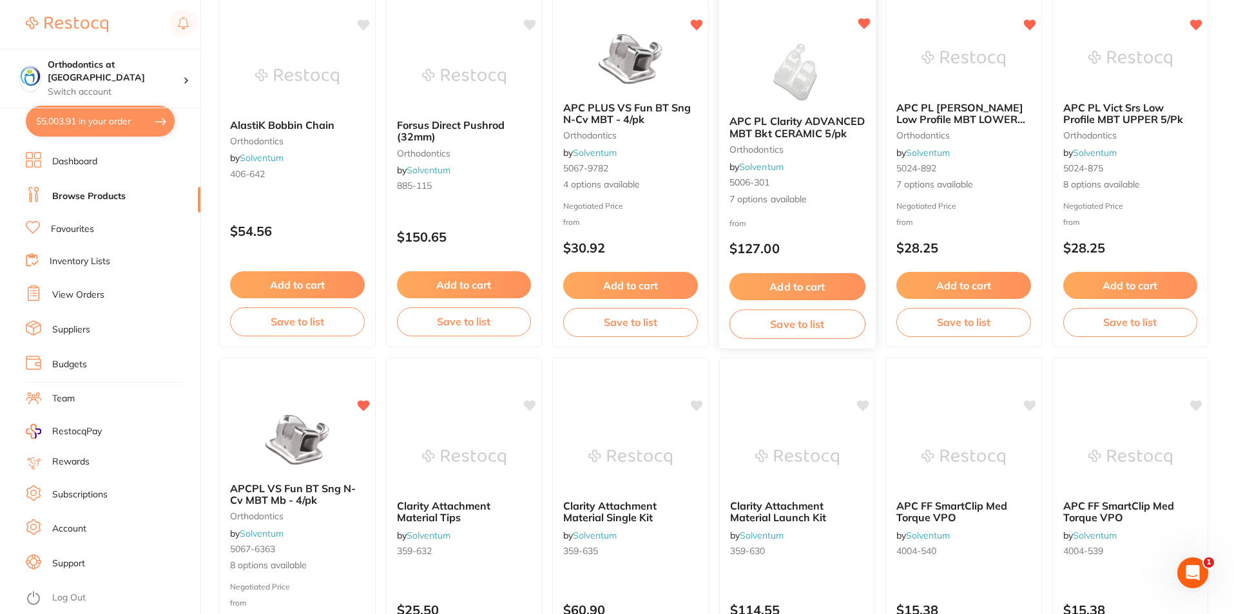
click at [801, 282] on button "Add to cart" at bounding box center [797, 287] width 136 height 28
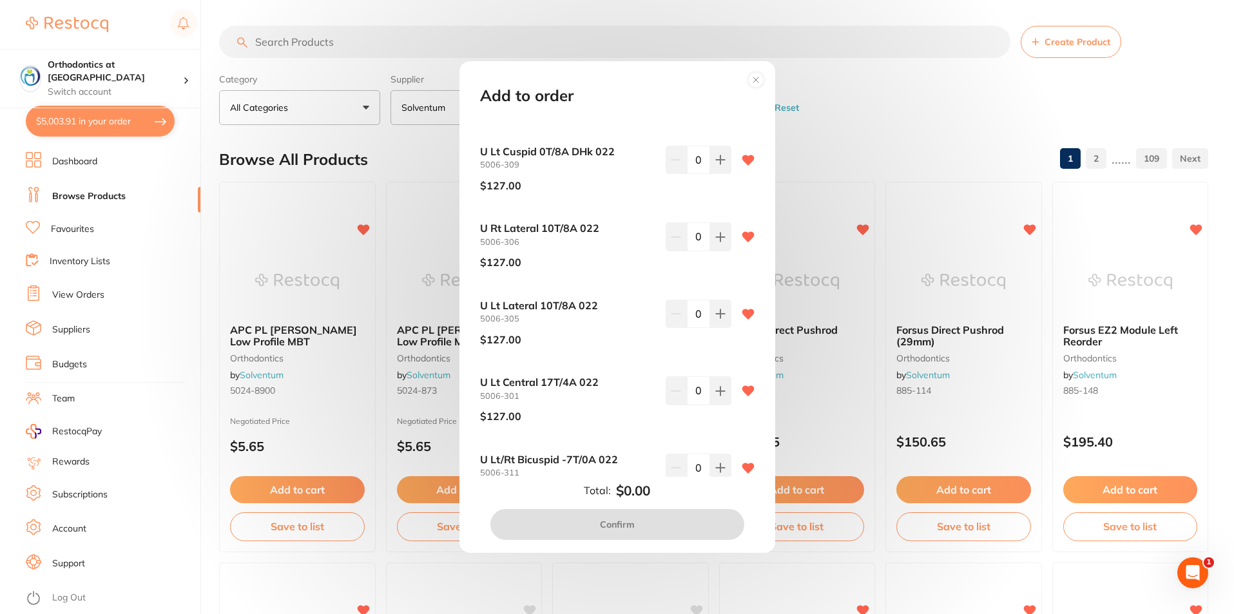
scroll to position [182, 0]
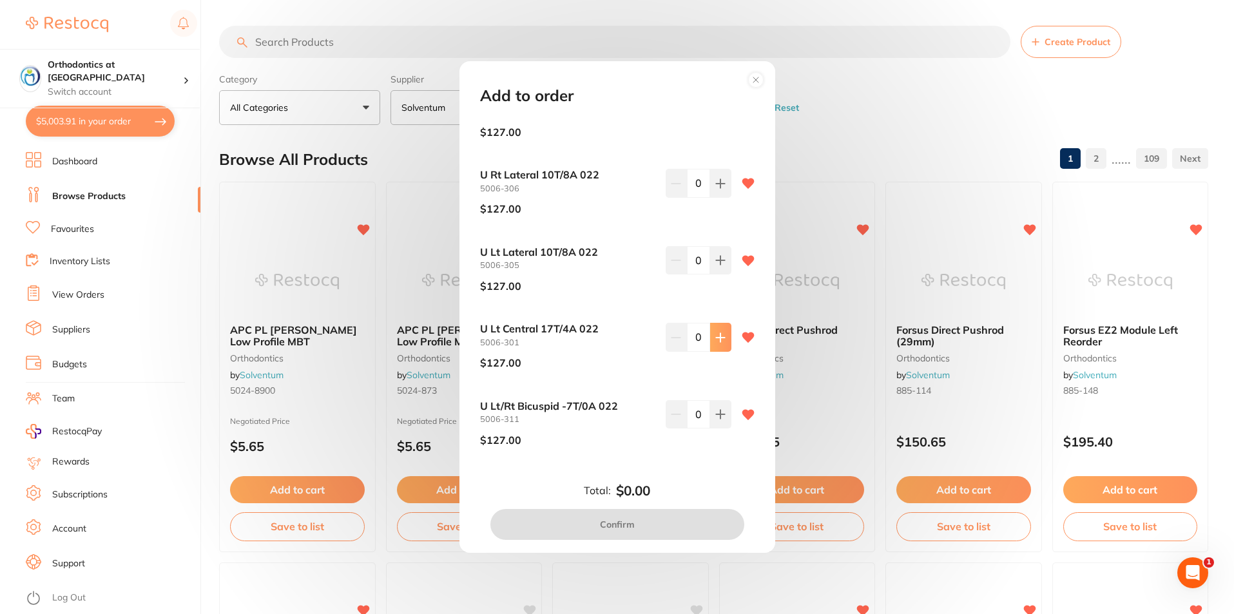
click at [720, 336] on icon at bounding box center [720, 337] width 10 height 10
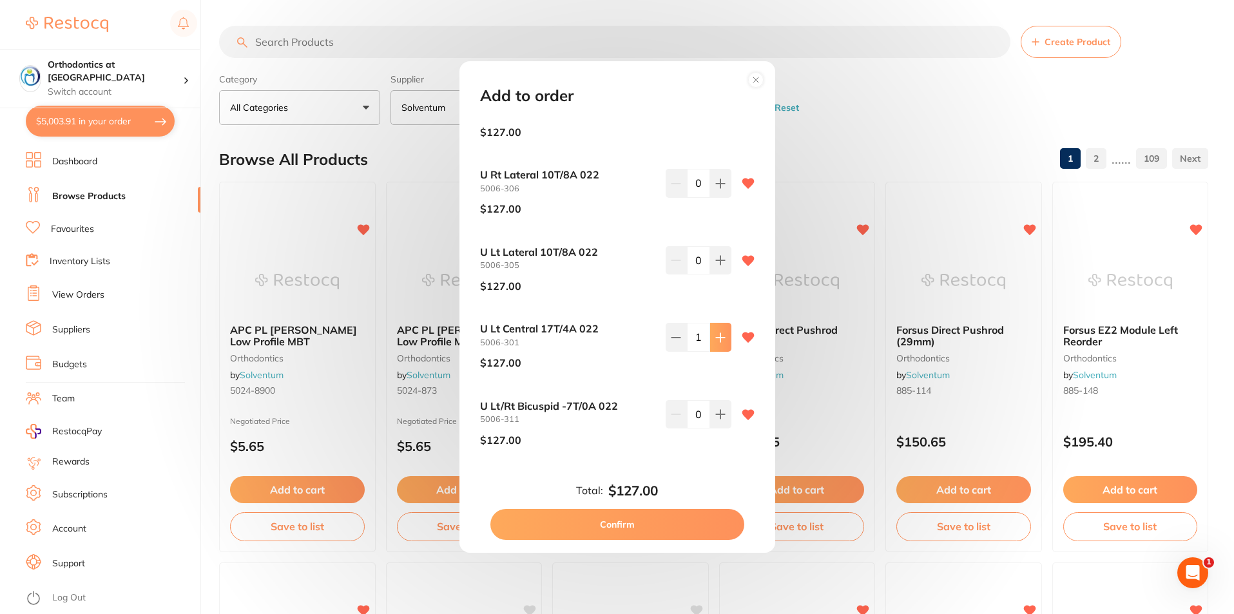
click at [720, 334] on icon at bounding box center [720, 337] width 10 height 10
type input "2"
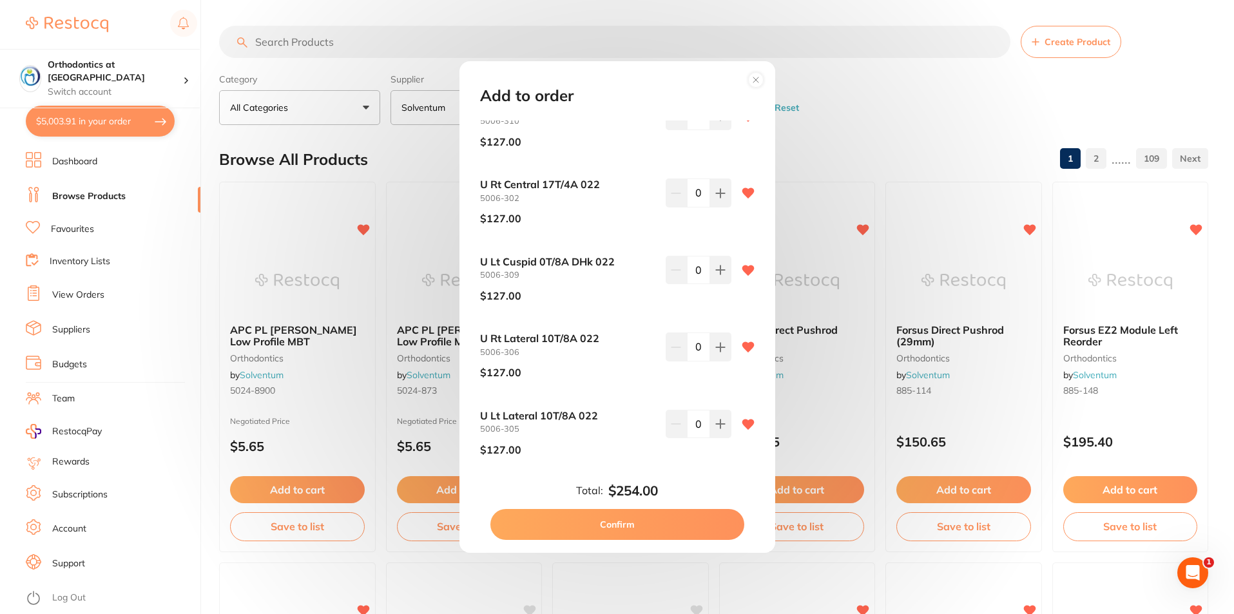
scroll to position [0, 0]
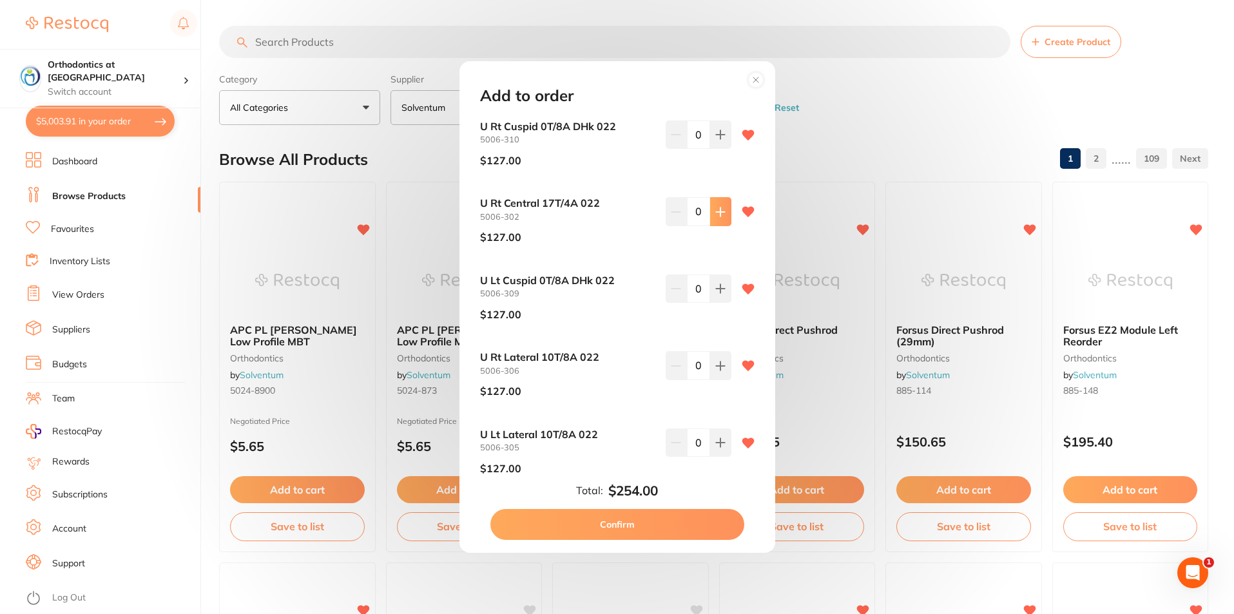
click at [722, 211] on icon at bounding box center [720, 211] width 8 height 8
type input "1"
click at [720, 282] on button at bounding box center [720, 288] width 21 height 28
type input "2"
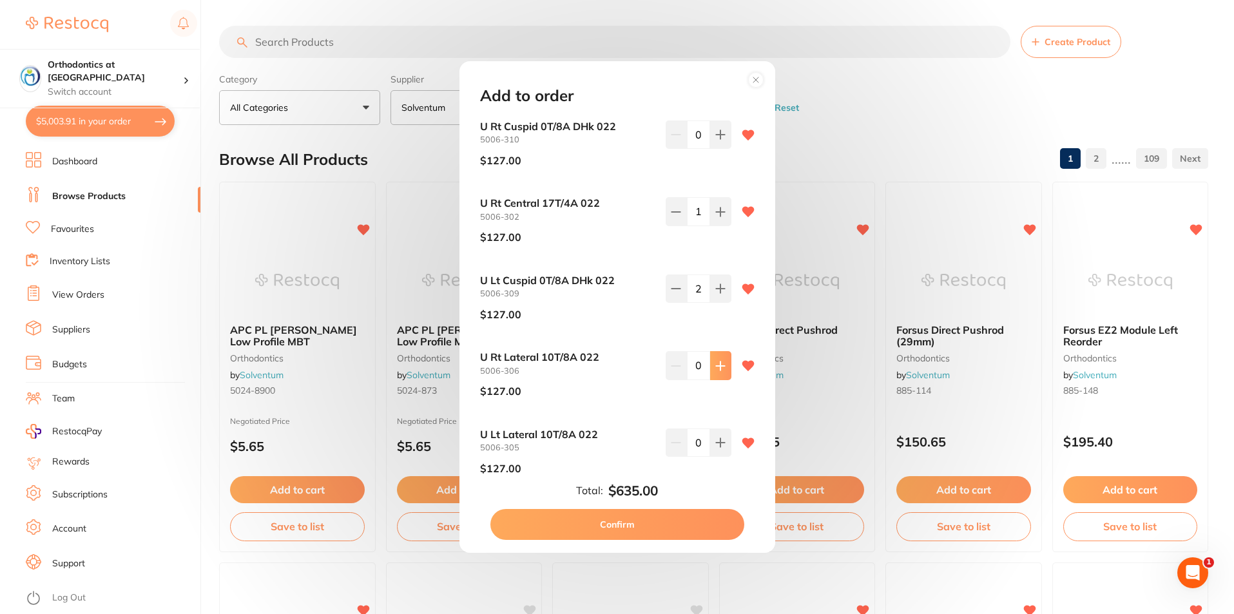
click at [718, 363] on icon at bounding box center [720, 366] width 10 height 10
click at [717, 363] on icon at bounding box center [720, 365] width 8 height 8
type input "2"
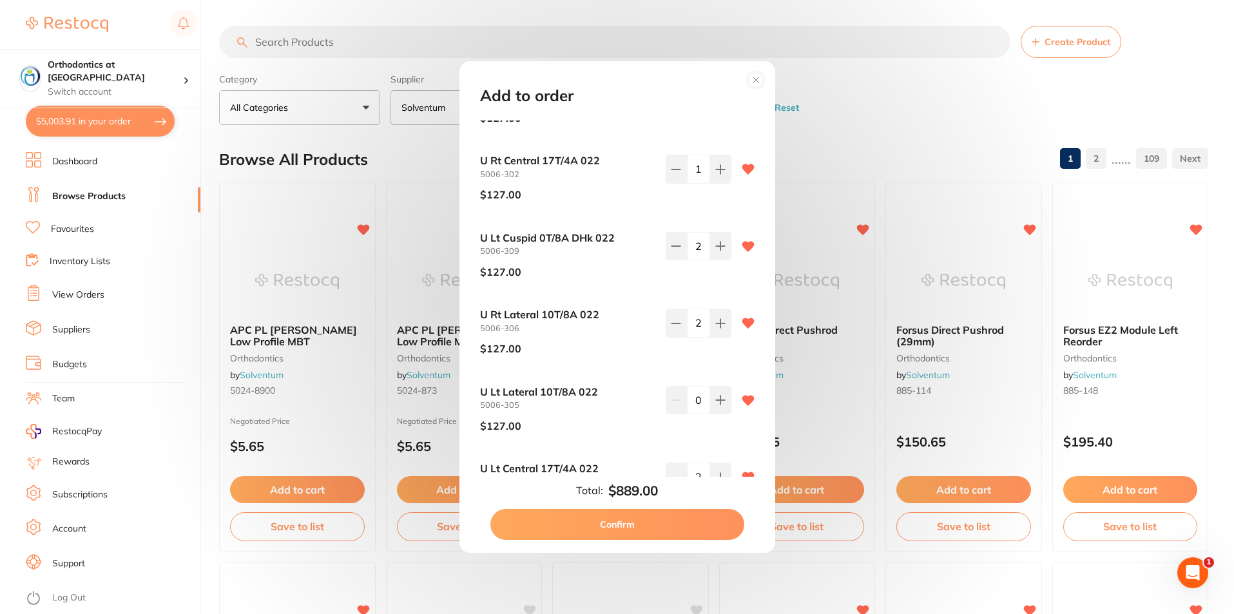
scroll to position [64, 0]
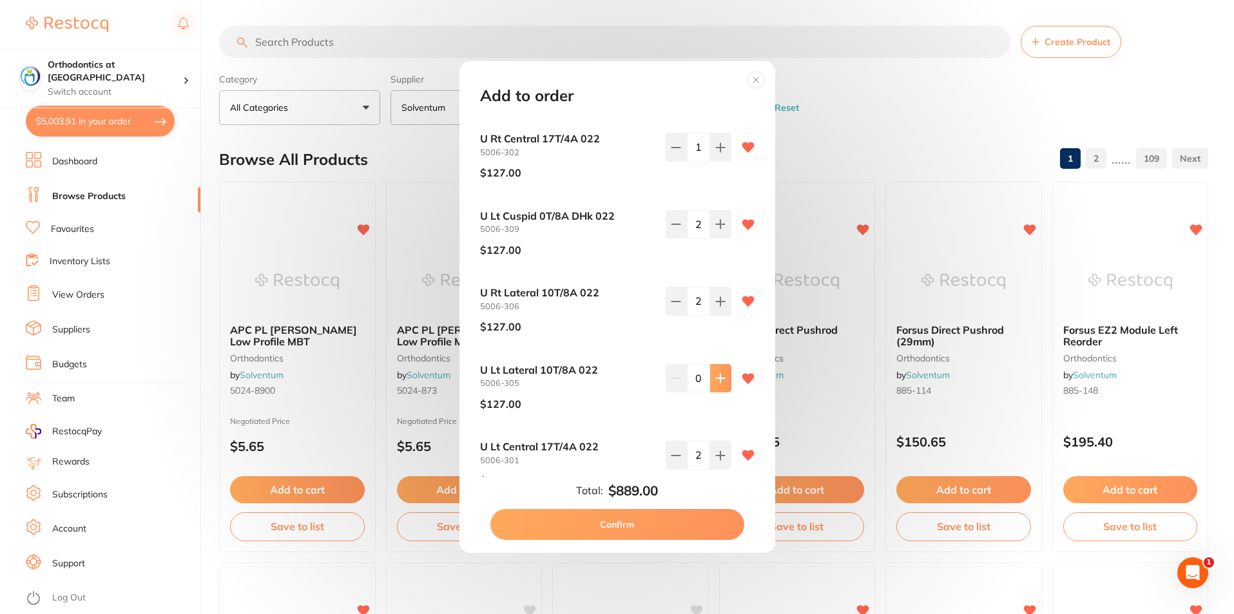
click at [716, 379] on icon at bounding box center [720, 378] width 8 height 8
type input "2"
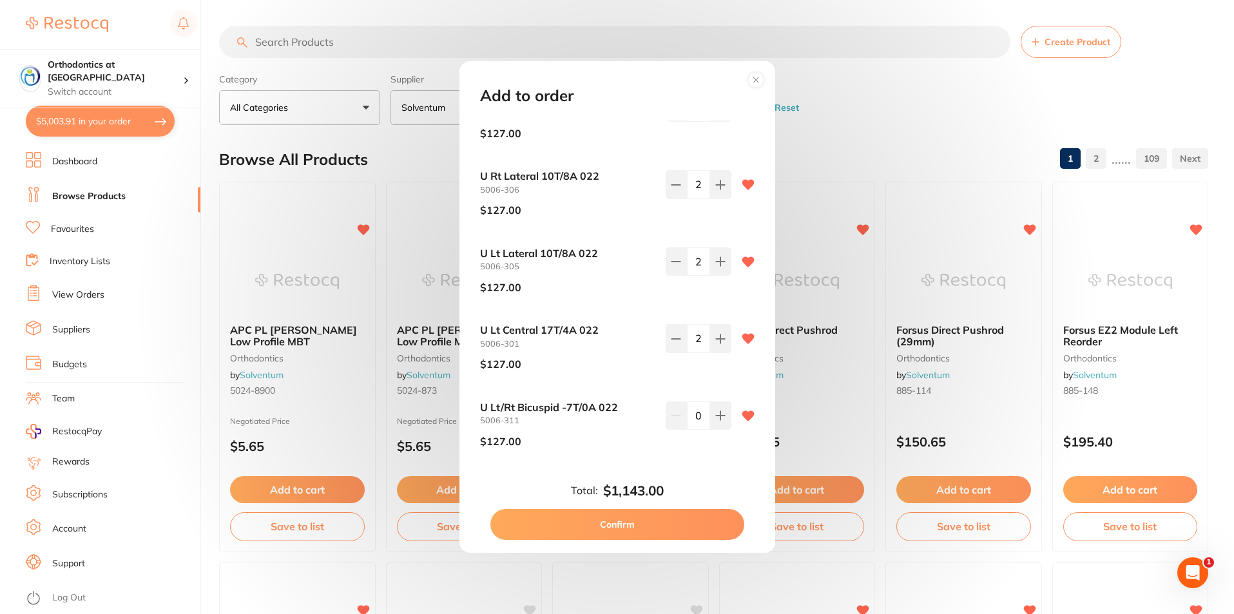
scroll to position [182, 0]
click at [721, 410] on icon at bounding box center [720, 414] width 10 height 10
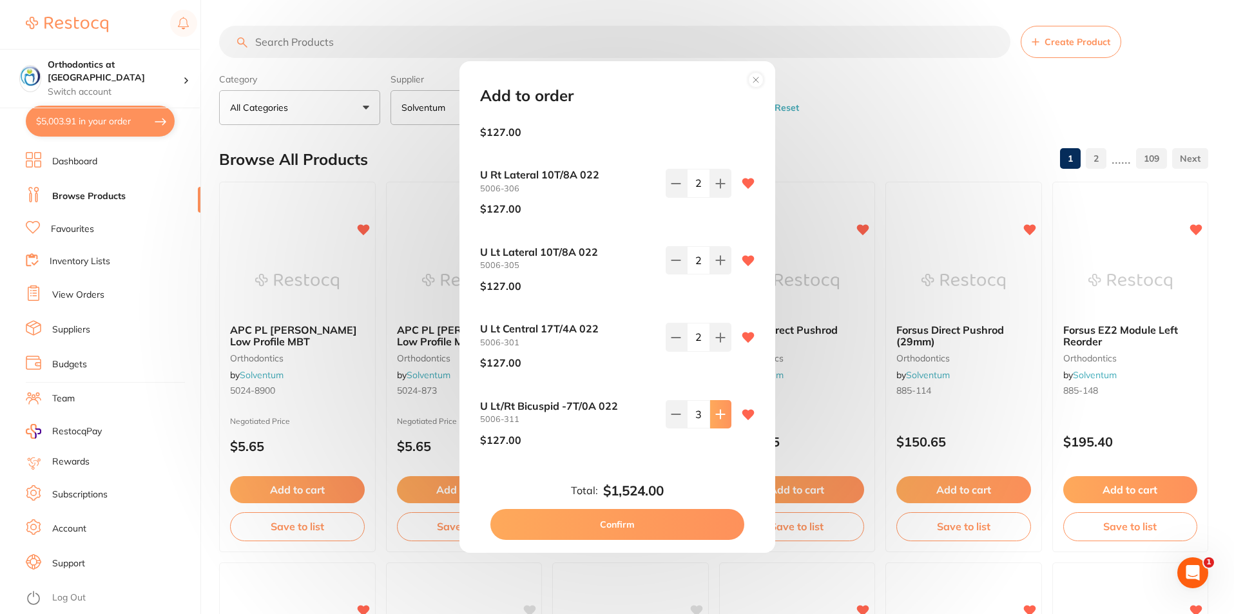
type input "4"
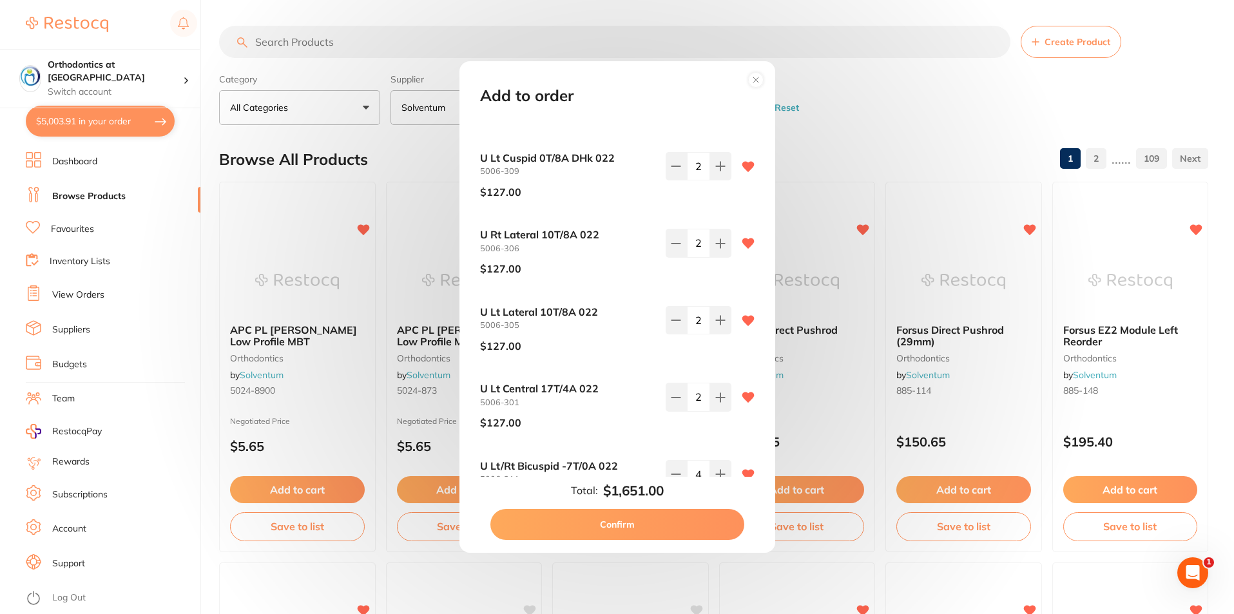
scroll to position [0, 0]
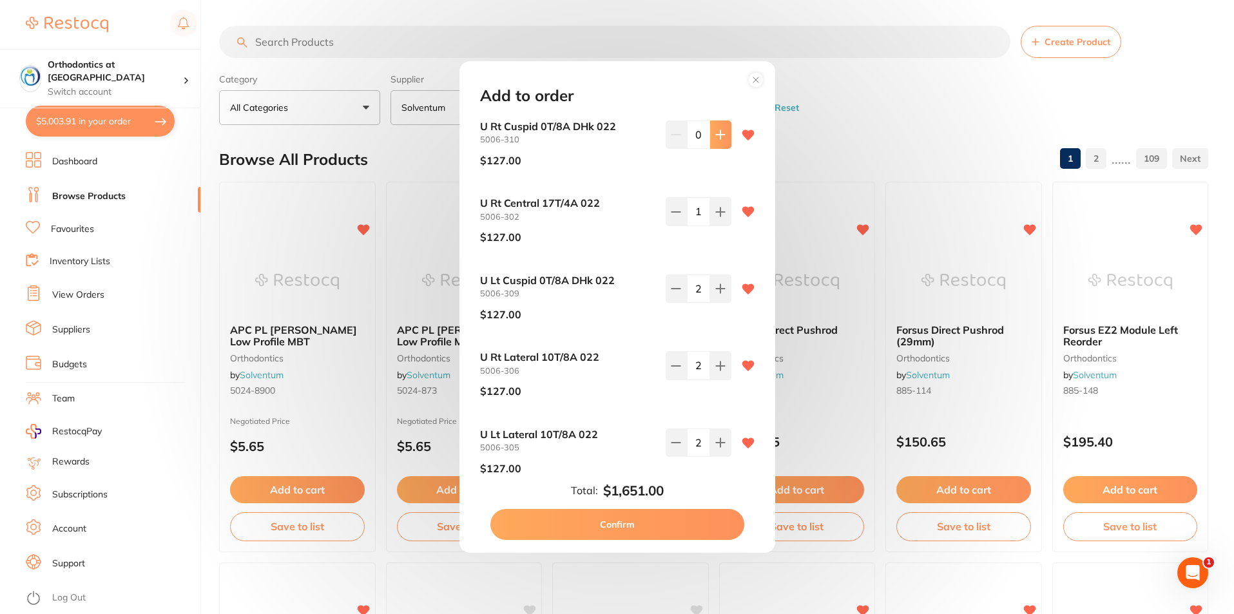
click at [722, 137] on icon at bounding box center [720, 134] width 10 height 10
type input "2"
drag, startPoint x: 637, startPoint y: 523, endPoint x: 647, endPoint y: 522, distance: 10.4
click at [637, 523] on button "Confirm" at bounding box center [617, 524] width 254 height 31
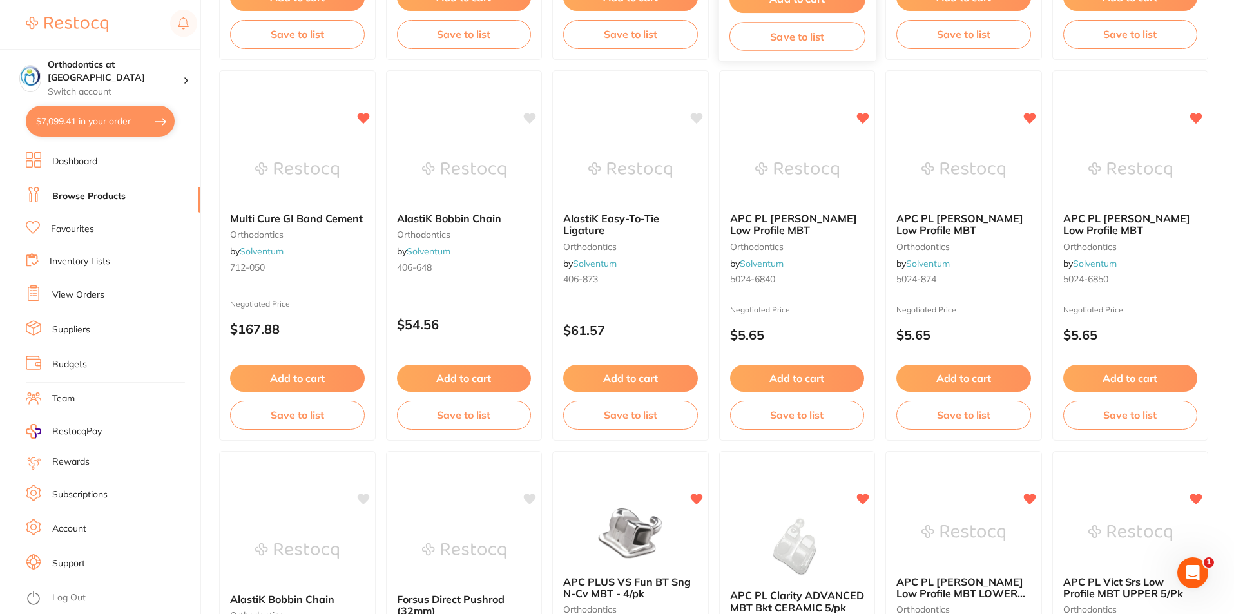
scroll to position [515, 0]
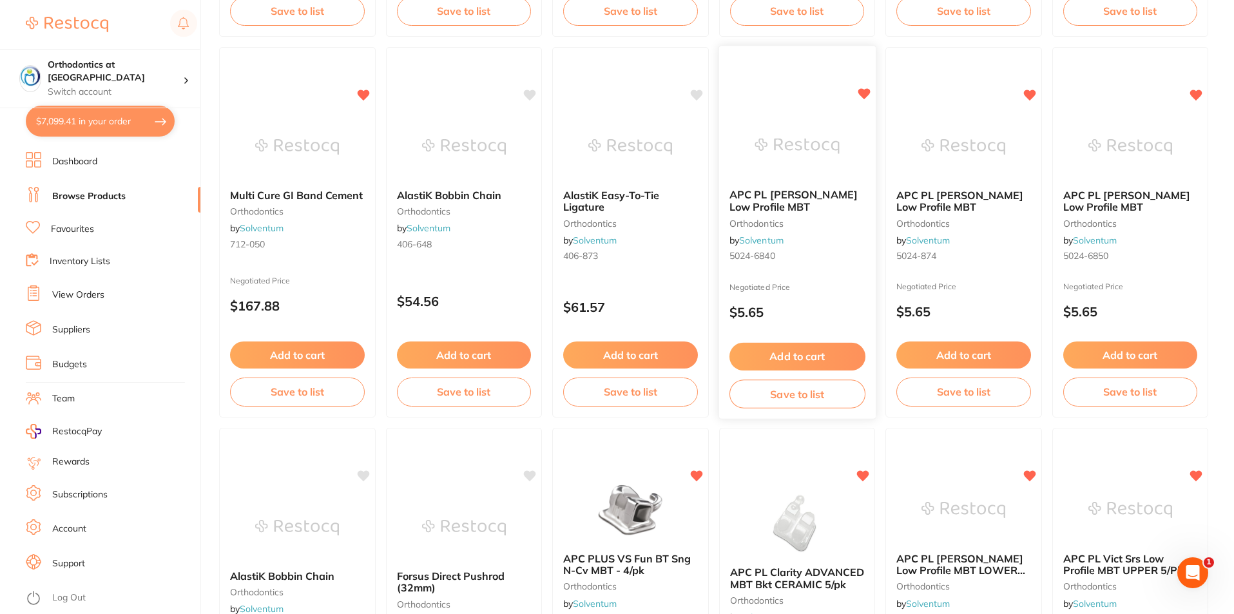
click at [792, 348] on button "Add to cart" at bounding box center [797, 357] width 136 height 28
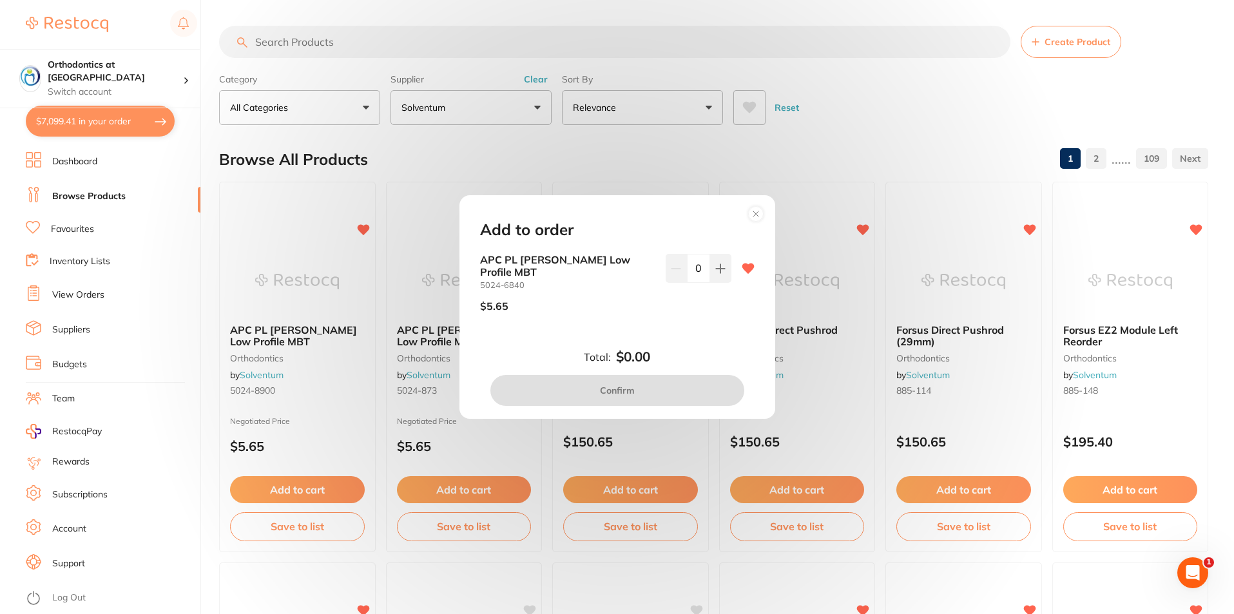
scroll to position [0, 0]
click at [872, 135] on div "Add to order APC PL Vict Srs Low Profile MBT 5024-6840 $5.65 0 Total: $0.00 Con…" at bounding box center [617, 307] width 1234 height 614
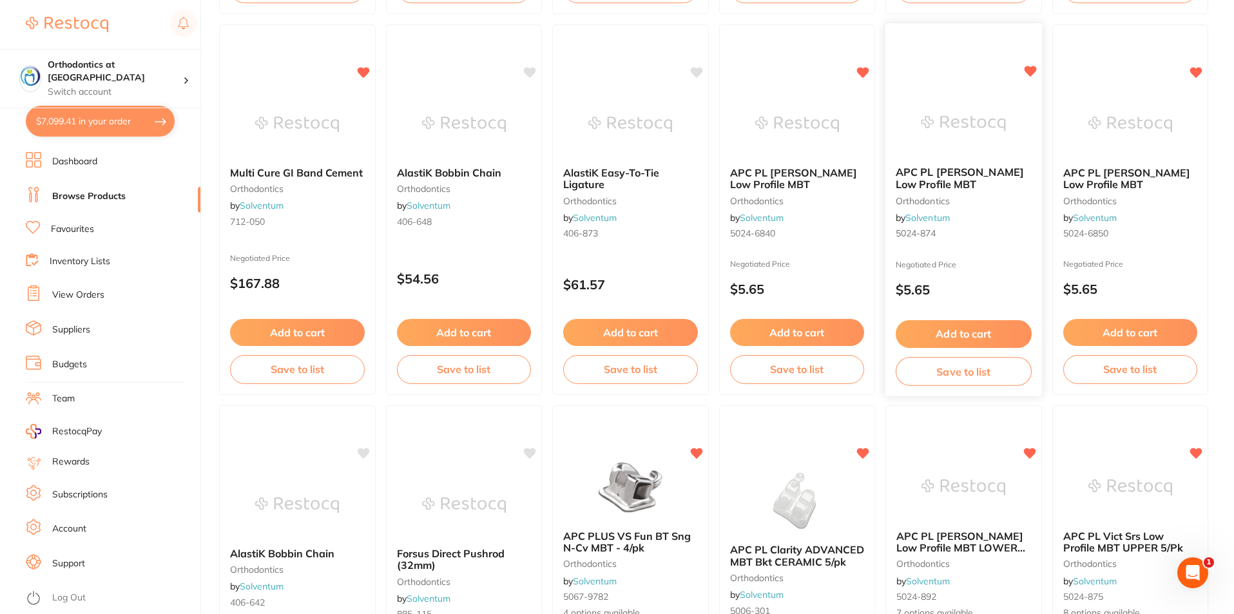
scroll to position [580, 0]
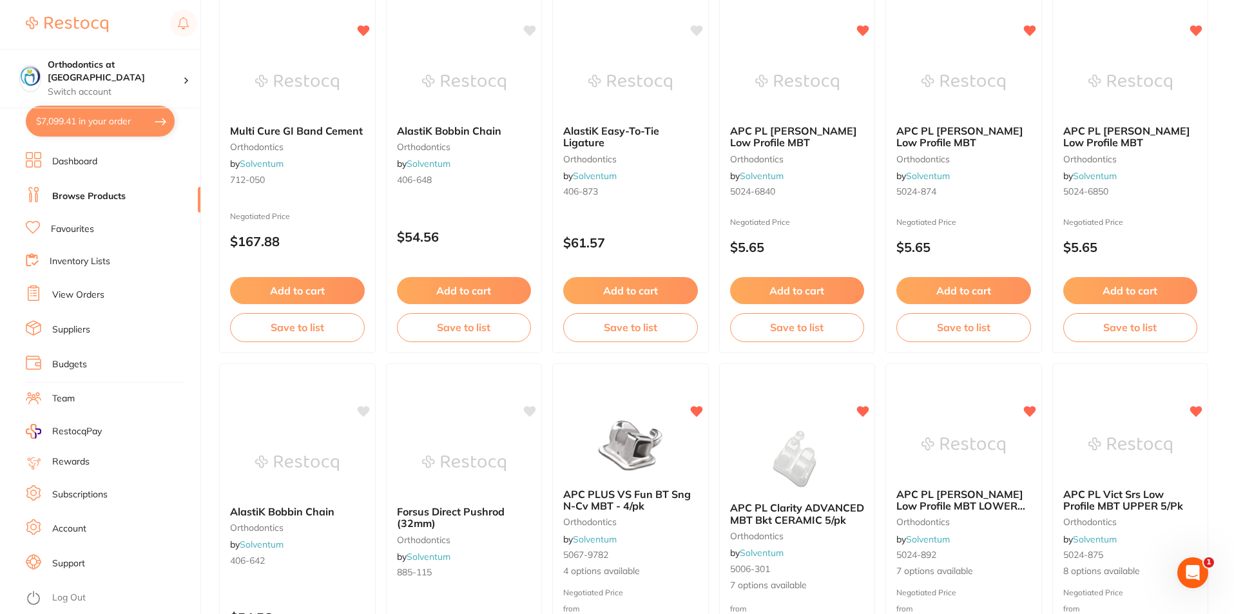
click at [97, 223] on li "Favourites" at bounding box center [113, 229] width 175 height 17
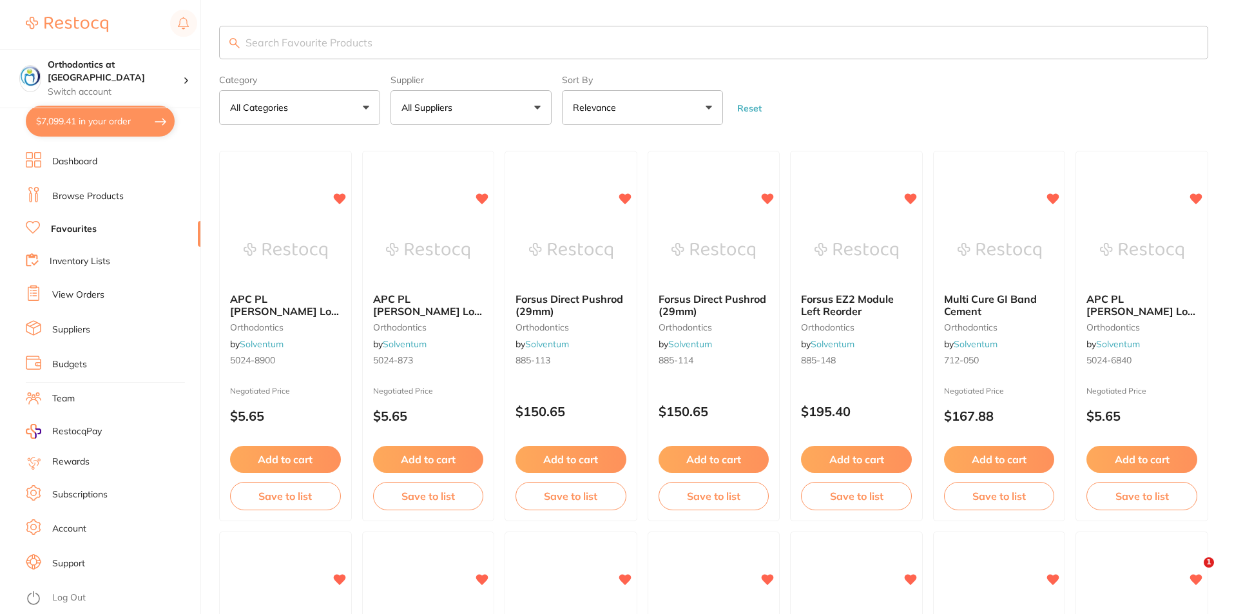
click at [527, 110] on button "All Suppliers" at bounding box center [470, 107] width 161 height 35
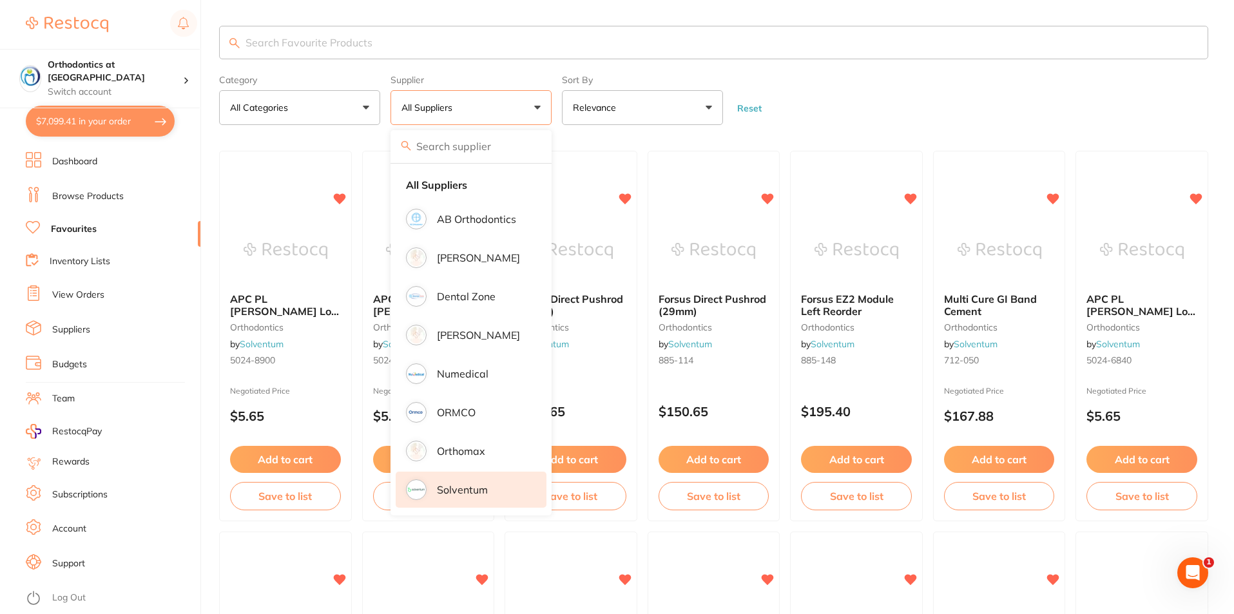
click at [471, 501] on li "Solventum" at bounding box center [471, 490] width 151 height 36
click at [487, 489] on p "Solventum" at bounding box center [462, 490] width 51 height 12
click at [860, 94] on form "Category All Categories All Categories burs disposables instruments orthodontic…" at bounding box center [713, 97] width 989 height 55
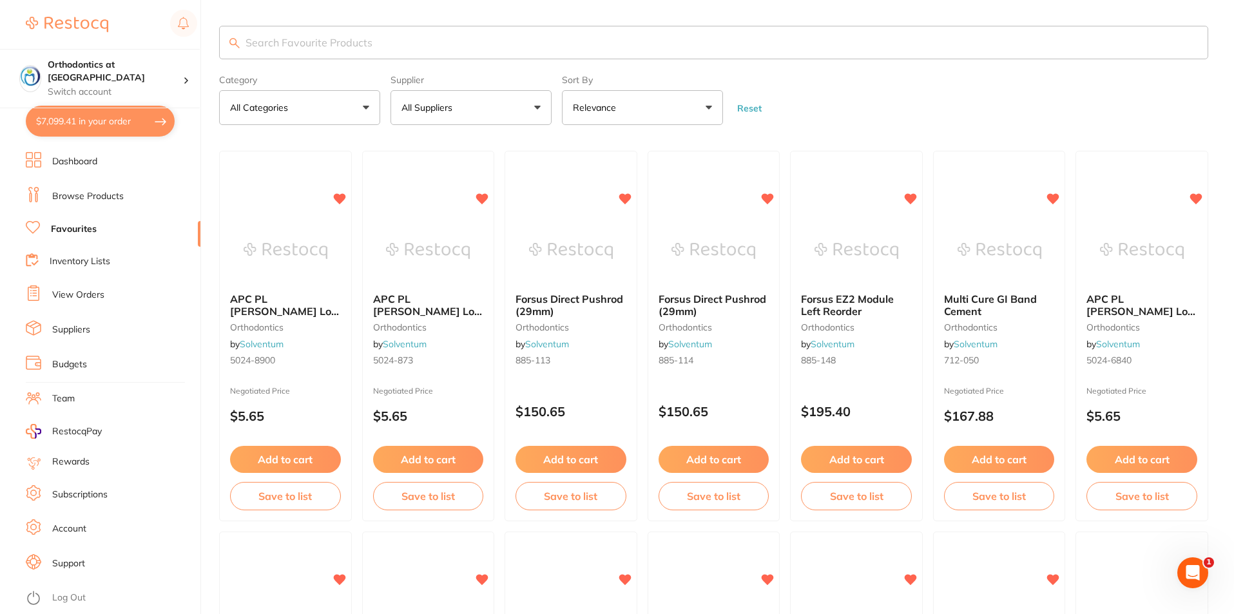
click at [537, 104] on button "All Suppliers" at bounding box center [470, 107] width 161 height 35
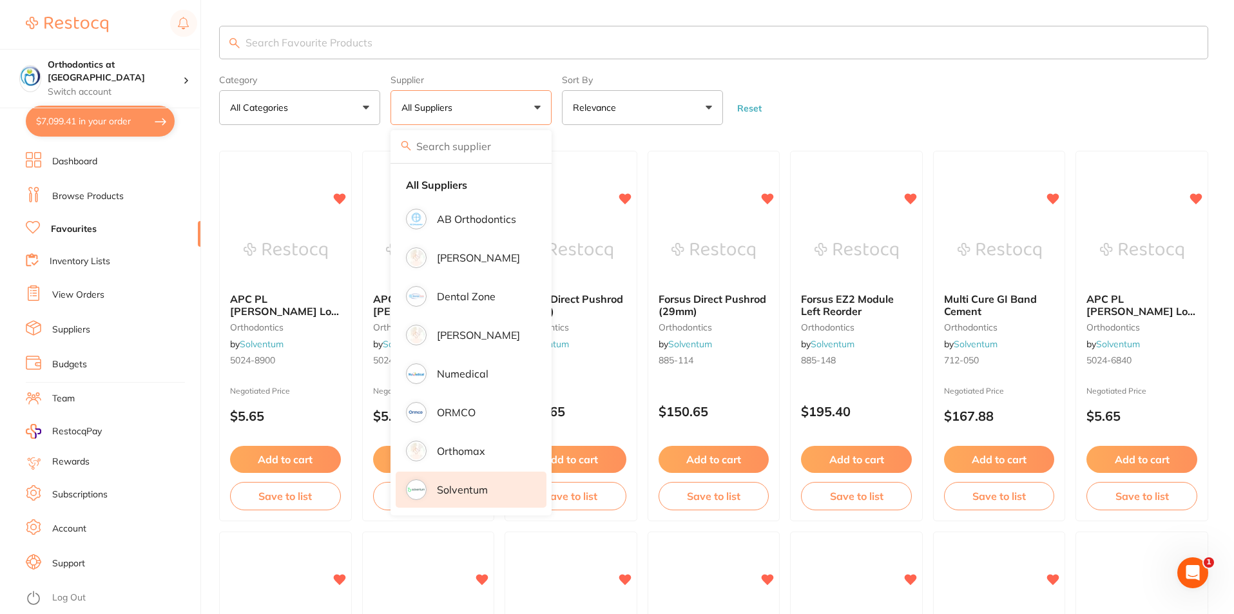
click at [470, 495] on p "Solventum" at bounding box center [462, 490] width 51 height 12
click at [892, 108] on form "Category All Categories All Categories orthodontics Clear Category false All Ca…" at bounding box center [713, 97] width 989 height 55
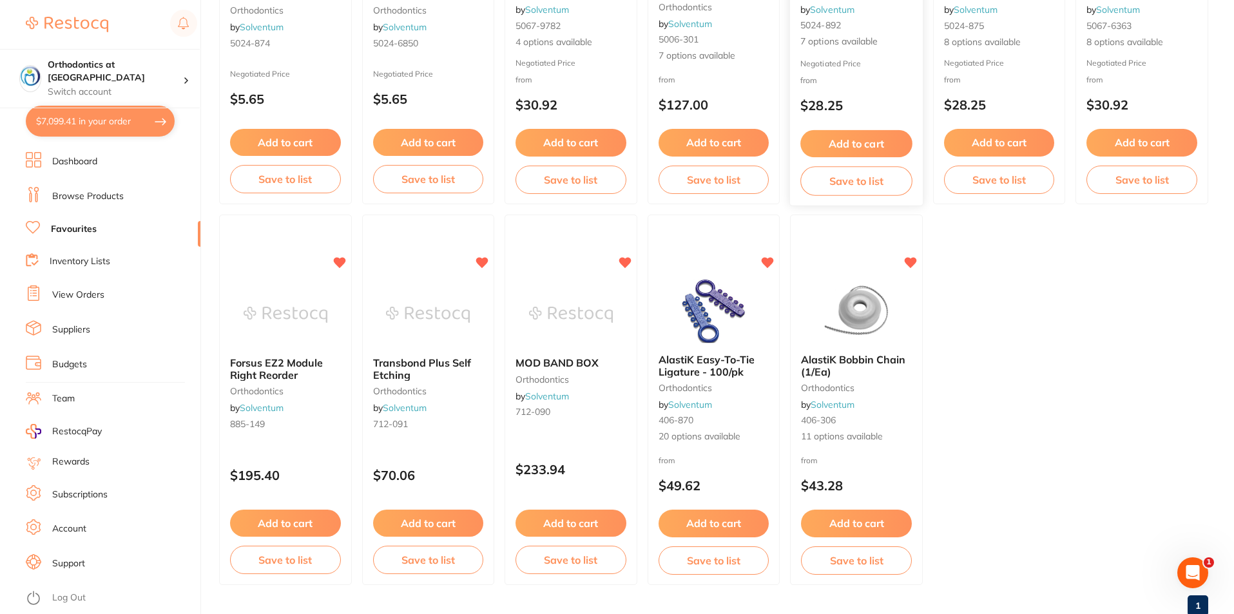
scroll to position [709, 0]
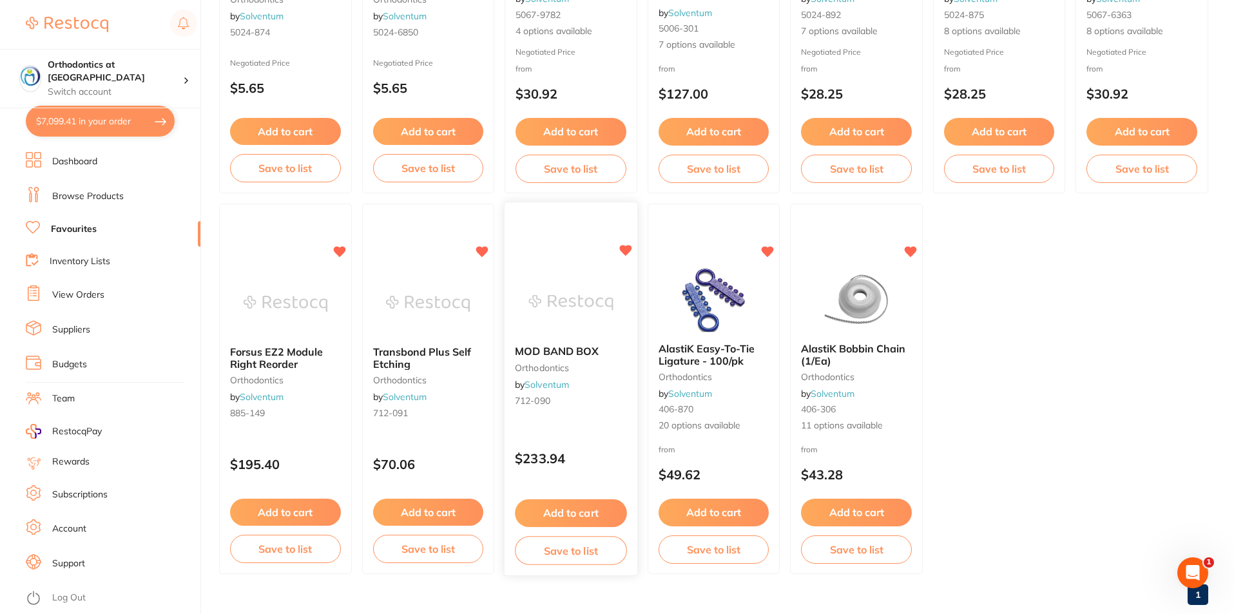
click at [568, 515] on button "Add to cart" at bounding box center [570, 513] width 111 height 28
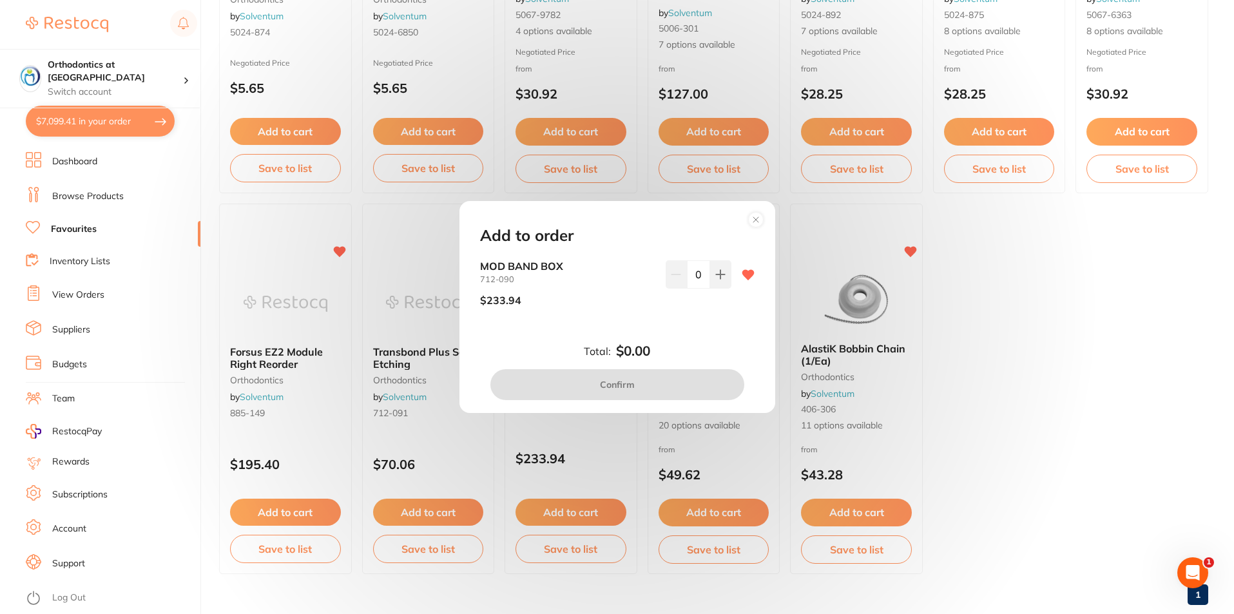
scroll to position [0, 0]
click at [720, 274] on icon at bounding box center [720, 274] width 8 height 8
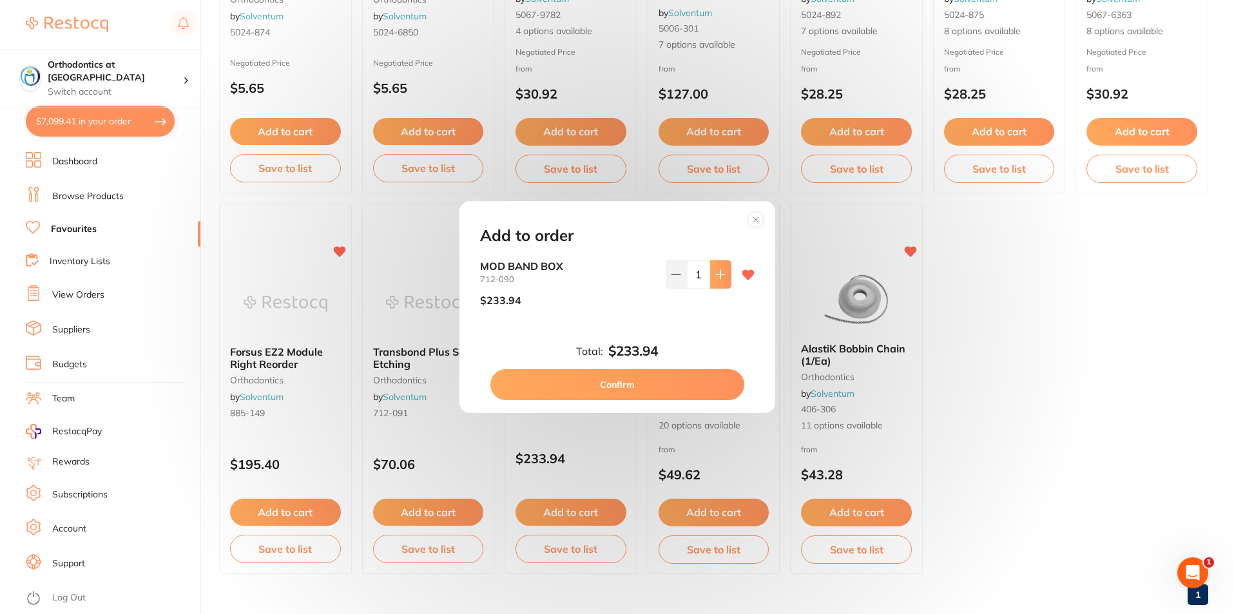
click at [720, 274] on icon at bounding box center [720, 274] width 8 height 8
type input "2"
click at [637, 384] on button "Confirm" at bounding box center [617, 384] width 254 height 31
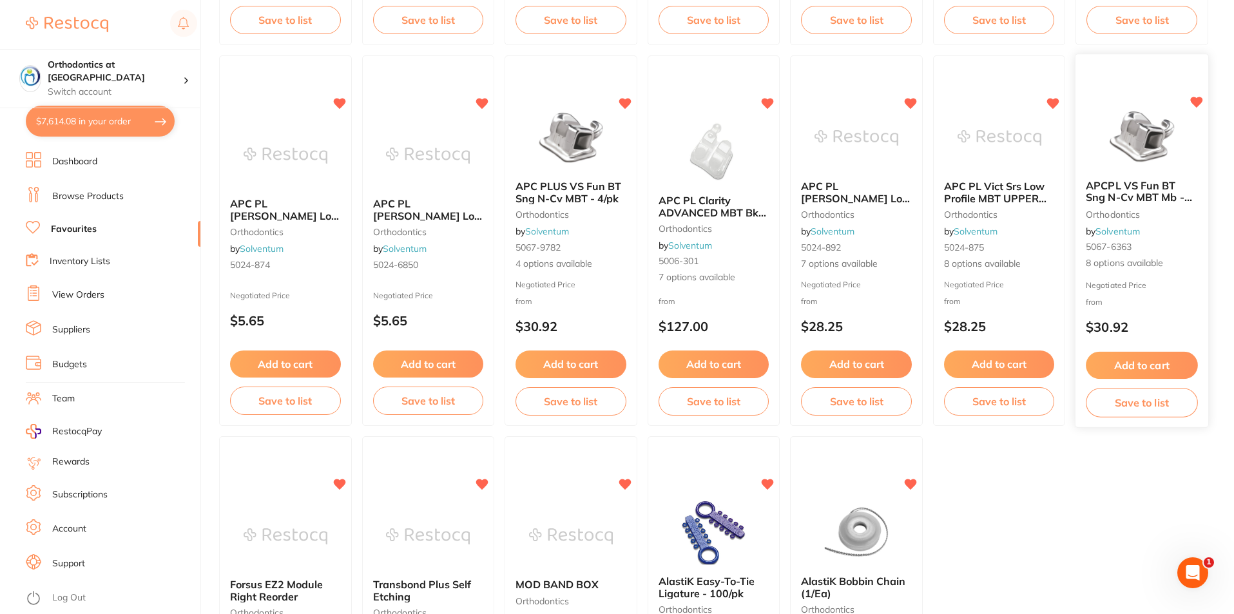
scroll to position [451, 0]
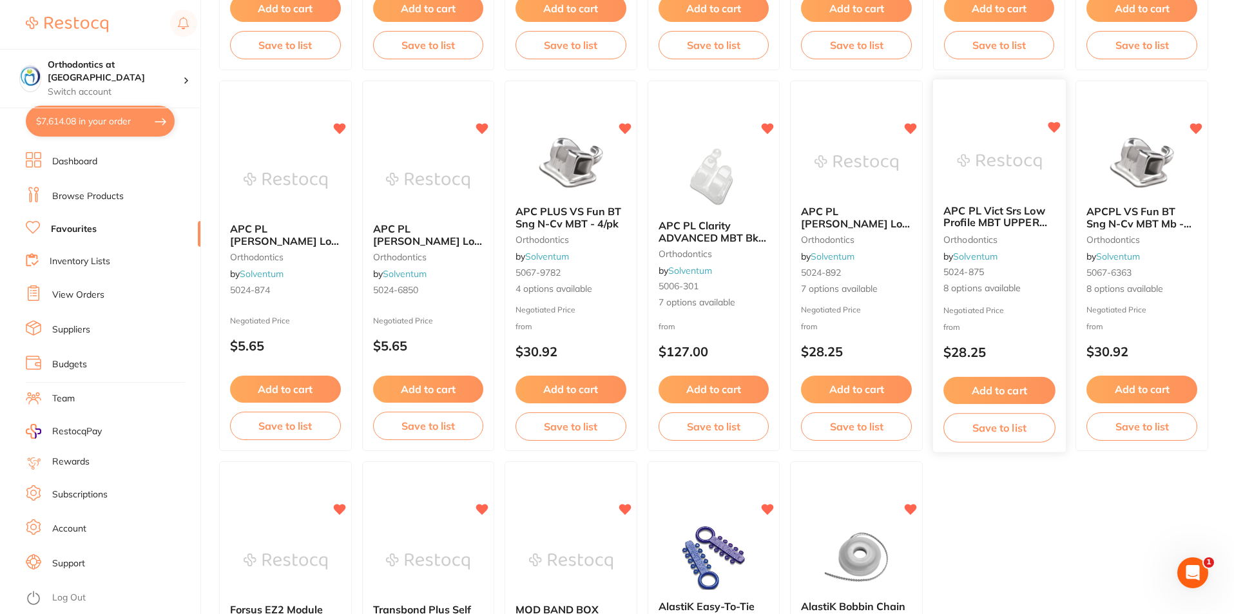
click at [998, 381] on button "Add to cart" at bounding box center [998, 391] width 111 height 28
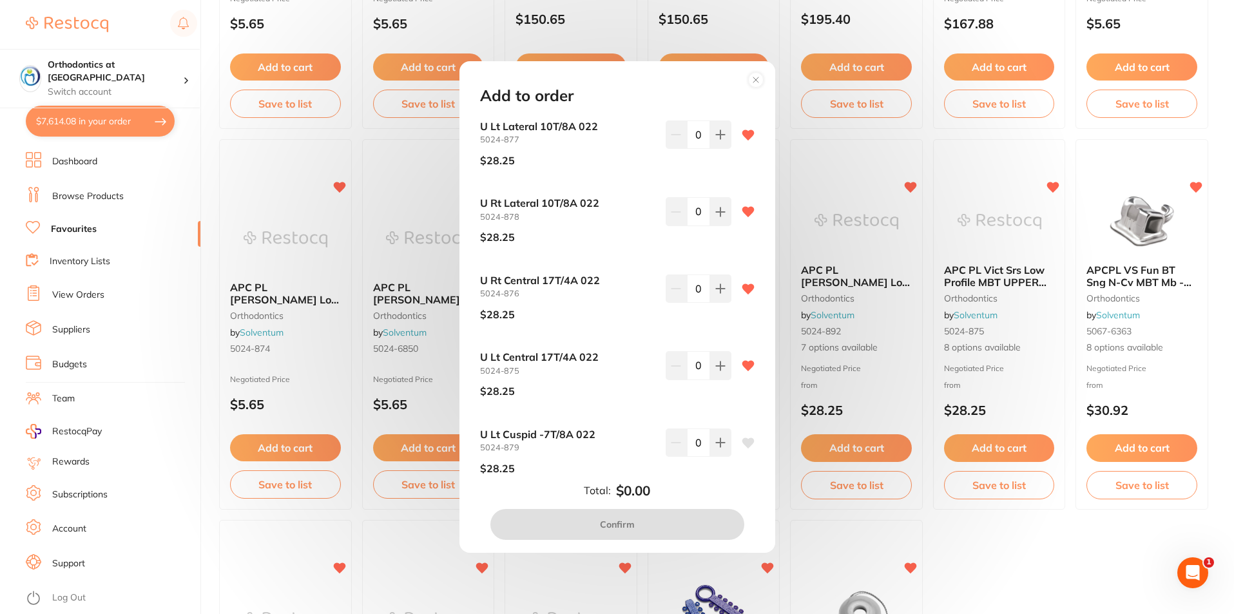
scroll to position [322, 0]
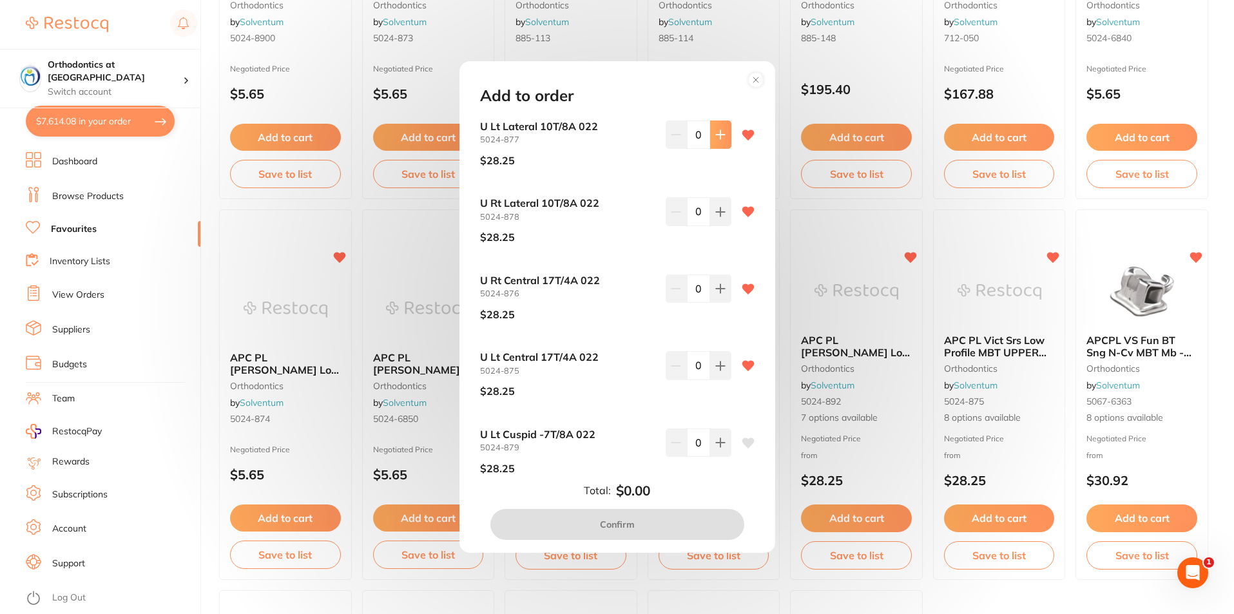
click at [723, 133] on button at bounding box center [720, 134] width 21 height 28
click at [722, 133] on button at bounding box center [720, 134] width 21 height 28
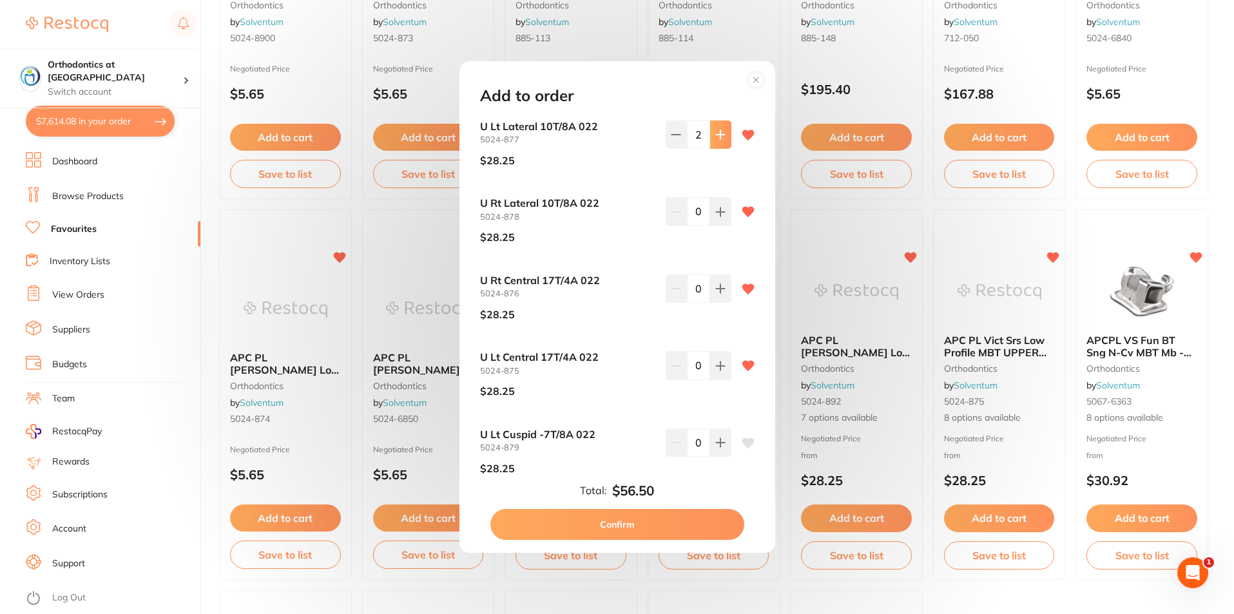
click at [722, 133] on button at bounding box center [720, 134] width 21 height 28
click at [722, 132] on icon at bounding box center [720, 134] width 10 height 10
click at [721, 132] on icon at bounding box center [720, 134] width 10 height 10
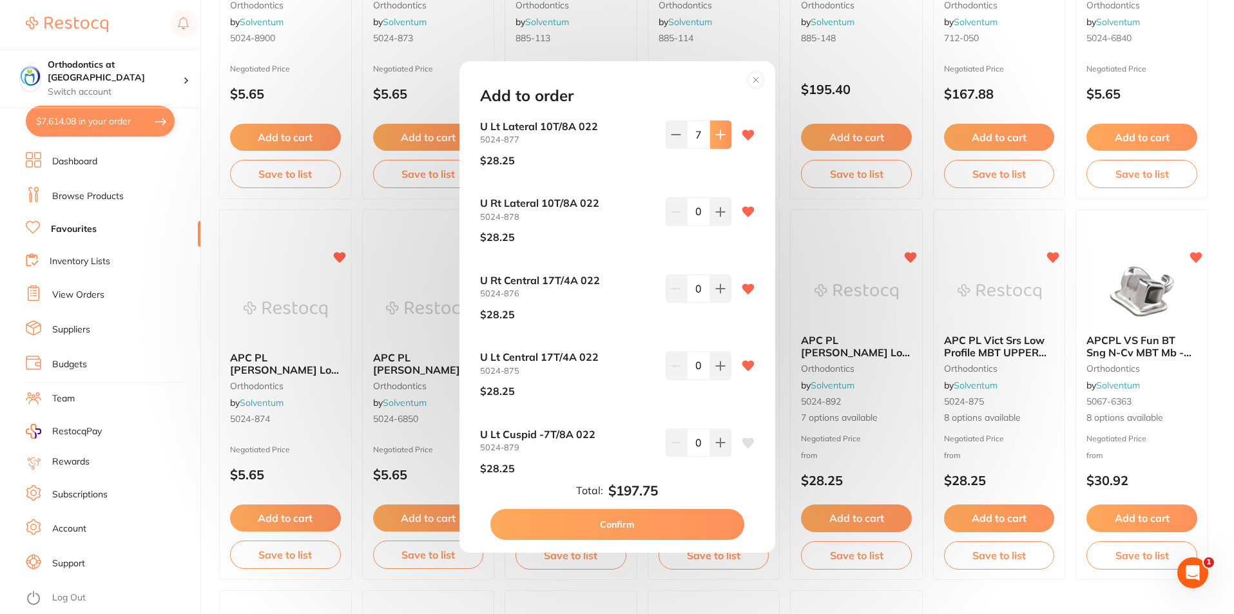
click at [721, 132] on icon at bounding box center [720, 134] width 10 height 10
type input "8"
click at [719, 215] on icon at bounding box center [720, 212] width 10 height 10
click at [719, 213] on icon at bounding box center [720, 212] width 10 height 10
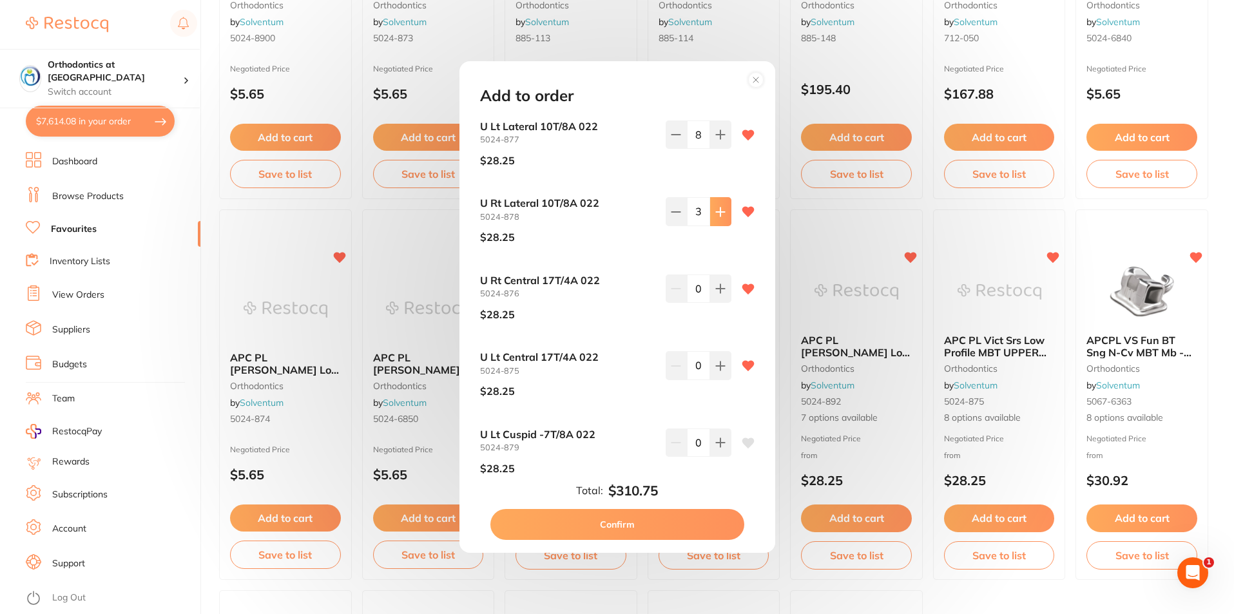
click at [719, 213] on icon at bounding box center [720, 212] width 10 height 10
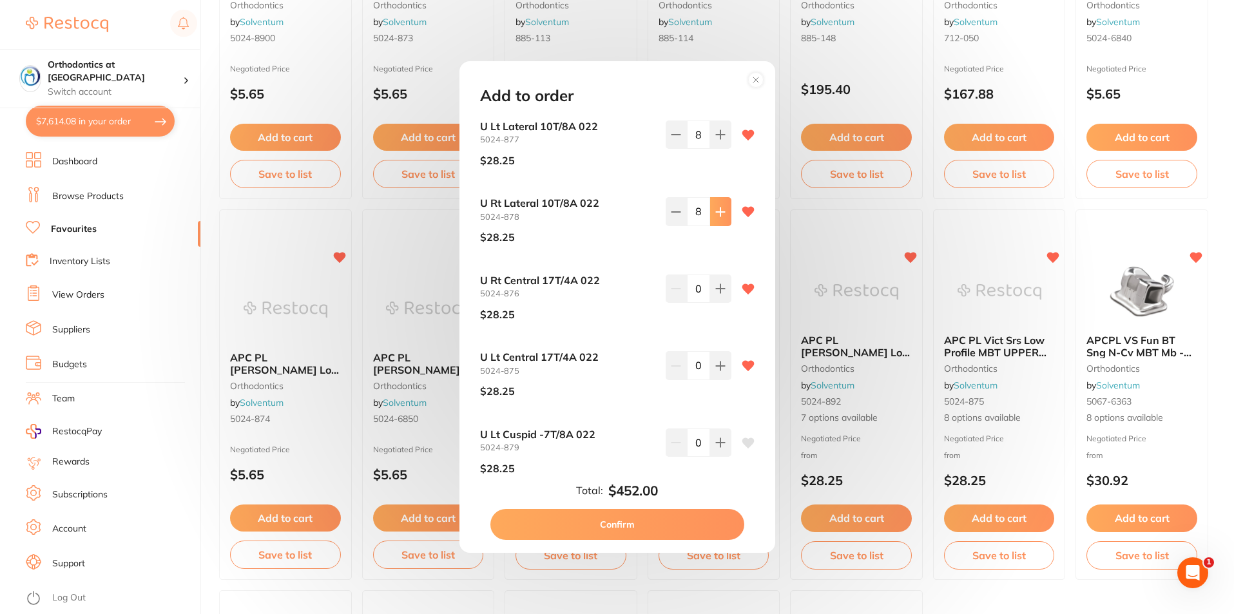
click at [719, 213] on icon at bounding box center [720, 212] width 10 height 10
type input "10"
click at [715, 284] on icon at bounding box center [720, 288] width 10 height 10
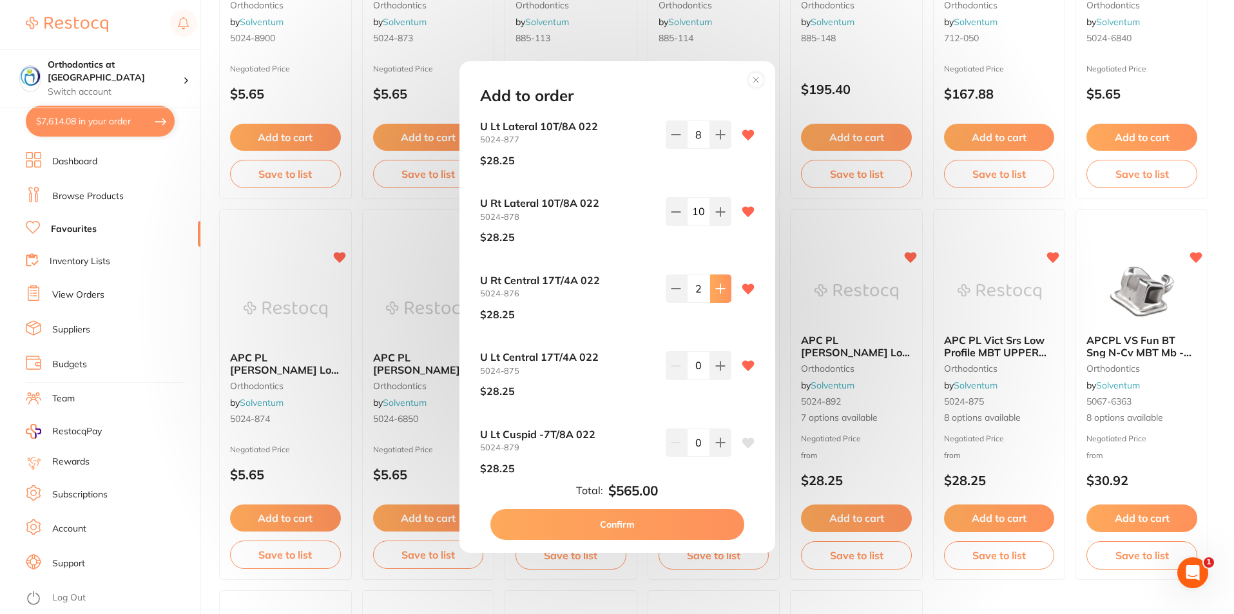
click at [715, 284] on icon at bounding box center [720, 288] width 10 height 10
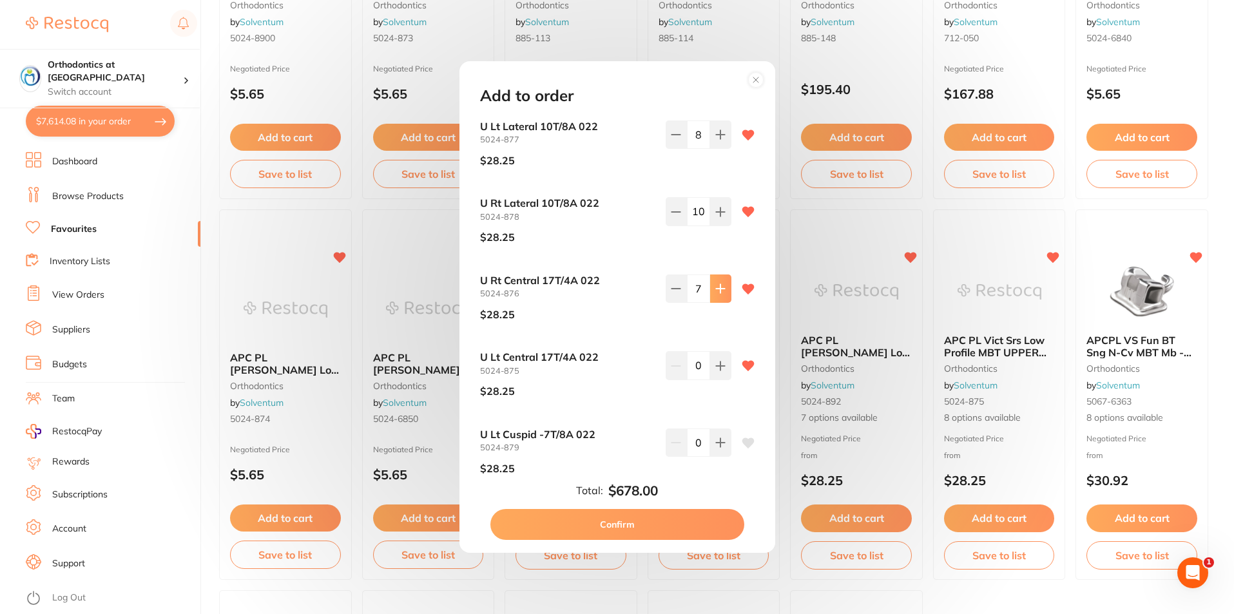
click at [715, 284] on icon at bounding box center [720, 288] width 10 height 10
type input "10"
click at [710, 367] on button at bounding box center [720, 365] width 21 height 28
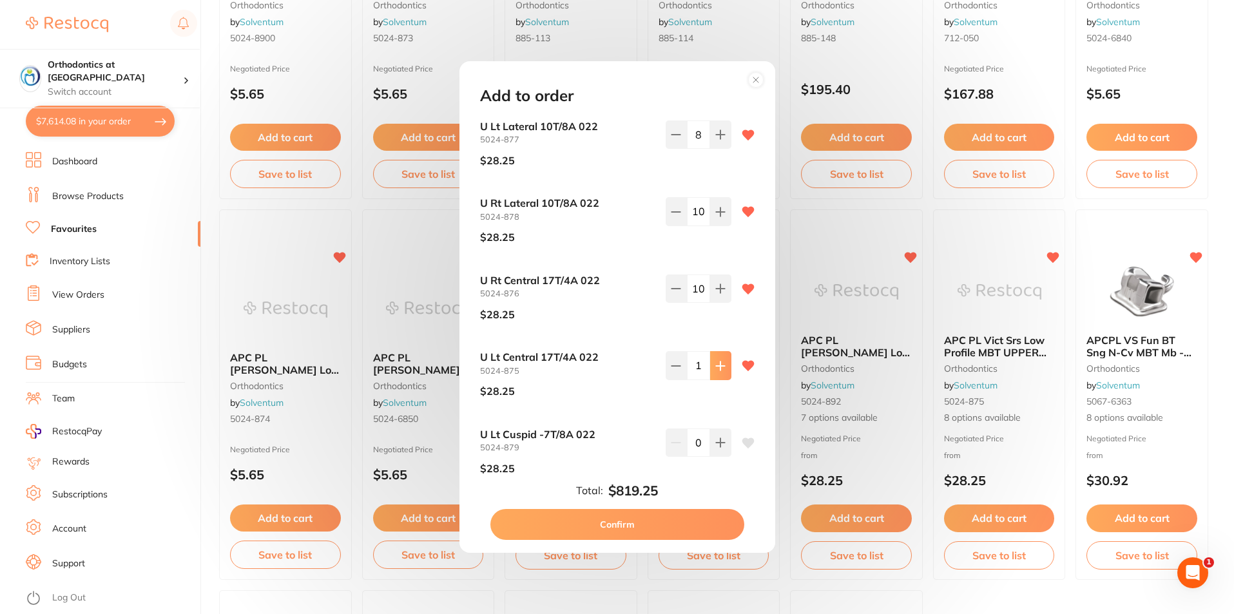
click at [715, 365] on icon at bounding box center [720, 366] width 10 height 10
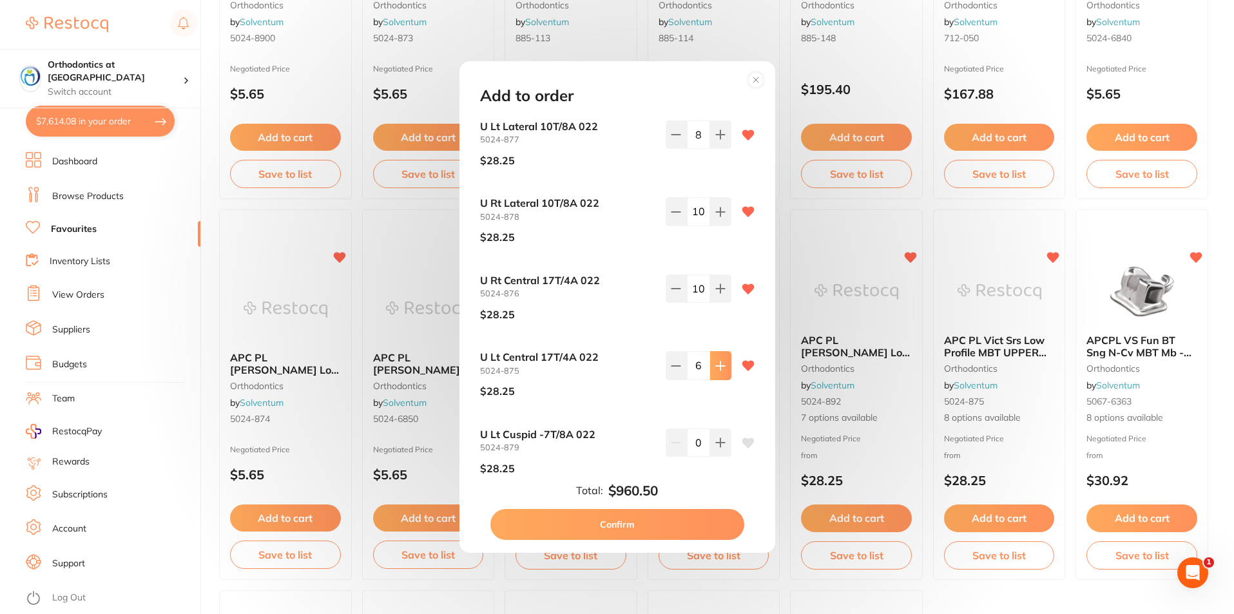
click at [715, 365] on icon at bounding box center [720, 366] width 10 height 10
type input "8"
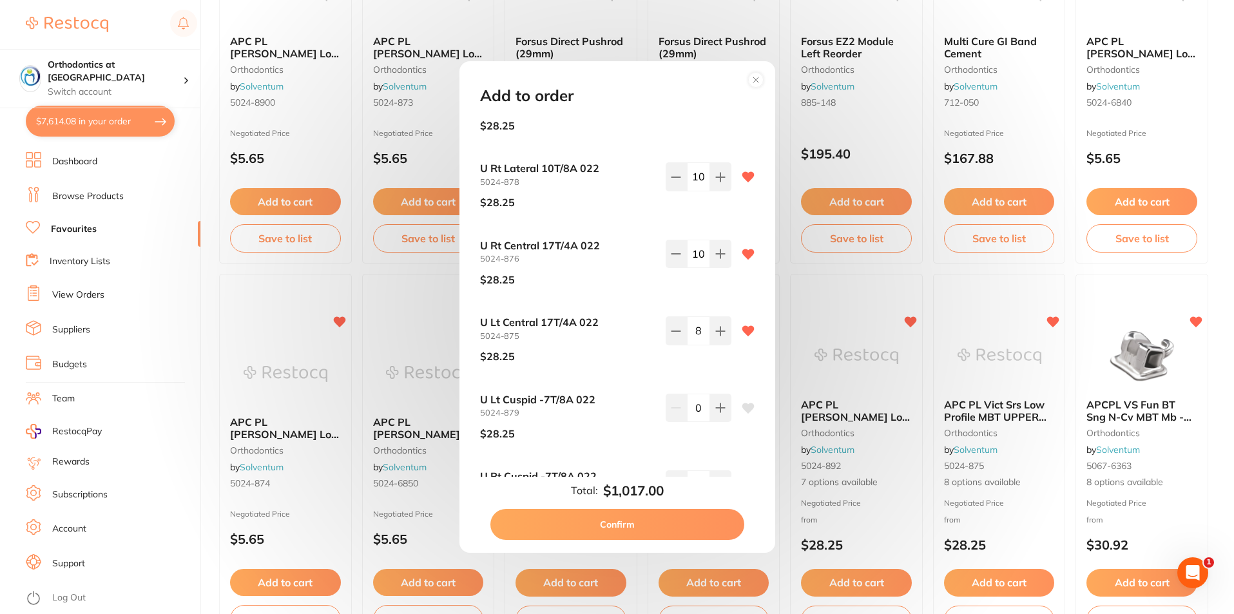
scroll to position [64, 0]
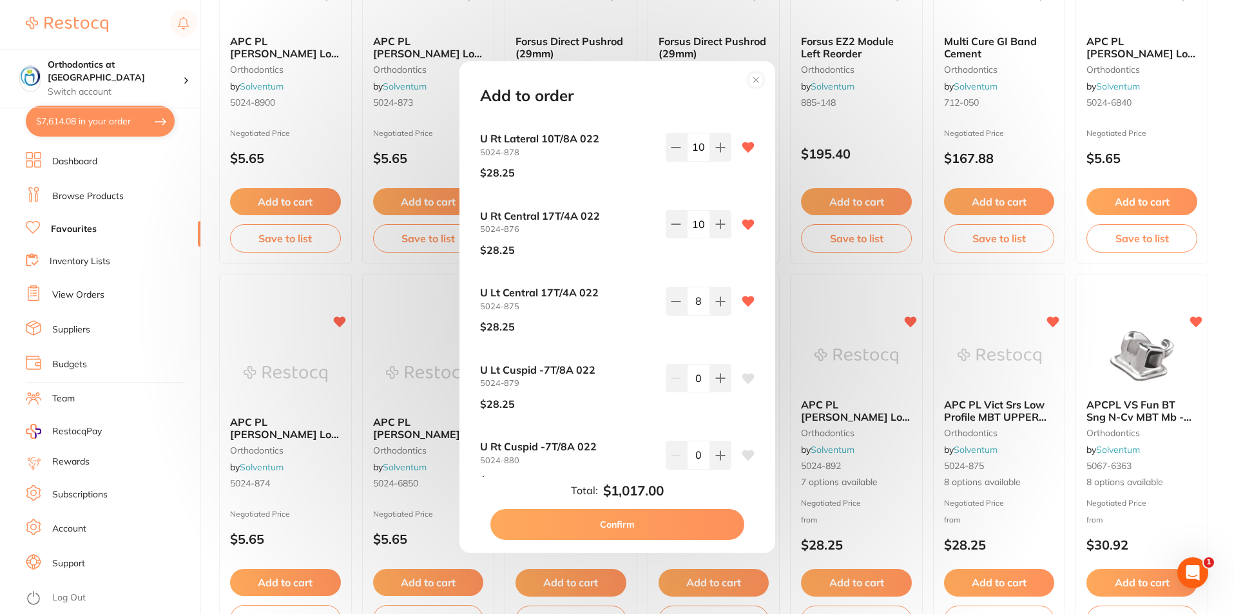
drag, startPoint x: 561, startPoint y: 378, endPoint x: 868, endPoint y: 287, distance: 320.5
click at [868, 287] on div "Add to order U Lt Lateral 10T/8A 022 5024-877 $28.25 8 U Rt Lateral 10T/8A 022 …" at bounding box center [617, 307] width 1234 height 614
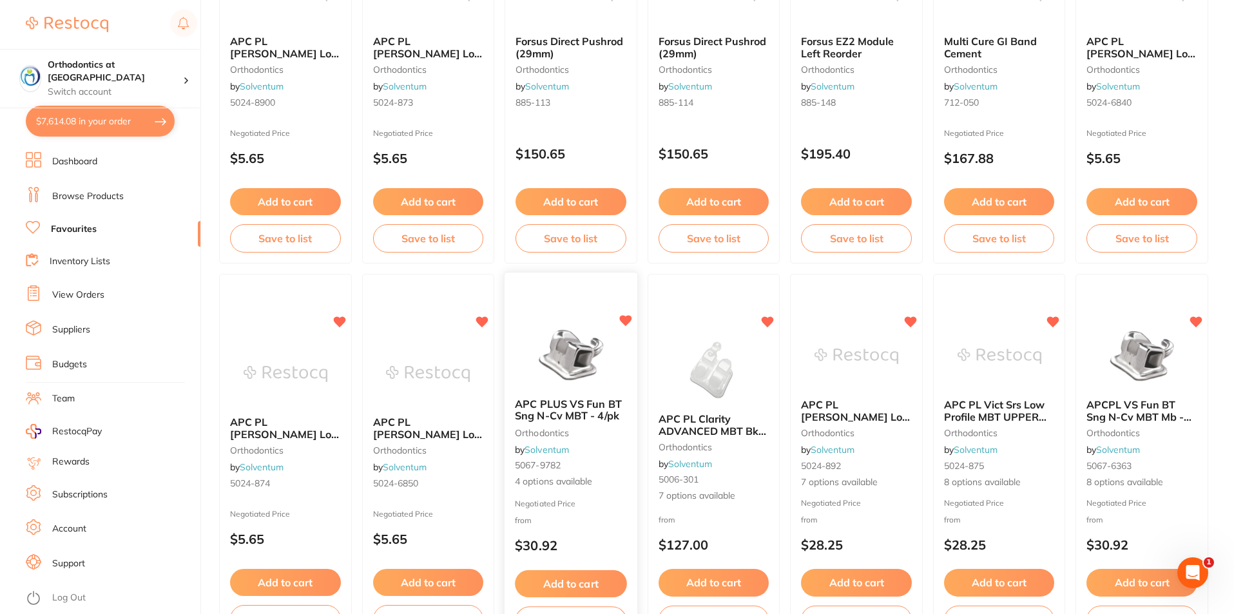
scroll to position [0, 0]
drag, startPoint x: 561, startPoint y: 414, endPoint x: 561, endPoint y: 398, distance: 15.5
click at [561, 413] on span "APC PLUS VS Fun BT Sng N-Cv MBT - 4/pk" at bounding box center [568, 410] width 106 height 24
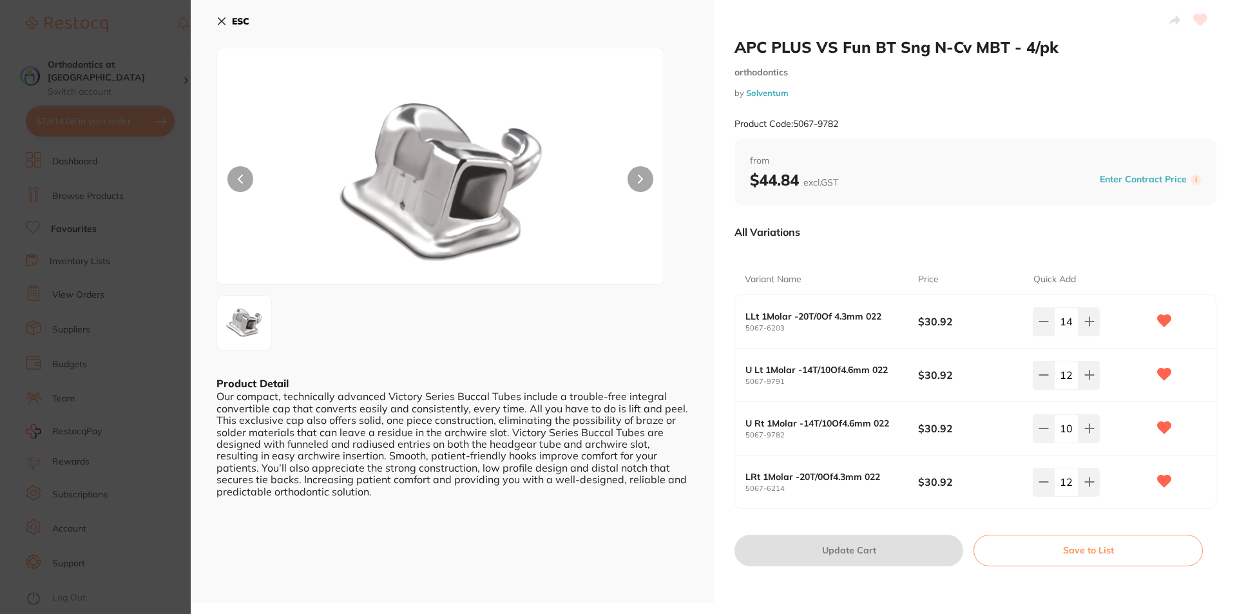
click at [223, 18] on icon at bounding box center [221, 21] width 10 height 10
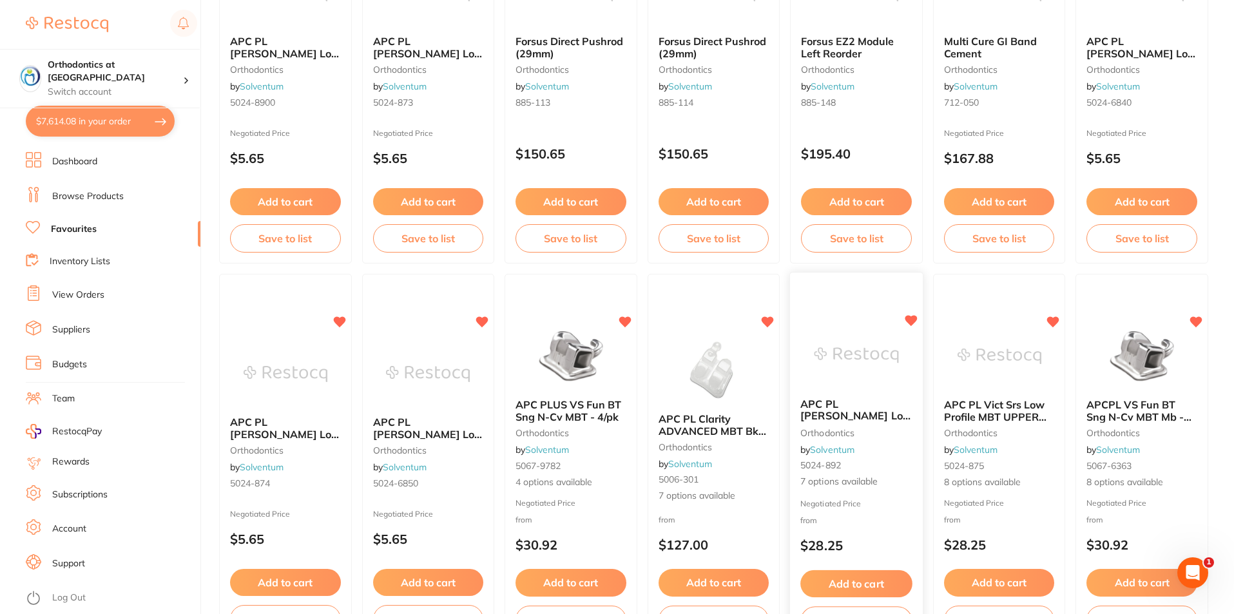
click at [843, 410] on span "APC PL [PERSON_NAME] Low Profile MBT LOWER 5/Pk" at bounding box center [855, 422] width 111 height 49
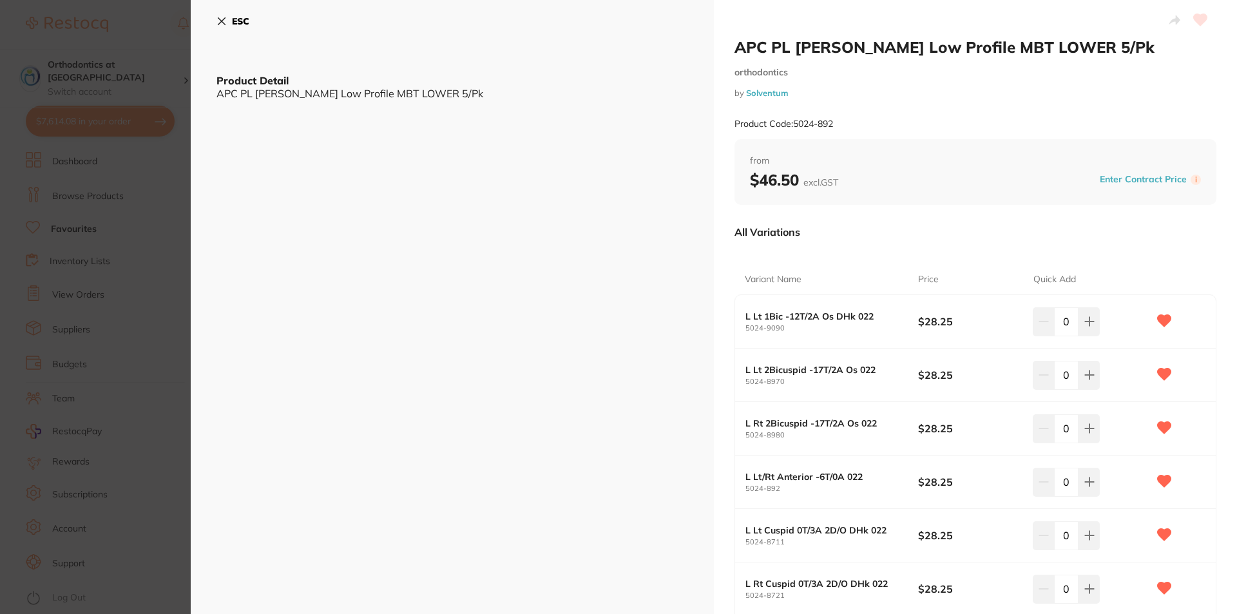
click at [218, 21] on icon at bounding box center [221, 21] width 10 height 10
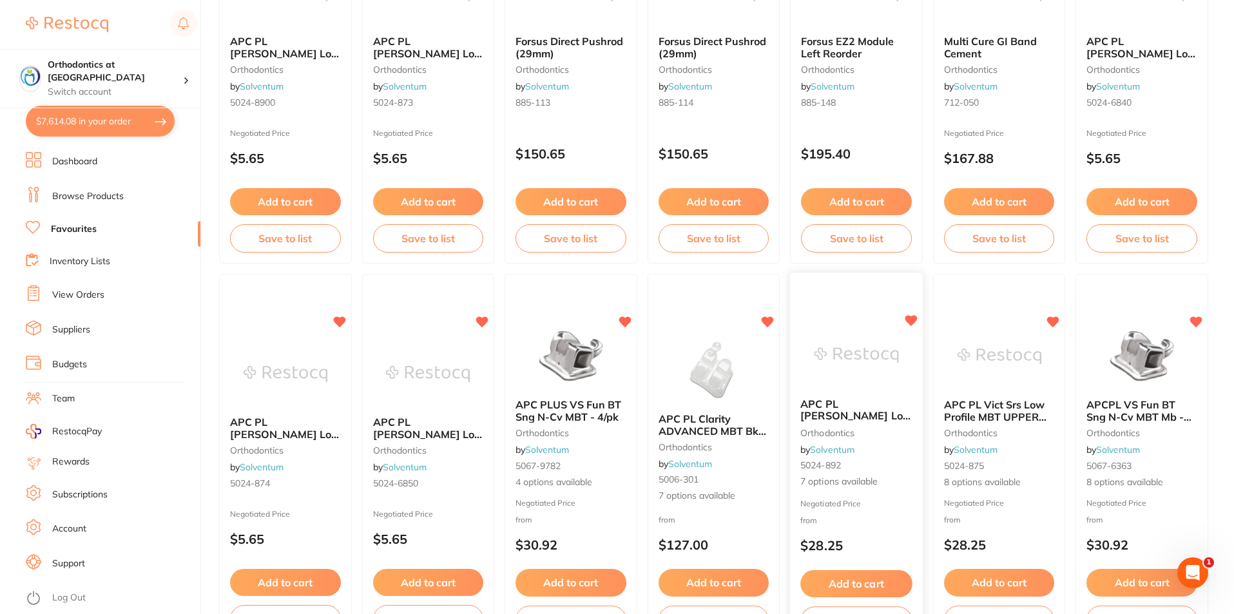
click at [838, 416] on span "APC PL [PERSON_NAME] Low Profile MBT LOWER 5/Pk" at bounding box center [855, 422] width 111 height 49
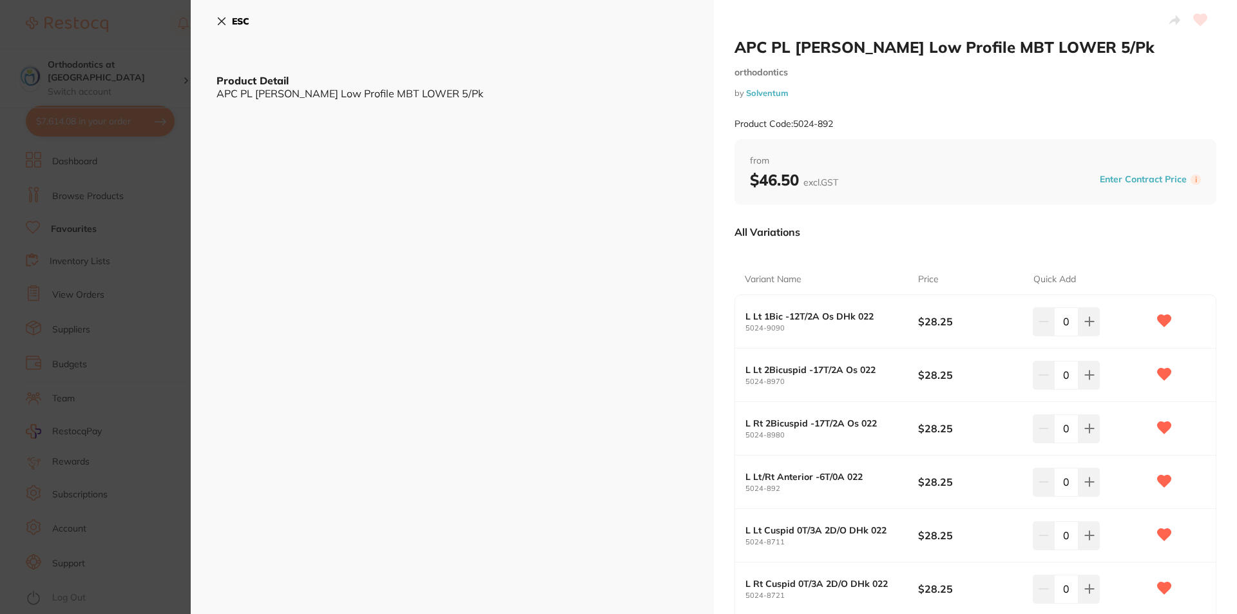
click at [838, 416] on section "APC PL Vict Srs Low Profile MBT LOWER 5/Pk orthodontics by Solventum Product Co…" at bounding box center [618, 307] width 1237 height 614
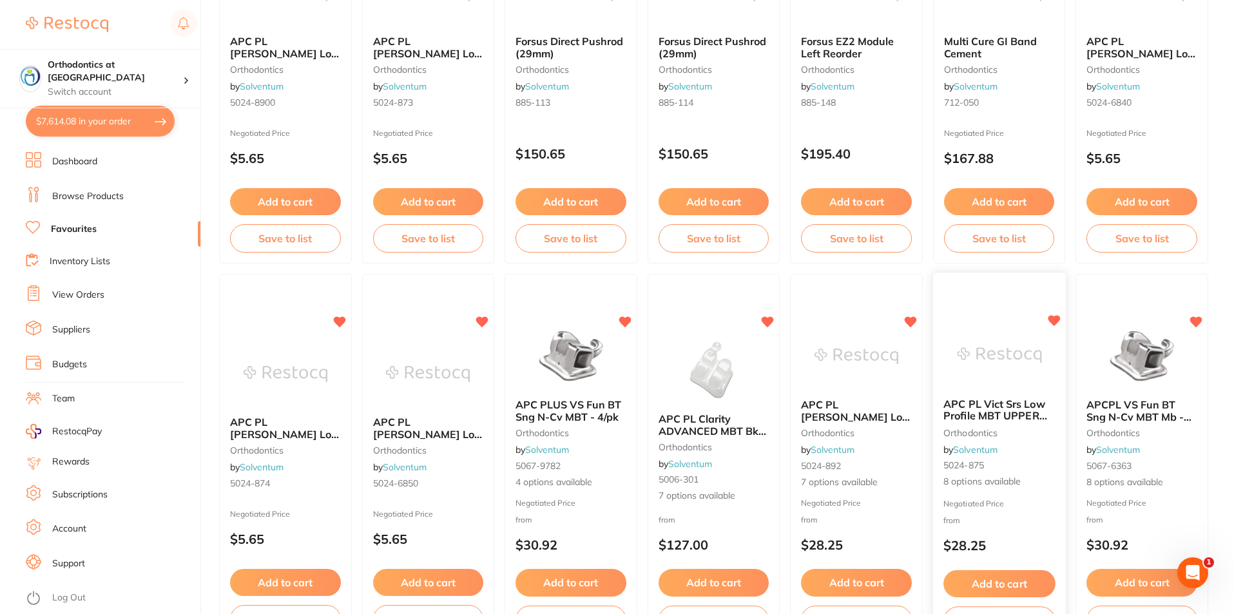
click at [984, 411] on span "APC PL Vict Srs Low Profile MBT UPPER 5/Pk" at bounding box center [995, 416] width 104 height 37
click at [984, 411] on section at bounding box center [617, 307] width 1234 height 614
click at [983, 412] on span "APC PL Vict Srs Low Profile MBT UPPER 5/Pk" at bounding box center [995, 416] width 102 height 37
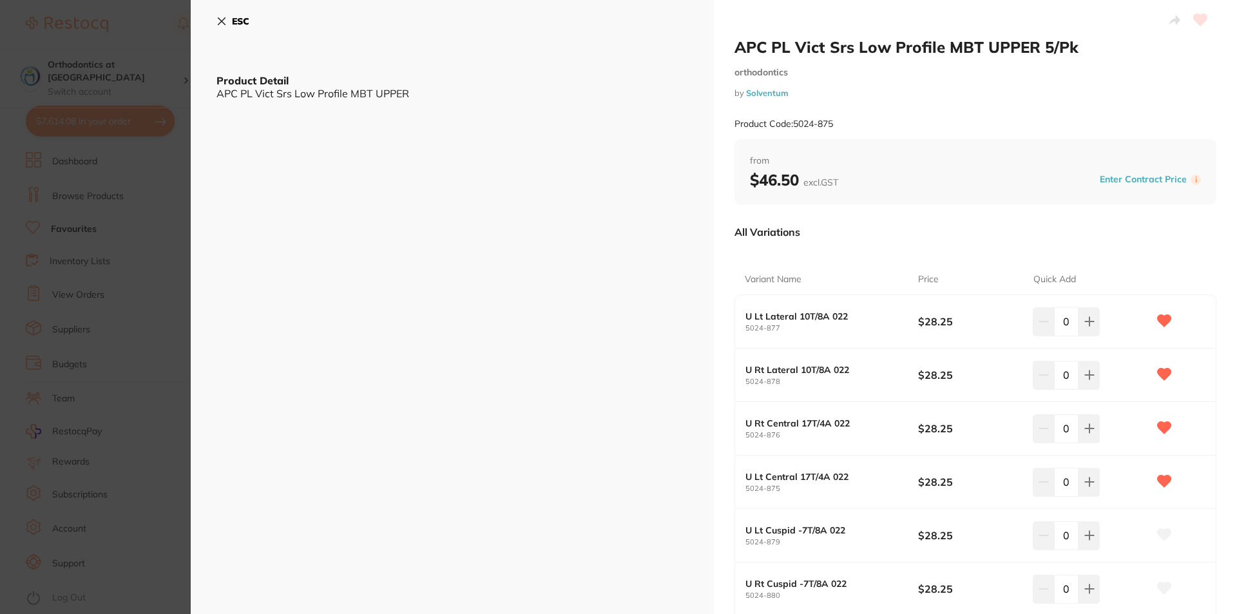
click at [218, 19] on icon at bounding box center [221, 21] width 10 height 10
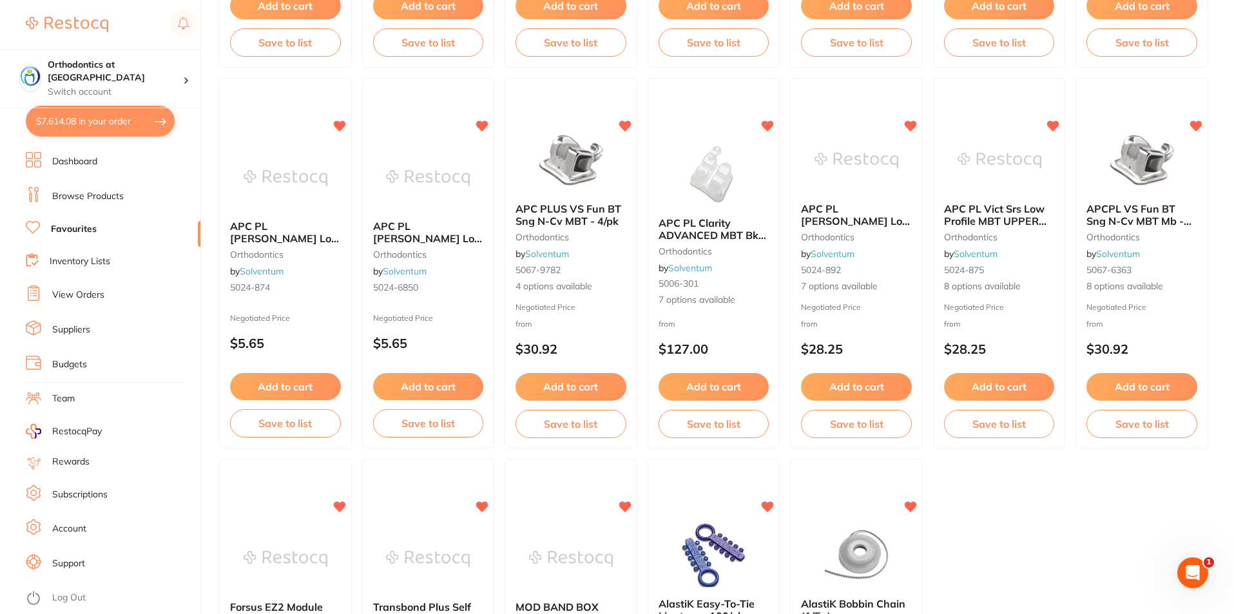
scroll to position [451, 0]
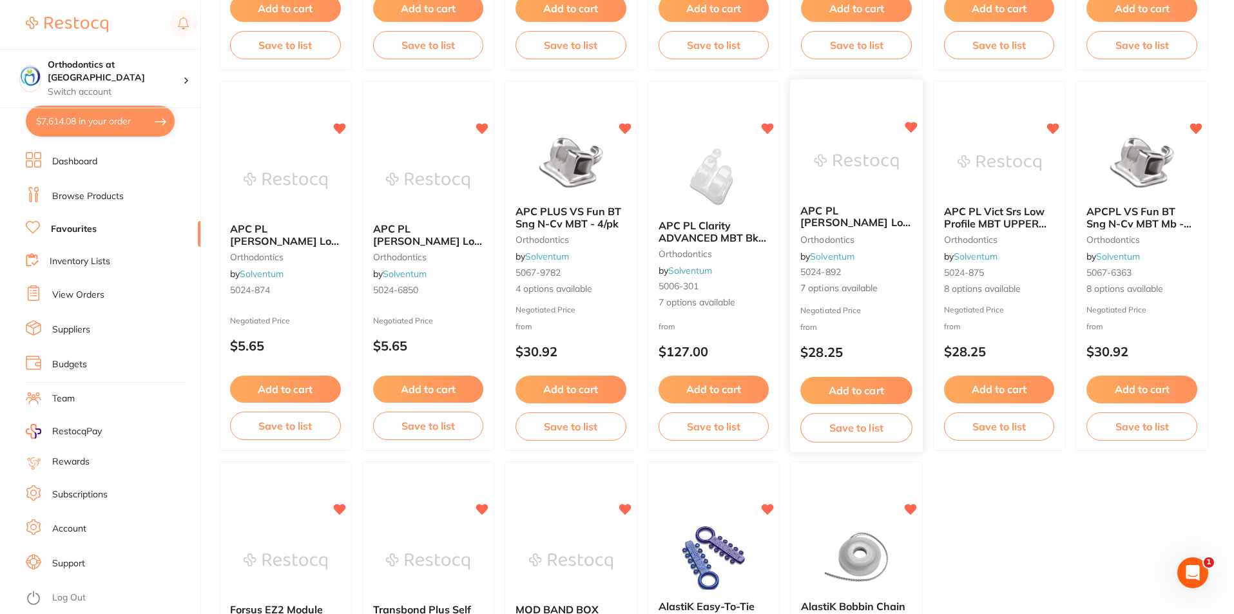
click at [834, 219] on span "APC PL [PERSON_NAME] Low Profile MBT LOWER 5/Pk" at bounding box center [855, 228] width 111 height 49
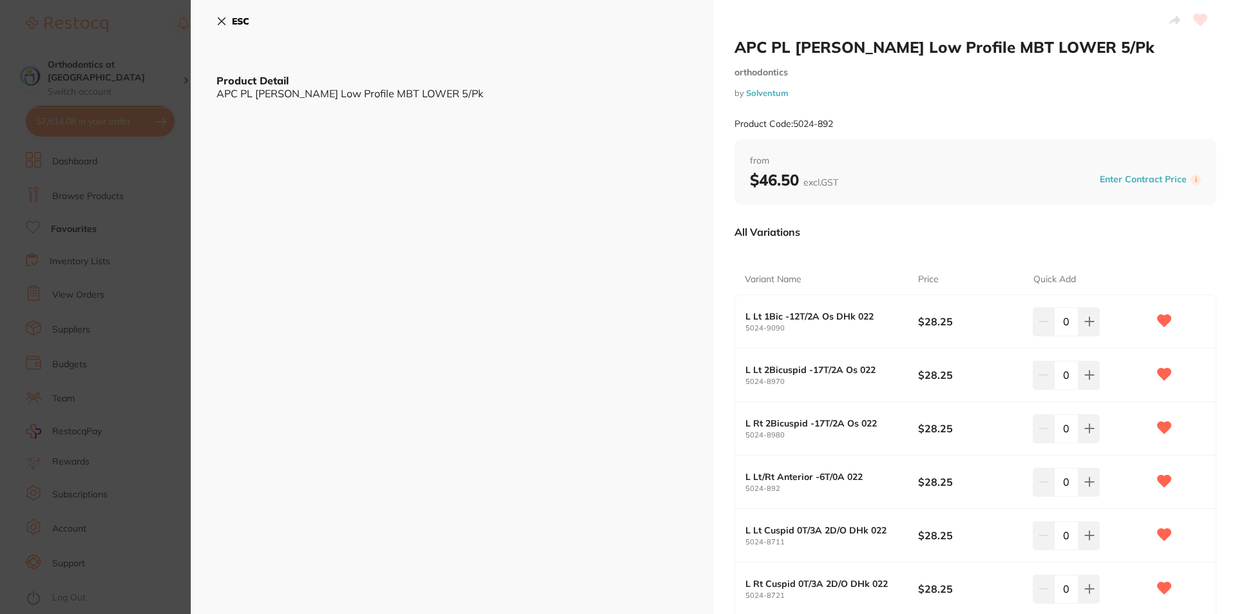
scroll to position [64, 0]
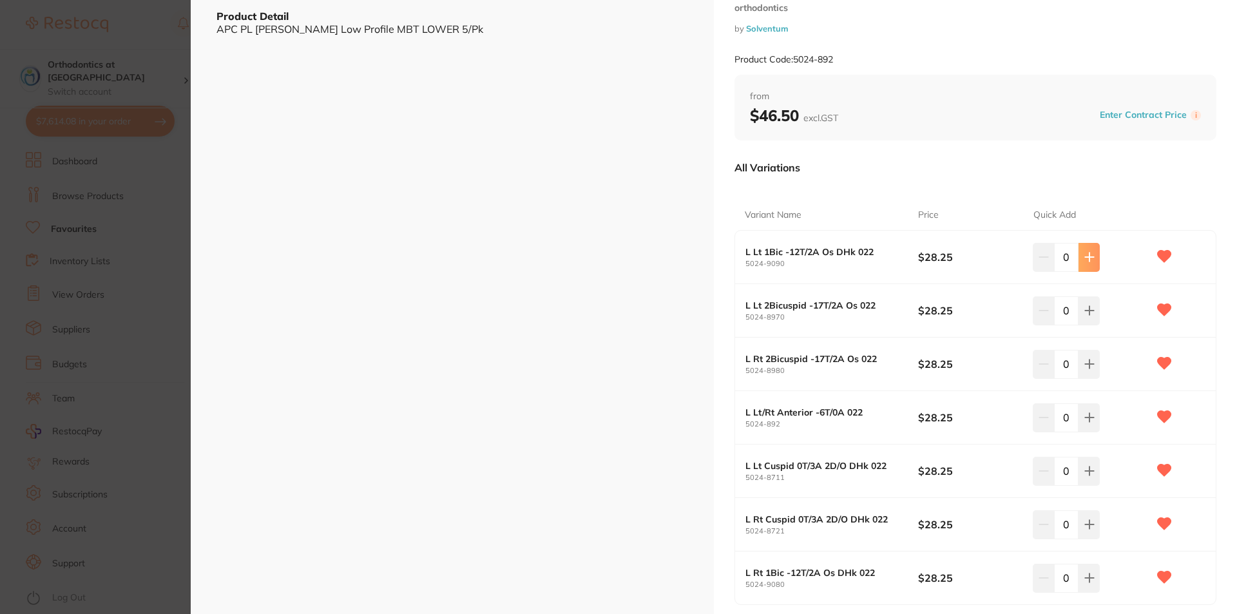
click at [1086, 258] on icon at bounding box center [1089, 257] width 8 height 8
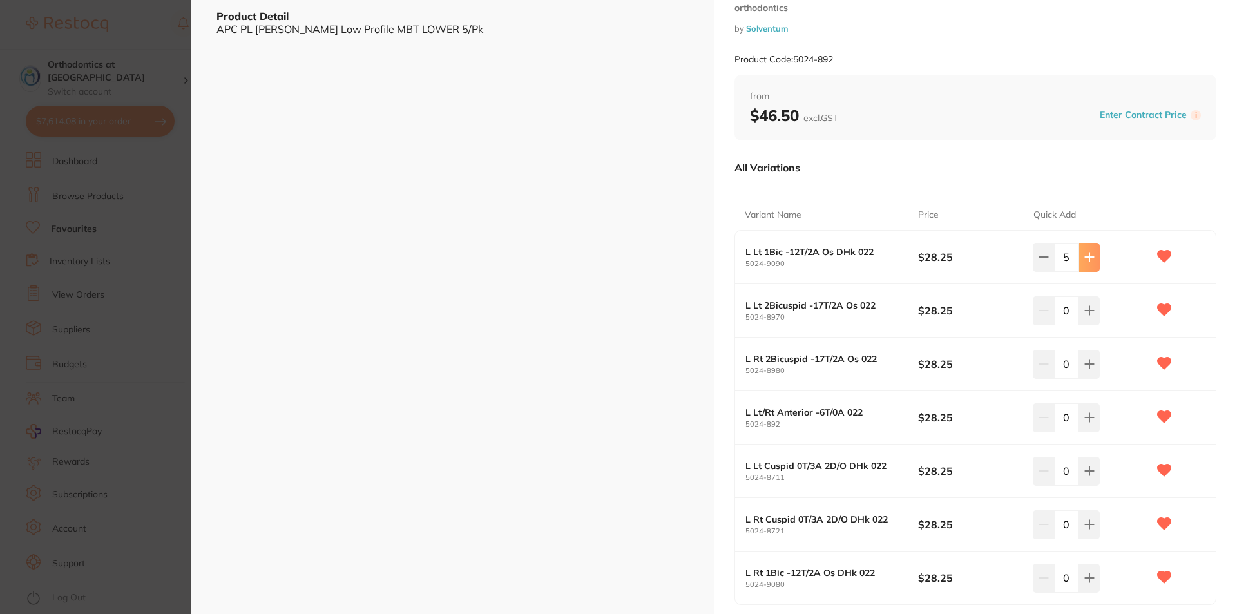
click at [1086, 258] on icon at bounding box center [1089, 257] width 8 height 8
type input "8"
click at [1085, 314] on icon at bounding box center [1089, 310] width 10 height 10
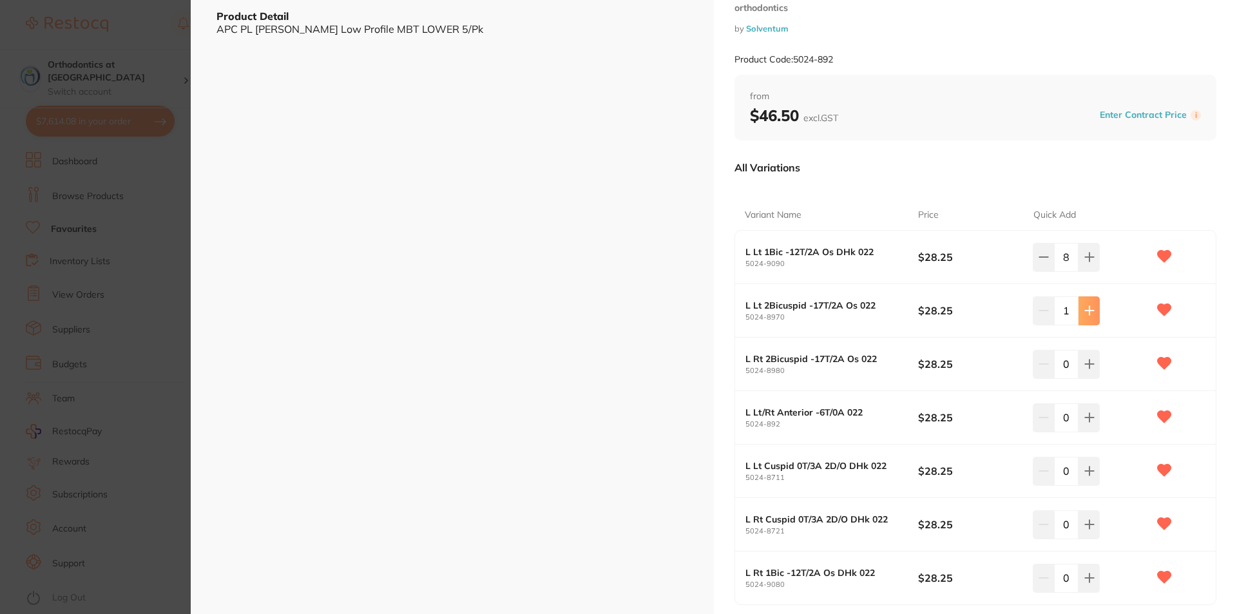
click at [1085, 314] on icon at bounding box center [1089, 310] width 10 height 10
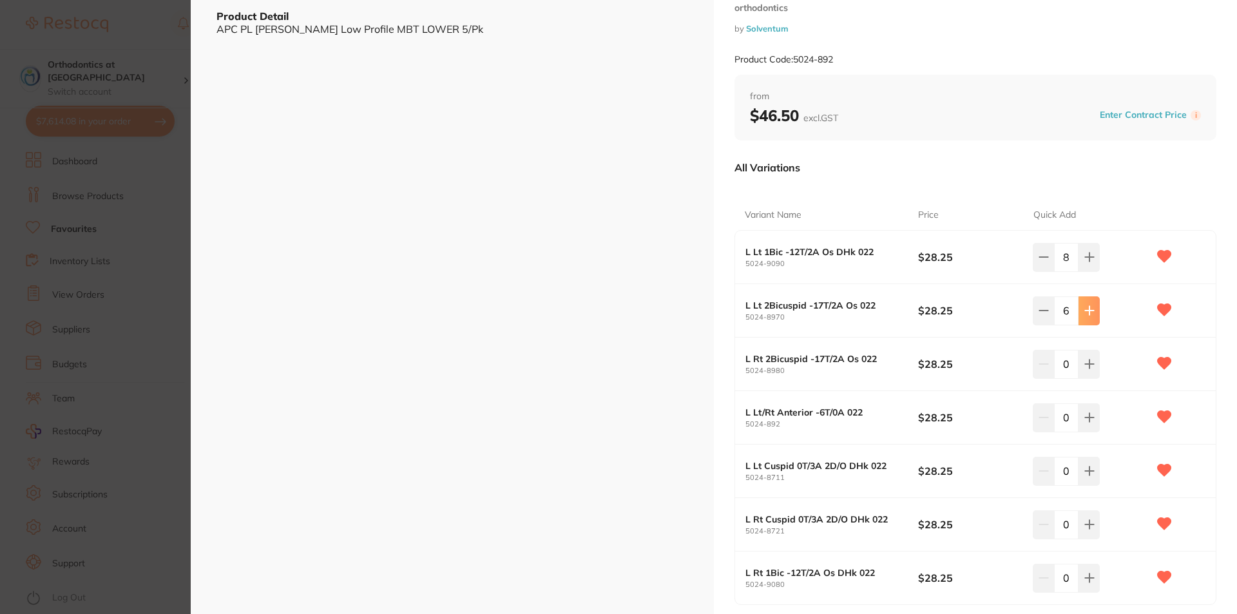
click at [1085, 314] on icon at bounding box center [1089, 310] width 10 height 10
click at [1086, 314] on icon at bounding box center [1089, 311] width 8 height 8
type input "9"
click at [1082, 369] on button at bounding box center [1089, 364] width 21 height 28
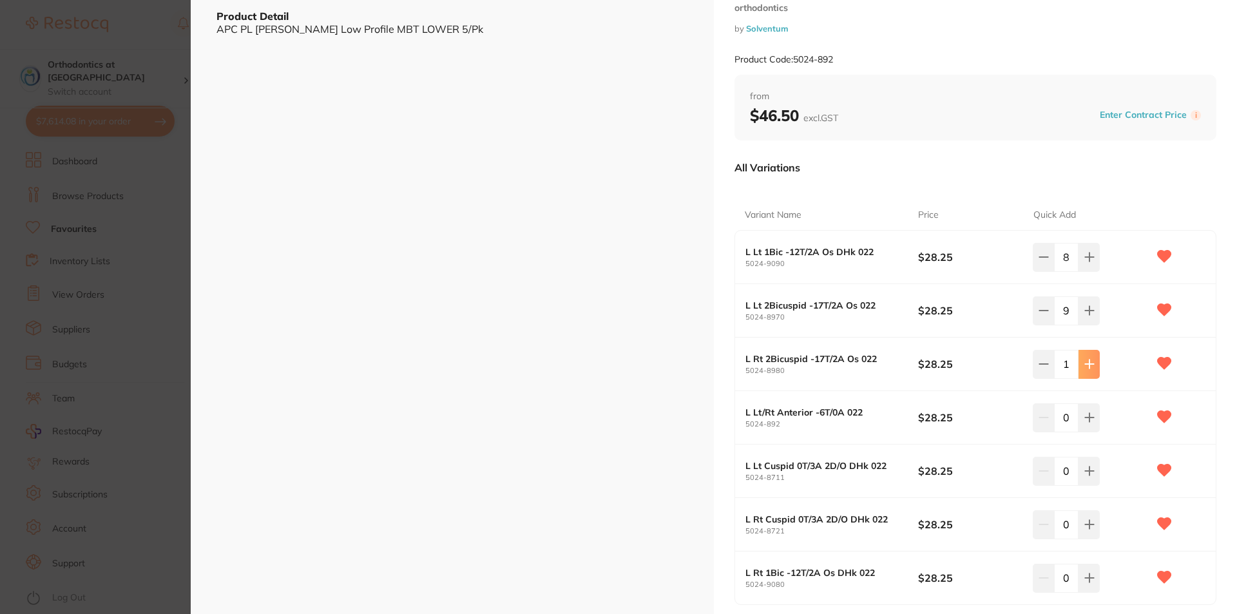
click at [1084, 369] on icon at bounding box center [1089, 364] width 10 height 10
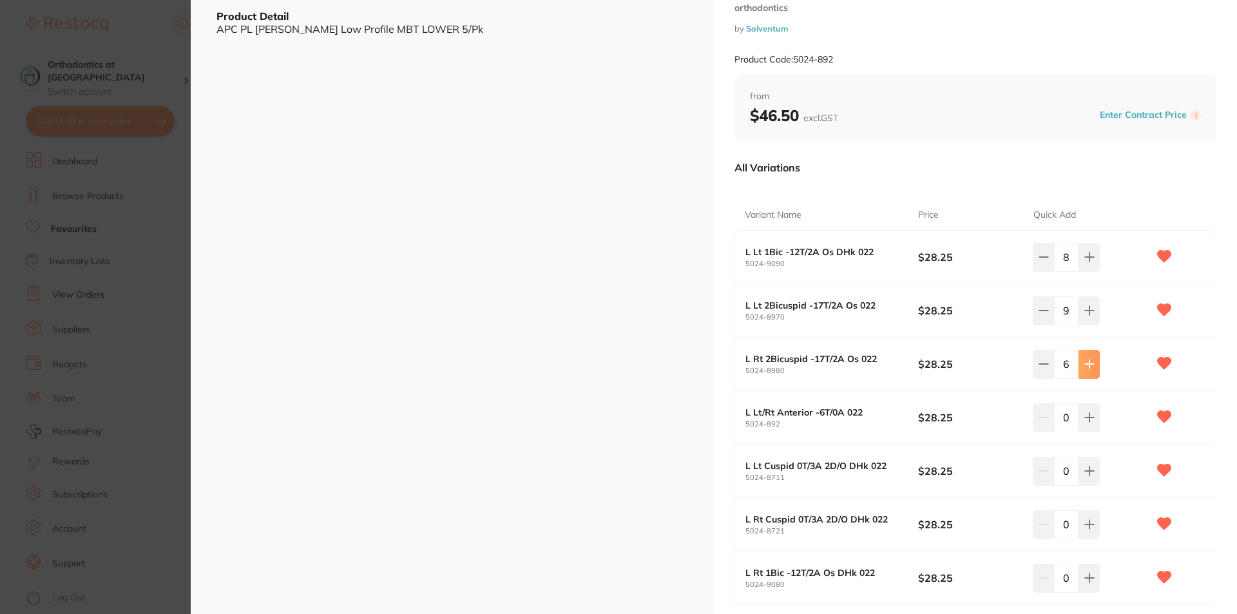
click at [1084, 369] on icon at bounding box center [1089, 364] width 10 height 10
type input "10"
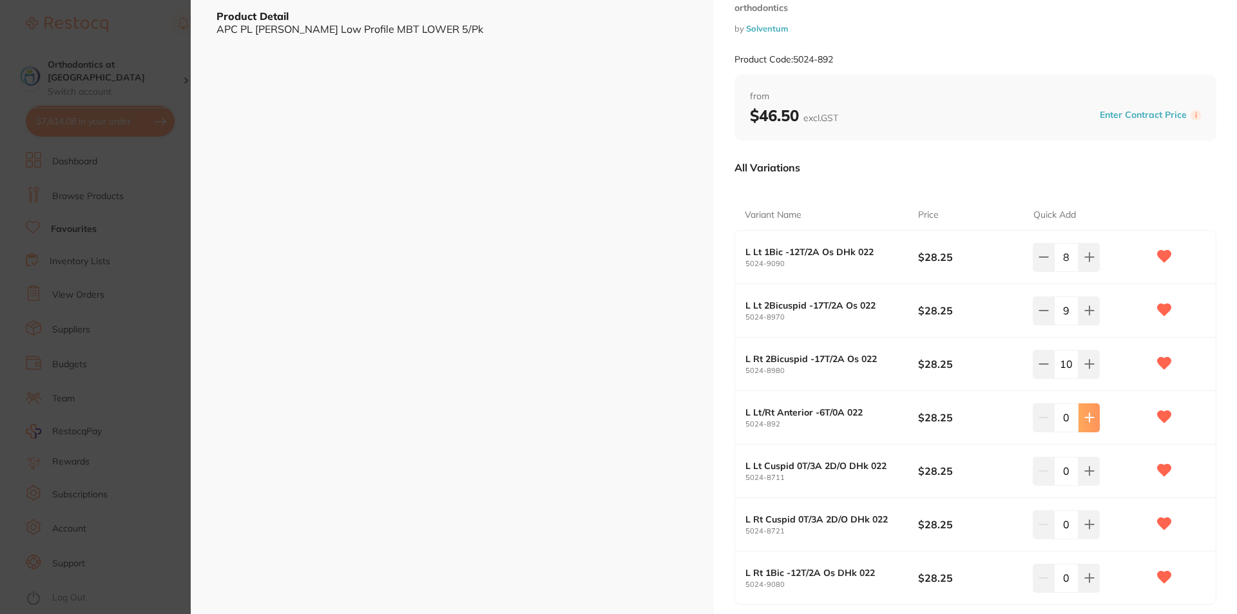
click at [1089, 421] on icon at bounding box center [1089, 417] width 10 height 10
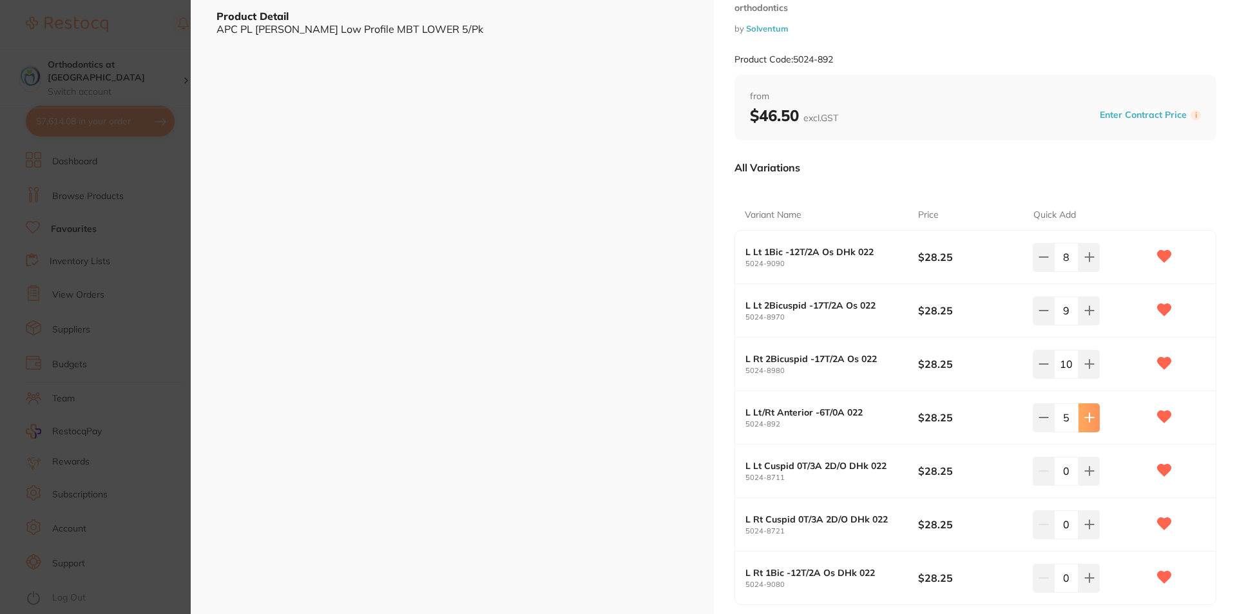
click at [1089, 421] on icon at bounding box center [1089, 417] width 10 height 10
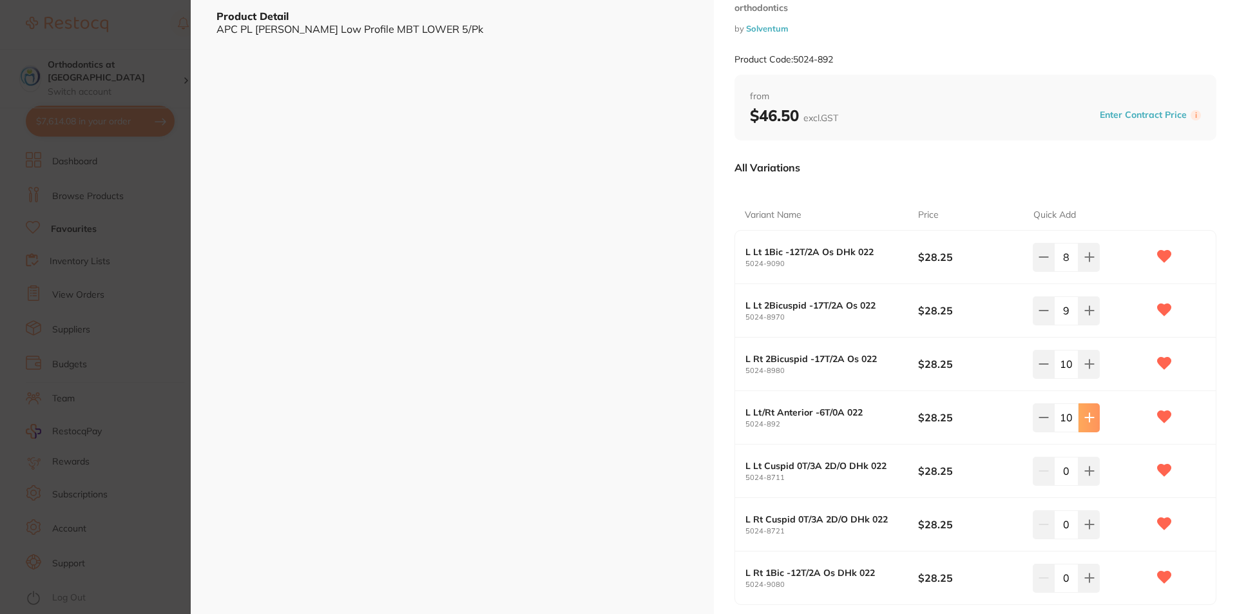
click at [1089, 421] on icon at bounding box center [1089, 417] width 10 height 10
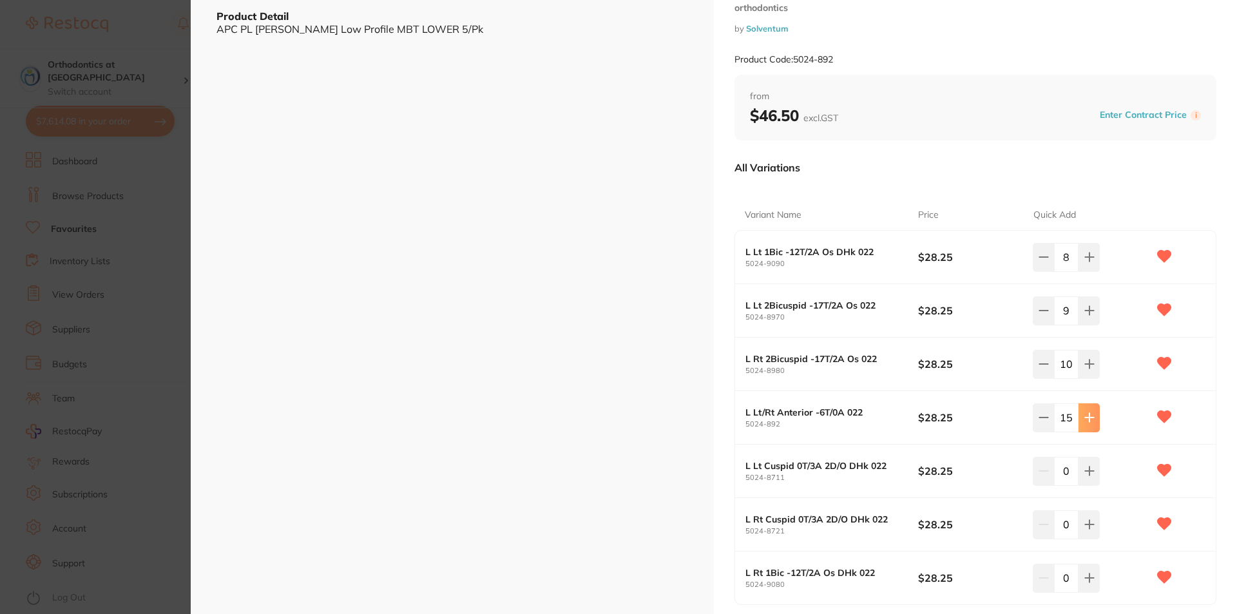
click at [1089, 421] on icon at bounding box center [1089, 417] width 10 height 10
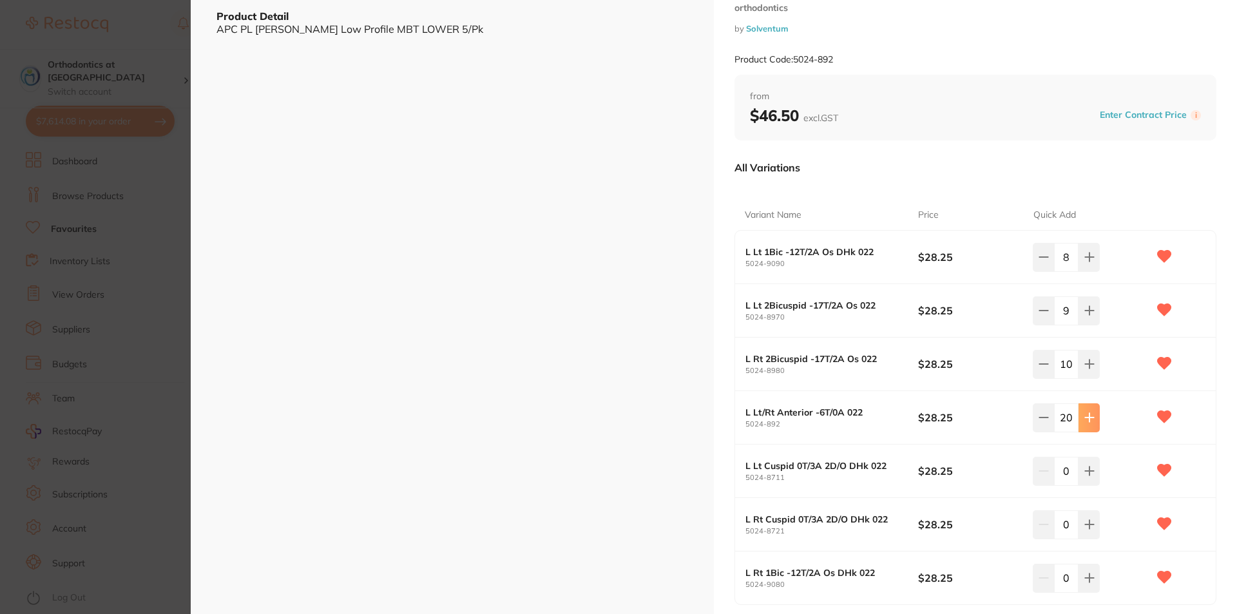
click at [1089, 421] on icon at bounding box center [1089, 417] width 10 height 10
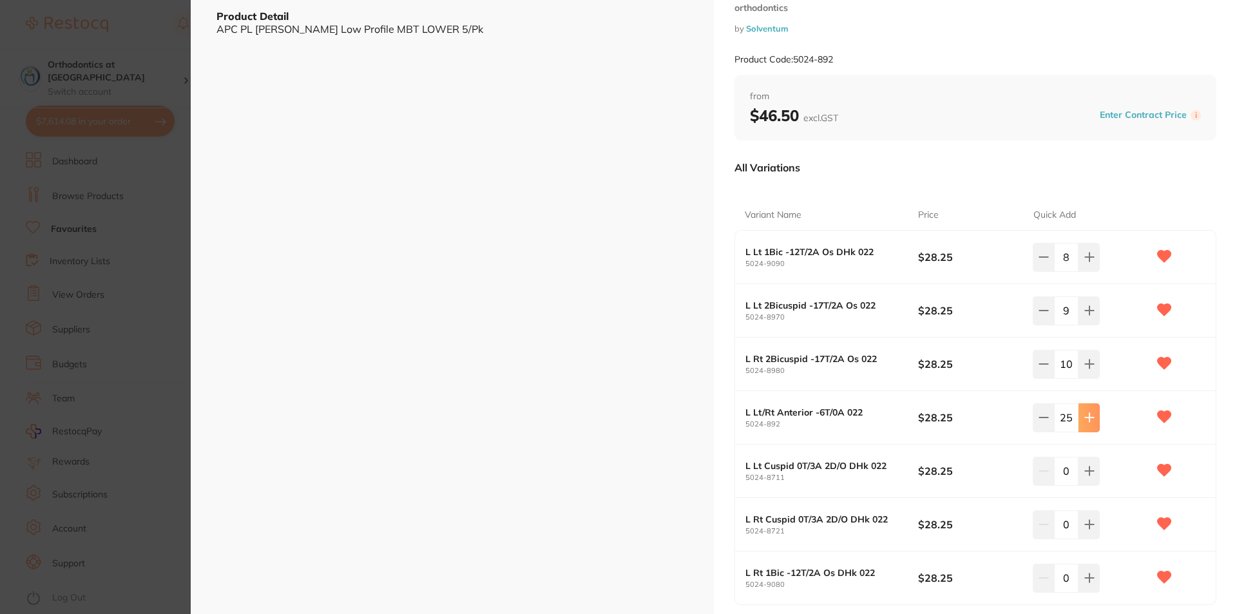
click at [1089, 421] on icon at bounding box center [1089, 417] width 10 height 10
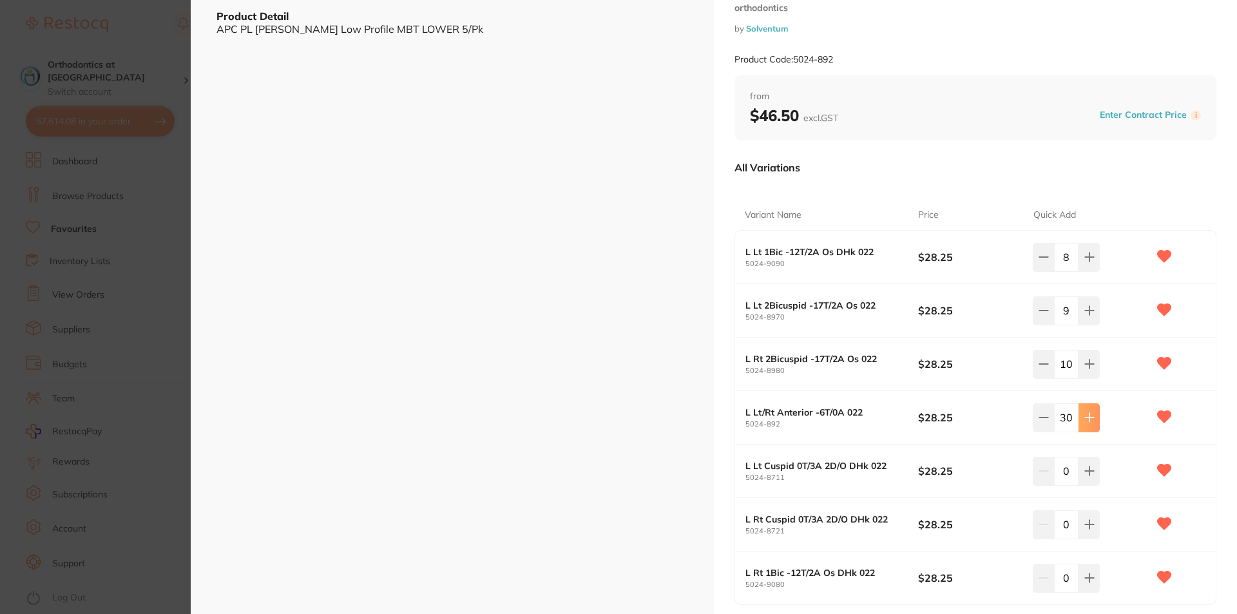
click at [1089, 421] on icon at bounding box center [1089, 417] width 10 height 10
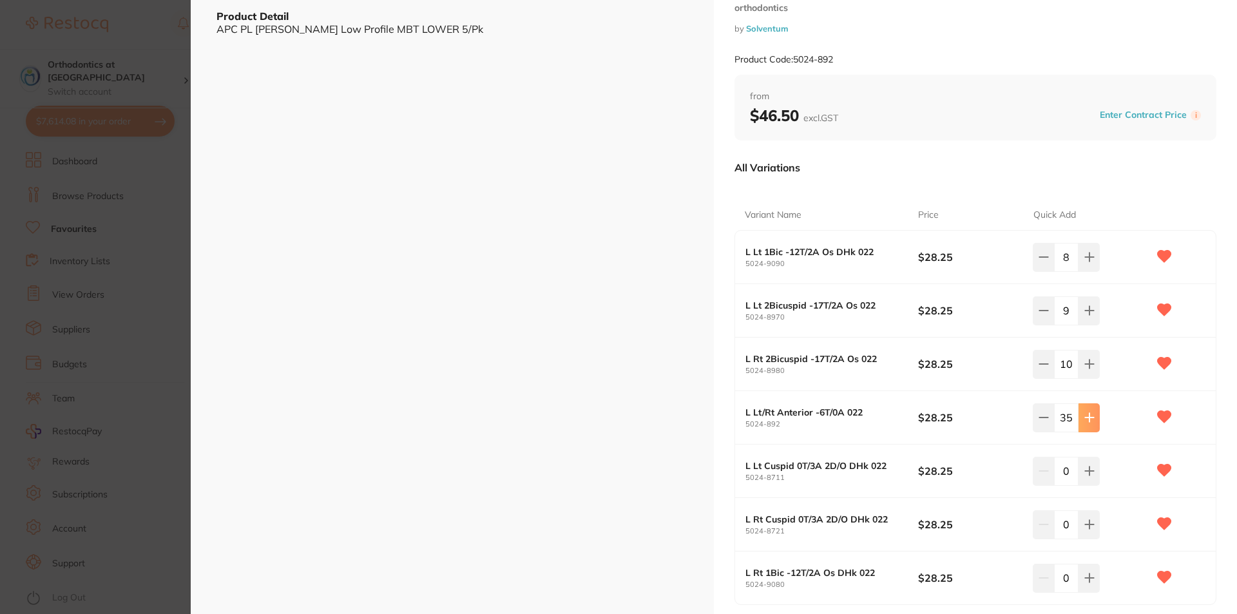
click at [1089, 421] on icon at bounding box center [1089, 417] width 10 height 10
click at [1089, 420] on icon at bounding box center [1089, 417] width 10 height 10
click at [1088, 420] on icon at bounding box center [1089, 417] width 10 height 10
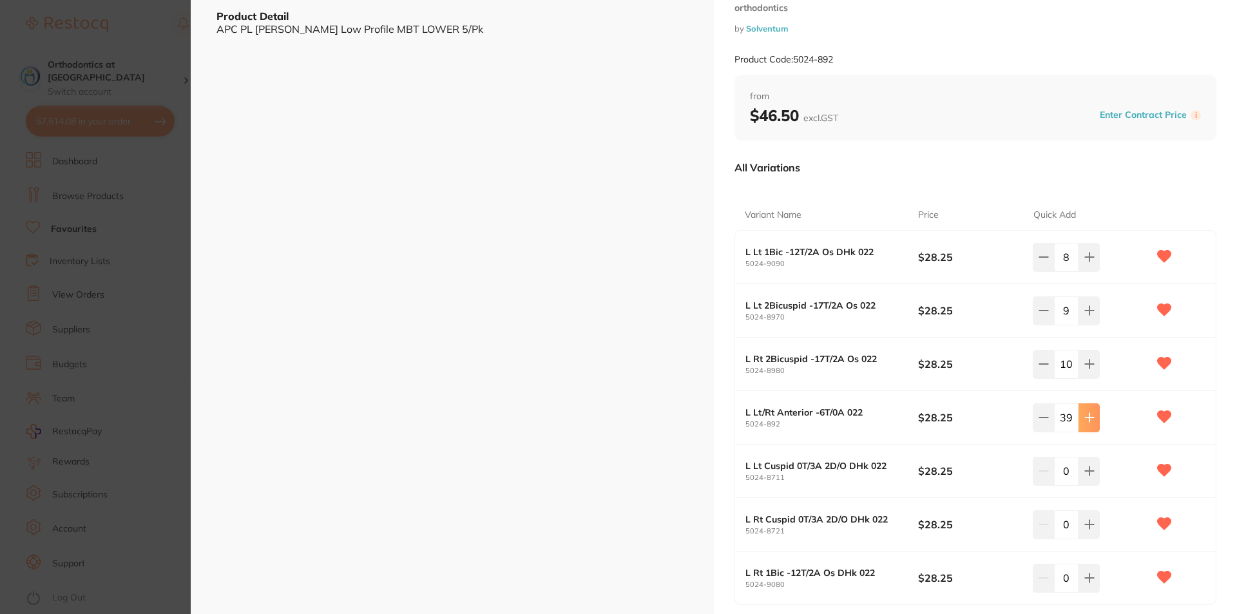
type input "40"
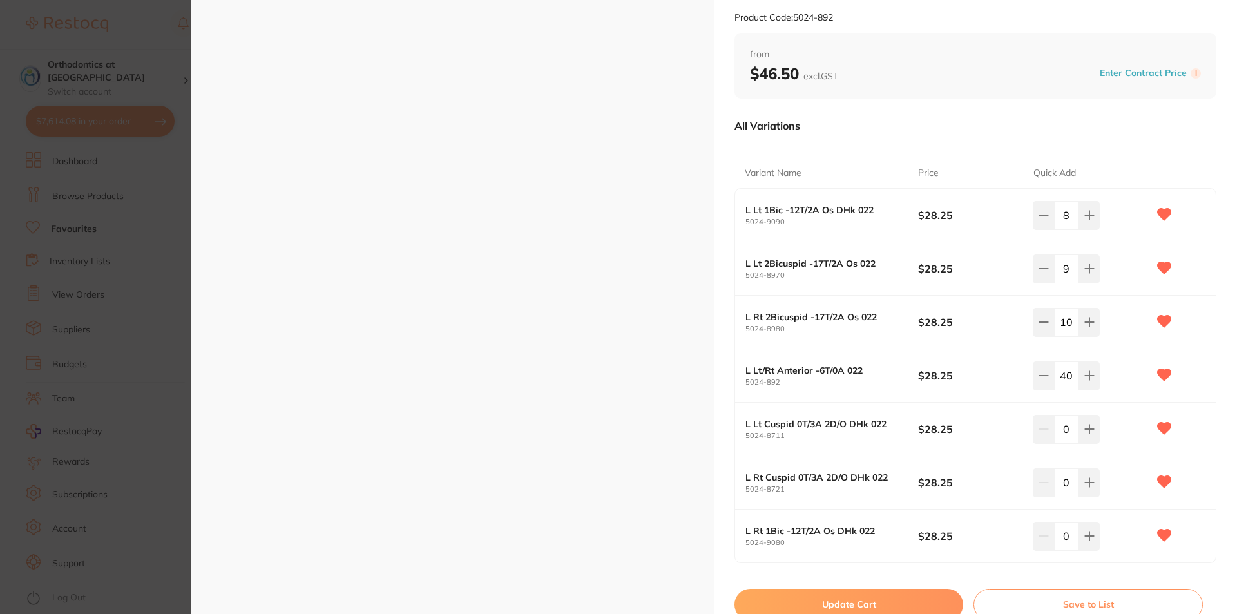
scroll to position [129, 0]
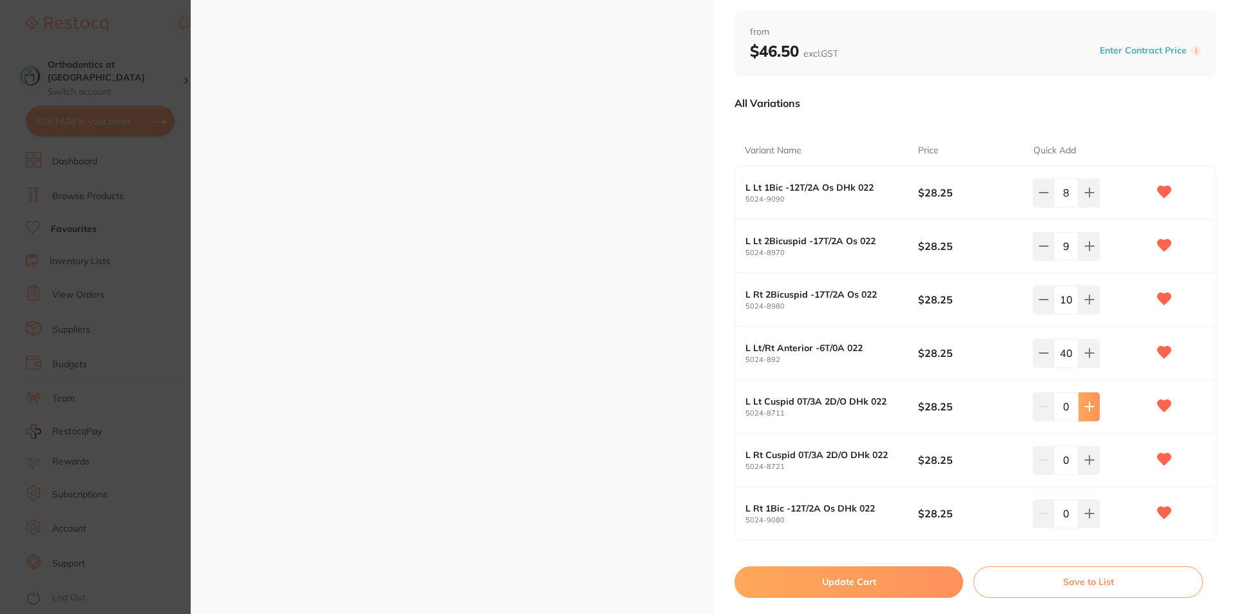
click at [1082, 412] on button at bounding box center [1089, 406] width 21 height 28
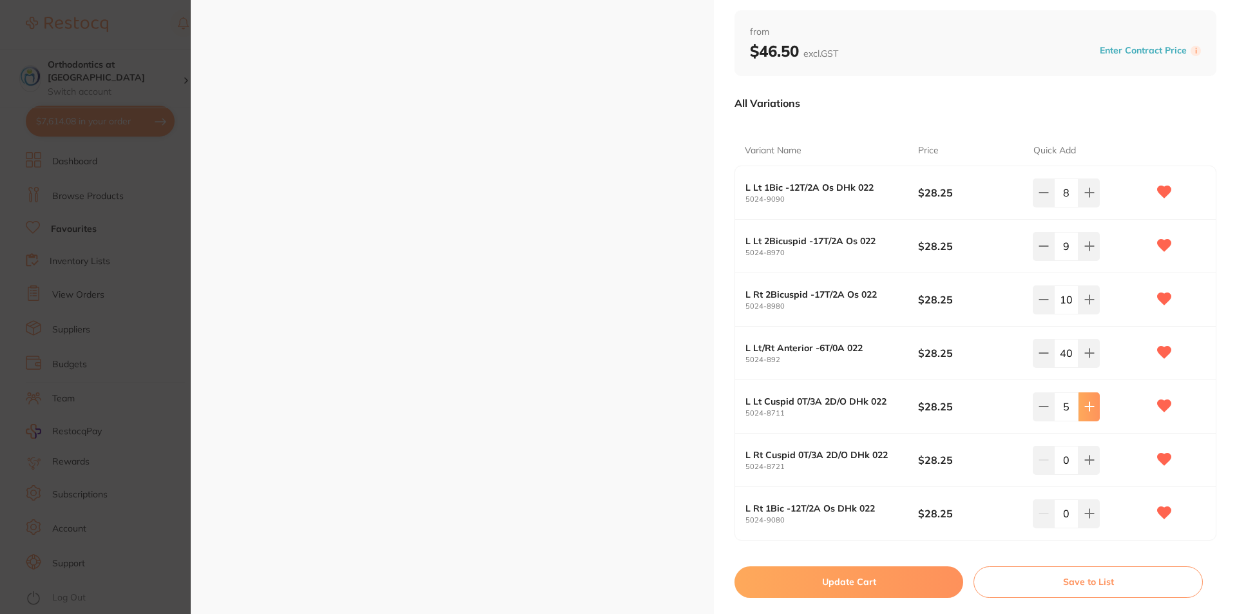
click at [1083, 412] on button at bounding box center [1089, 406] width 21 height 28
click at [1084, 412] on icon at bounding box center [1089, 406] width 10 height 10
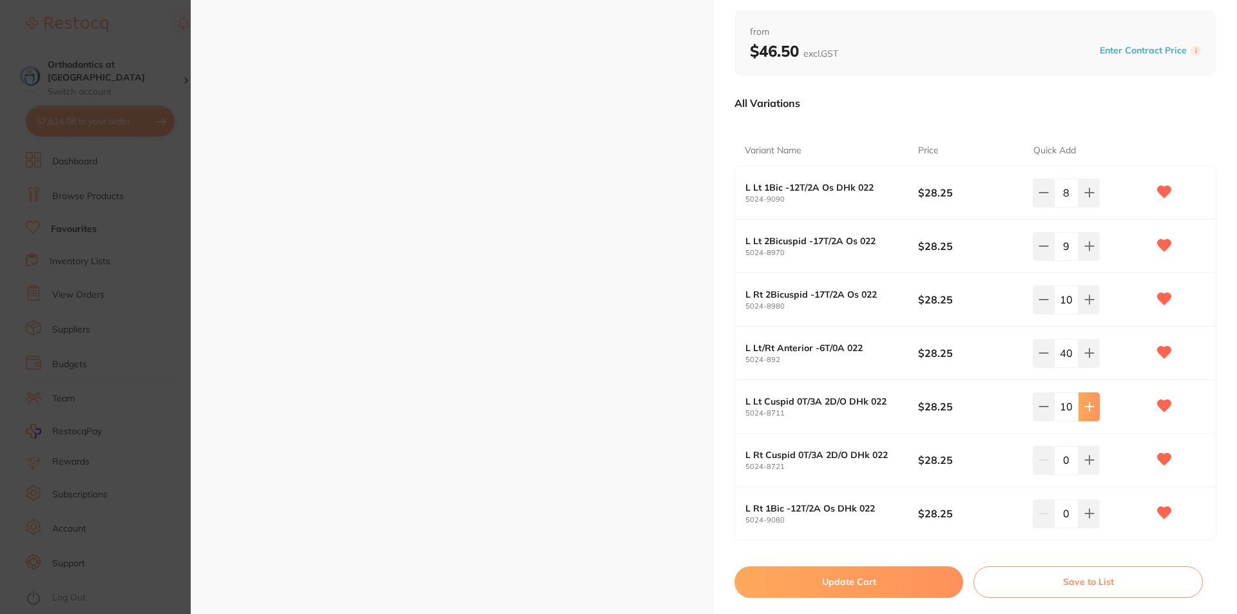
click at [1084, 412] on icon at bounding box center [1089, 406] width 10 height 10
type input "11"
click at [1089, 463] on icon at bounding box center [1089, 460] width 10 height 10
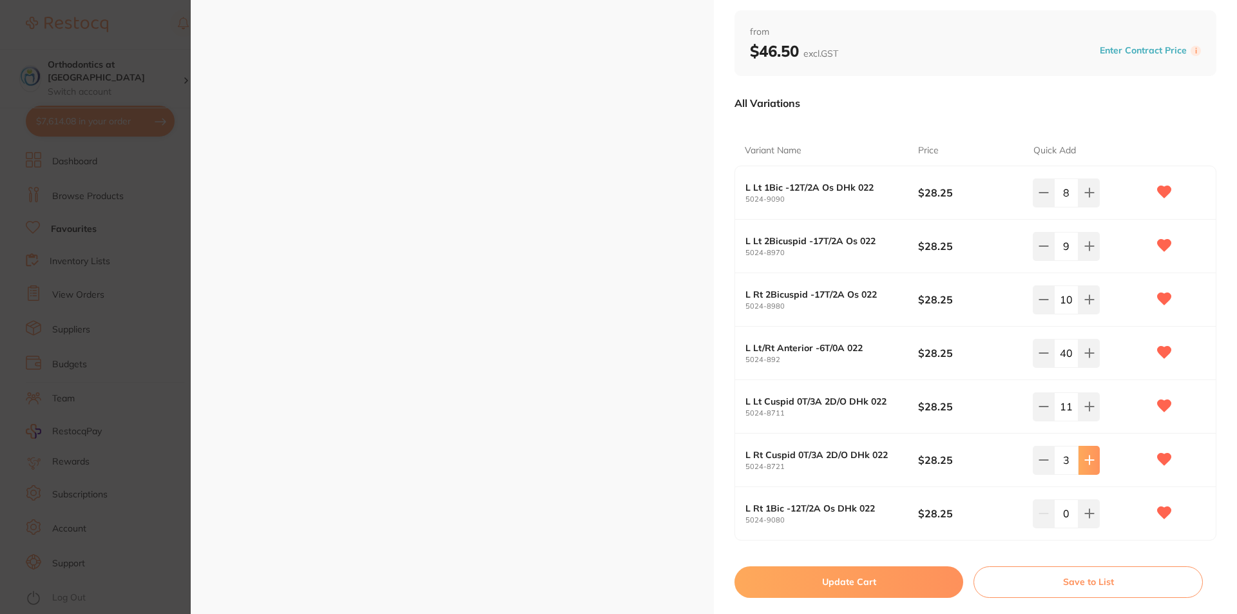
click at [1089, 463] on icon at bounding box center [1089, 460] width 10 height 10
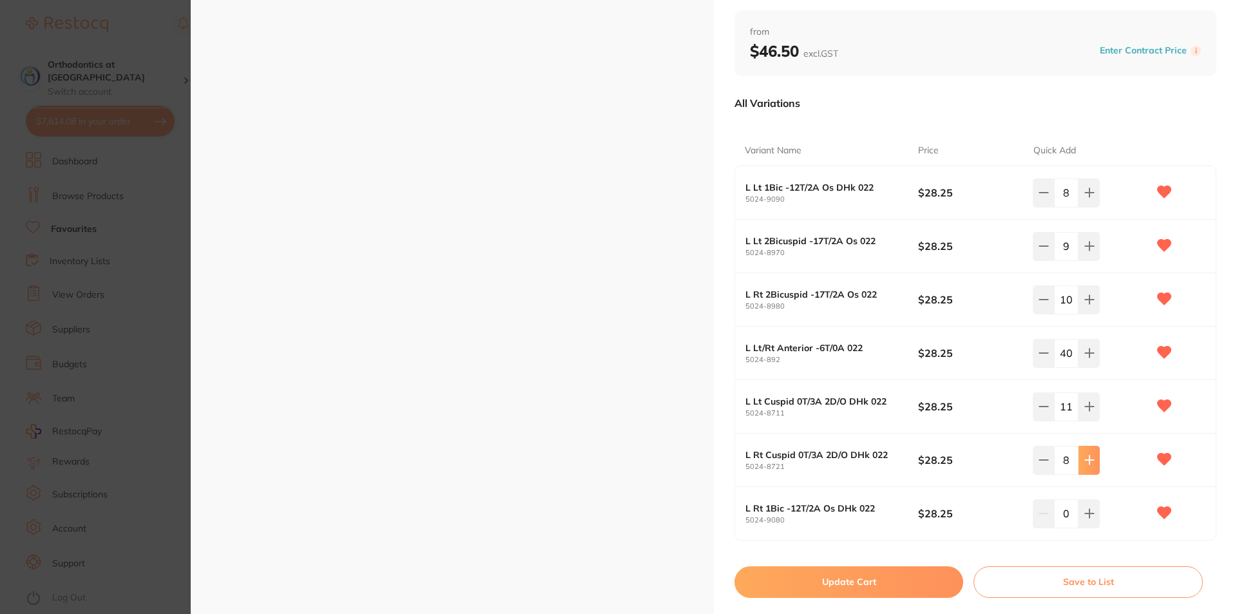
click at [1089, 463] on icon at bounding box center [1089, 460] width 10 height 10
type input "11"
click at [1088, 513] on icon at bounding box center [1089, 513] width 10 height 10
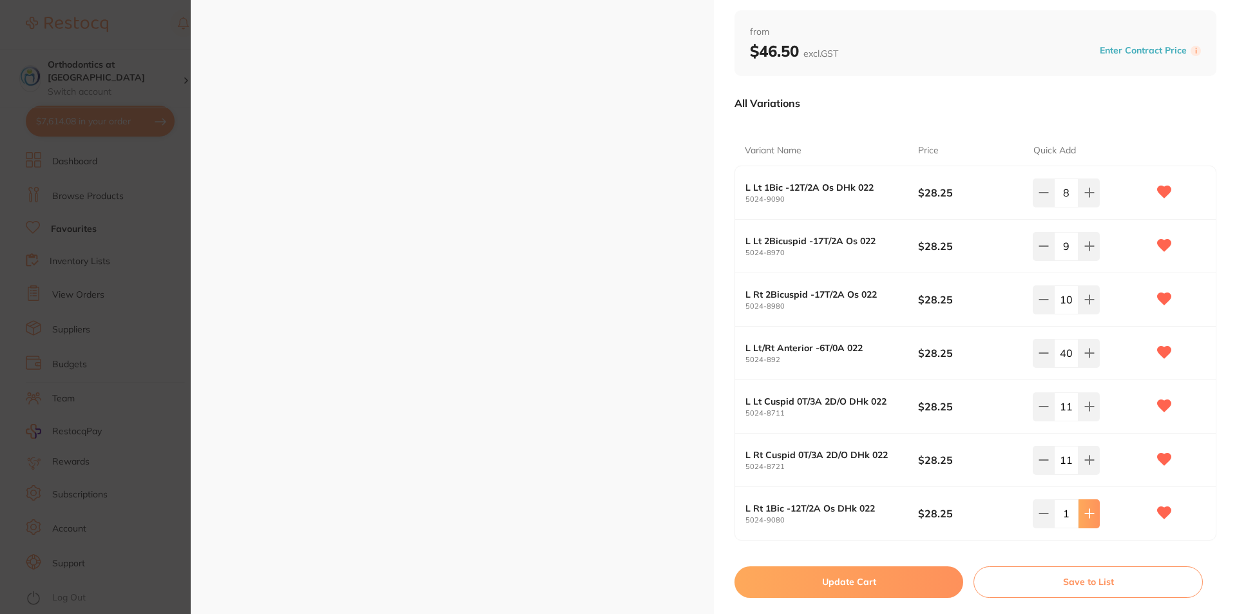
click at [1088, 513] on icon at bounding box center [1089, 513] width 10 height 10
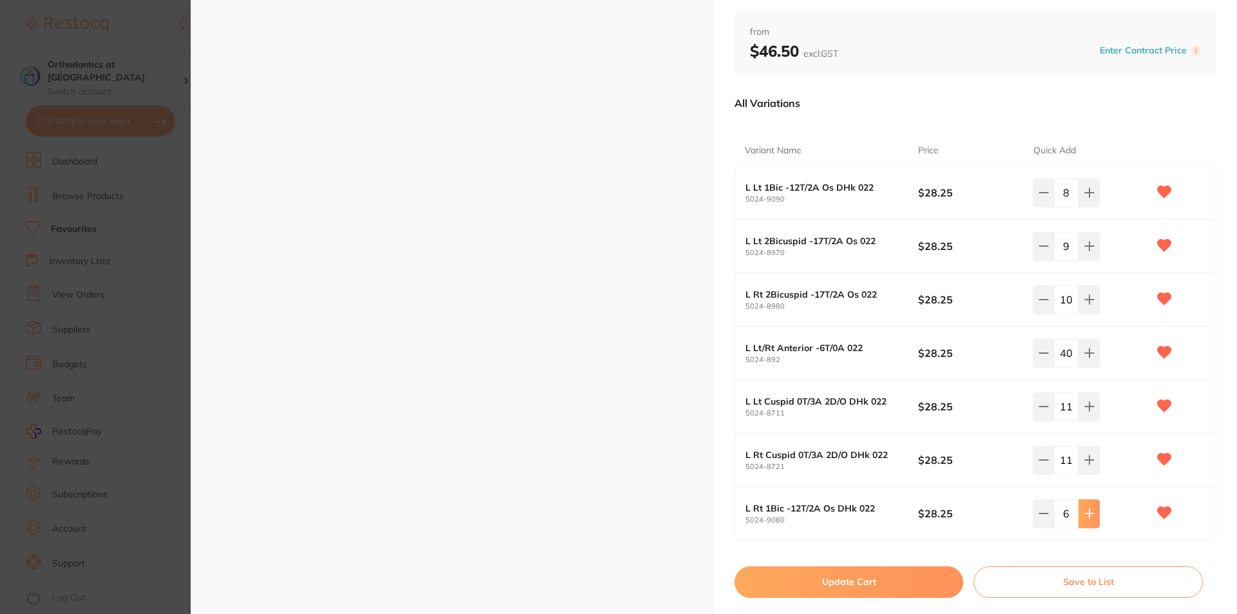
click at [1088, 513] on icon at bounding box center [1089, 513] width 10 height 10
type input "9"
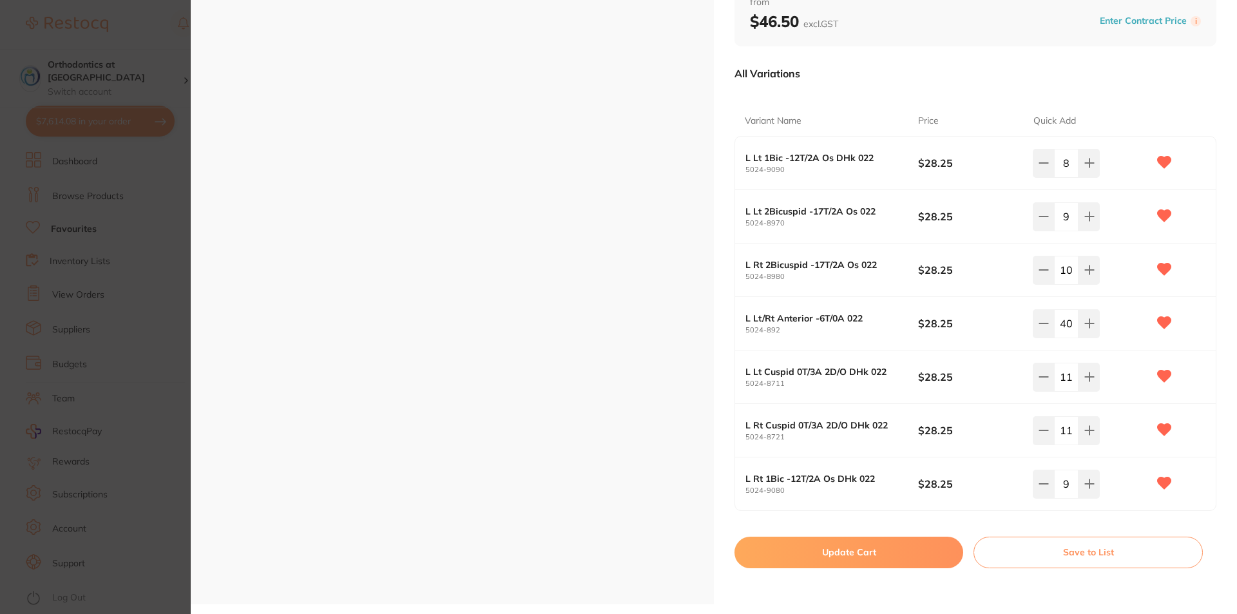
click at [851, 551] on button "Update Cart" at bounding box center [848, 552] width 229 height 31
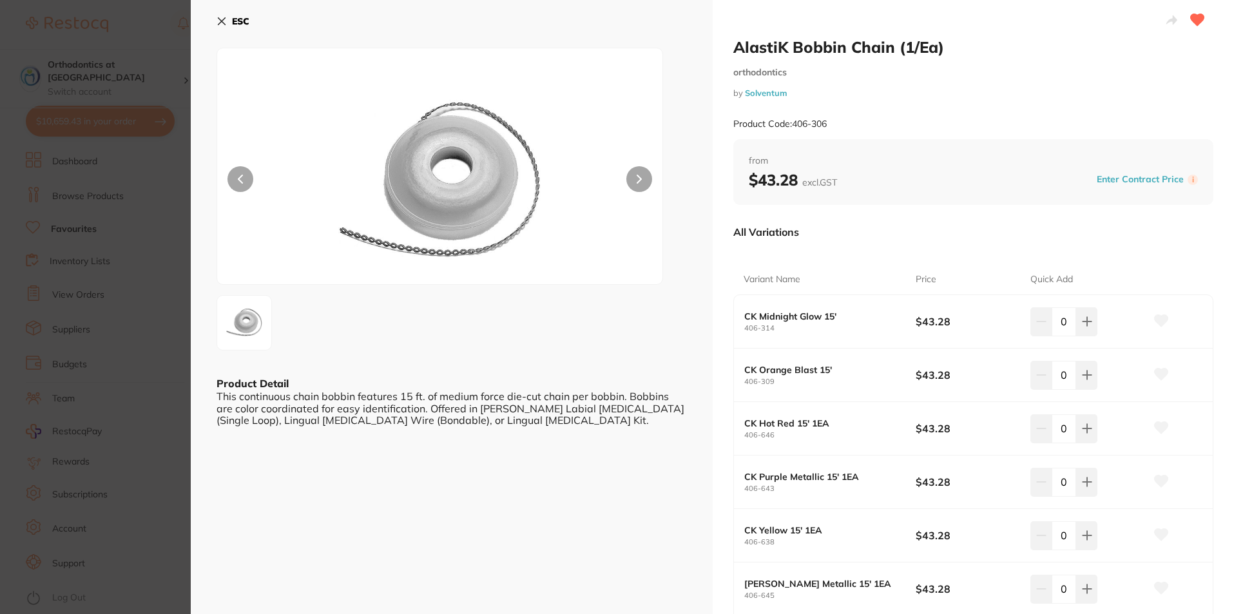
click at [218, 21] on icon at bounding box center [221, 21] width 7 height 7
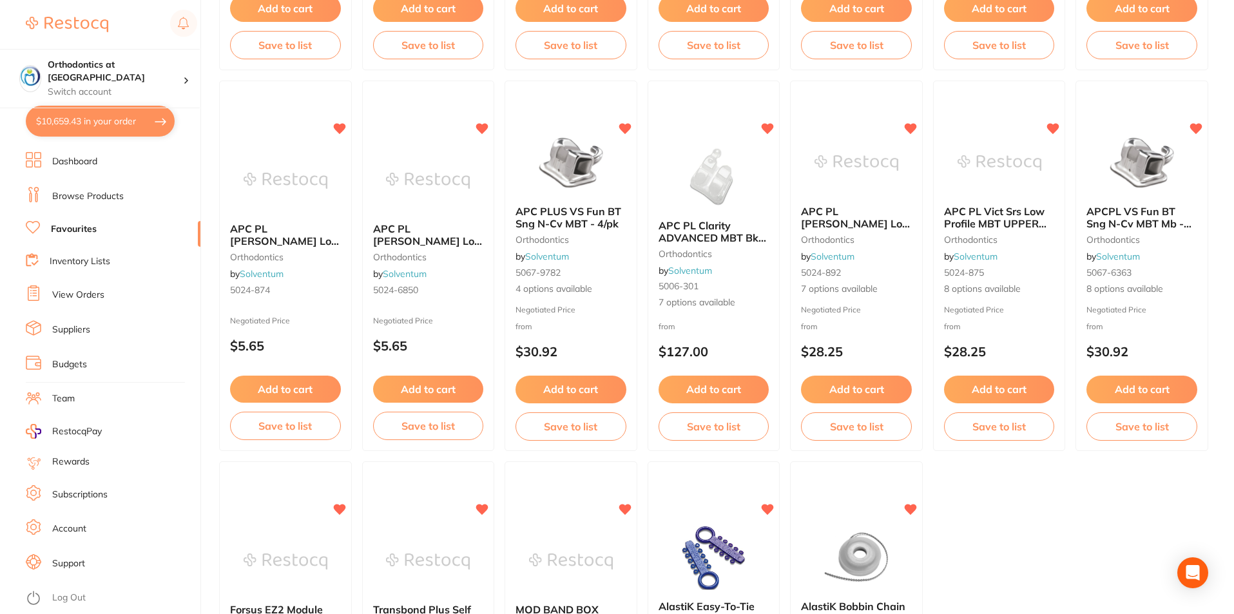
drag, startPoint x: 97, startPoint y: 119, endPoint x: 1209, endPoint y: 94, distance: 1112.9
click at [97, 120] on button "$10,659.43 in your order" at bounding box center [100, 121] width 149 height 31
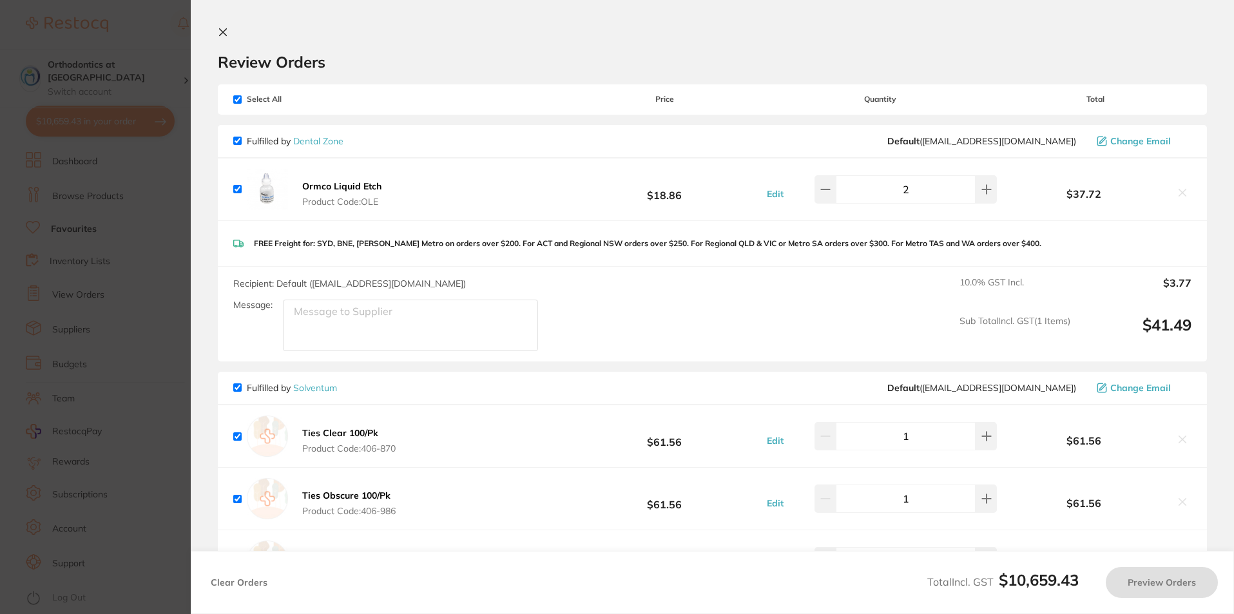
checkbox input "true"
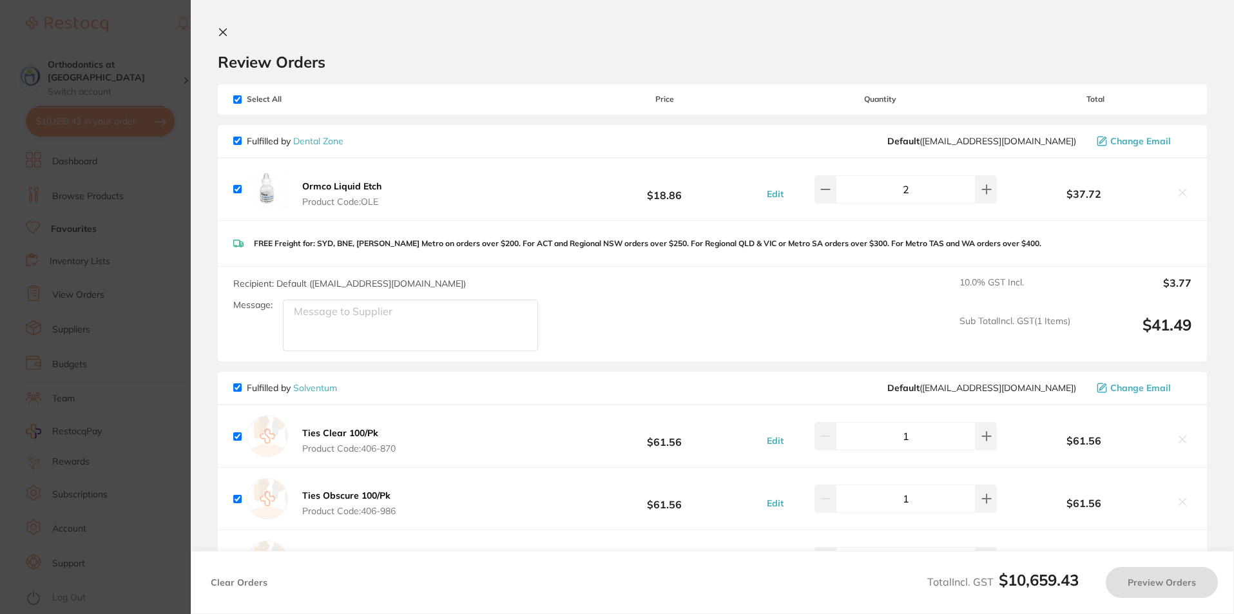
checkbox input "true"
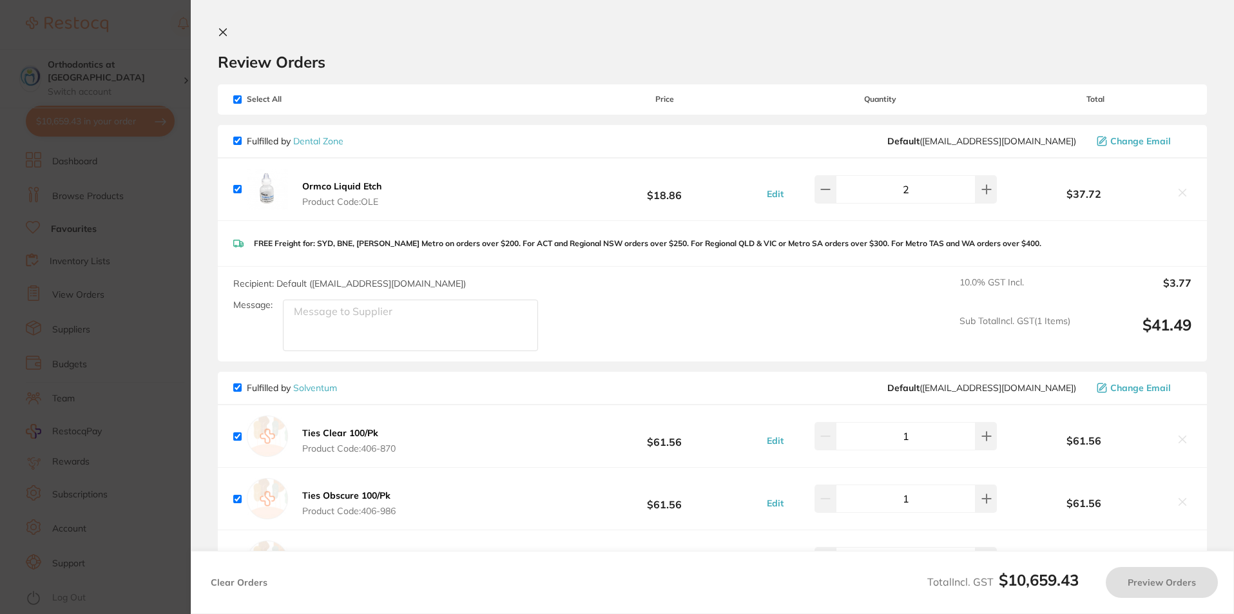
checkbox input "true"
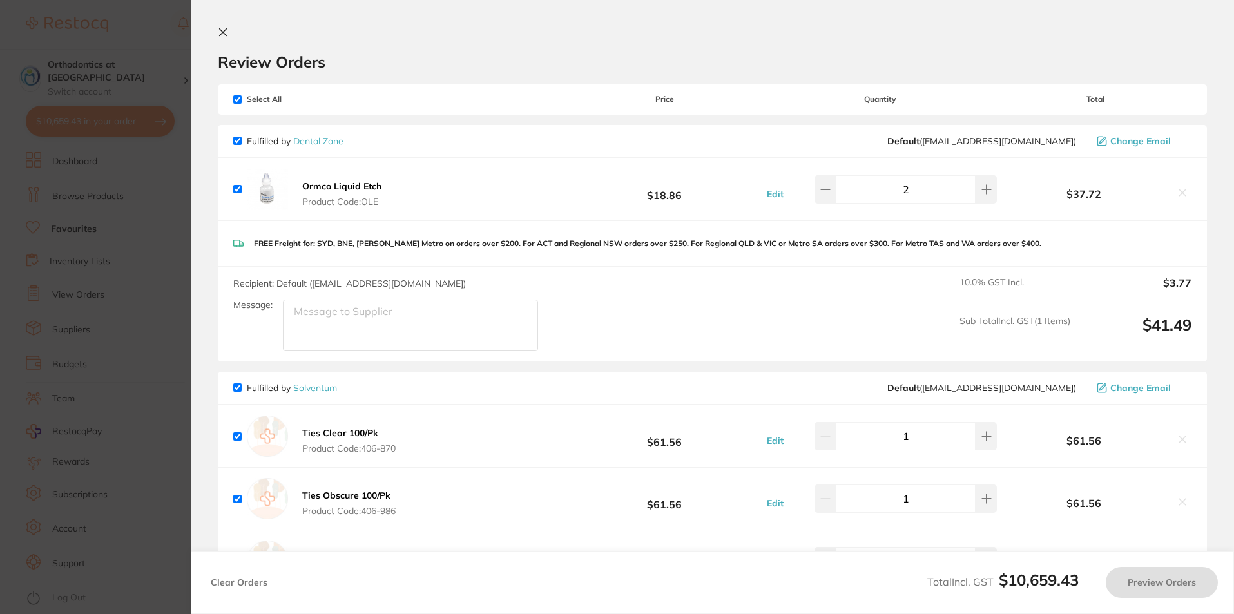
checkbox input "true"
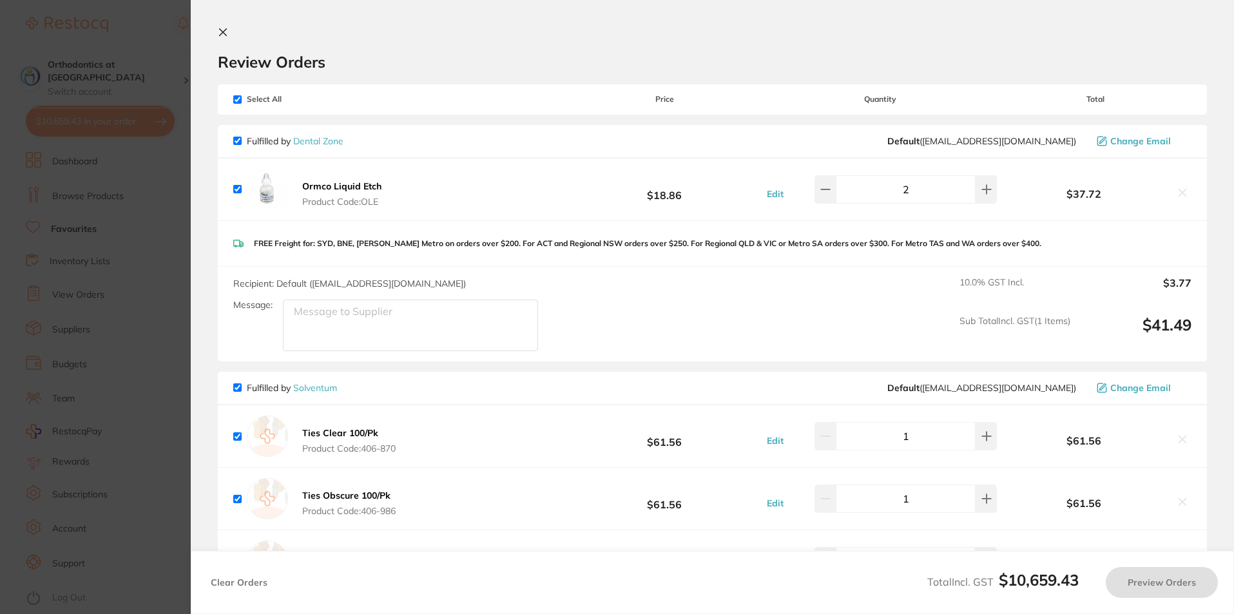
checkbox input "true"
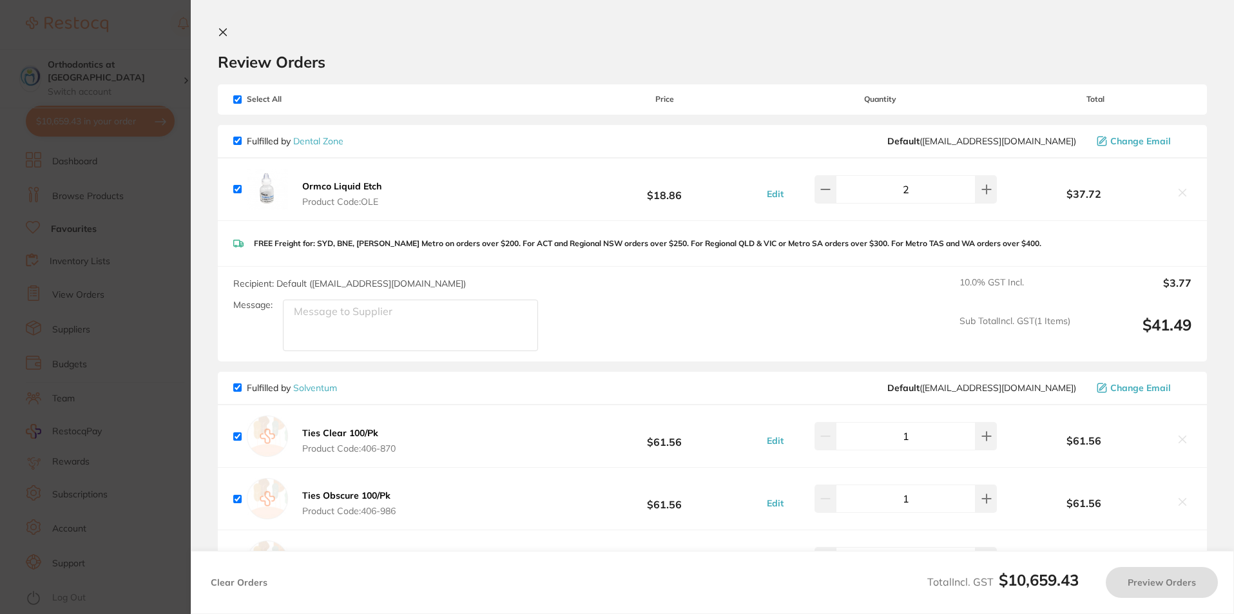
checkbox input "true"
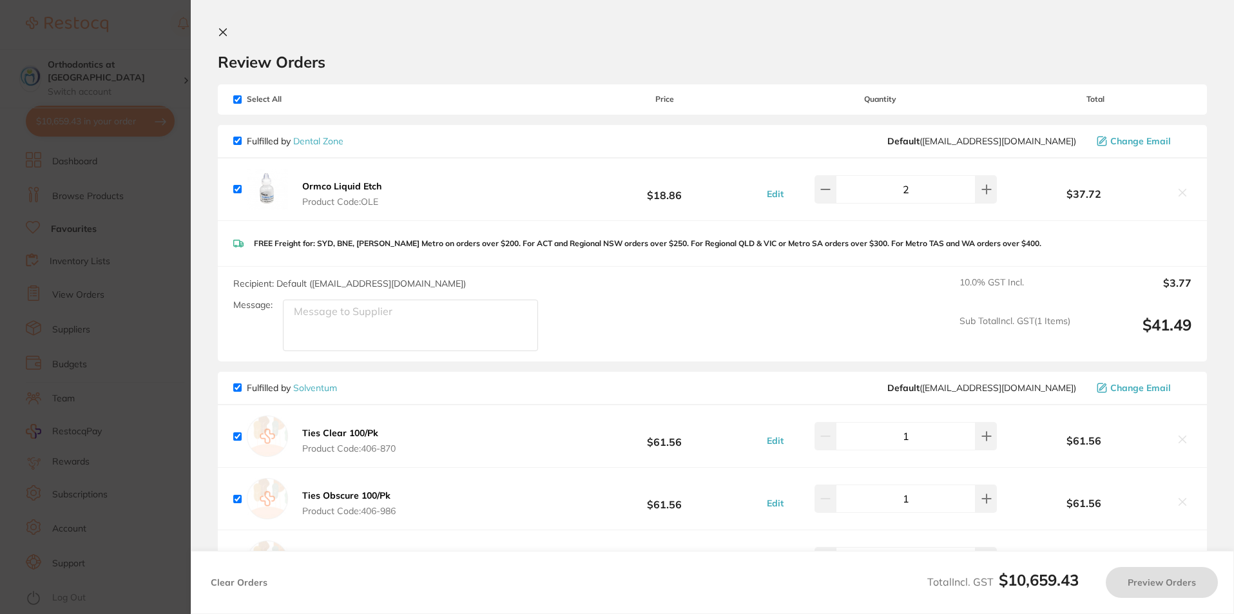
checkbox input "true"
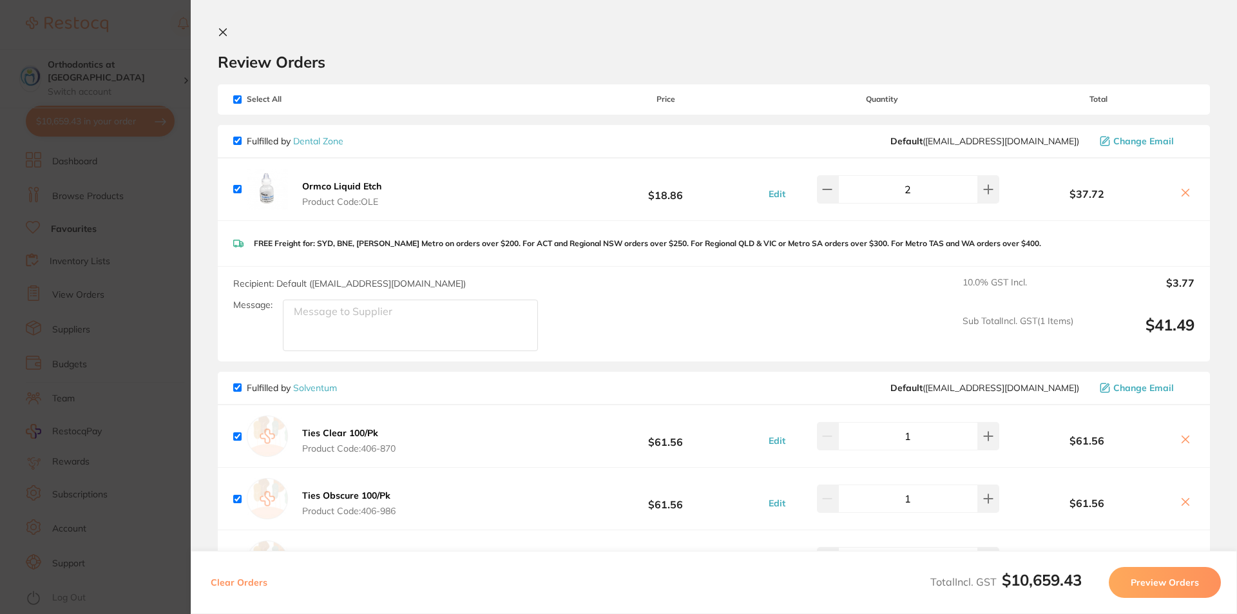
click at [166, 13] on section "Update RRP Set your pre negotiated price for this item. Item Agreed RRP (excl. …" at bounding box center [618, 307] width 1237 height 614
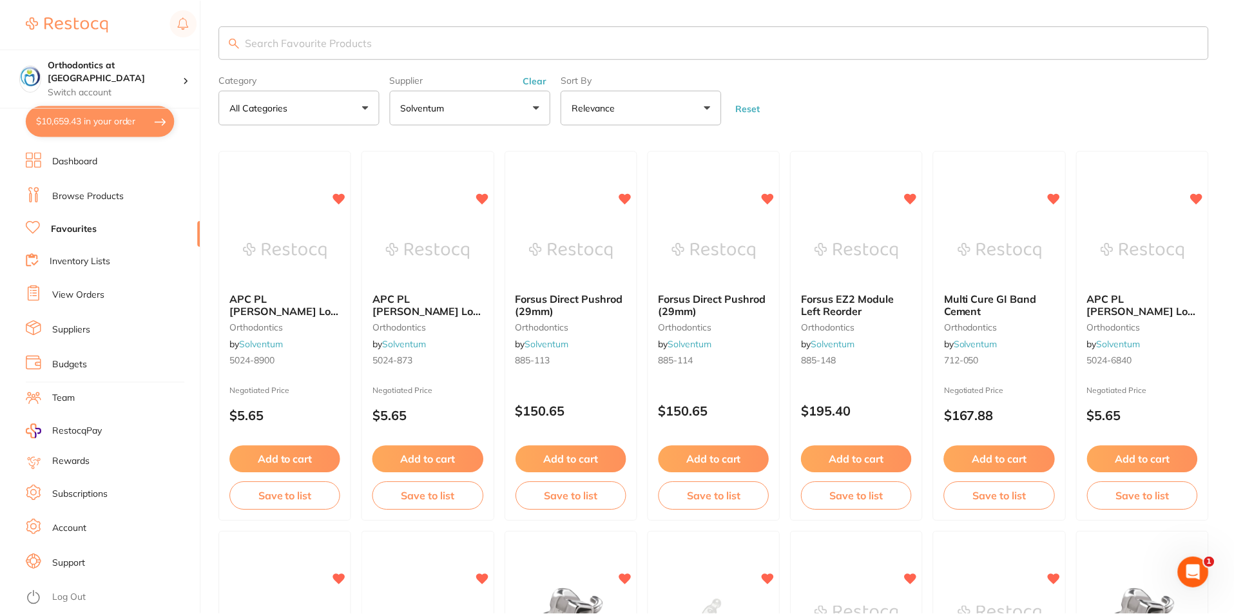
scroll to position [451, 0]
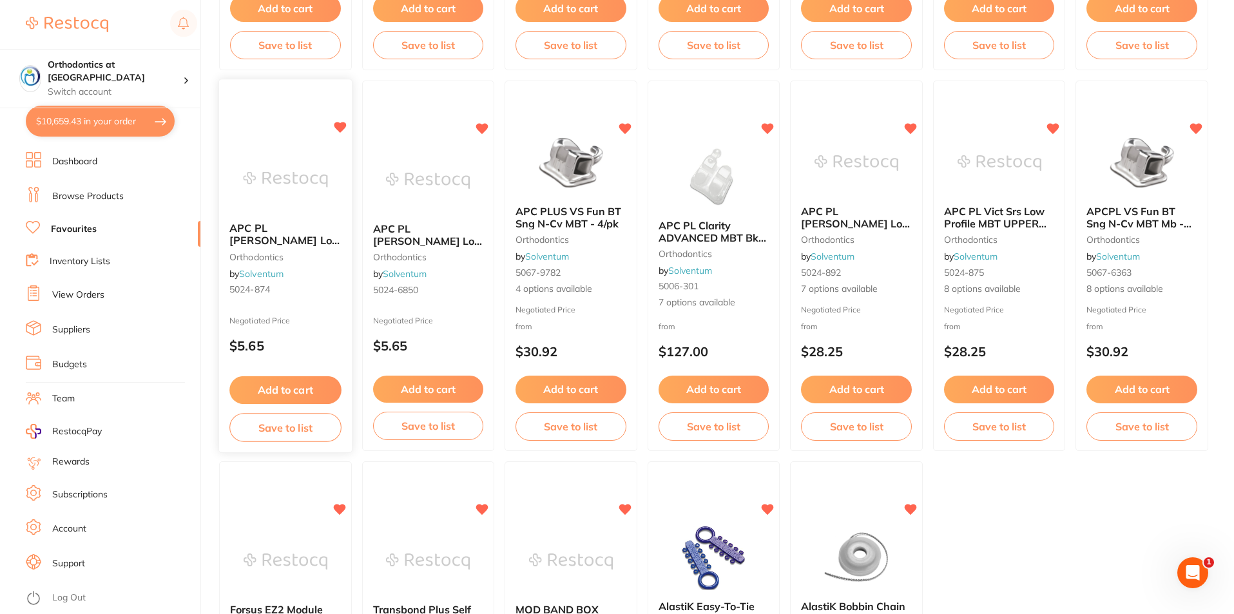
click at [266, 237] on span "APC PL [PERSON_NAME] Low Profile MBT" at bounding box center [284, 240] width 111 height 37
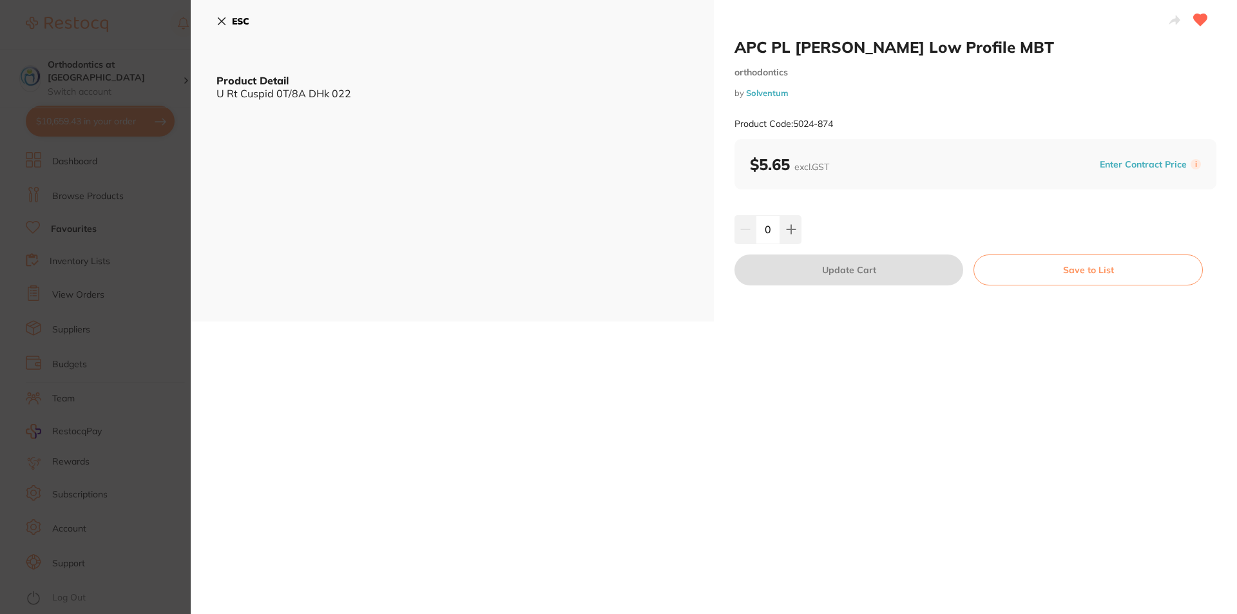
click at [220, 20] on icon at bounding box center [221, 21] width 10 height 10
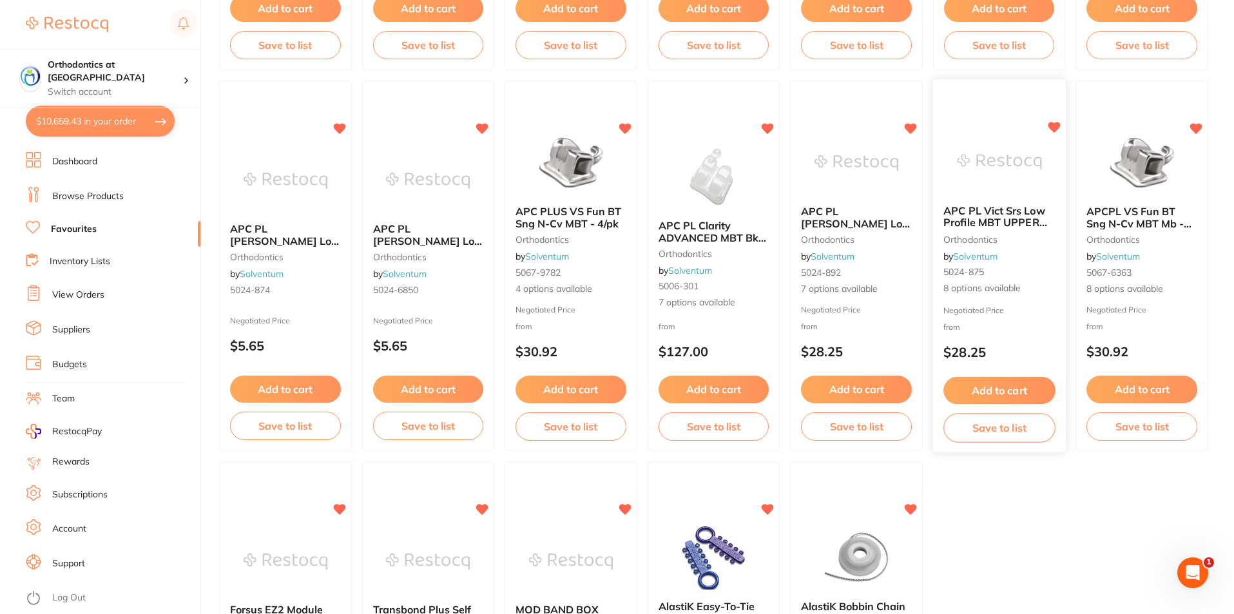
click at [976, 222] on span "APC PL Vict Srs Low Profile MBT UPPER 5/Pk" at bounding box center [995, 222] width 104 height 37
click at [977, 222] on section at bounding box center [617, 307] width 1234 height 614
click at [998, 215] on span "APC PL Vict Srs Low Profile MBT UPPER 5/Pk" at bounding box center [995, 222] width 104 height 37
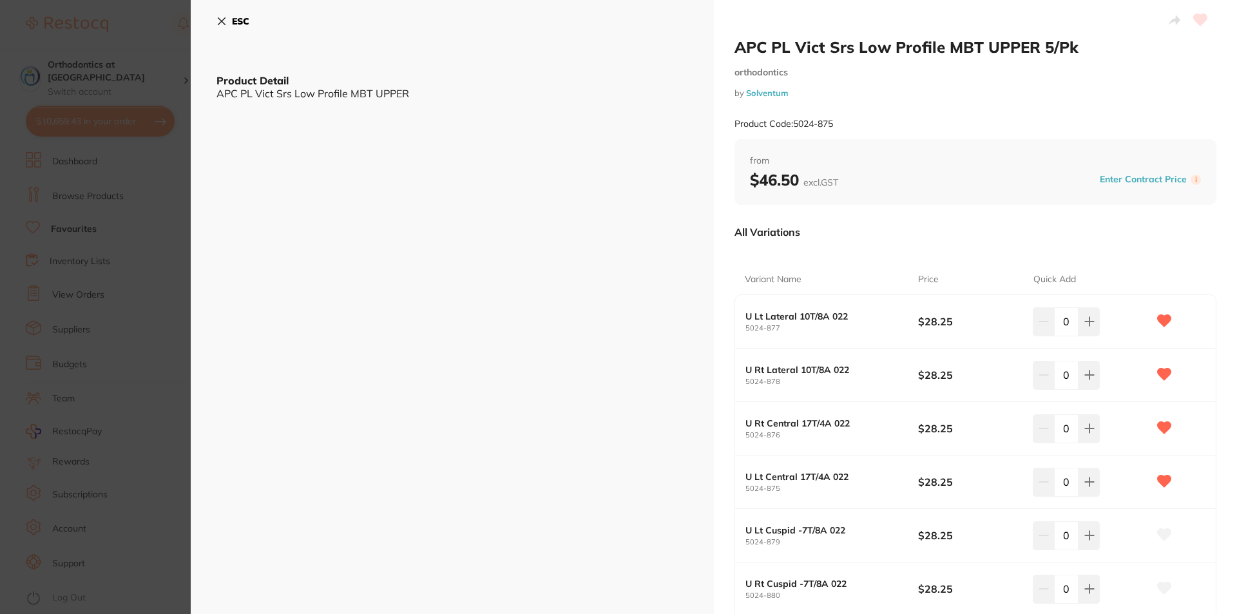
click at [219, 22] on icon at bounding box center [221, 21] width 10 height 10
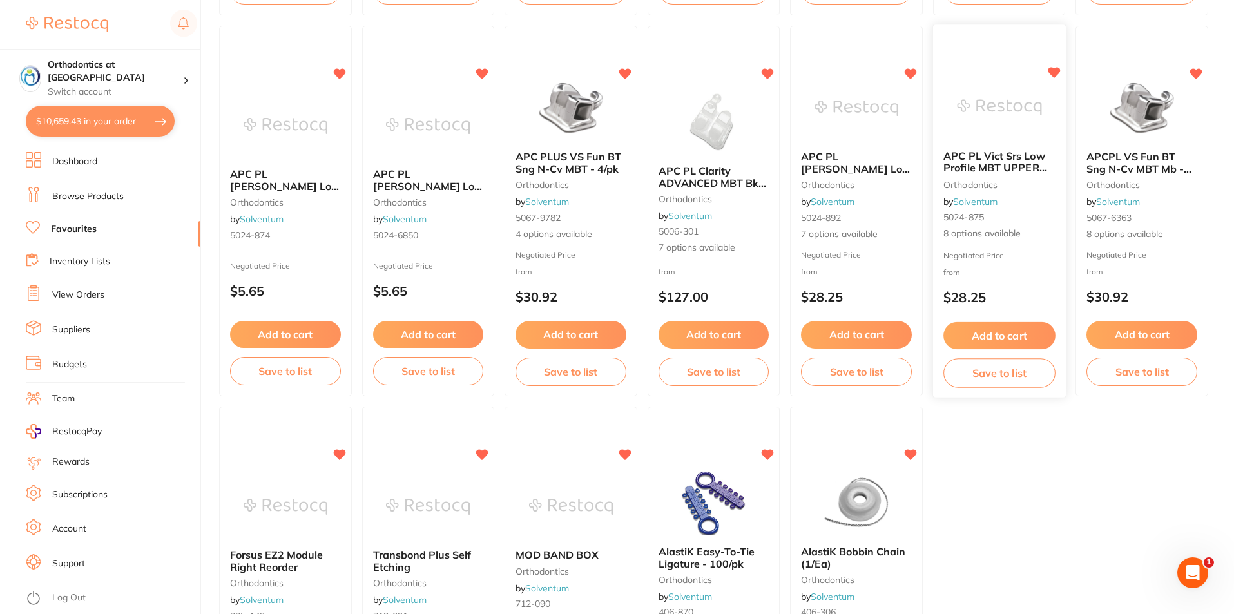
scroll to position [542, 0]
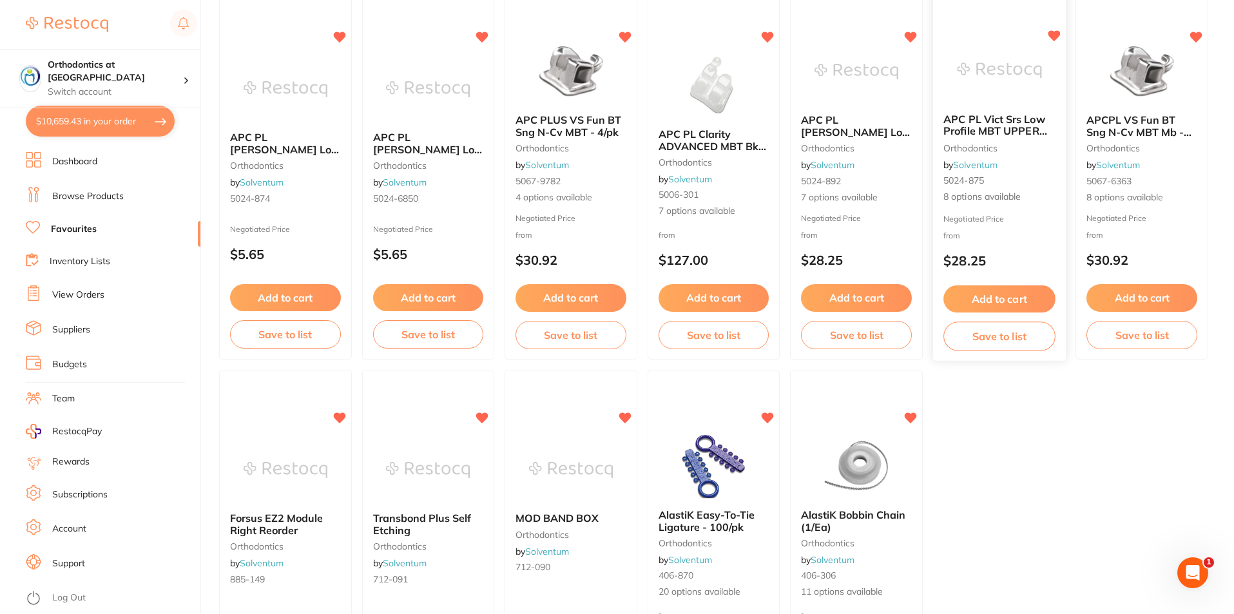
click at [1003, 122] on span "APC PL Vict Srs Low Profile MBT UPPER 5/Pk" at bounding box center [995, 131] width 104 height 37
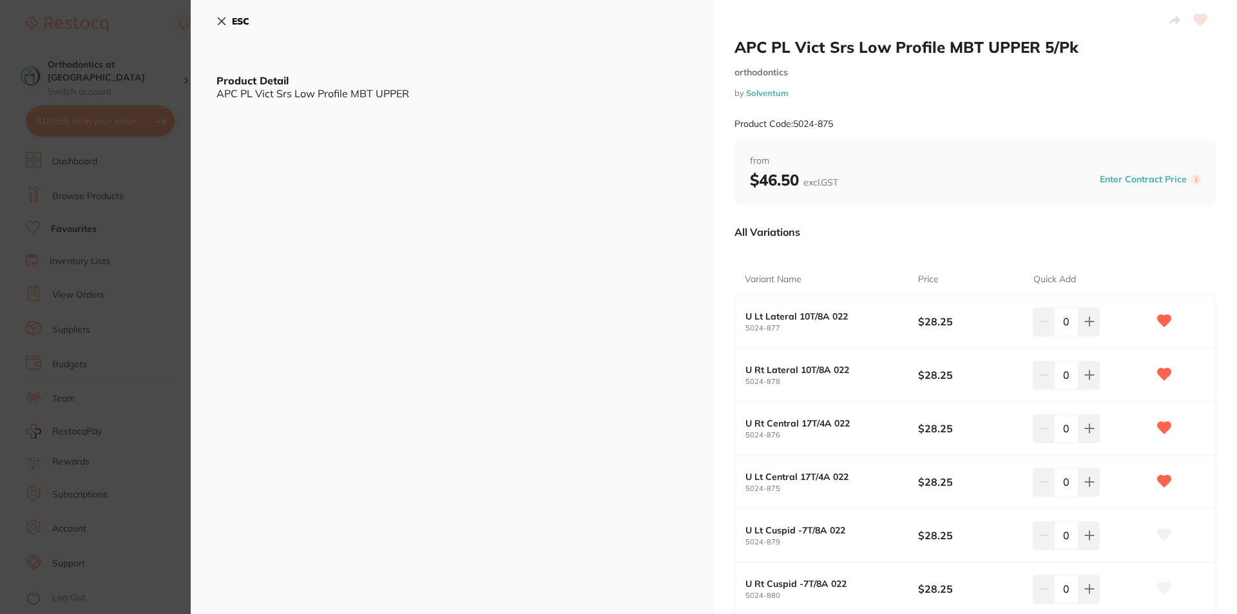
click at [221, 17] on icon at bounding box center [221, 21] width 10 height 10
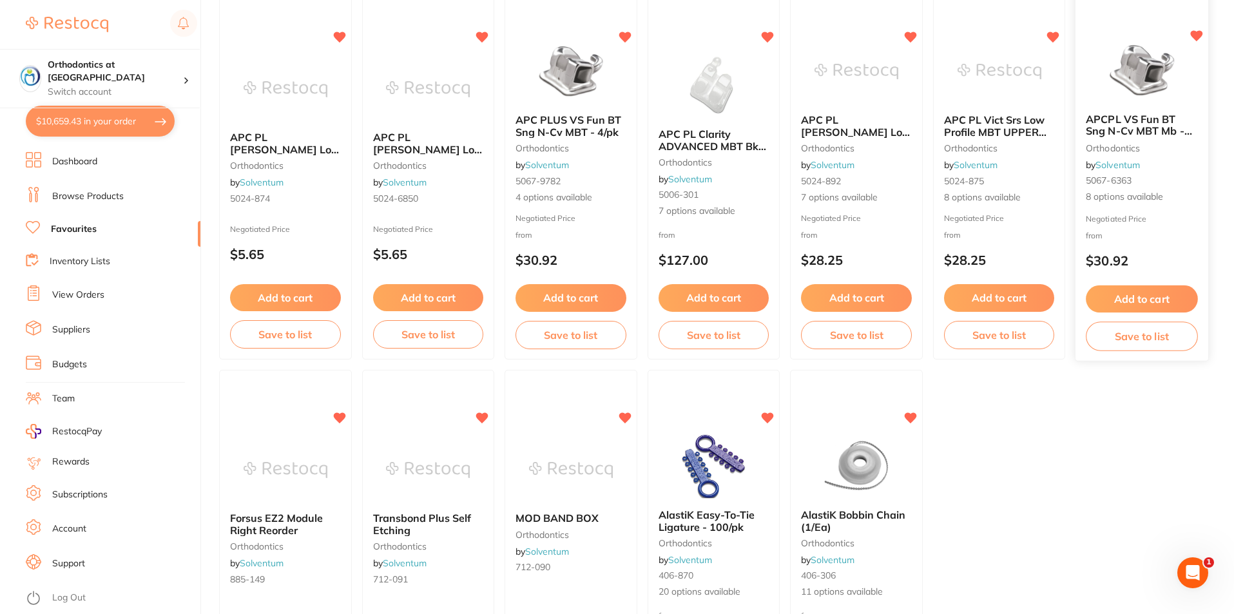
click at [1122, 124] on span "APCPL VS Fun BT Sng N-Cv MBT Mb - 4/pk" at bounding box center [1139, 131] width 106 height 37
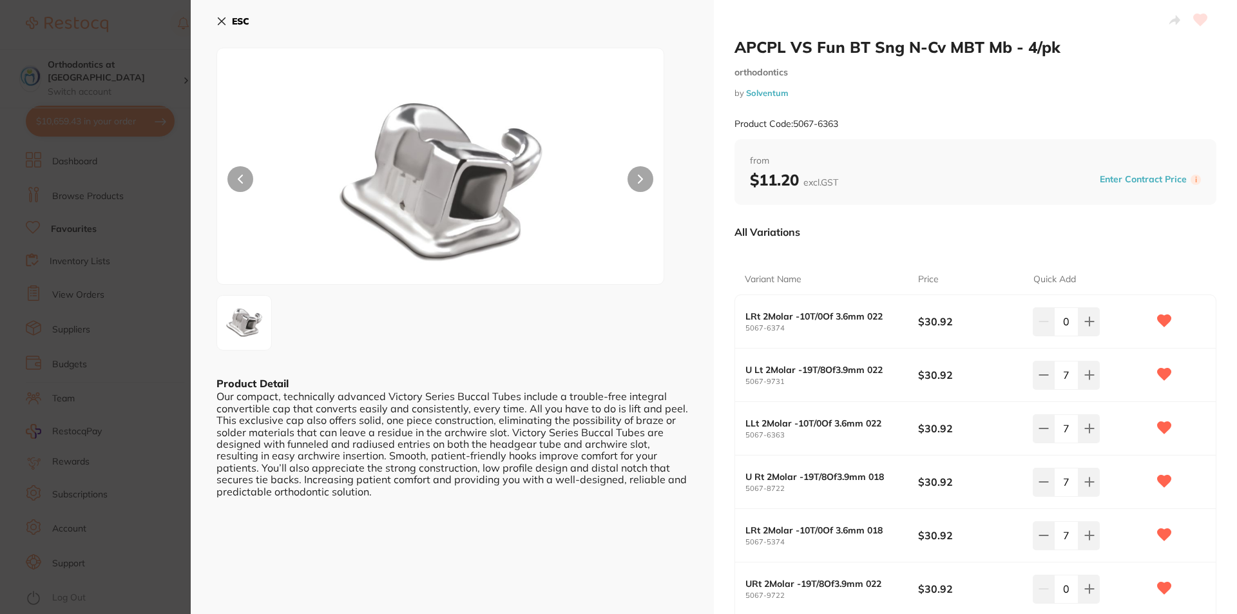
click at [219, 18] on icon at bounding box center [221, 21] width 7 height 7
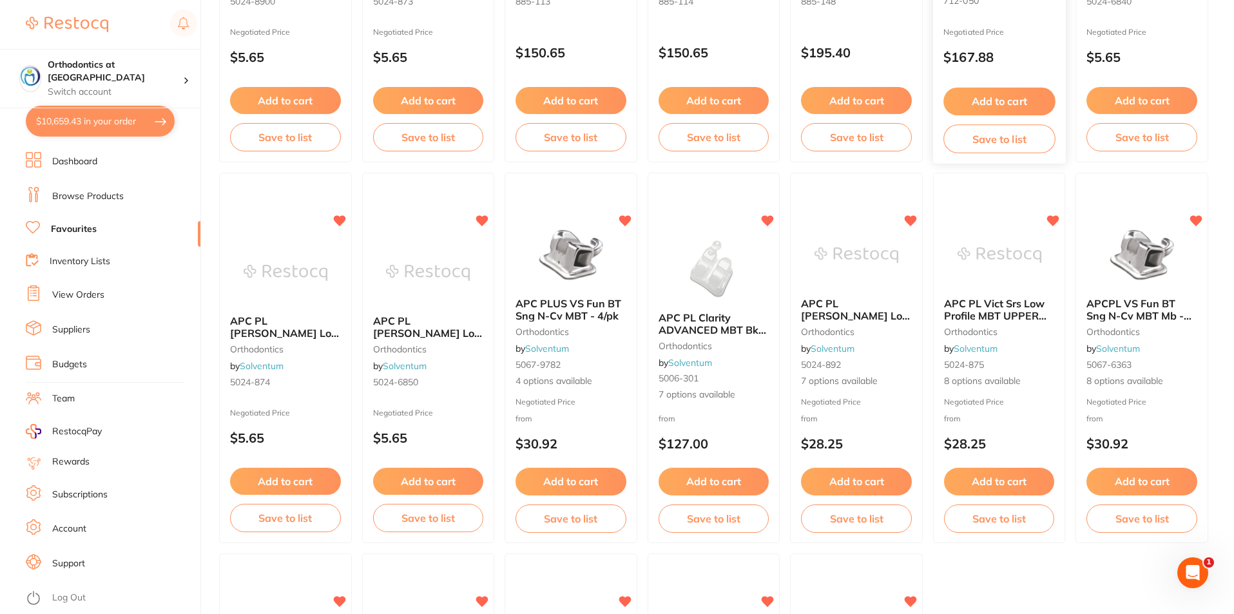
scroll to position [387, 0]
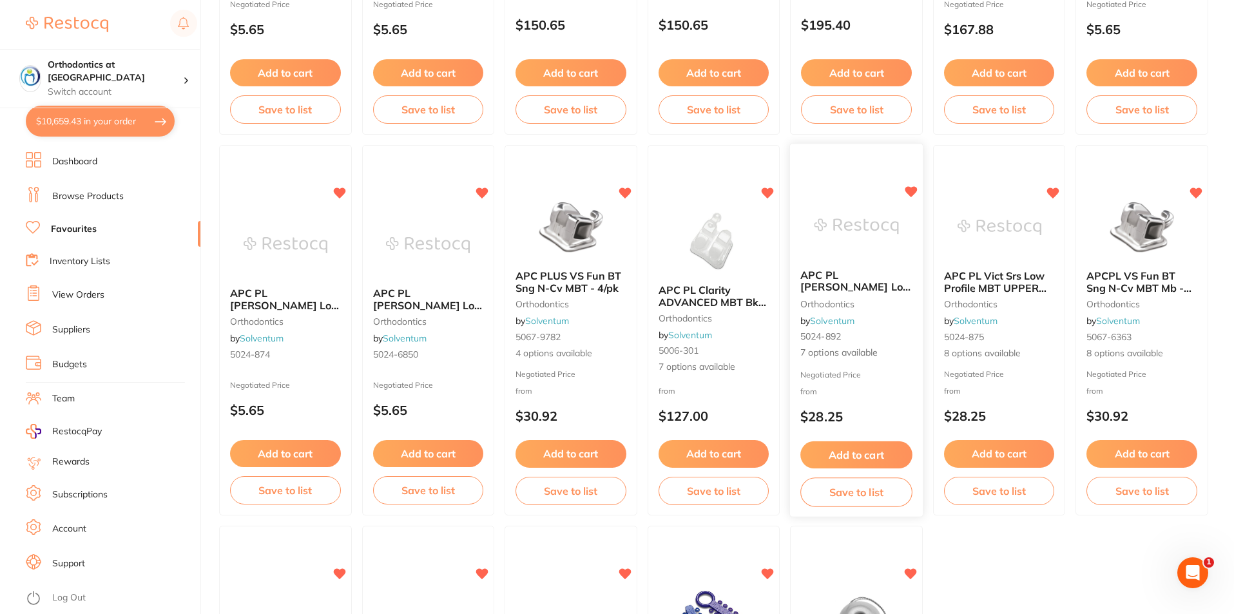
click at [864, 282] on span "APC PL [PERSON_NAME] Low Profile MBT LOWER 5/Pk" at bounding box center [855, 293] width 111 height 49
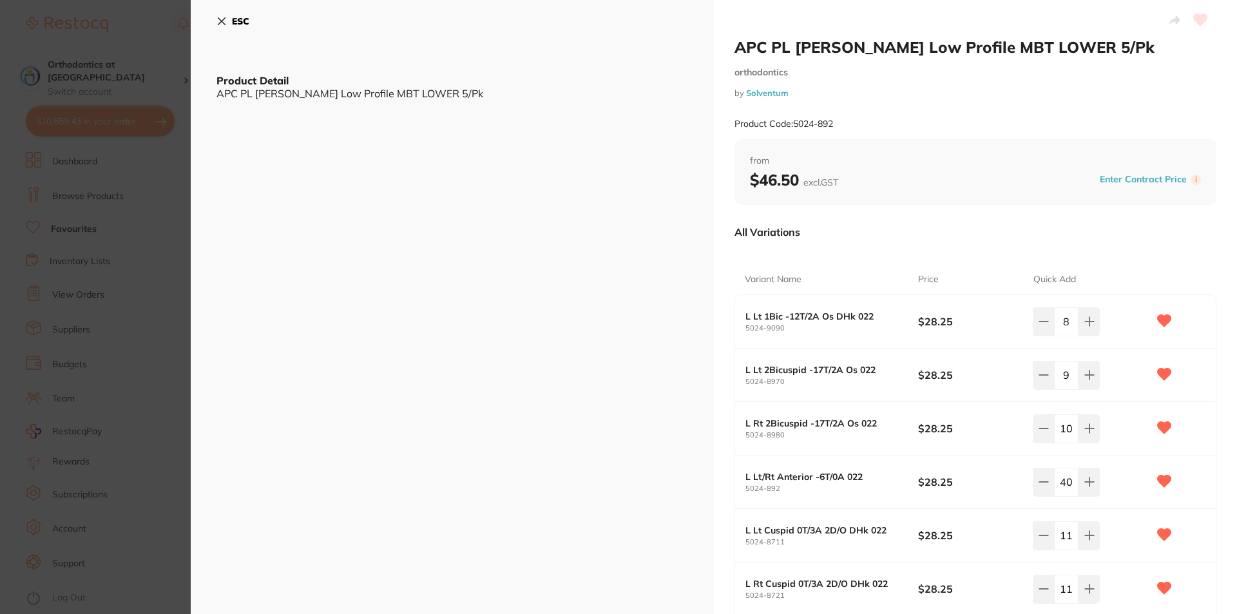
click at [224, 17] on icon at bounding box center [221, 21] width 10 height 10
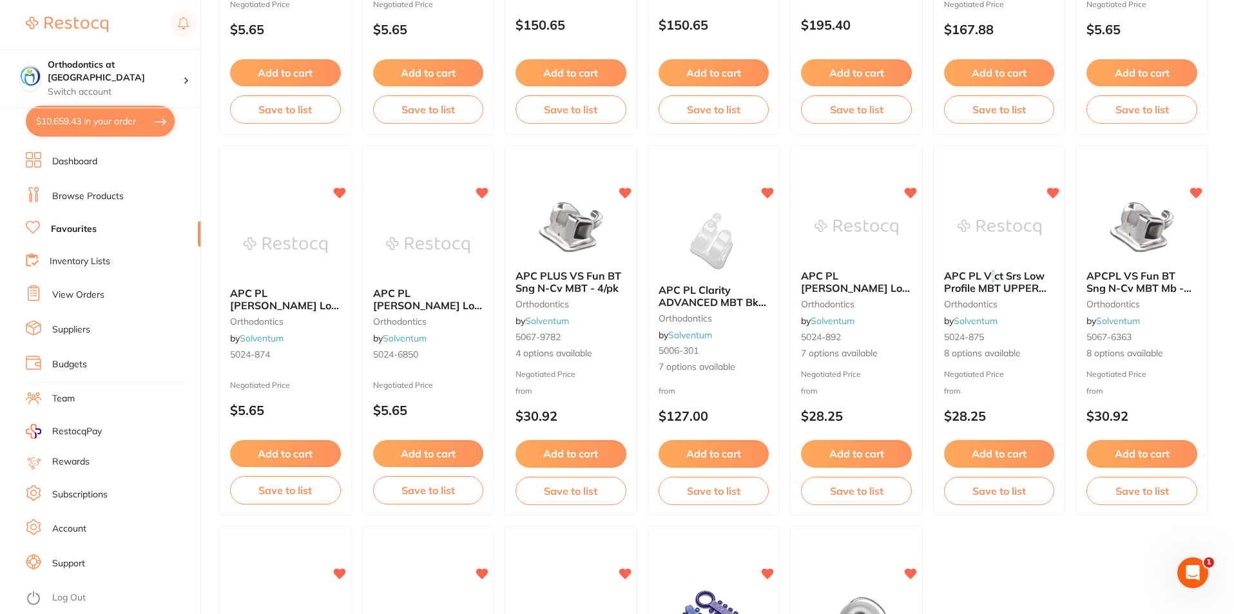
drag, startPoint x: 993, startPoint y: 274, endPoint x: 1014, endPoint y: 291, distance: 27.1
click at [992, 274] on span "APC PL Vict Srs Low Profile MBT UPPER 5/Pk" at bounding box center [995, 287] width 102 height 37
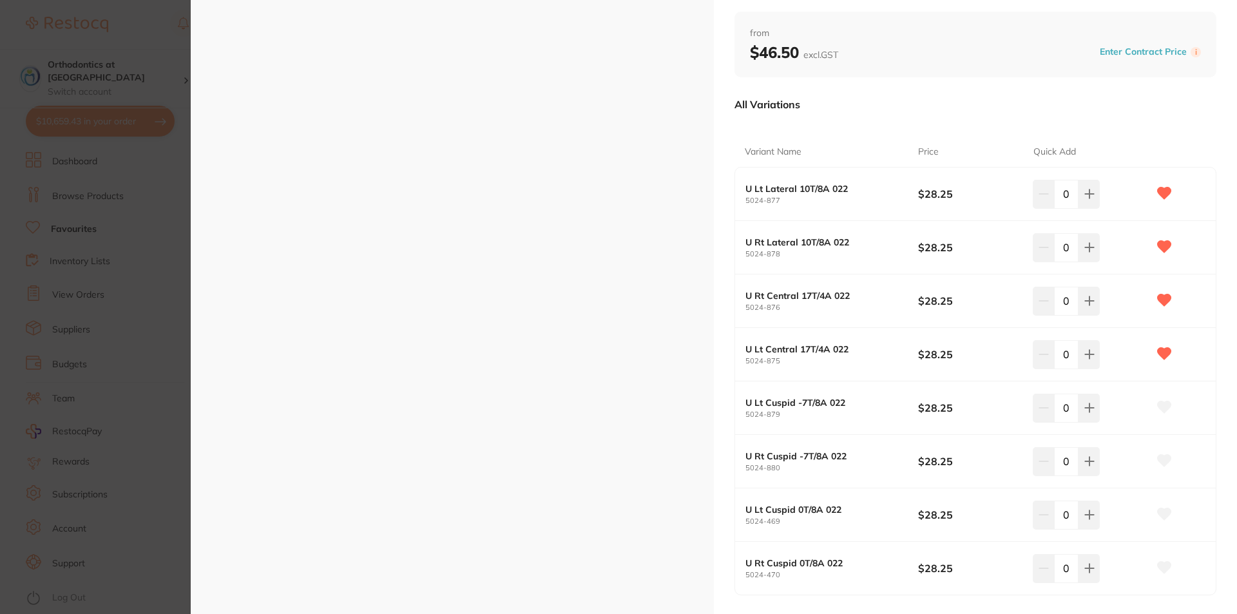
scroll to position [129, 0]
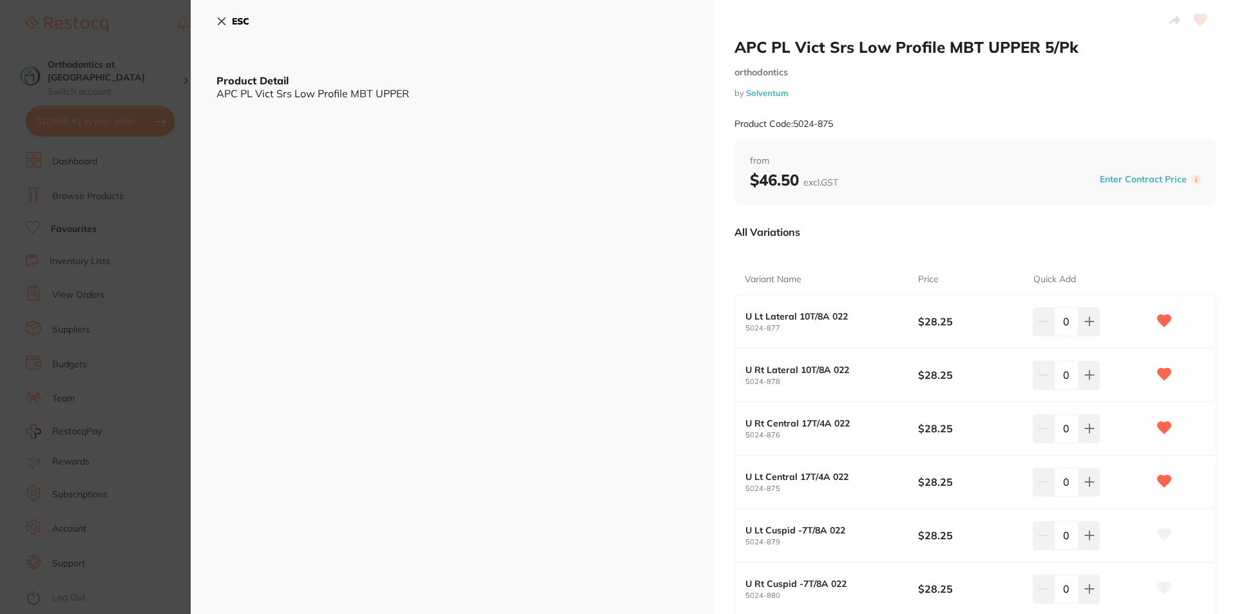
click at [224, 19] on icon at bounding box center [221, 21] width 7 height 7
